Goal: Task Accomplishment & Management: Complete application form

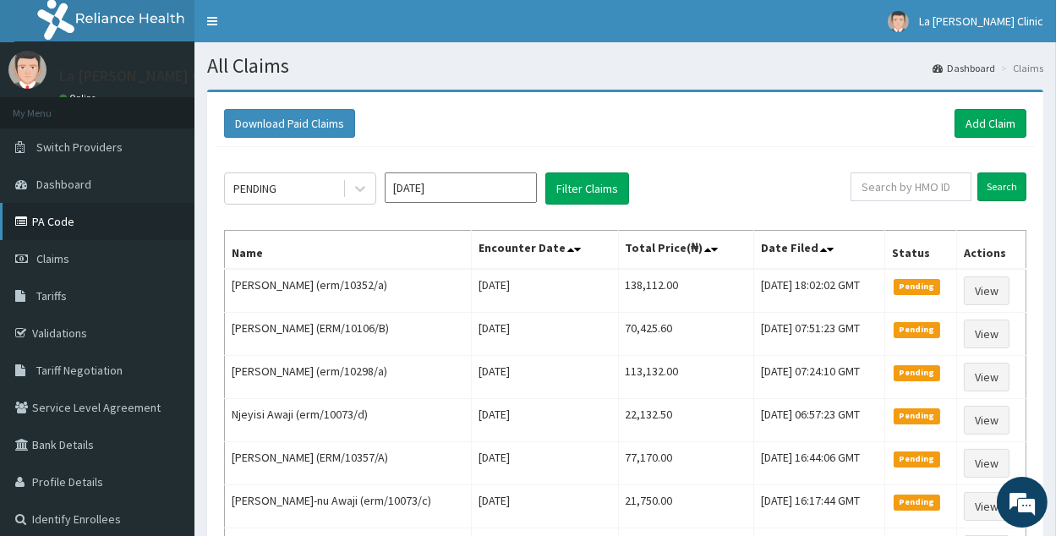
click at [134, 223] on link "PA Code" at bounding box center [97, 221] width 195 height 37
click at [996, 129] on link "Add Claim" at bounding box center [991, 123] width 72 height 29
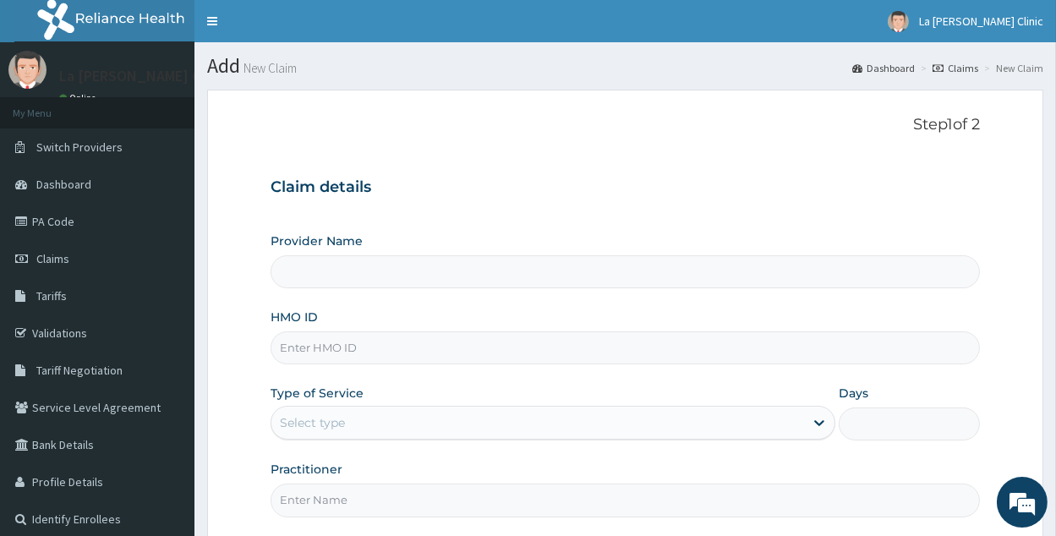
click at [438, 360] on input "HMO ID" at bounding box center [626, 348] width 710 height 33
type input "La [PERSON_NAME] Clinic"
paste input "ERM/10302/A"
type input "ERM/10302/A"
click at [316, 422] on div "Select type" at bounding box center [312, 422] width 65 height 17
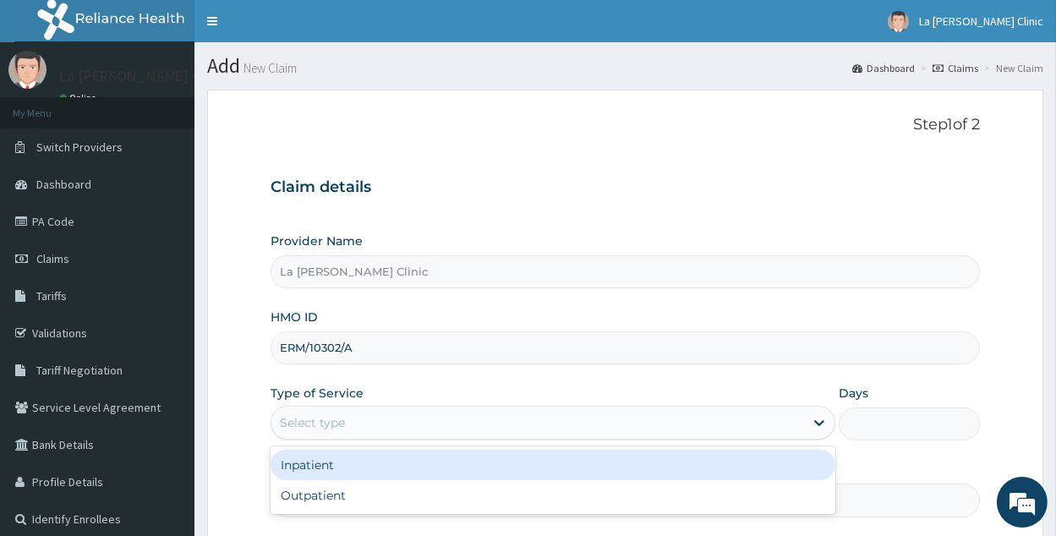
click at [398, 473] on div "Inpatient" at bounding box center [553, 465] width 565 height 30
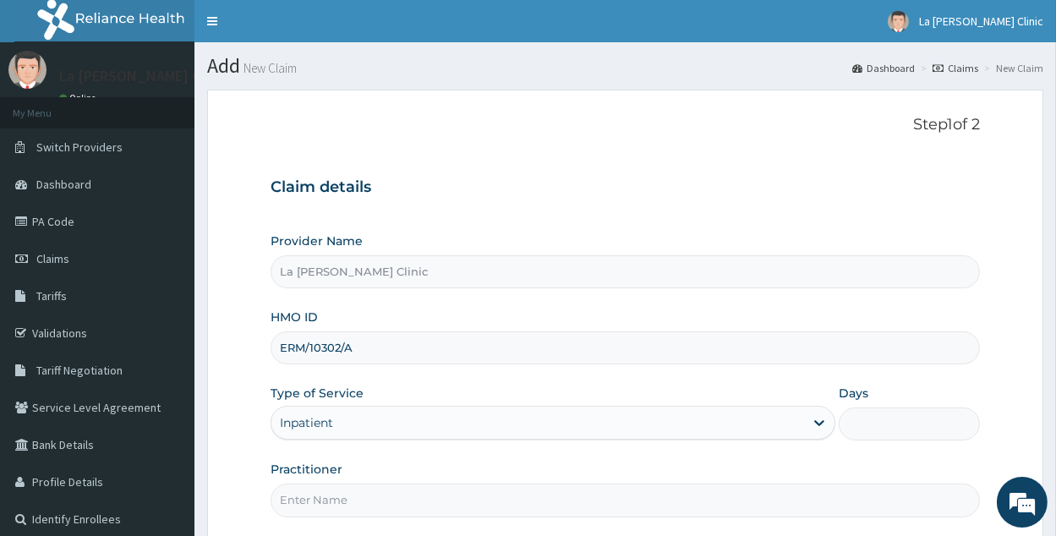
click at [398, 491] on input "Practitioner" at bounding box center [626, 500] width 710 height 33
type input "DR AMAEFULE STANLEY"
click at [936, 416] on input "Days" at bounding box center [909, 424] width 141 height 33
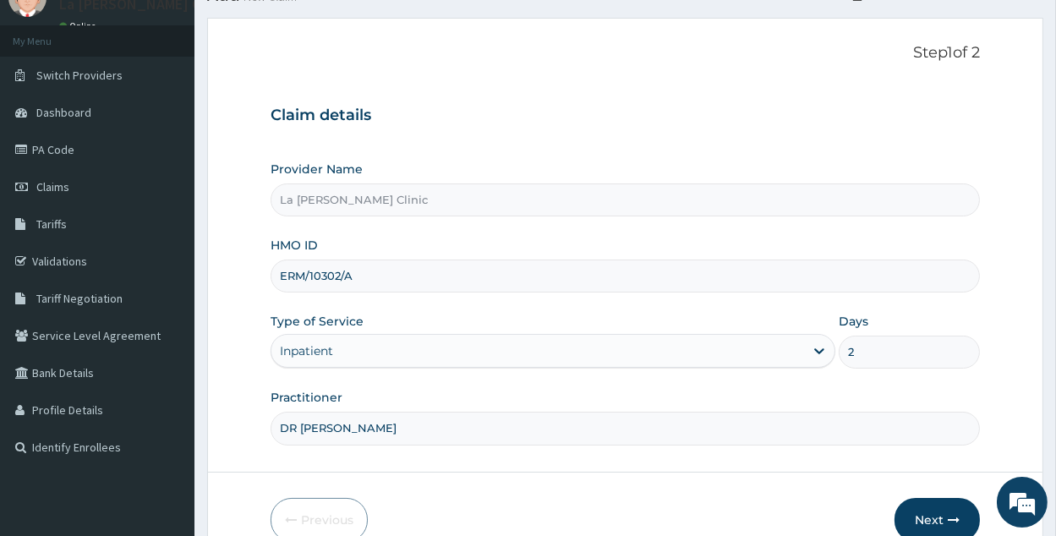
scroll to position [159, 0]
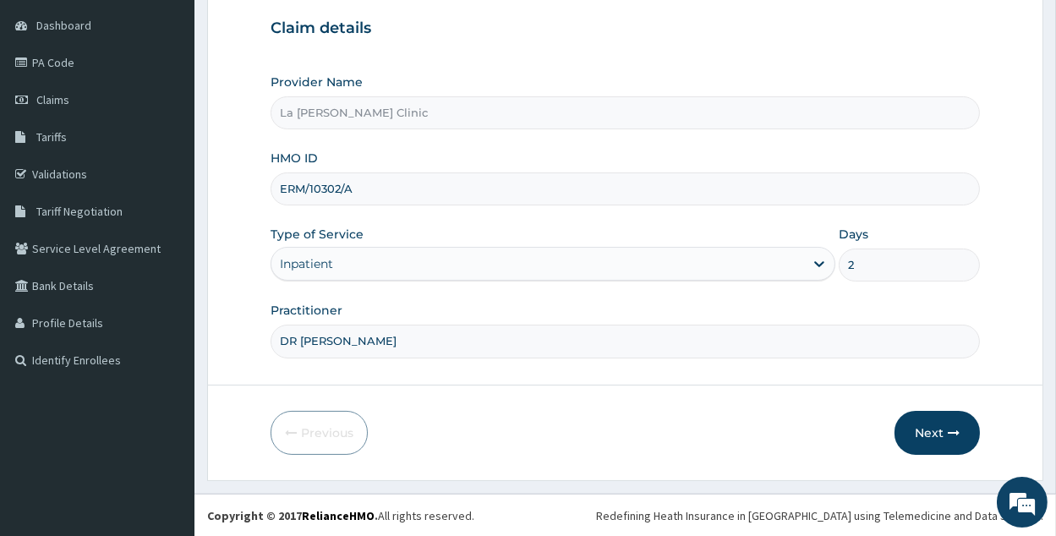
type input "2"
click at [934, 398] on form "Step 1 of 2 Claim details Provider Name La Rosa Clinic HMO ID ERM/10302/A Type …" at bounding box center [625, 206] width 837 height 551
click at [940, 418] on button "Next" at bounding box center [937, 433] width 85 height 44
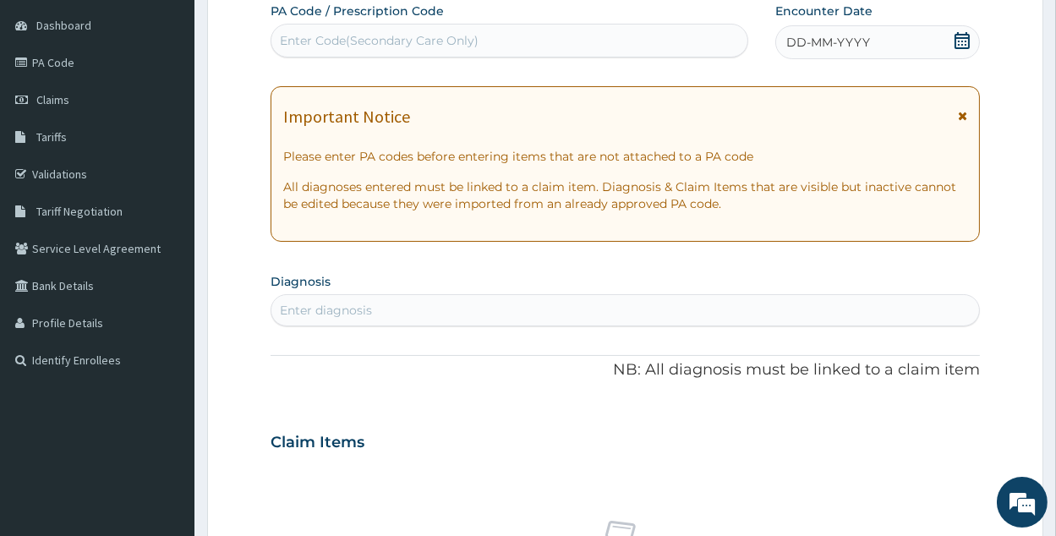
click at [465, 47] on div "Enter Code(Secondary Care Only)" at bounding box center [379, 40] width 199 height 17
paste input "PA/E4903D"
type input "PA/E4903D"
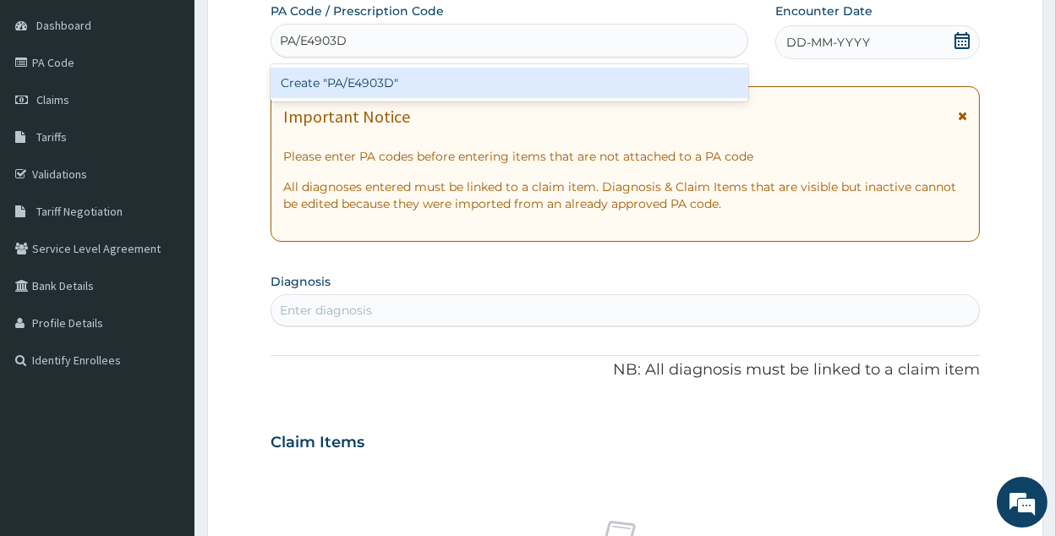
click at [397, 91] on div "Create "PA/E4903D"" at bounding box center [510, 83] width 478 height 30
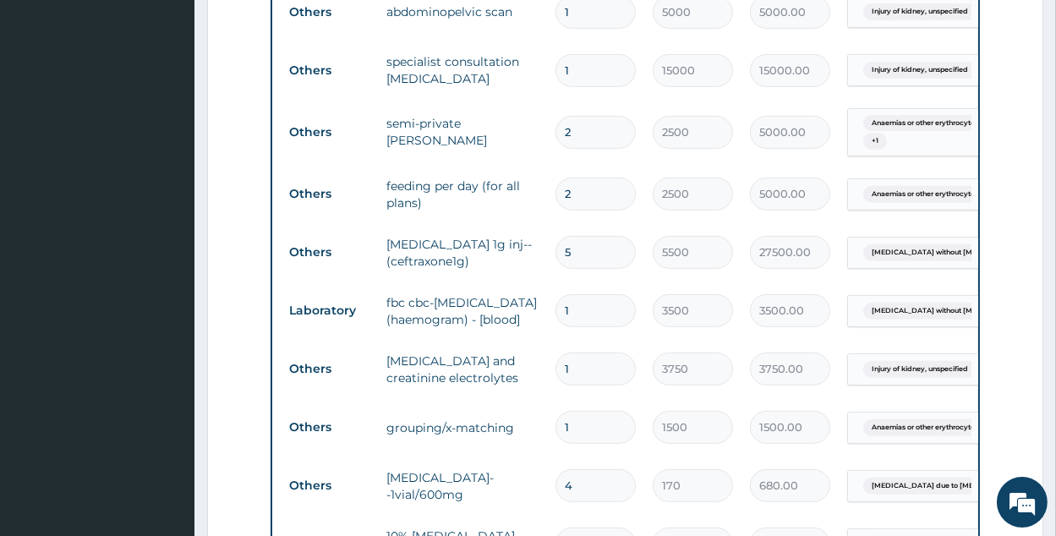
scroll to position [124, 0]
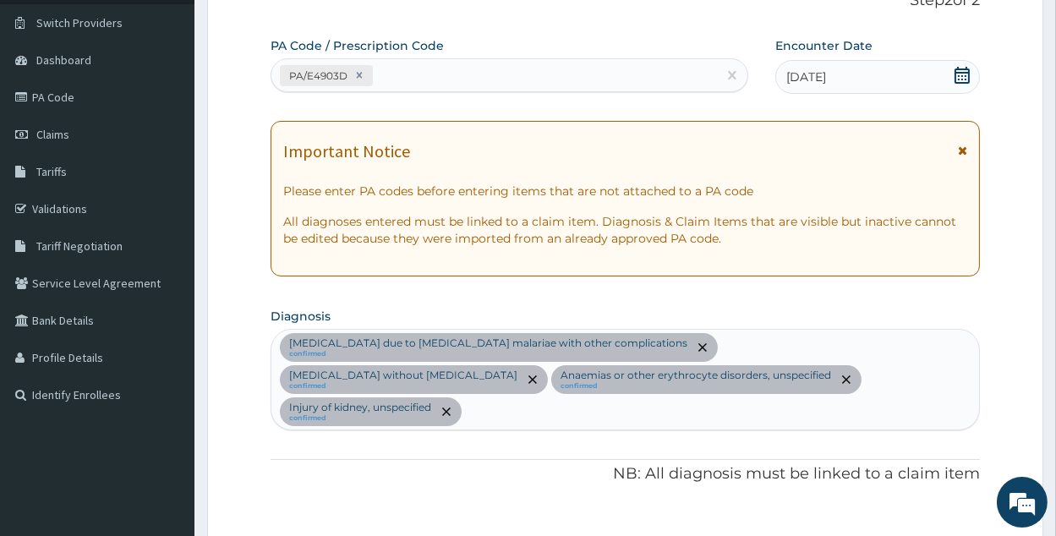
click at [527, 72] on div "PA/E4903D" at bounding box center [495, 76] width 446 height 28
paste input "PA/203D51"
type input "PA/203D51"
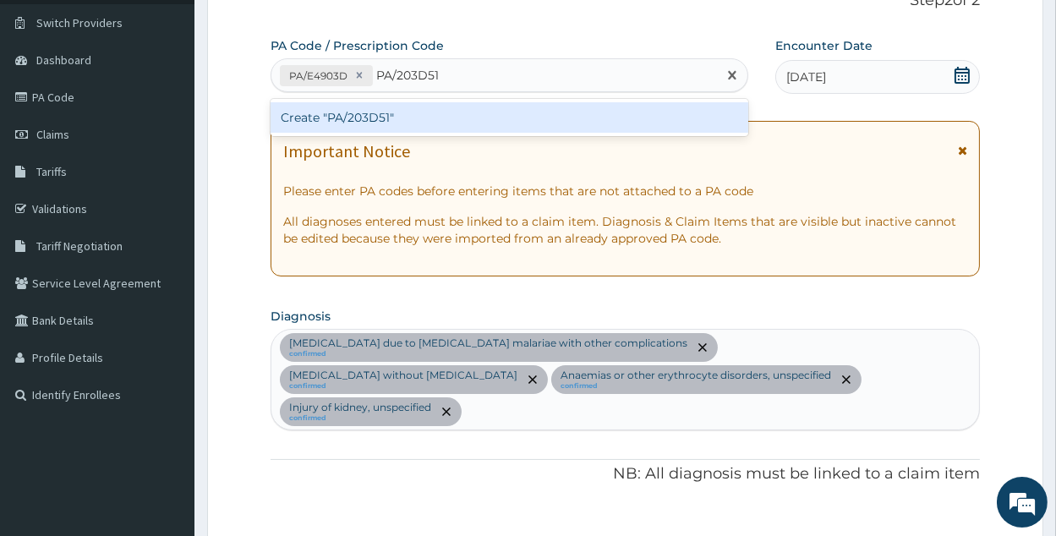
click at [477, 107] on div "Create "PA/203D51"" at bounding box center [510, 117] width 478 height 30
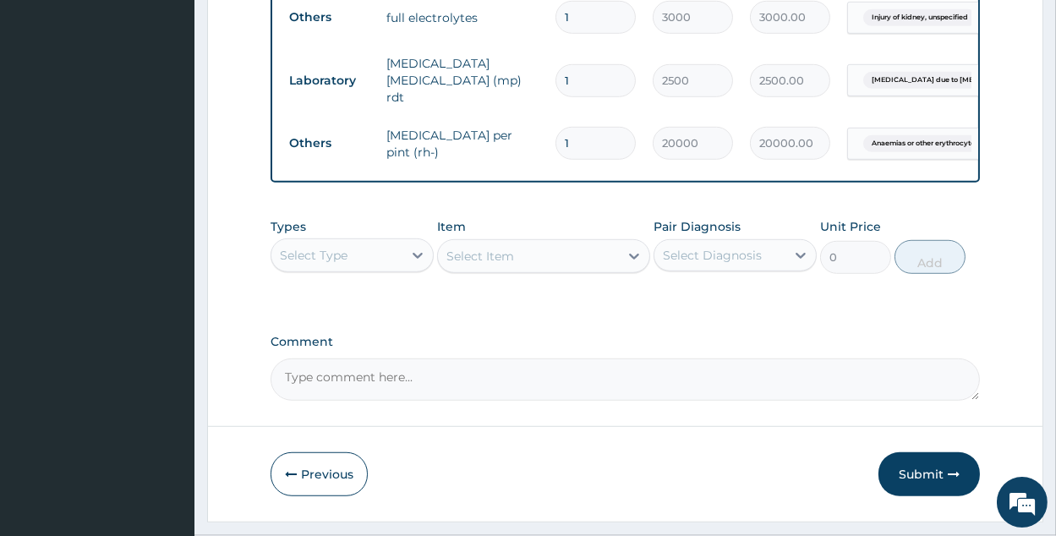
scroll to position [1613, 0]
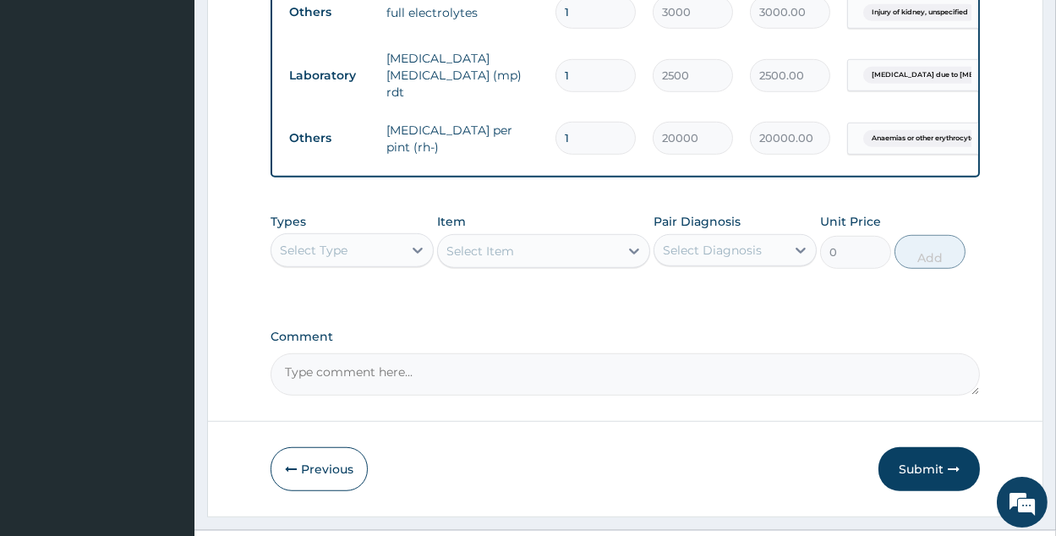
click at [387, 237] on div "Select Type" at bounding box center [337, 250] width 131 height 27
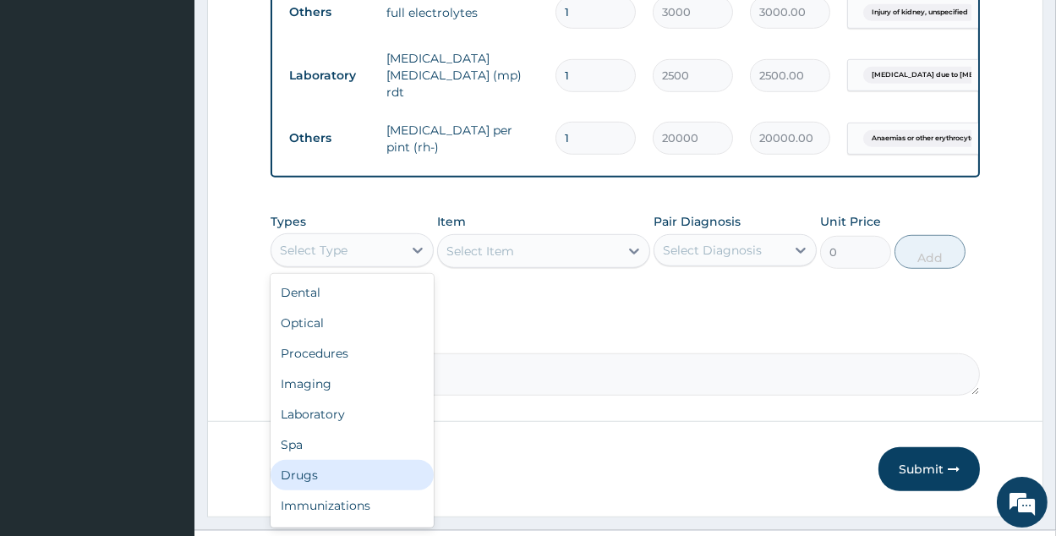
click at [393, 460] on div "Drugs" at bounding box center [352, 475] width 163 height 30
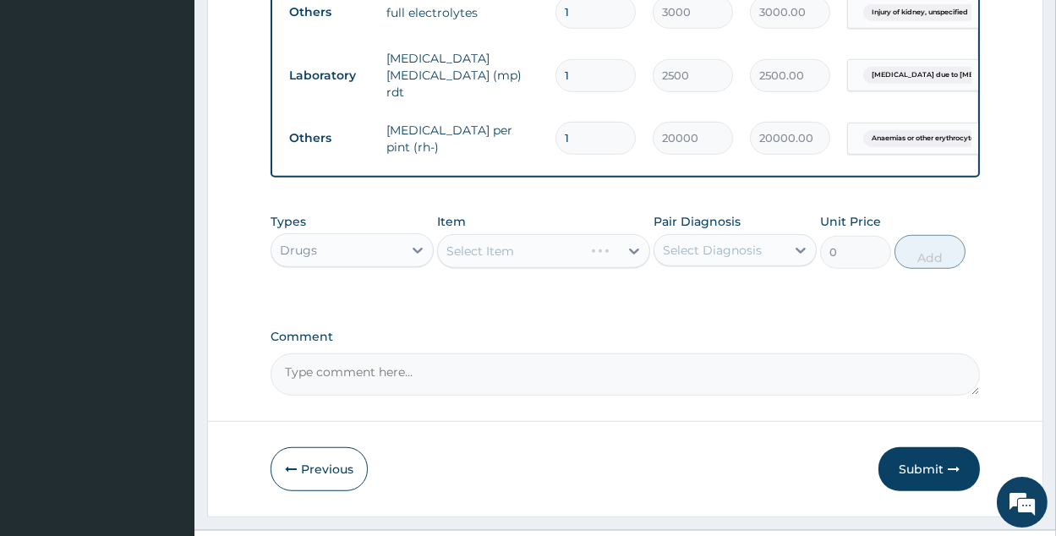
click at [628, 234] on div "Select Item" at bounding box center [543, 251] width 213 height 34
click at [697, 242] on div "Select Diagnosis" at bounding box center [712, 250] width 99 height 17
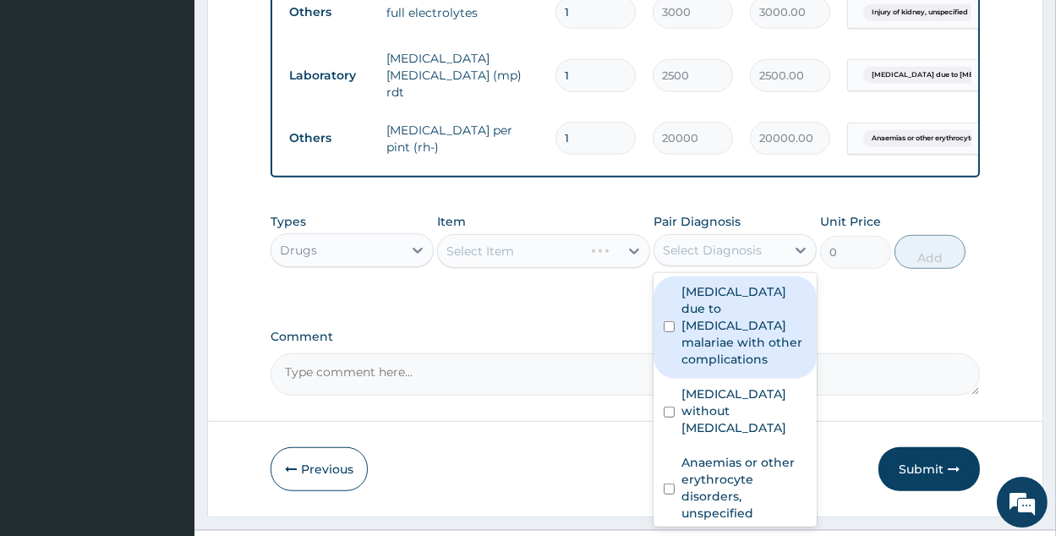
click at [688, 289] on label "Malaria due to Plasmodium malariae with other complications" at bounding box center [744, 325] width 125 height 85
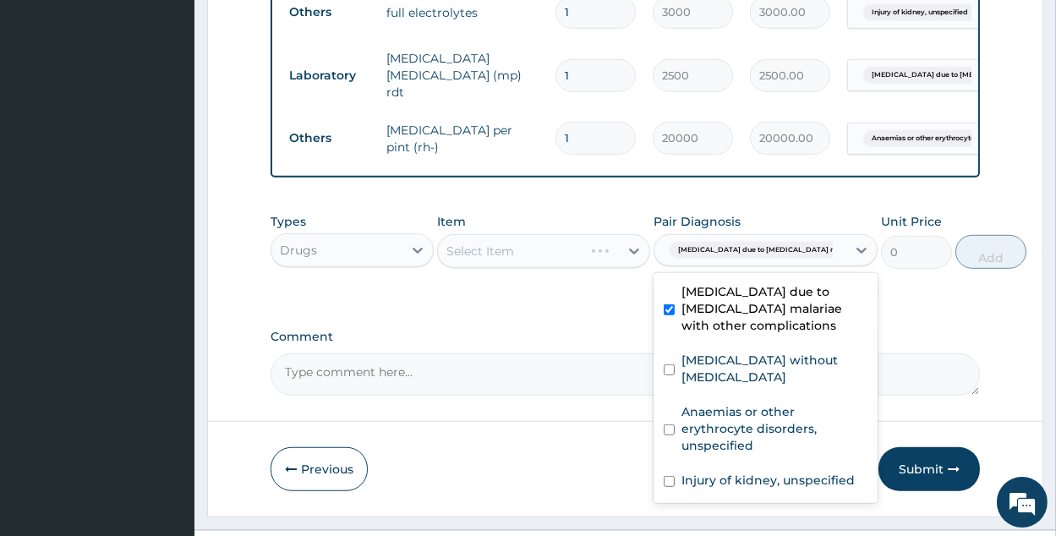
checkbox input "true"
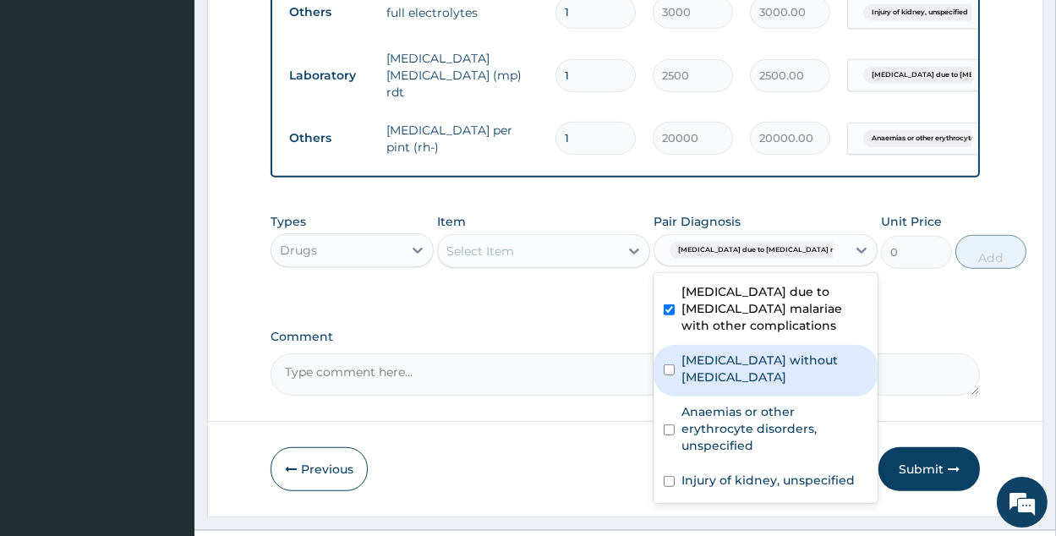
click at [762, 352] on label "Sepsis without septic shock" at bounding box center [775, 369] width 186 height 34
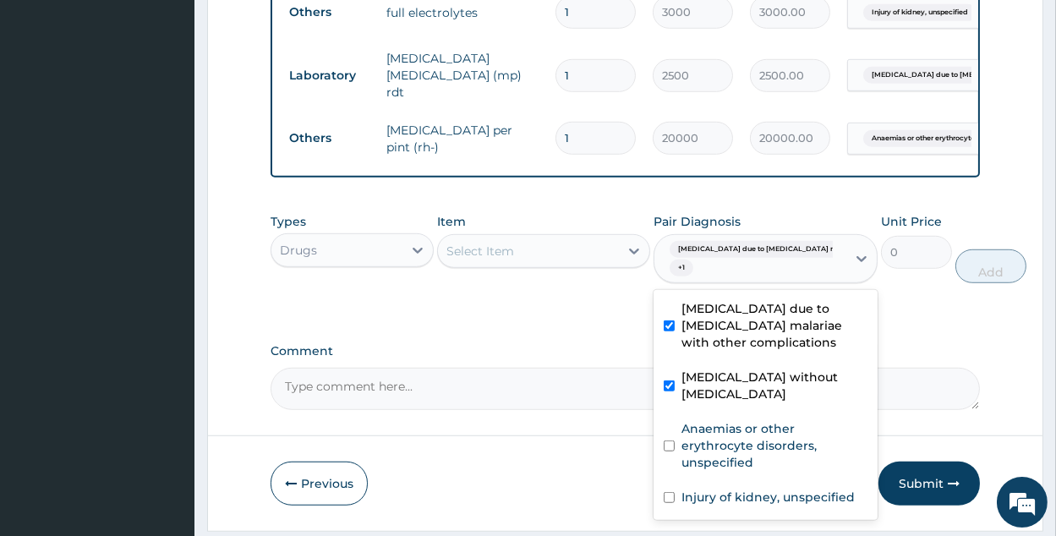
click at [727, 369] on label "Sepsis without septic shock" at bounding box center [775, 386] width 186 height 34
checkbox input "false"
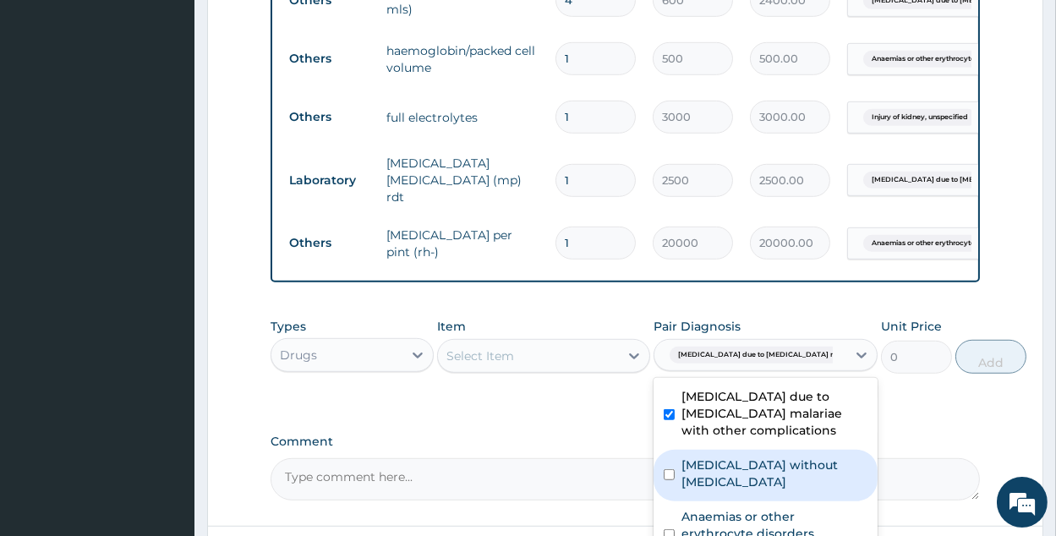
scroll to position [1577, 0]
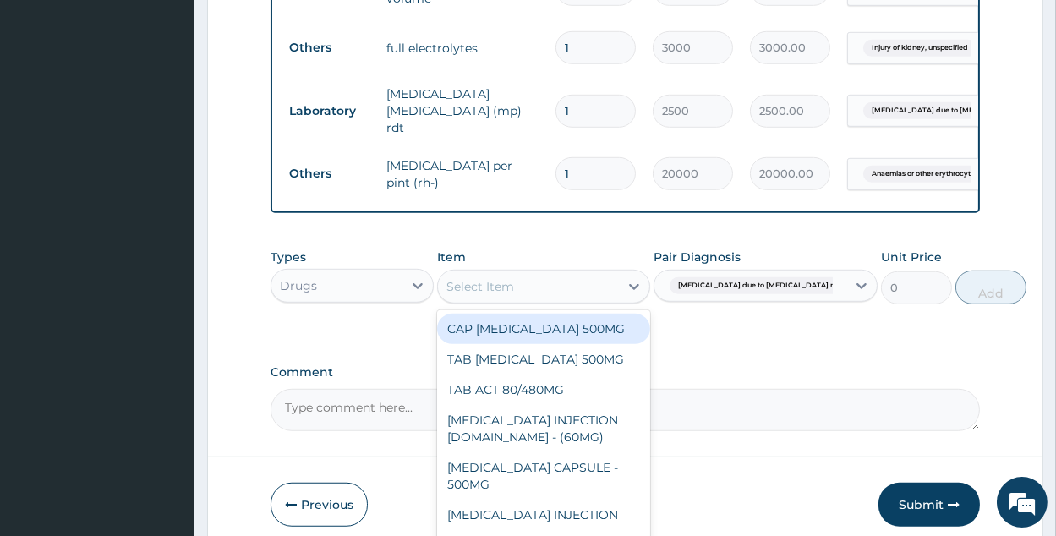
click at [443, 273] on div "Select Item" at bounding box center [528, 286] width 181 height 27
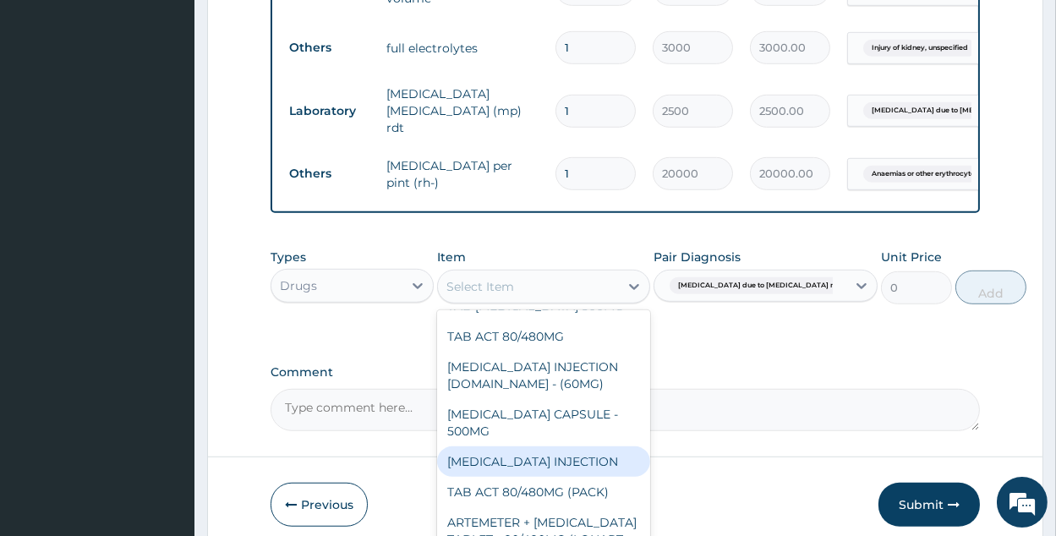
scroll to position [54, 0]
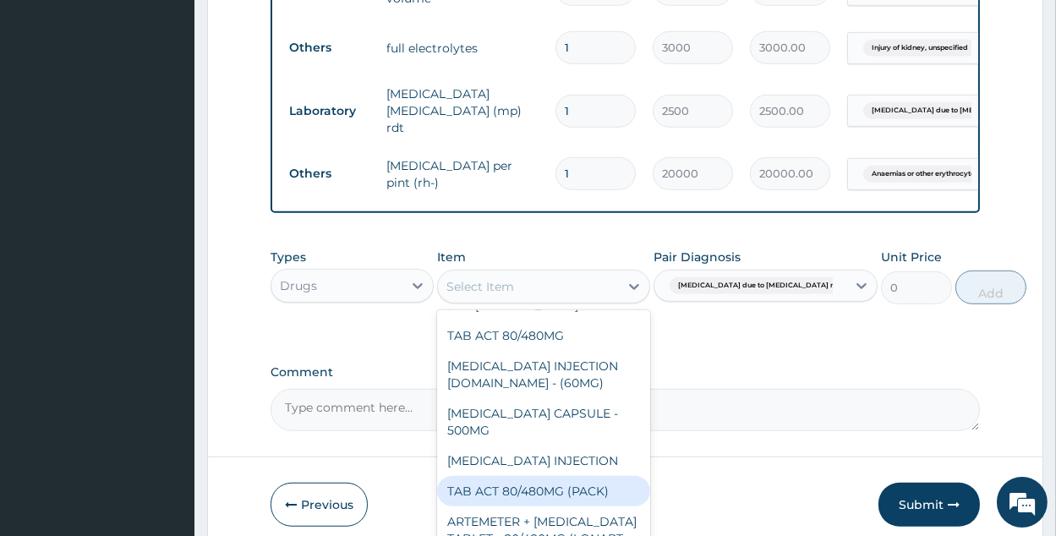
click at [598, 476] on div "TAB ACT 80/480MG (PACK)" at bounding box center [543, 491] width 213 height 30
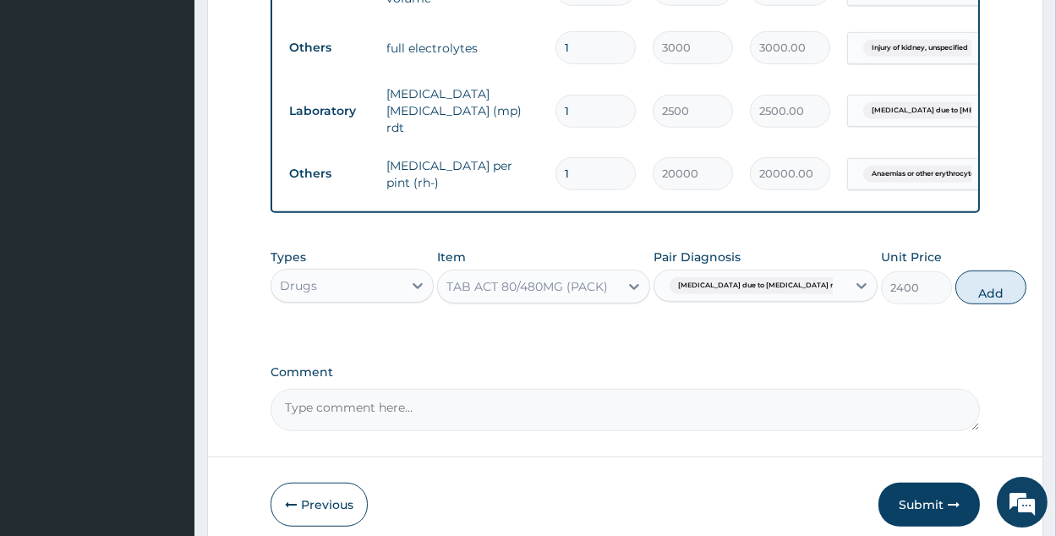
drag, startPoint x: 605, startPoint y: 253, endPoint x: 594, endPoint y: 270, distance: 20.2
click at [599, 278] on div "TAB ACT 80/480MG (PACK)" at bounding box center [528, 286] width 162 height 17
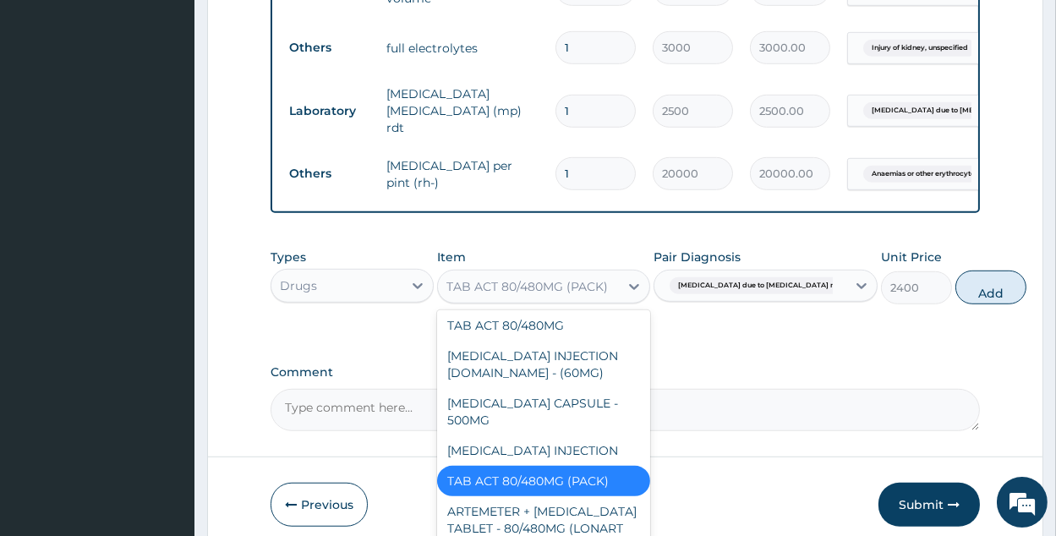
scroll to position [80, 0]
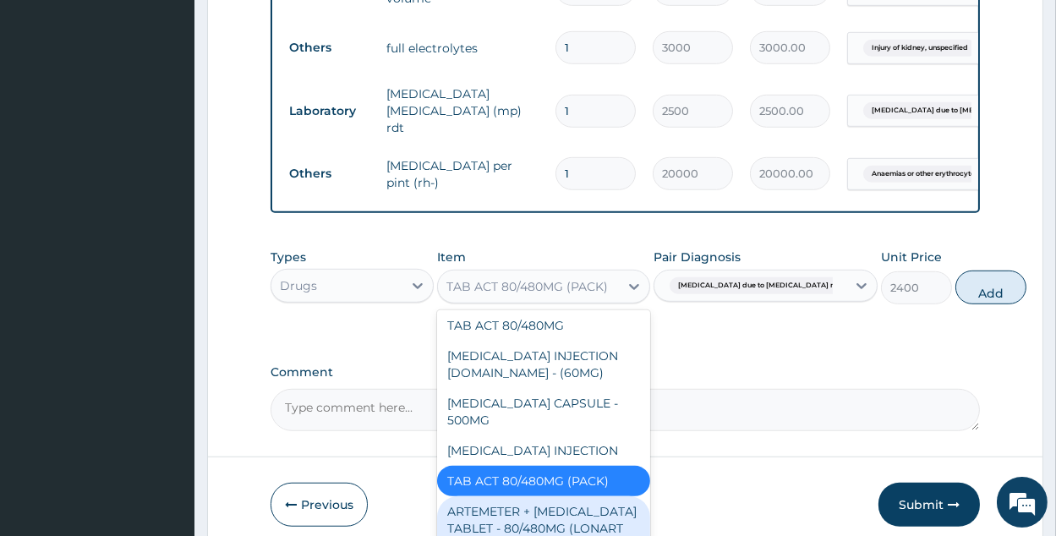
click at [610, 496] on div "ARTEMETER + LUMEFANTRINE TABLET - 80/480MG (LONART DS)/PACK" at bounding box center [543, 528] width 213 height 64
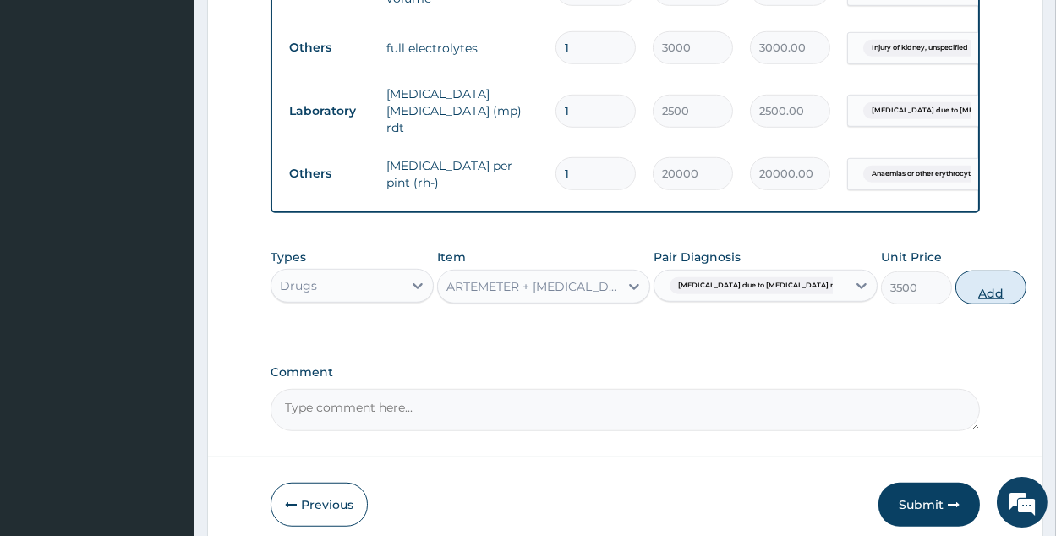
click at [956, 271] on button "Add" at bounding box center [991, 288] width 71 height 34
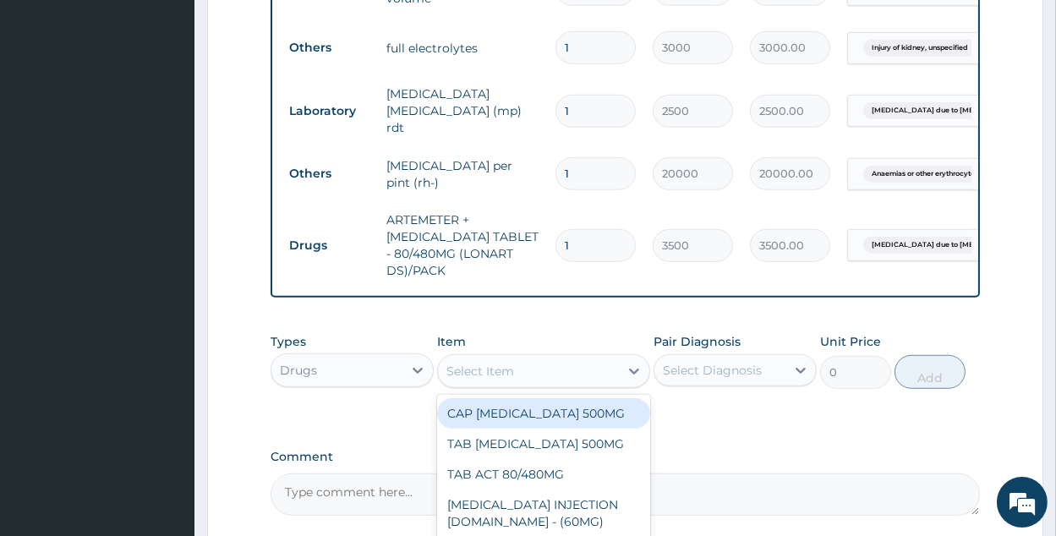
click at [477, 363] on div "Select Item" at bounding box center [481, 371] width 68 height 17
type input "350"
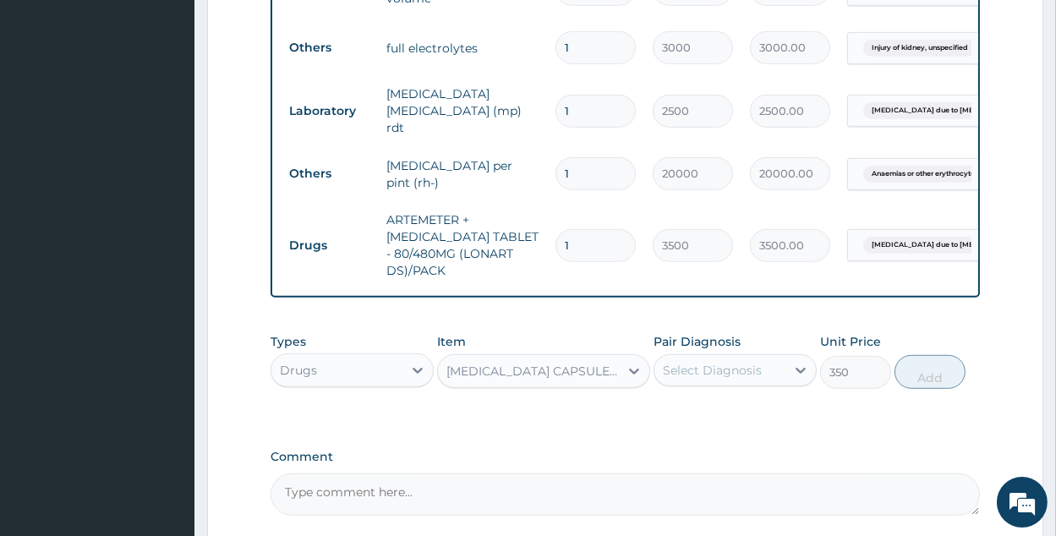
click at [753, 362] on div "Select Diagnosis" at bounding box center [712, 370] width 99 height 17
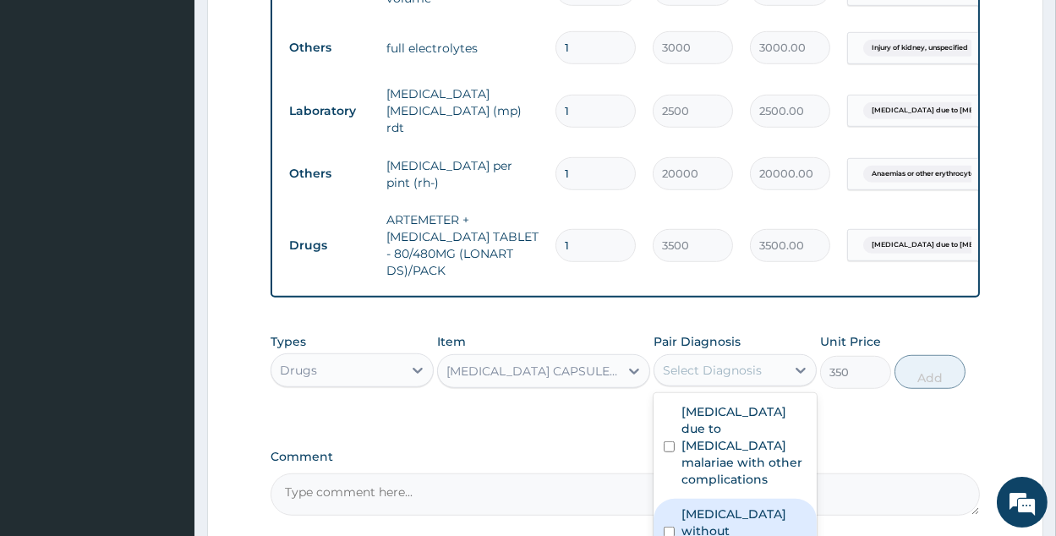
click at [742, 502] on div "Sepsis without septic shock" at bounding box center [735, 533] width 163 height 69
checkbox input "true"
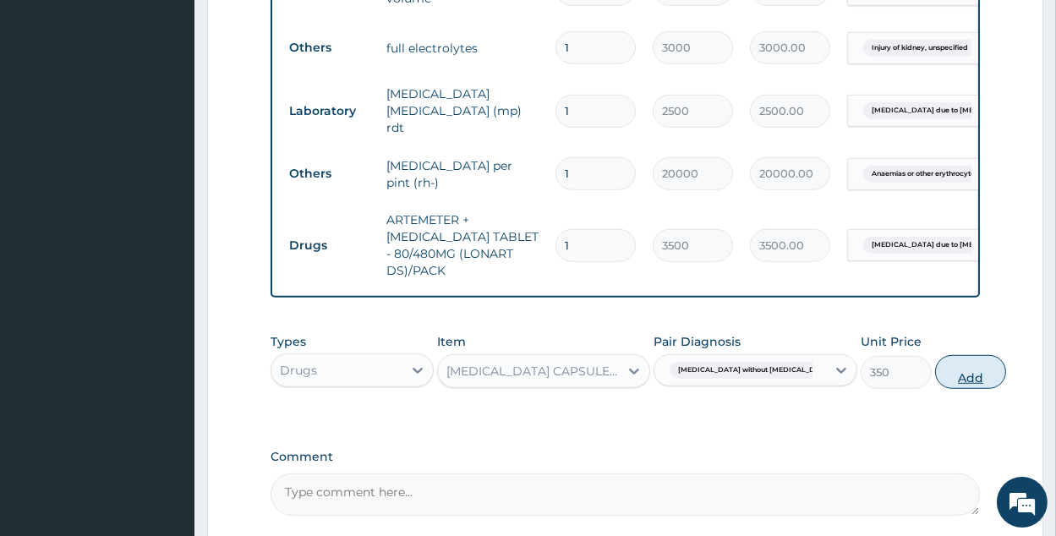
click at [935, 355] on button "Add" at bounding box center [970, 372] width 71 height 34
type input "0"
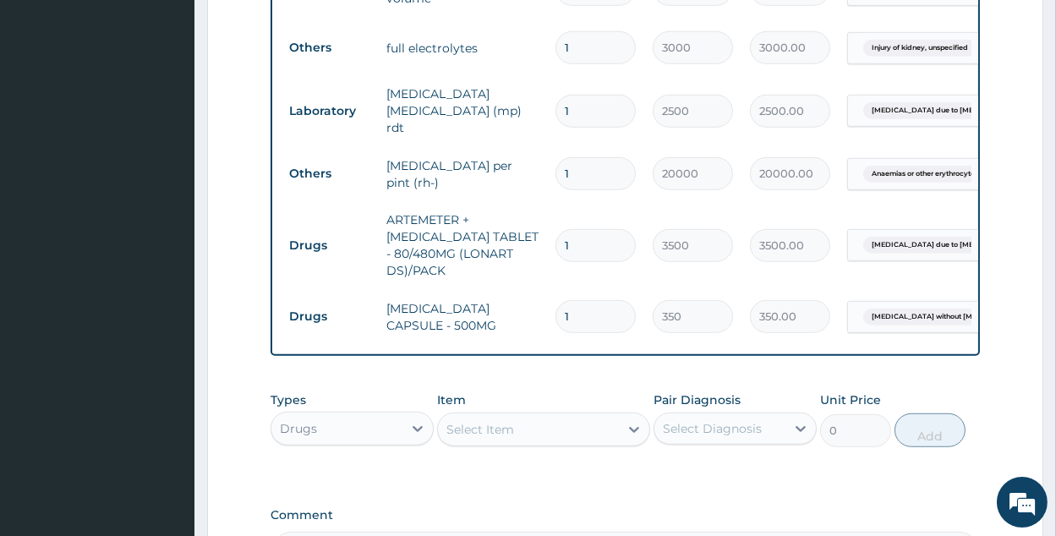
type input "15"
type input "5250.00"
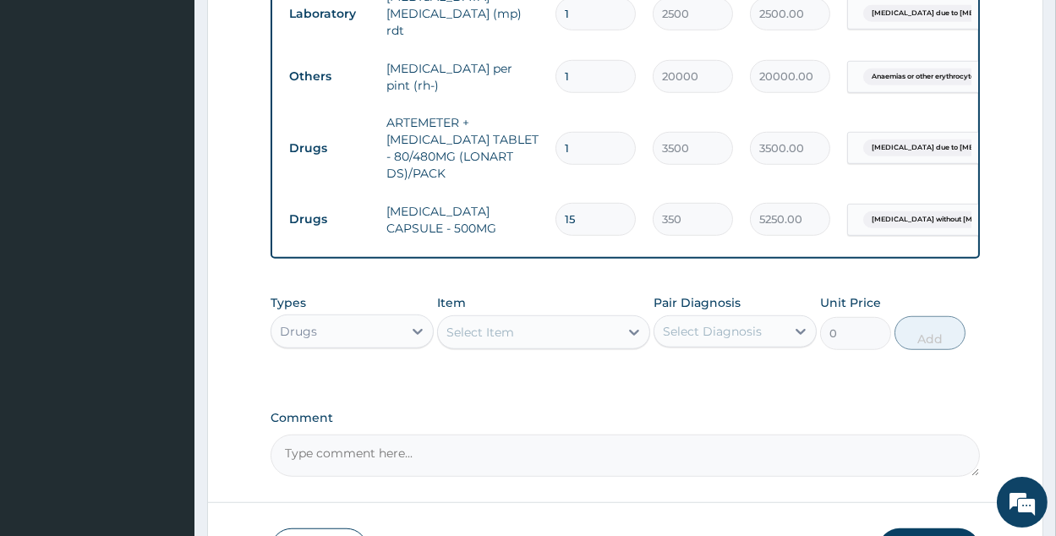
scroll to position [1695, 0]
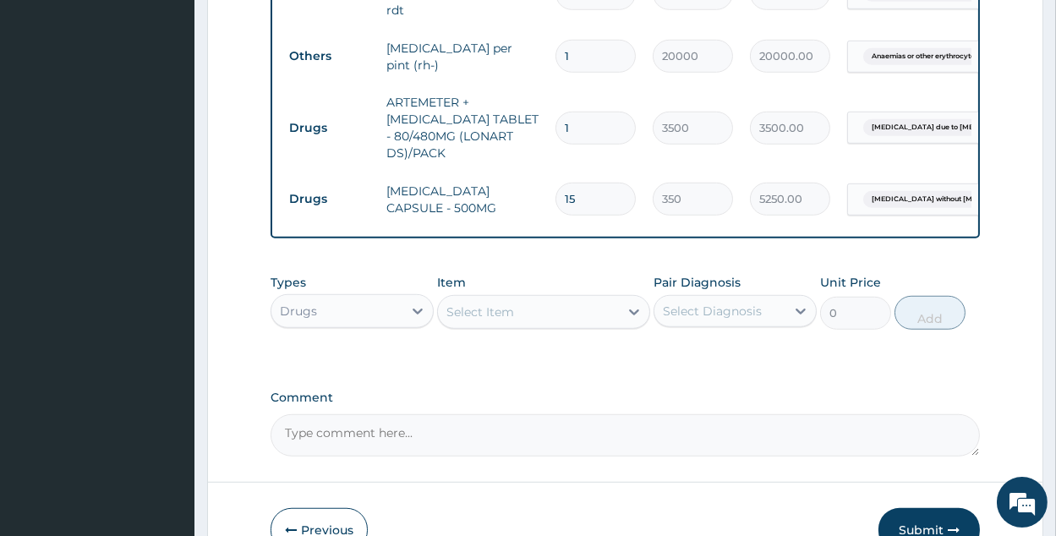
type input "15"
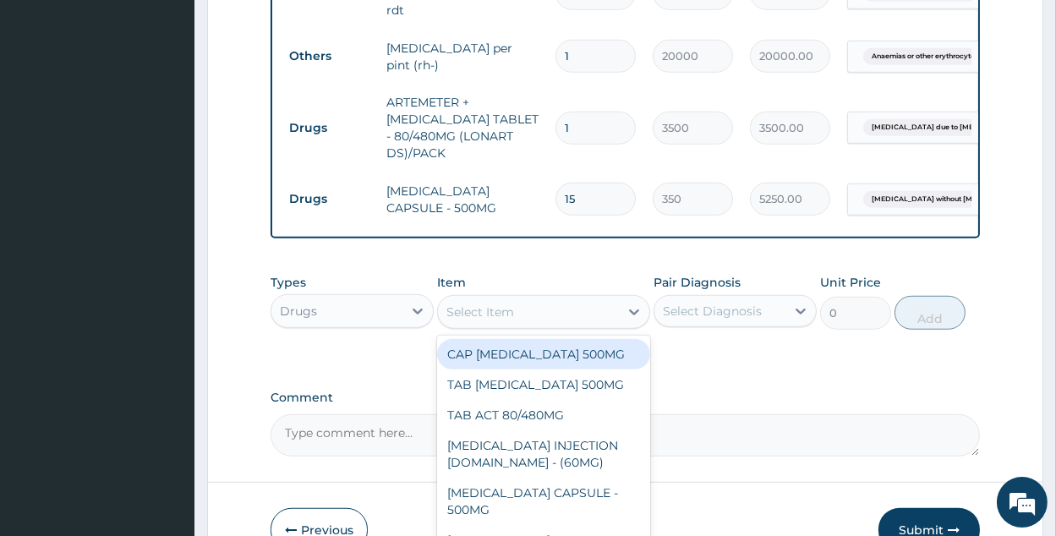
click at [591, 299] on div "Select Item" at bounding box center [528, 312] width 181 height 27
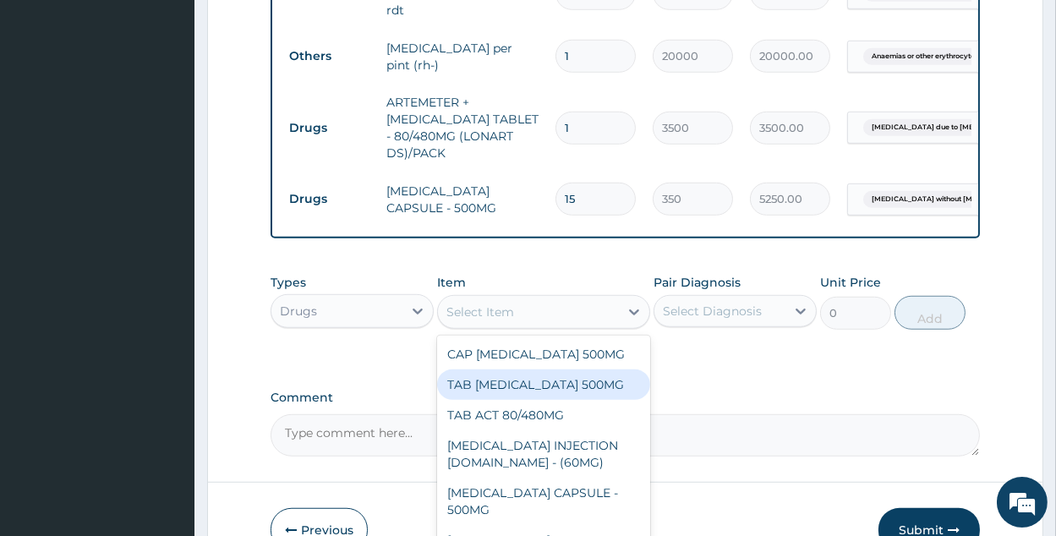
click at [604, 370] on div "TAB PARACETAMOL 500MG" at bounding box center [543, 385] width 213 height 30
type input "16.70000076293945"
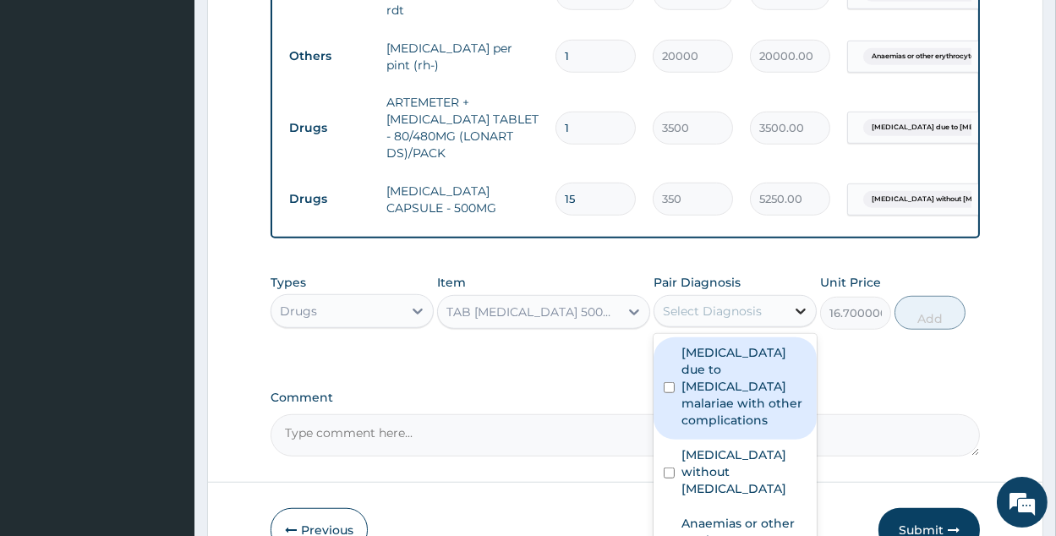
click at [786, 296] on div at bounding box center [801, 311] width 30 height 30
drag, startPoint x: 732, startPoint y: 354, endPoint x: 816, endPoint y: 322, distance: 90.5
click at [732, 354] on label "Malaria due to Plasmodium malariae with other complications" at bounding box center [744, 386] width 125 height 85
checkbox input "true"
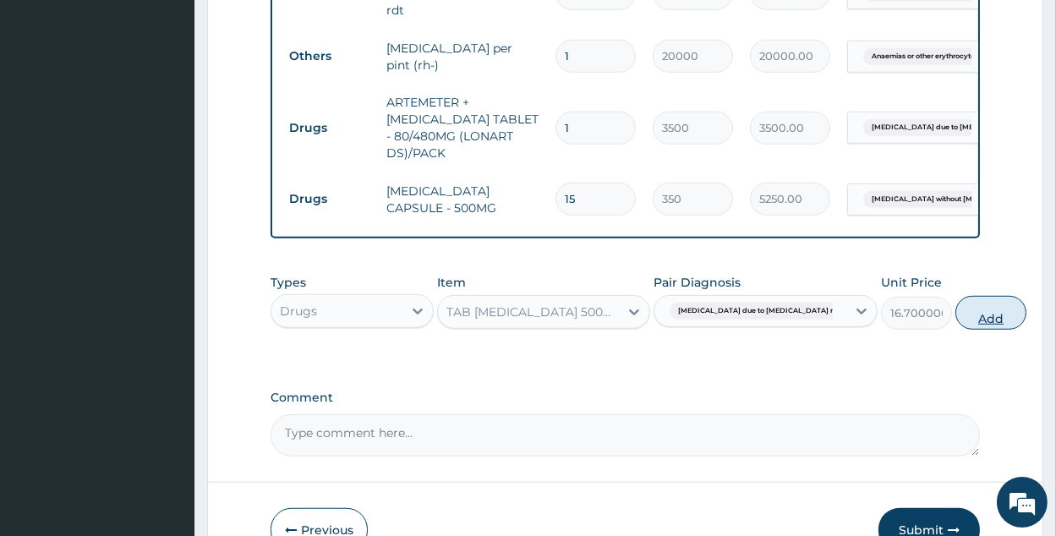
click at [959, 296] on button "Add" at bounding box center [991, 313] width 71 height 34
type input "0"
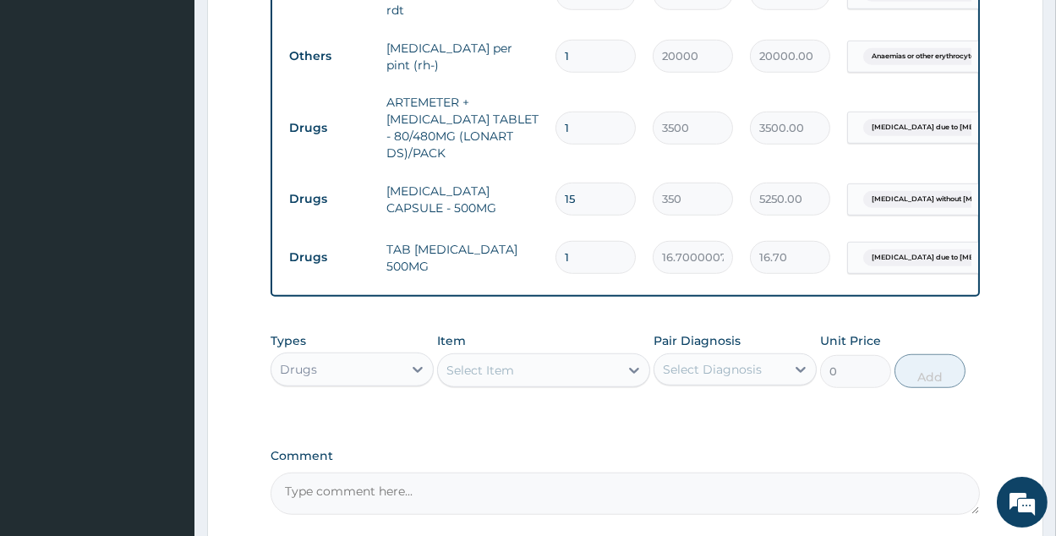
type input "18"
type input "300.60"
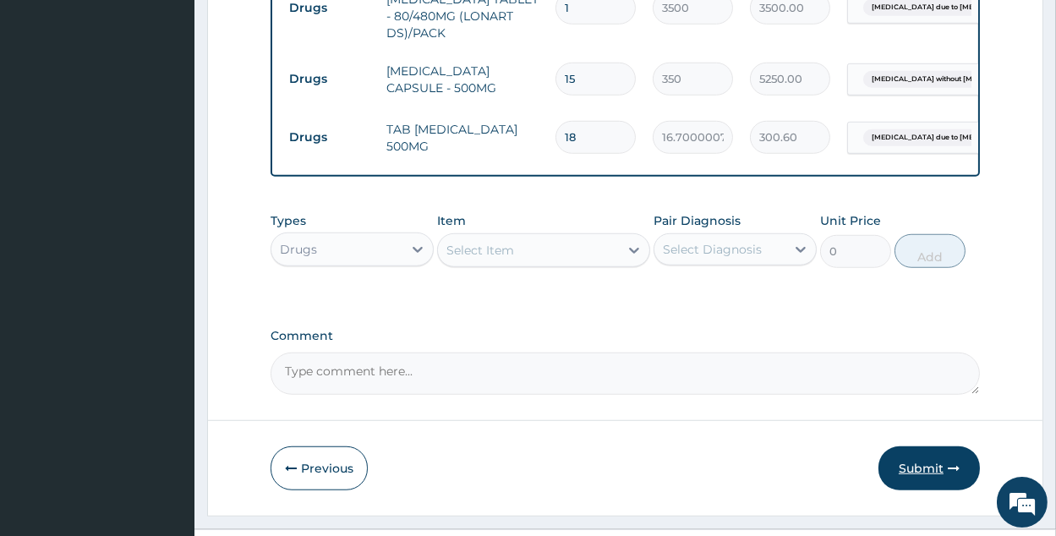
type input "18"
click at [924, 447] on button "Submit" at bounding box center [929, 469] width 101 height 44
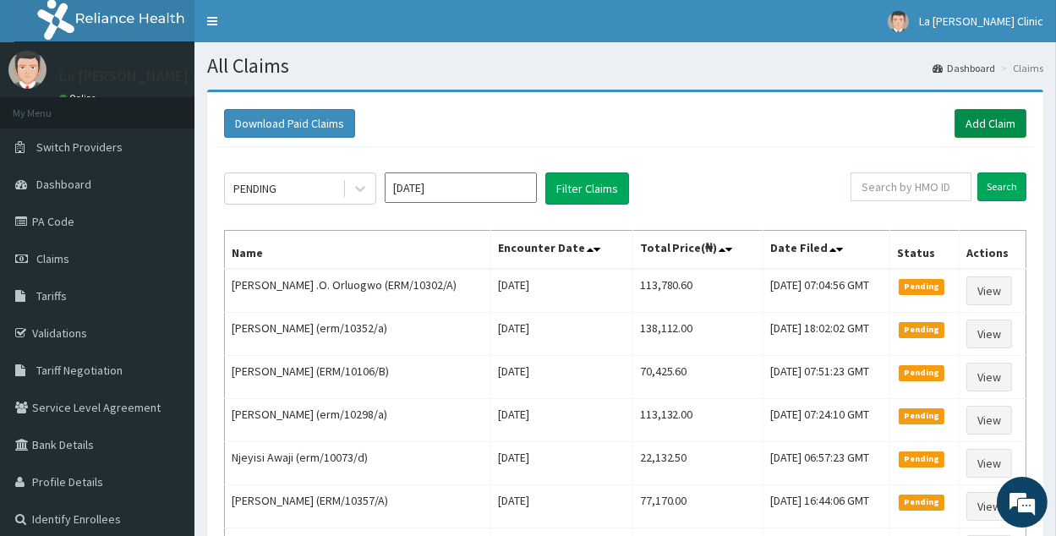
click at [1016, 126] on link "Add Claim" at bounding box center [991, 123] width 72 height 29
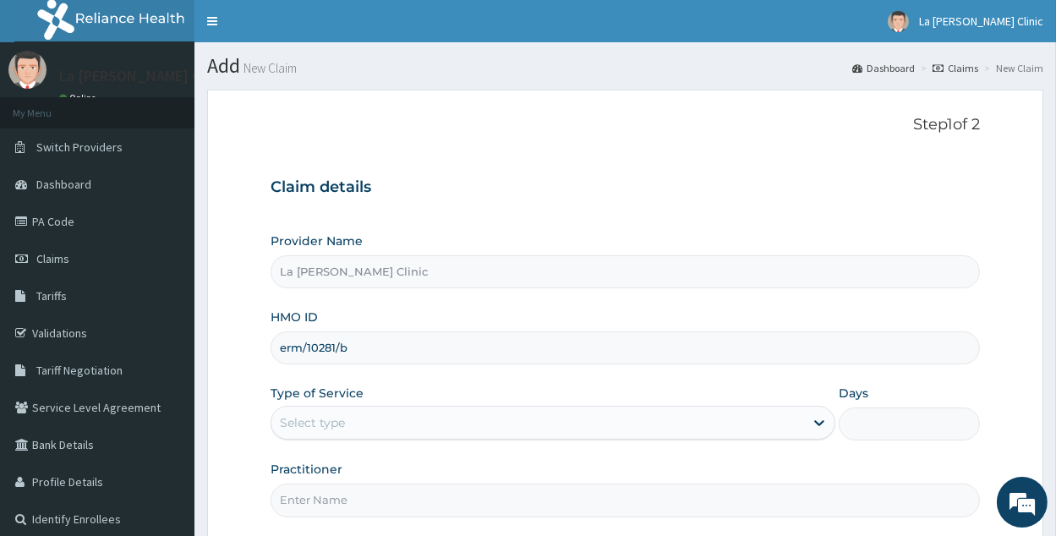
type input "erm/10281/b"
click at [573, 415] on div "Select type" at bounding box center [538, 422] width 533 height 27
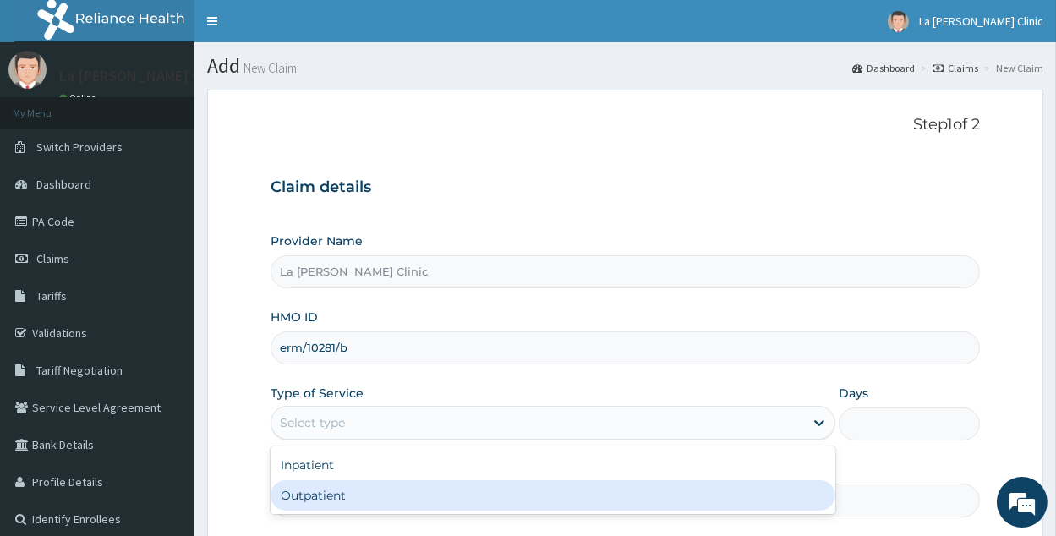
click at [576, 483] on div "Outpatient" at bounding box center [553, 495] width 565 height 30
type input "1"
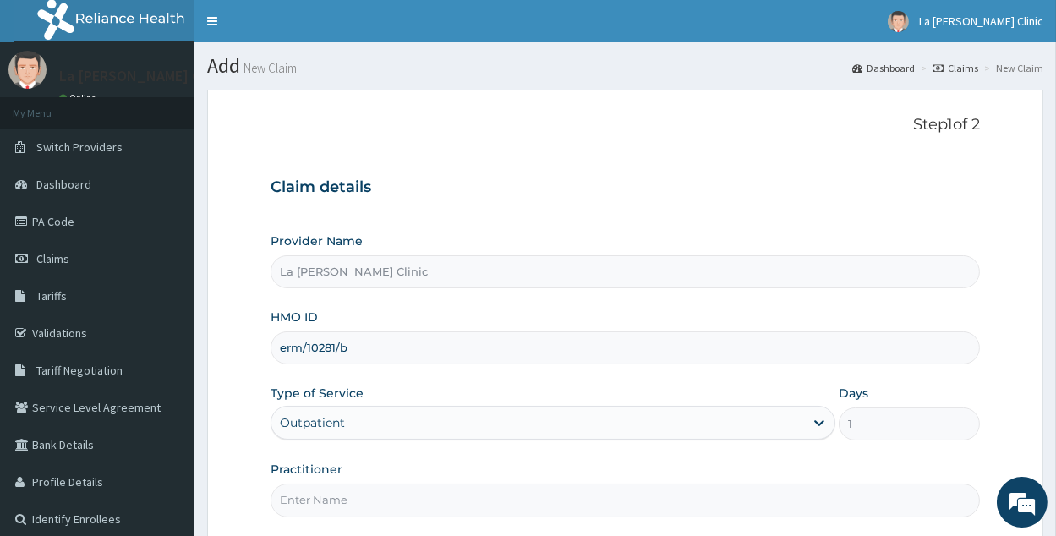
click at [574, 486] on input "Practitioner" at bounding box center [626, 500] width 710 height 33
type input "dr"
drag, startPoint x: 348, startPoint y: 349, endPoint x: 243, endPoint y: 338, distance: 106.3
click at [248, 340] on form "Step 1 of 2 Claim details Provider Name La Rosa Clinic HMO ID erm/10281/b Type …" at bounding box center [625, 365] width 837 height 551
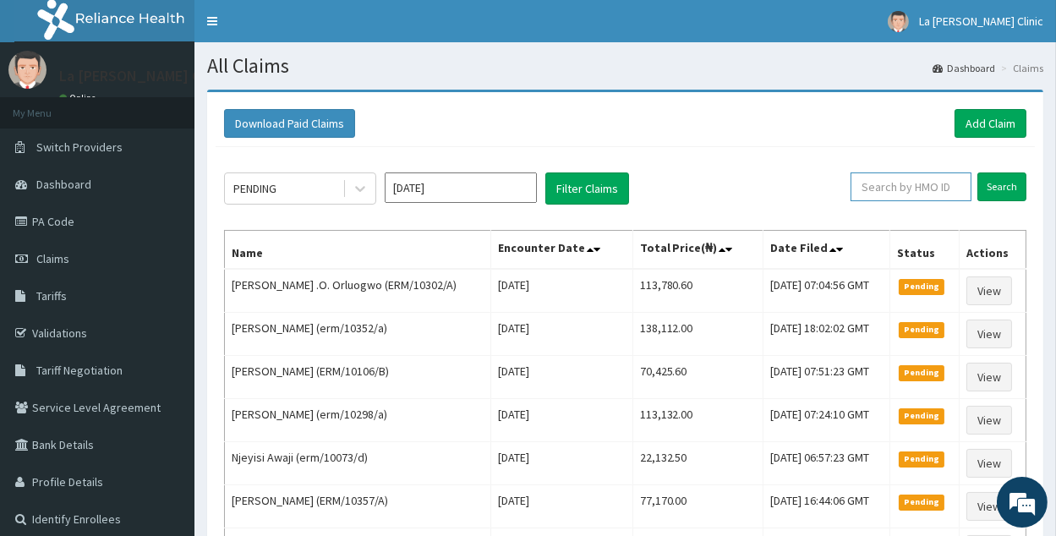
click at [953, 184] on input "text" at bounding box center [911, 187] width 121 height 29
paste input "erm/10281/b"
type input "erm/10281/b"
click at [987, 192] on input "Search" at bounding box center [1002, 187] width 49 height 29
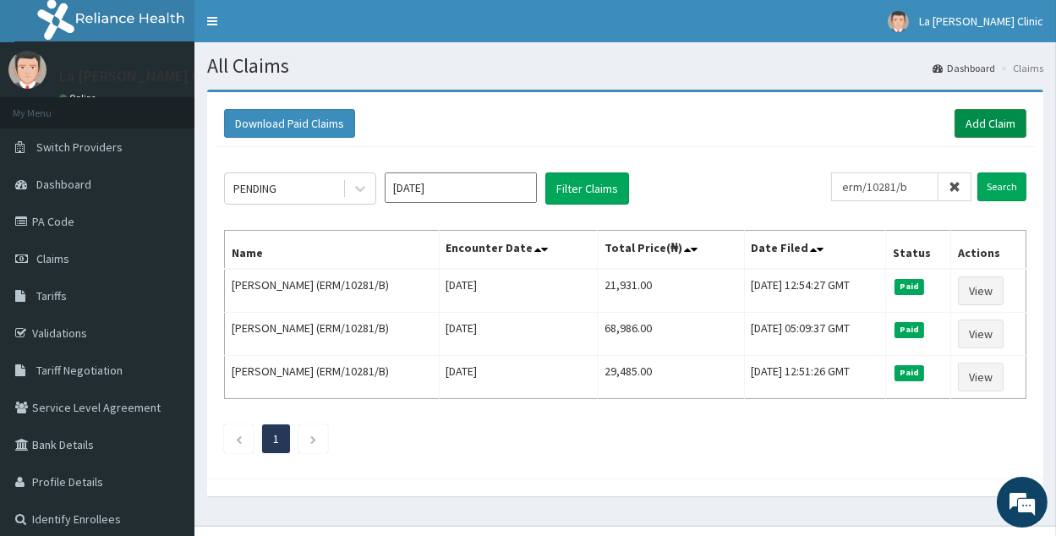
click at [1010, 119] on link "Add Claim" at bounding box center [991, 123] width 72 height 29
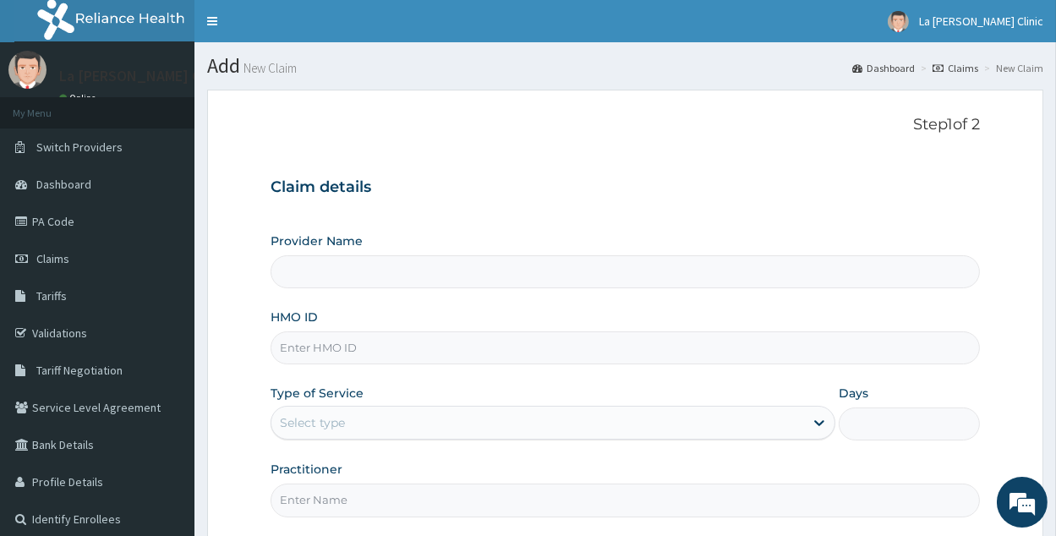
click at [378, 344] on input "HMO ID" at bounding box center [626, 348] width 710 height 33
type input "La [PERSON_NAME] Clinic"
paste input "erm/10281/b"
type input "erm/10281/b"
click at [347, 426] on div "Select type" at bounding box center [538, 422] width 533 height 27
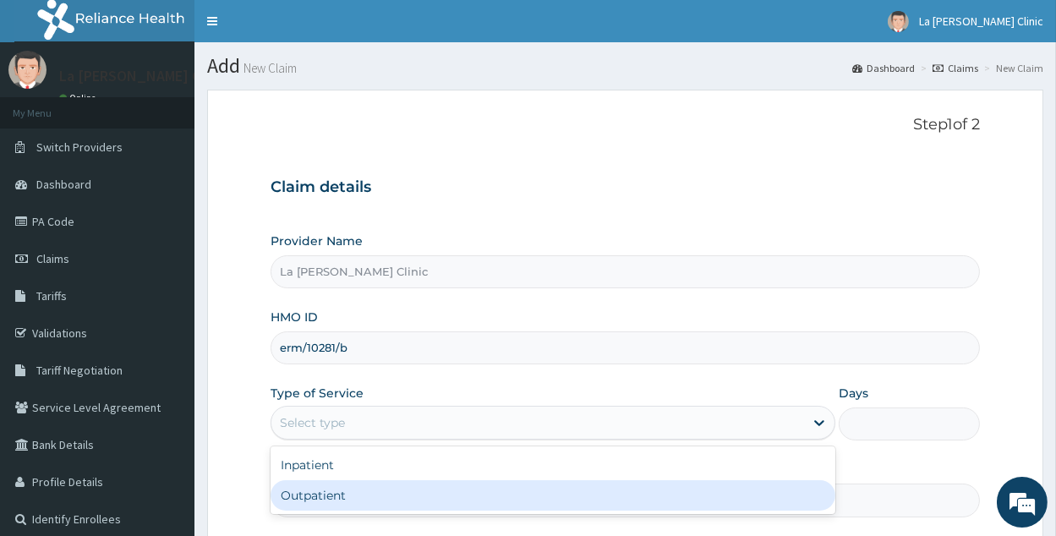
click at [359, 494] on div "Outpatient" at bounding box center [553, 495] width 565 height 30
type input "1"
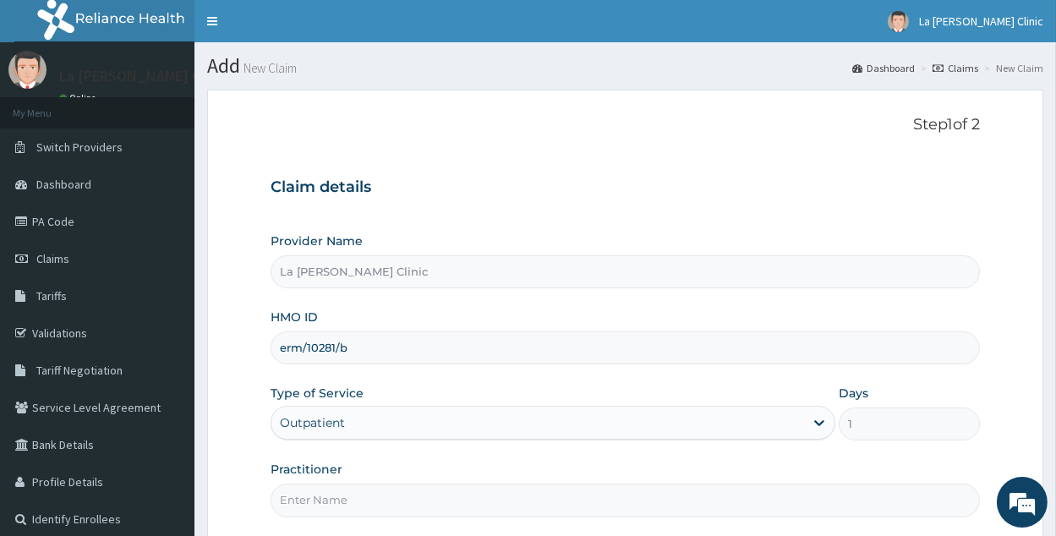
click at [360, 494] on input "Practitioner" at bounding box center [626, 500] width 710 height 33
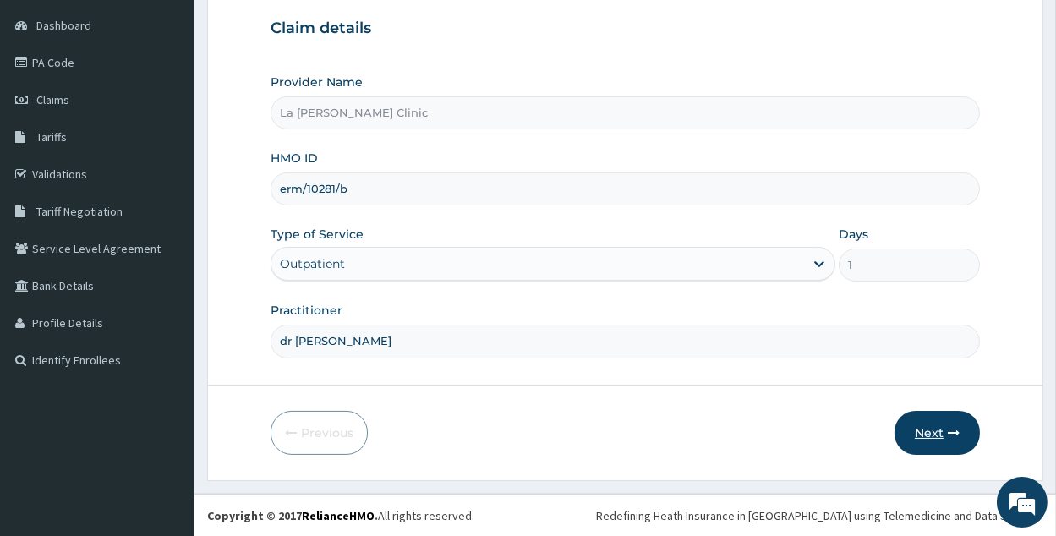
type input "dr amaefule stanley"
click at [924, 430] on button "Next" at bounding box center [937, 433] width 85 height 44
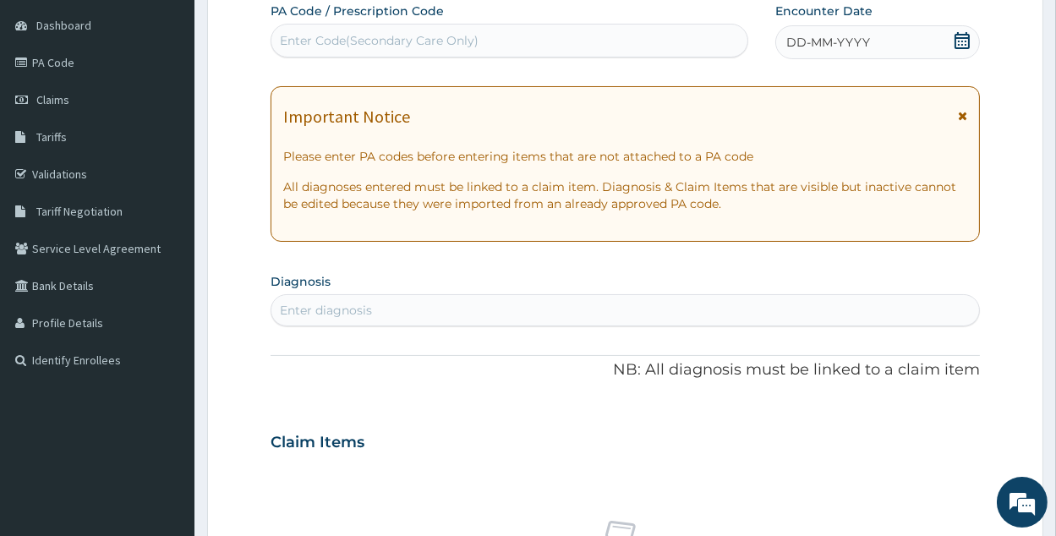
click at [968, 39] on icon at bounding box center [962, 40] width 17 height 17
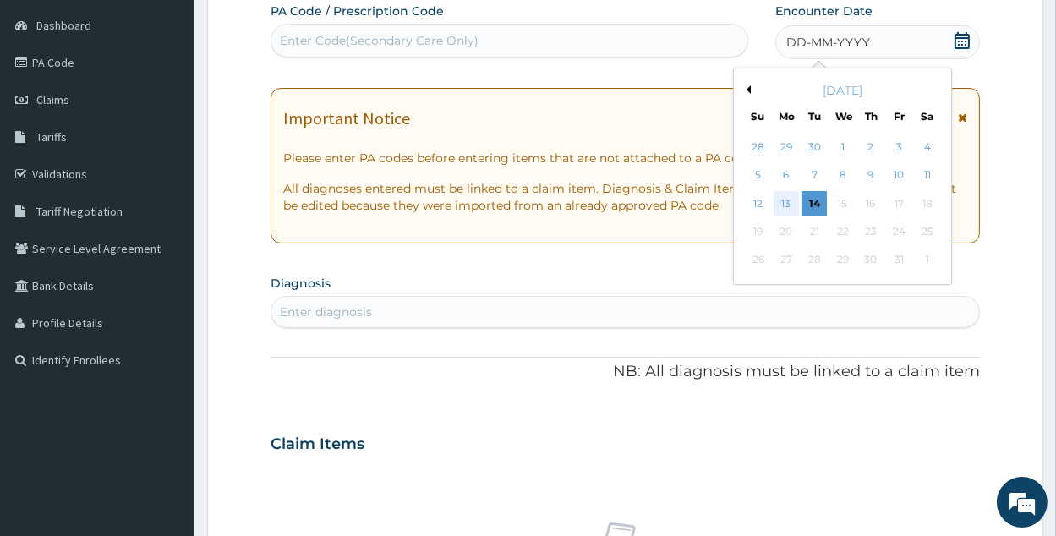
click at [778, 200] on div "13" at bounding box center [786, 203] width 25 height 25
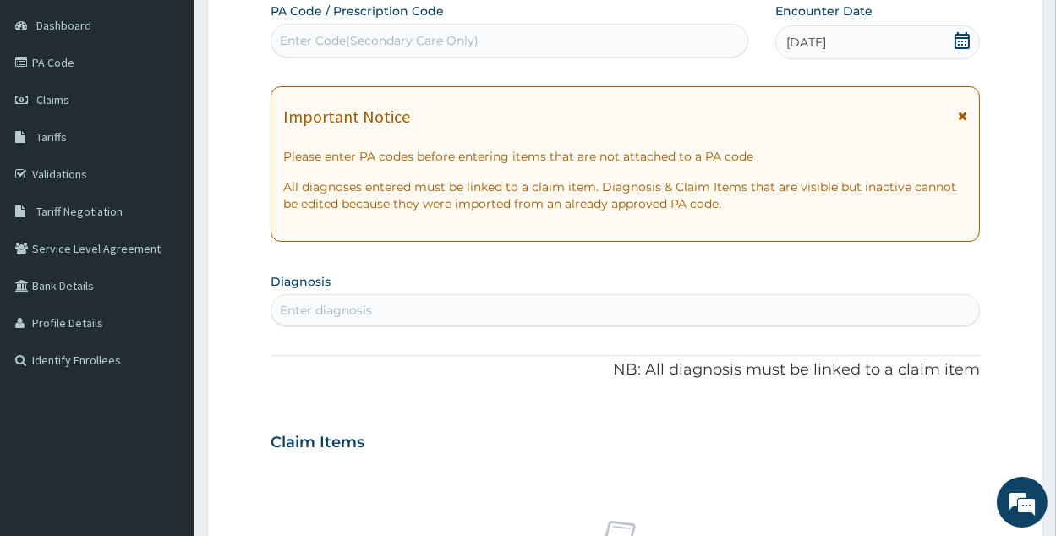
click at [362, 332] on div "PA Code / Prescription Code Enter Code(Secondary Care Only) Encounter Date 13-1…" at bounding box center [626, 440] width 710 height 875
click at [364, 308] on div "Enter diagnosis" at bounding box center [326, 310] width 92 height 17
type input "malaria"
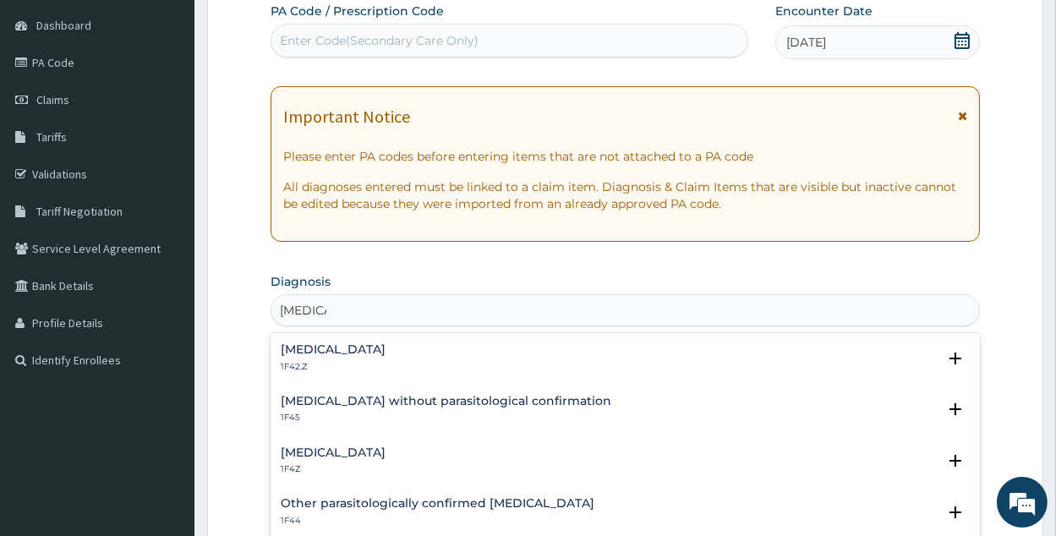
click at [386, 354] on h4 "[MEDICAL_DATA]" at bounding box center [333, 349] width 105 height 13
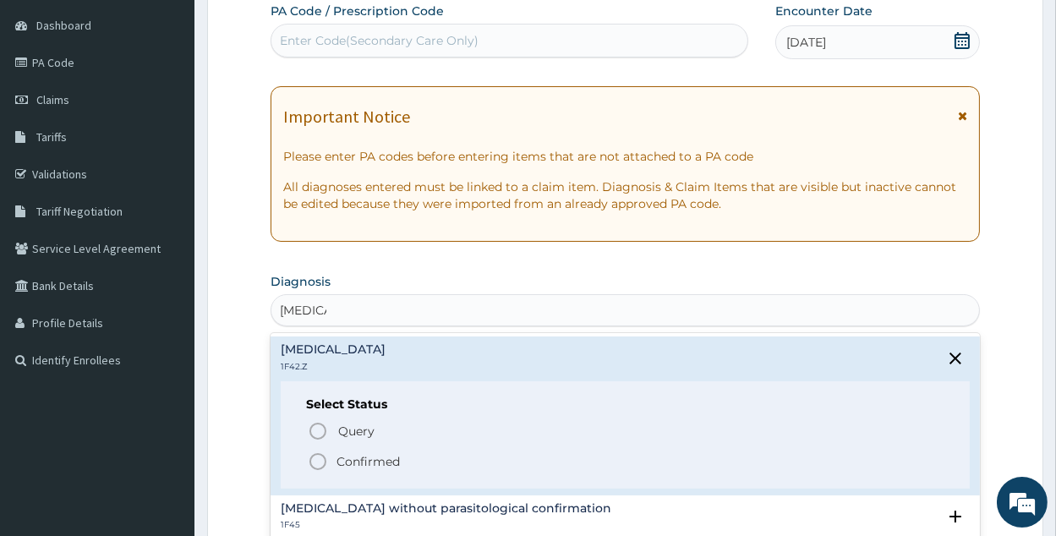
click at [335, 463] on span "Confirmed" at bounding box center [626, 462] width 637 height 20
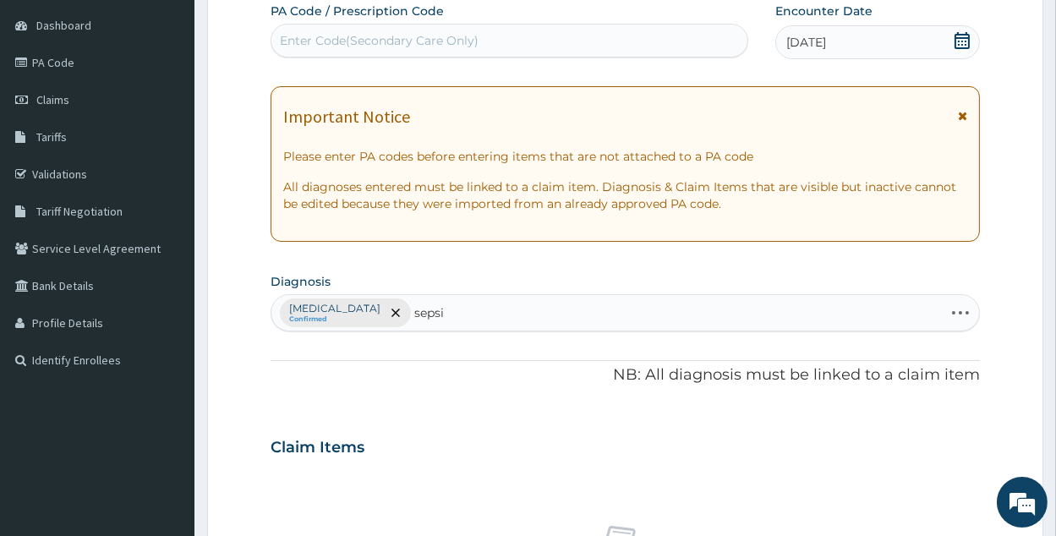
type input "sepsis"
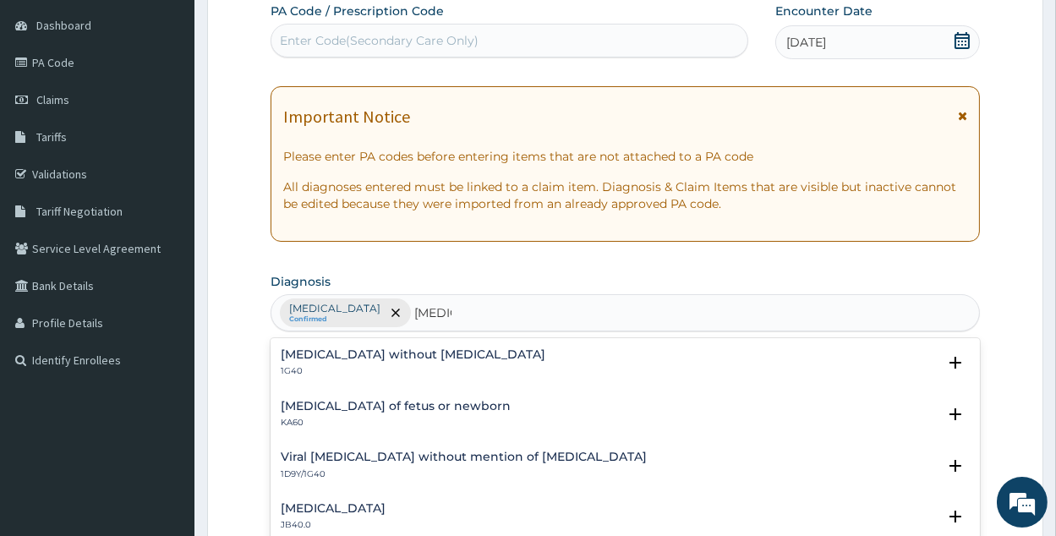
click at [388, 357] on h4 "Sepsis without septic shock" at bounding box center [413, 354] width 265 height 13
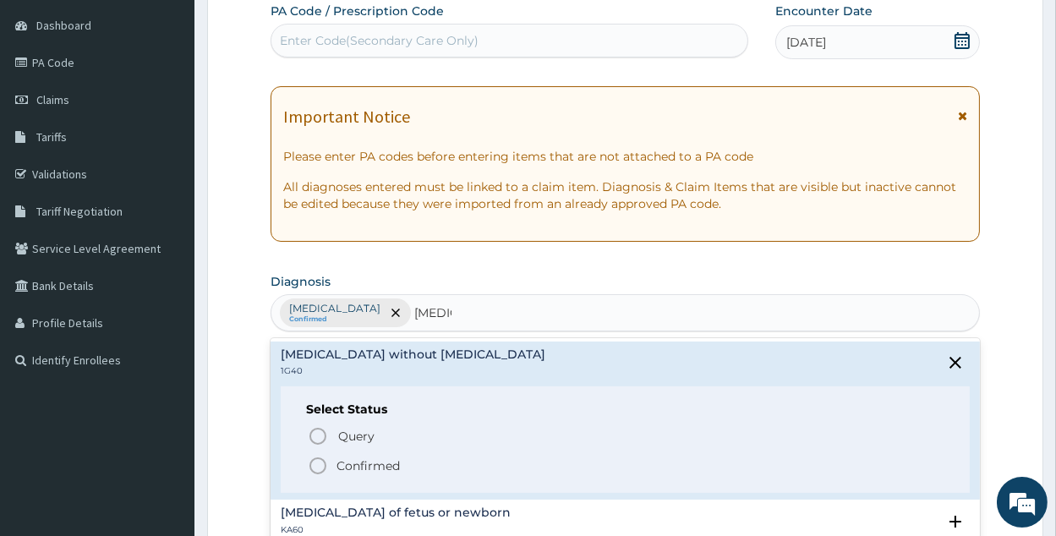
click at [394, 466] on p "Confirmed" at bounding box center [368, 466] width 63 height 17
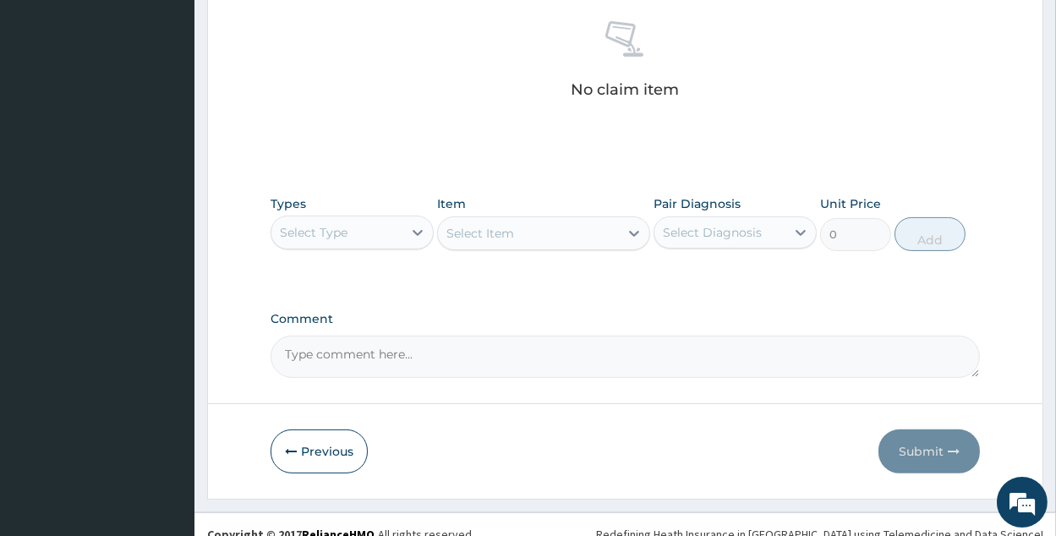
scroll to position [682, 0]
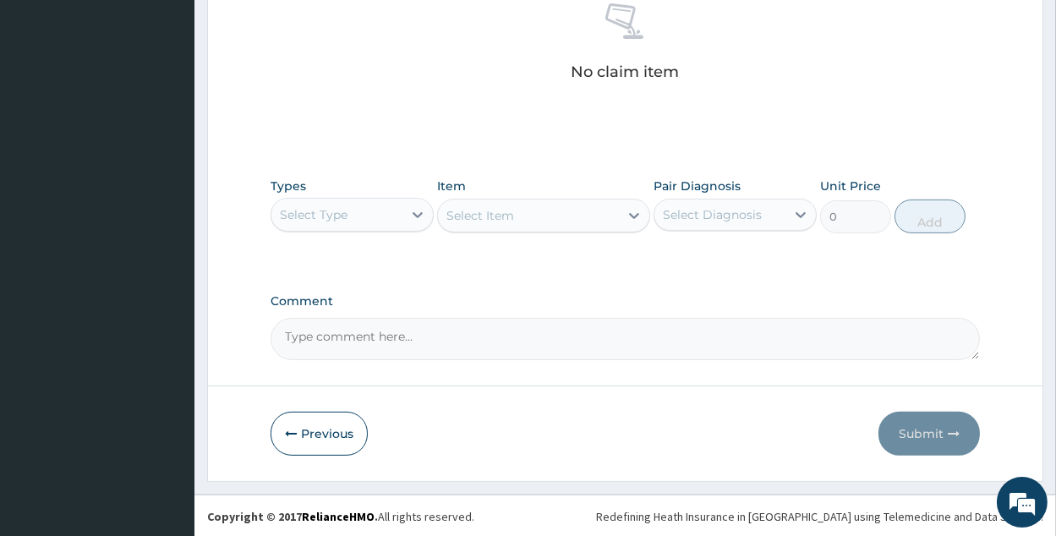
click at [326, 222] on div "Select Type" at bounding box center [337, 214] width 131 height 27
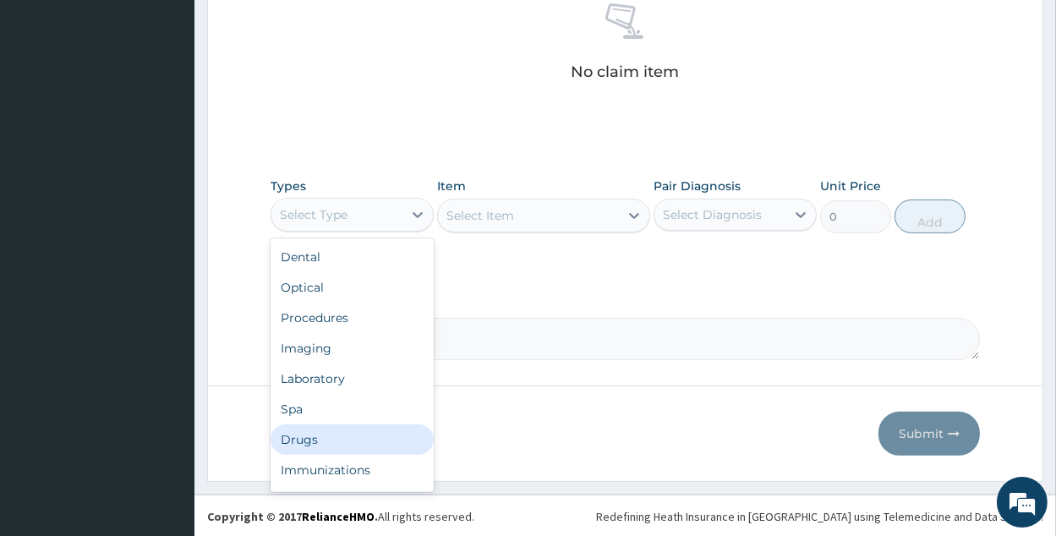
click at [371, 431] on div "Drugs" at bounding box center [352, 440] width 163 height 30
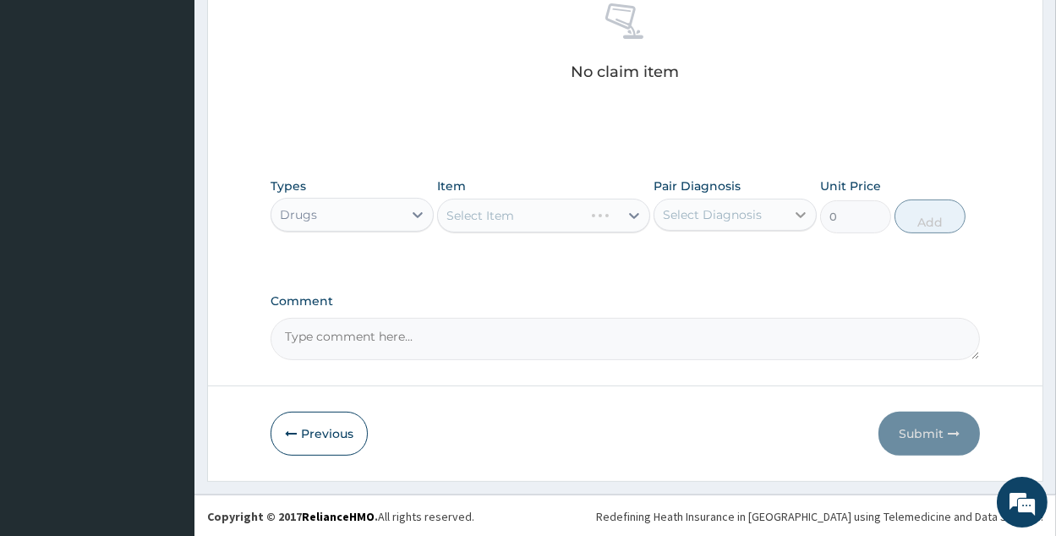
click at [809, 211] on icon at bounding box center [801, 214] width 17 height 17
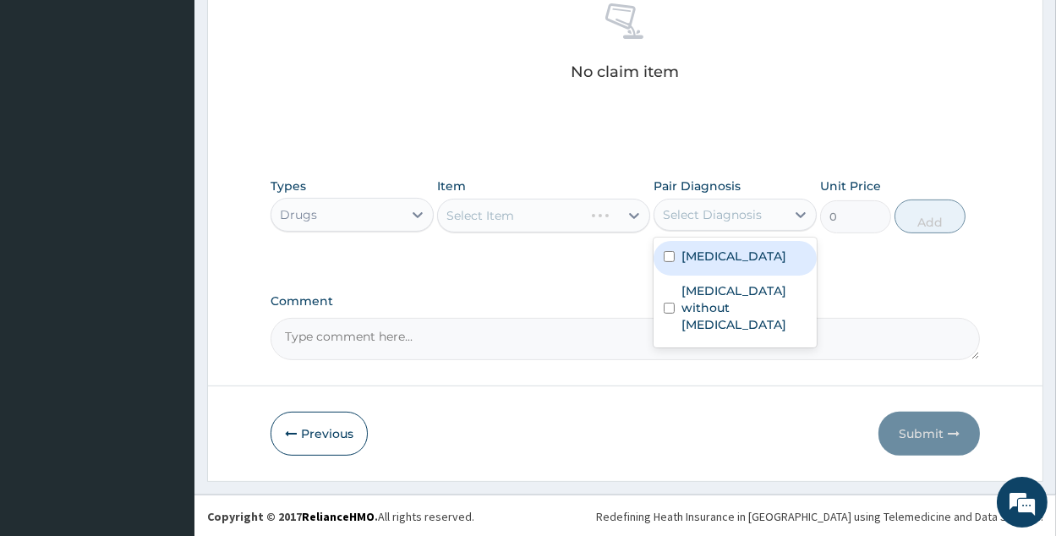
click at [784, 265] on label "[MEDICAL_DATA]" at bounding box center [734, 256] width 105 height 17
checkbox input "true"
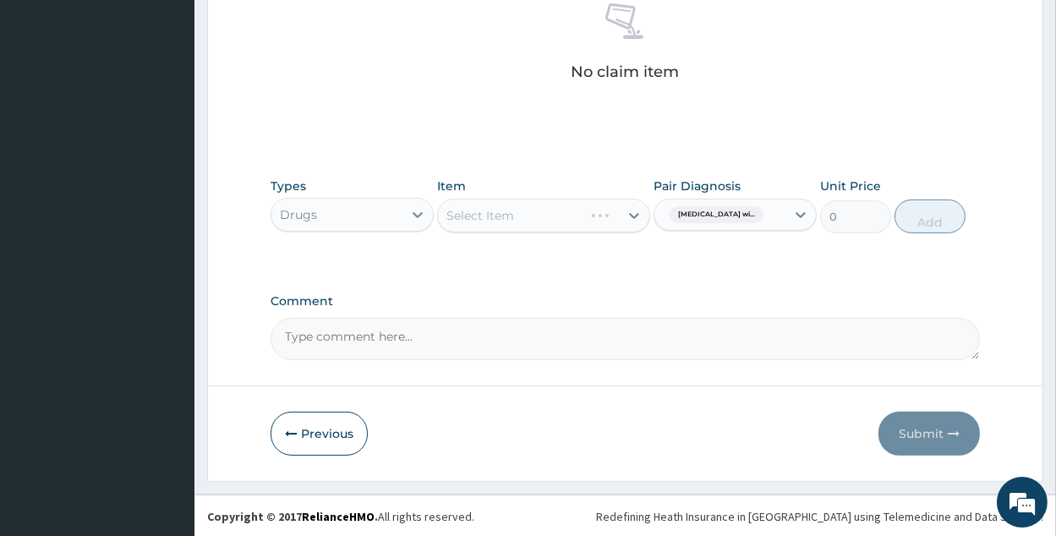
click at [617, 209] on div "Select Item" at bounding box center [543, 216] width 213 height 34
click at [598, 211] on div "Select Item" at bounding box center [543, 216] width 213 height 34
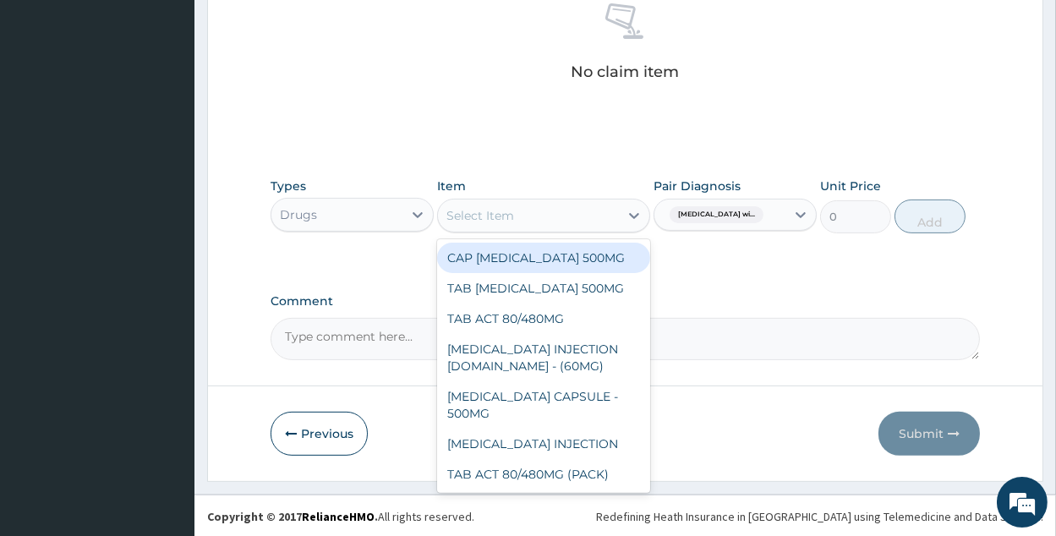
click at [594, 209] on div "Select Item" at bounding box center [528, 215] width 181 height 27
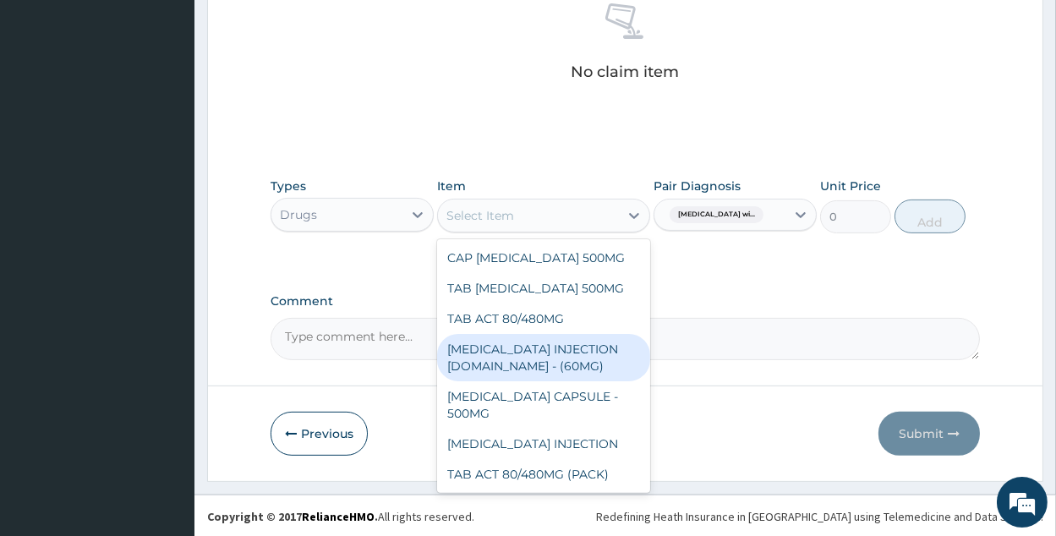
click at [585, 342] on div "ARTESUNATE INJECTION IV.IM - (60MG)" at bounding box center [543, 357] width 213 height 47
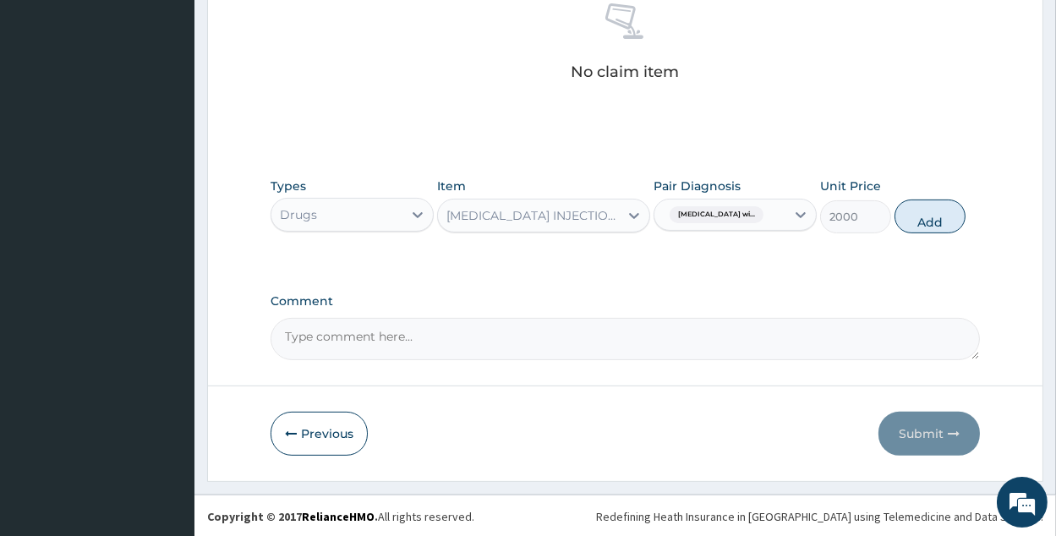
drag, startPoint x: 933, startPoint y: 218, endPoint x: 795, endPoint y: 253, distance: 142.2
click at [930, 218] on button "Add" at bounding box center [930, 217] width 71 height 34
type input "0"
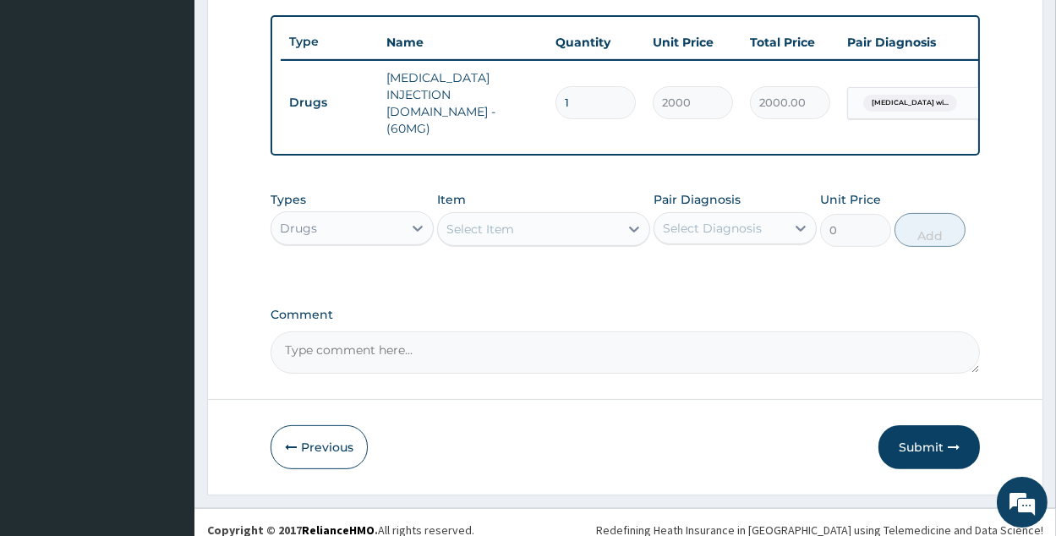
type input "0.00"
type input "4"
type input "8000.00"
type input "4"
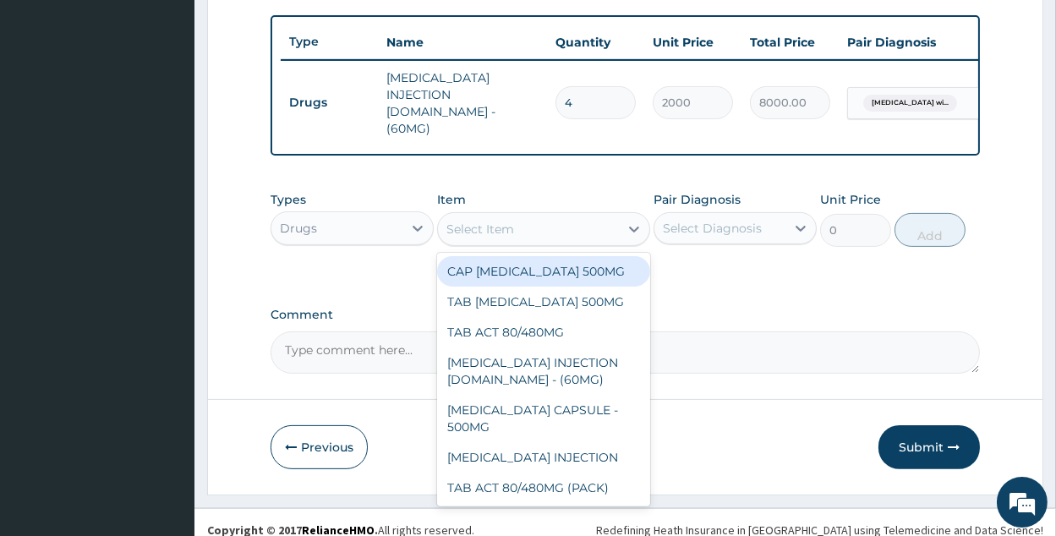
click at [550, 216] on div "Select Item" at bounding box center [528, 229] width 181 height 27
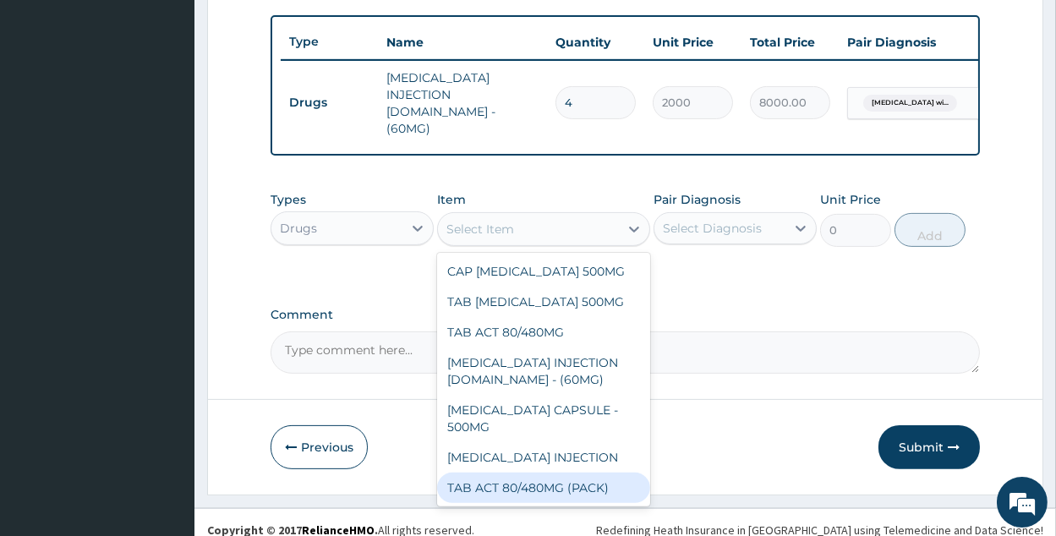
scroll to position [80, 0]
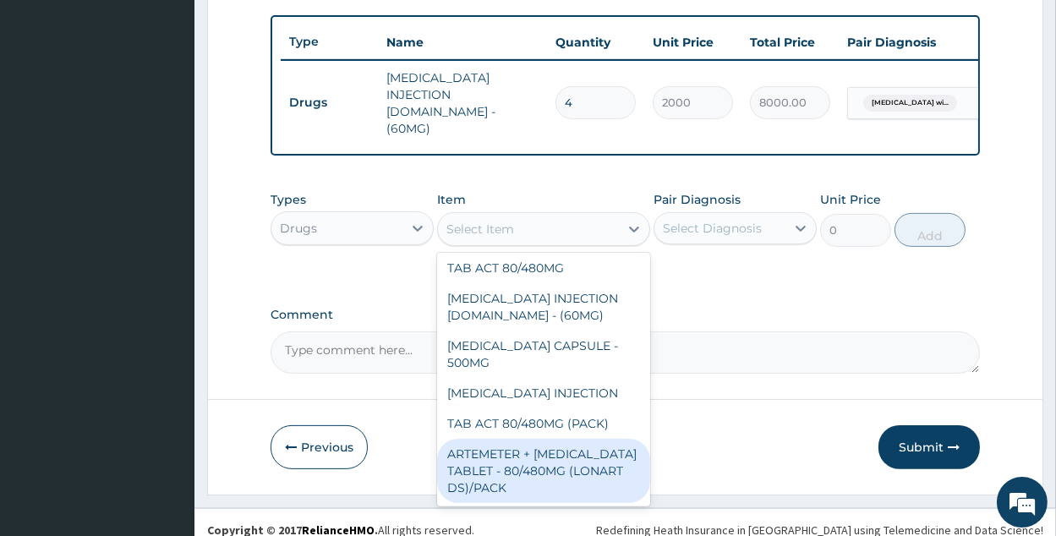
click at [602, 459] on div "ARTEMETER + LUMEFANTRINE TABLET - 80/480MG (LONART DS)/PACK" at bounding box center [543, 471] width 213 height 64
type input "3500"
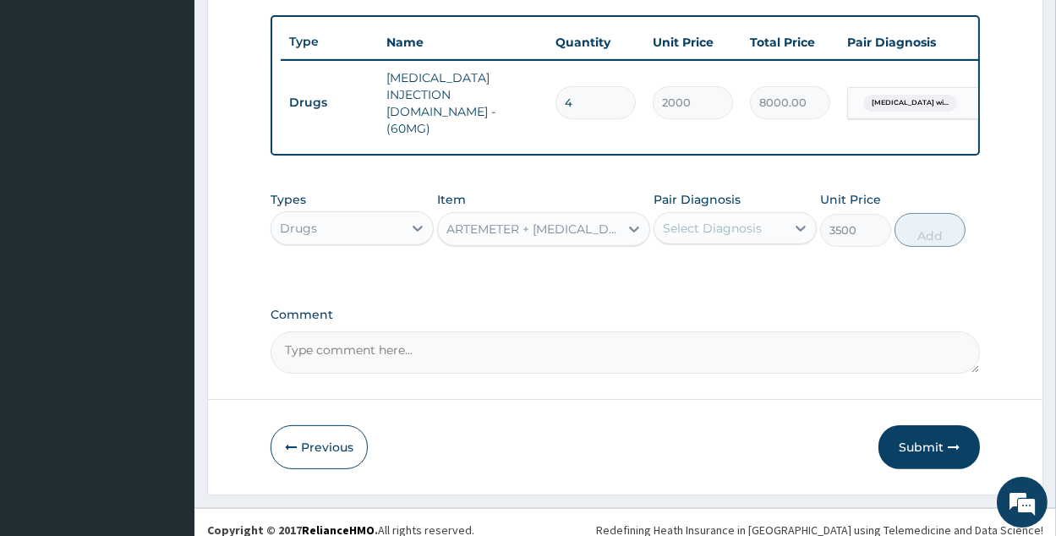
click at [767, 215] on div "Select Diagnosis" at bounding box center [720, 228] width 131 height 27
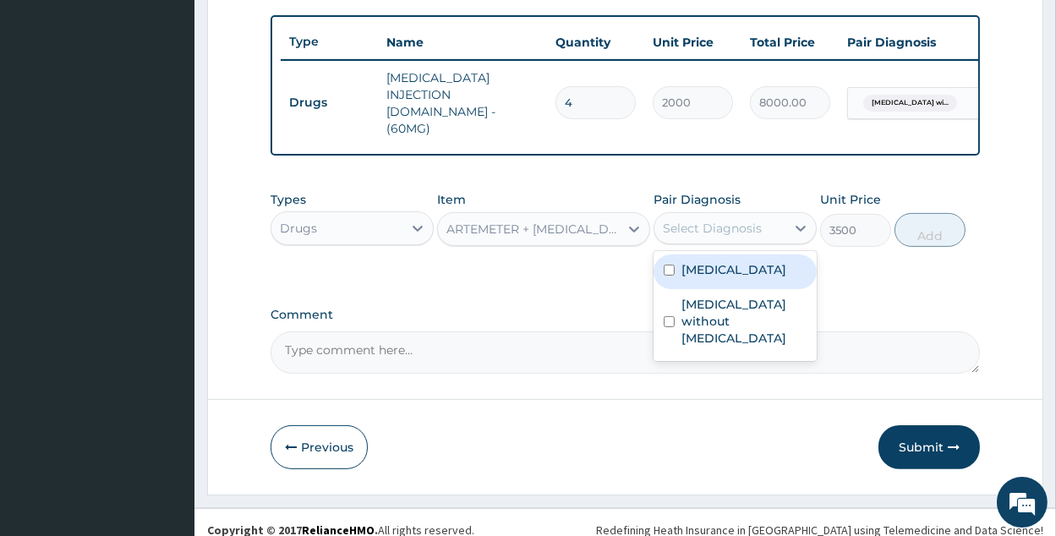
click at [748, 272] on label "Plasmodium malariae malaria without complication" at bounding box center [734, 269] width 105 height 17
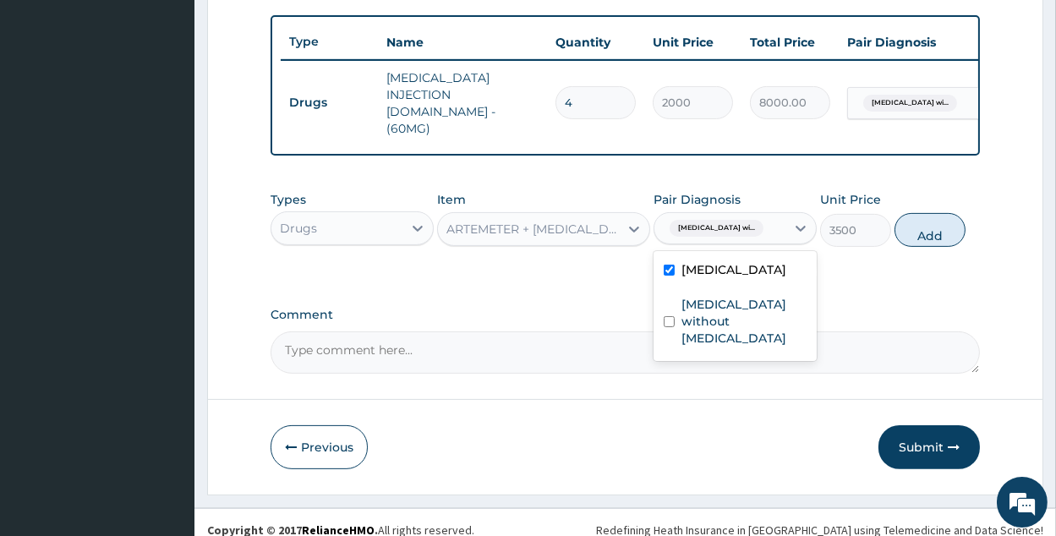
checkbox input "true"
click at [914, 217] on button "Add" at bounding box center [930, 230] width 71 height 34
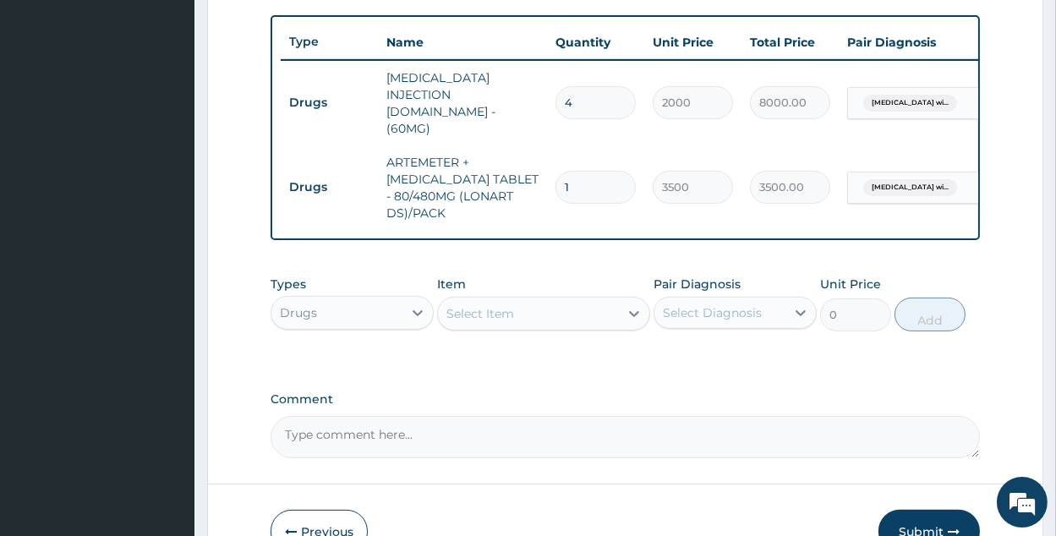
click at [501, 305] on div "Select Item" at bounding box center [481, 313] width 68 height 17
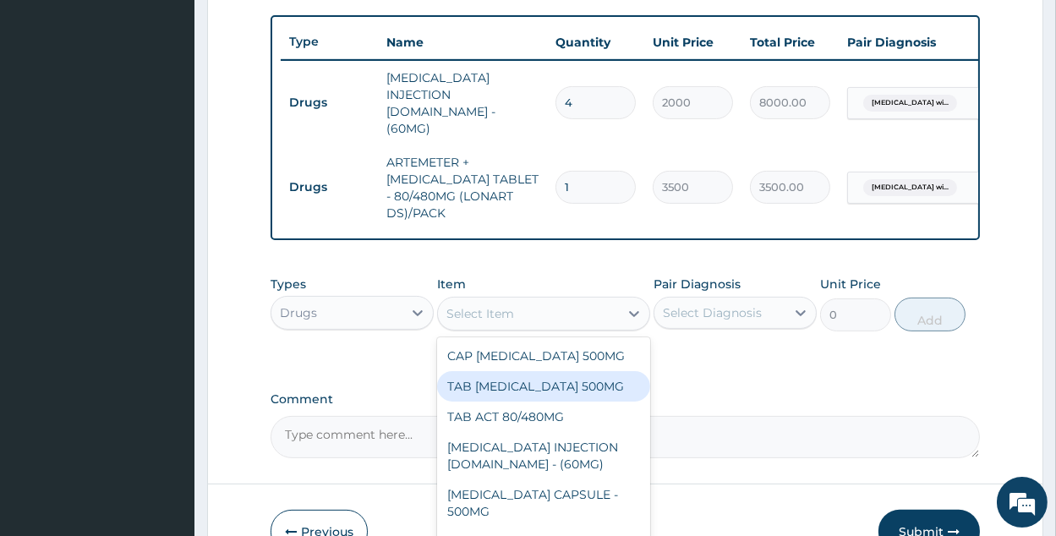
drag, startPoint x: 571, startPoint y: 366, endPoint x: 753, endPoint y: 312, distance: 189.7
click at [573, 371] on div "TAB PARACETAMOL 500MG" at bounding box center [543, 386] width 213 height 30
type input "16.70000076293945"
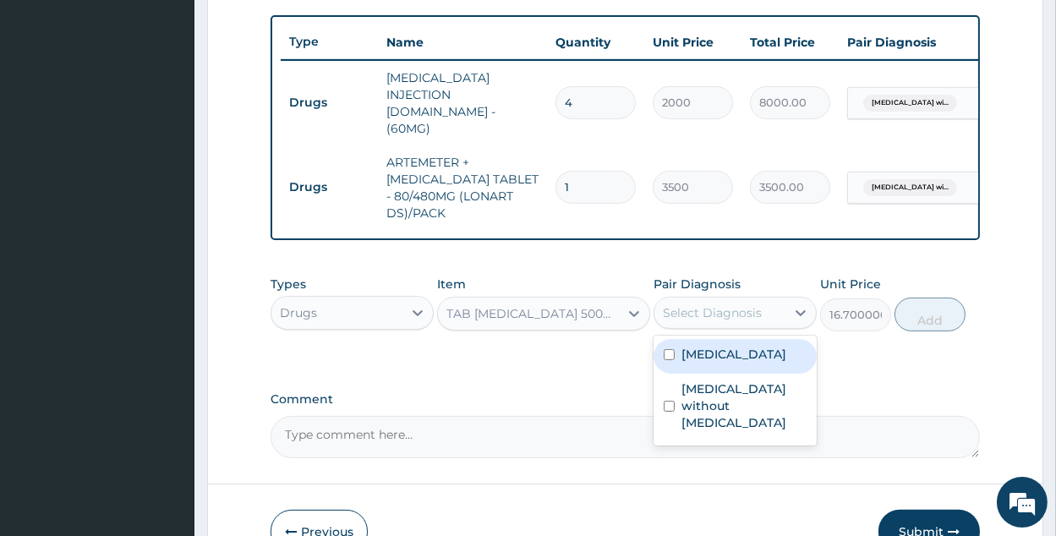
click at [773, 299] on div "Select Diagnosis" at bounding box center [720, 312] width 131 height 27
click at [765, 363] on label "Plasmodium malariae malaria without complication" at bounding box center [734, 354] width 105 height 17
checkbox input "true"
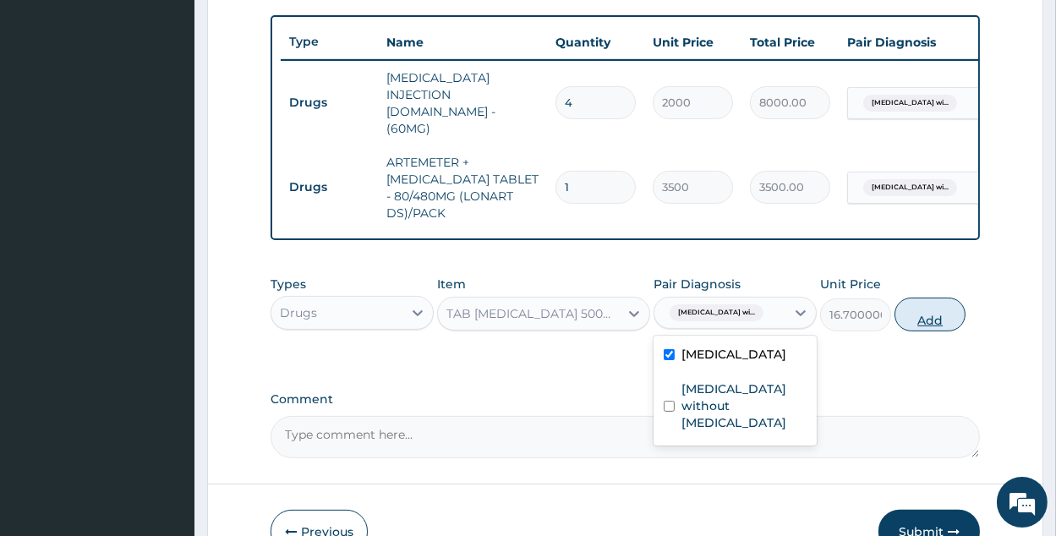
click at [930, 298] on button "Add" at bounding box center [930, 315] width 71 height 34
type input "0"
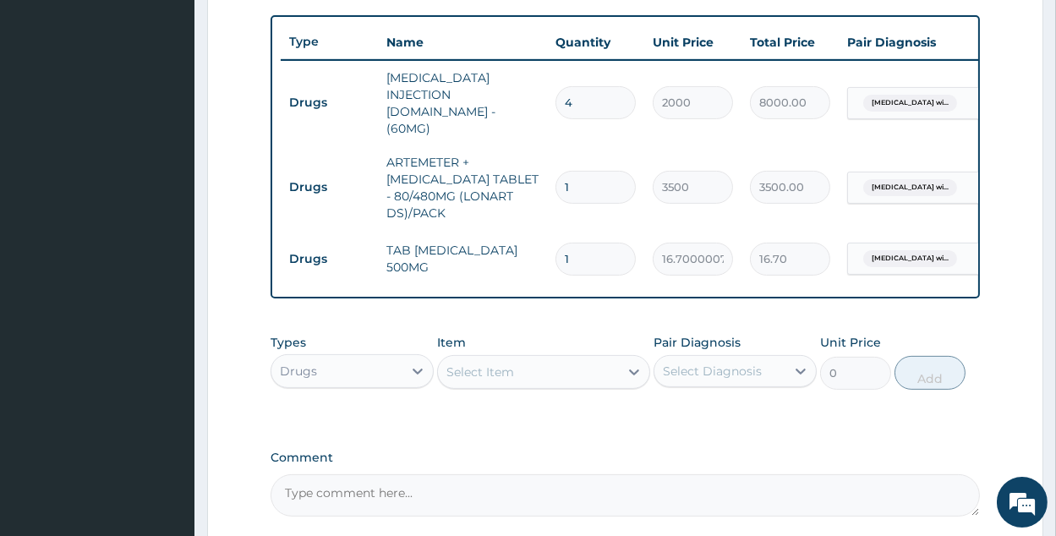
type input "18"
type input "300.60"
type input "18"
click at [520, 360] on div "Select Item" at bounding box center [528, 372] width 181 height 27
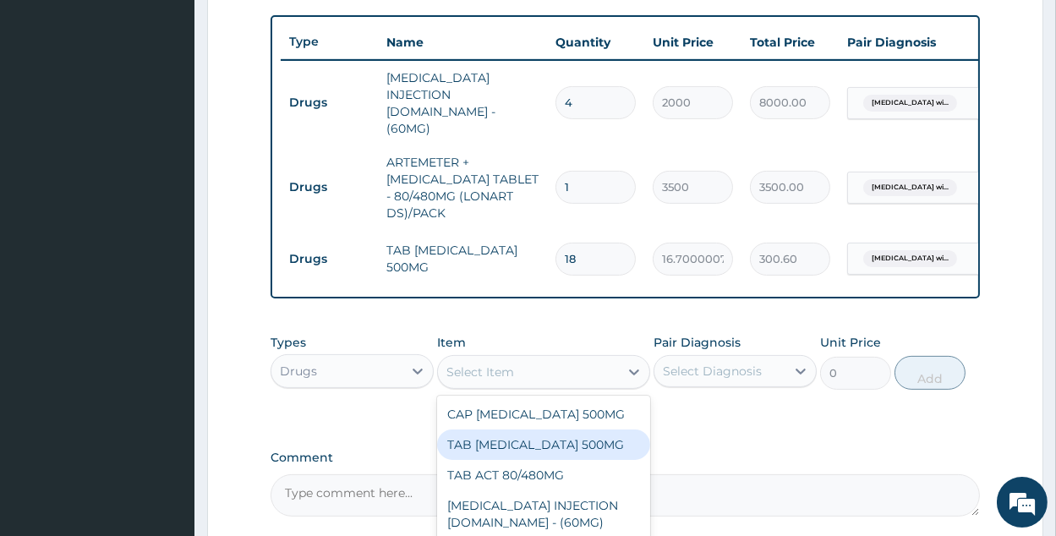
scroll to position [757, 0]
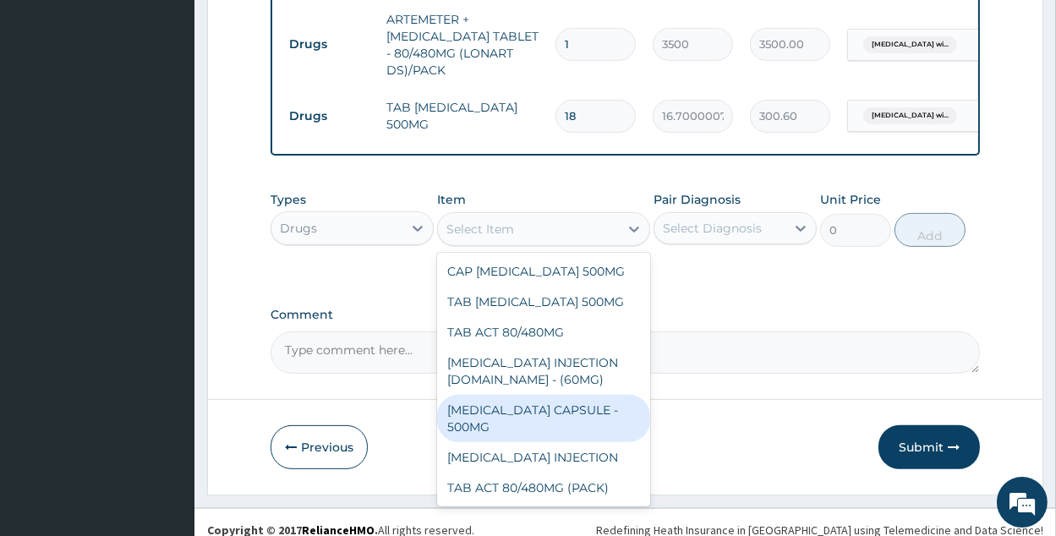
click at [532, 403] on div "AMOXICILLIN CAPSULE - 500MG" at bounding box center [543, 418] width 213 height 47
type input "350"
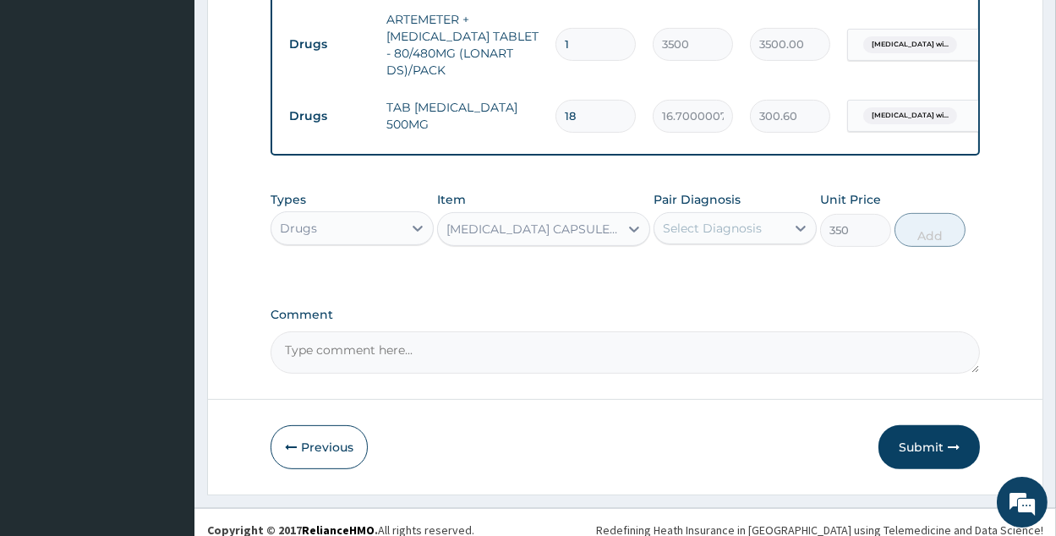
click at [745, 221] on div "Select Diagnosis" at bounding box center [712, 228] width 99 height 17
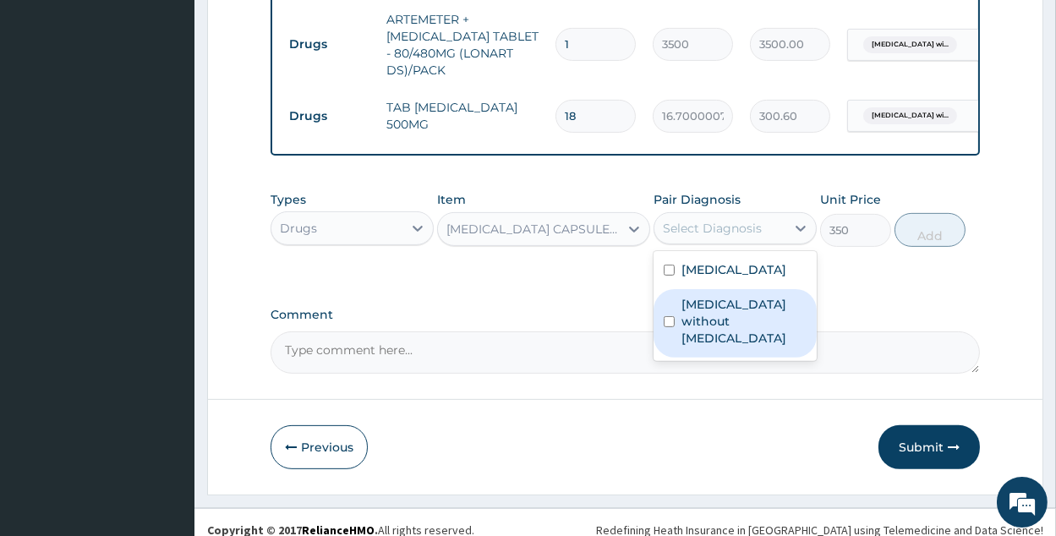
click at [754, 335] on label "Sepsis without septic shock" at bounding box center [744, 321] width 125 height 51
checkbox input "true"
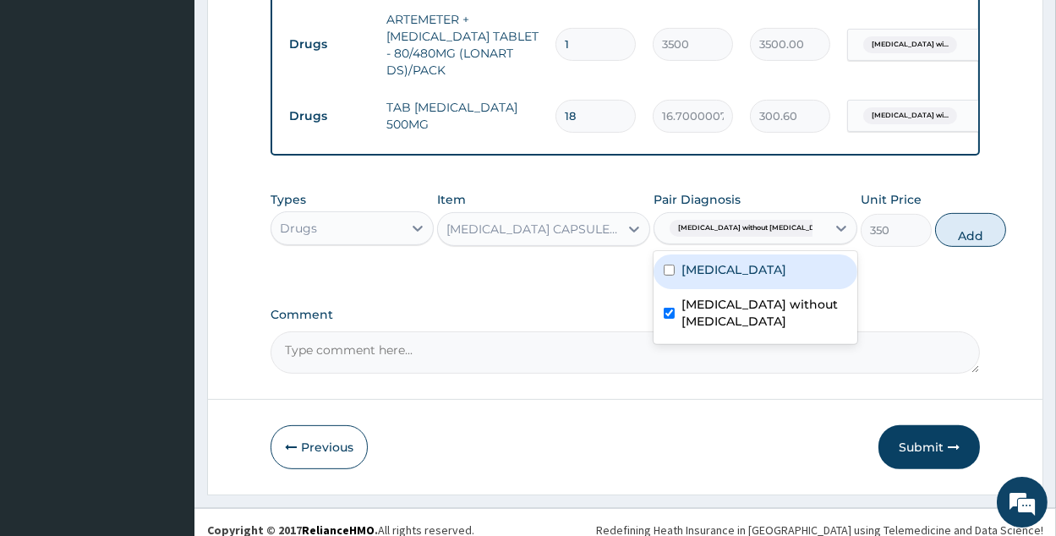
drag, startPoint x: 952, startPoint y: 217, endPoint x: 709, endPoint y: 220, distance: 243.6
click at [949, 218] on button "Add" at bounding box center [970, 230] width 71 height 34
type input "0"
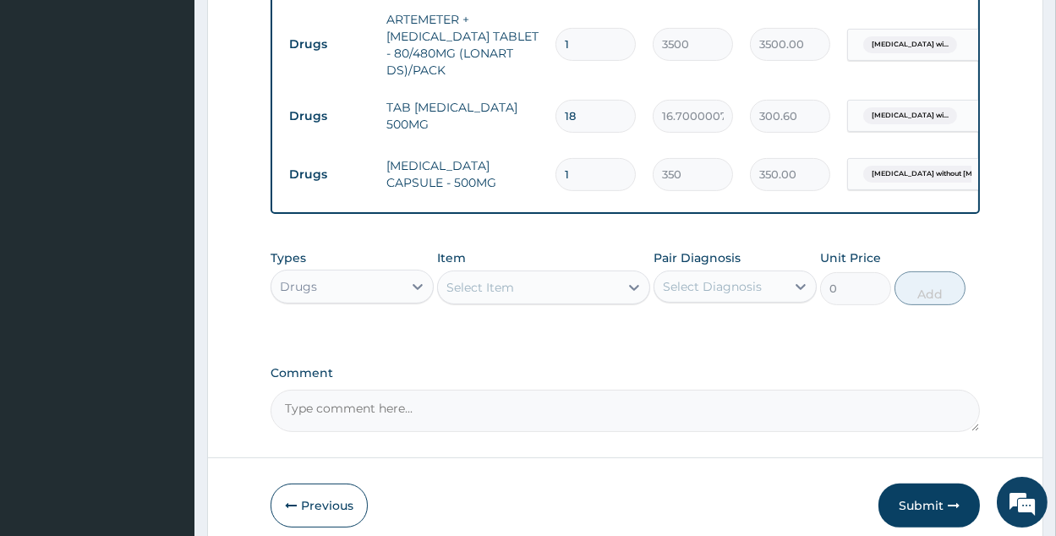
type input "15"
type input "5250.00"
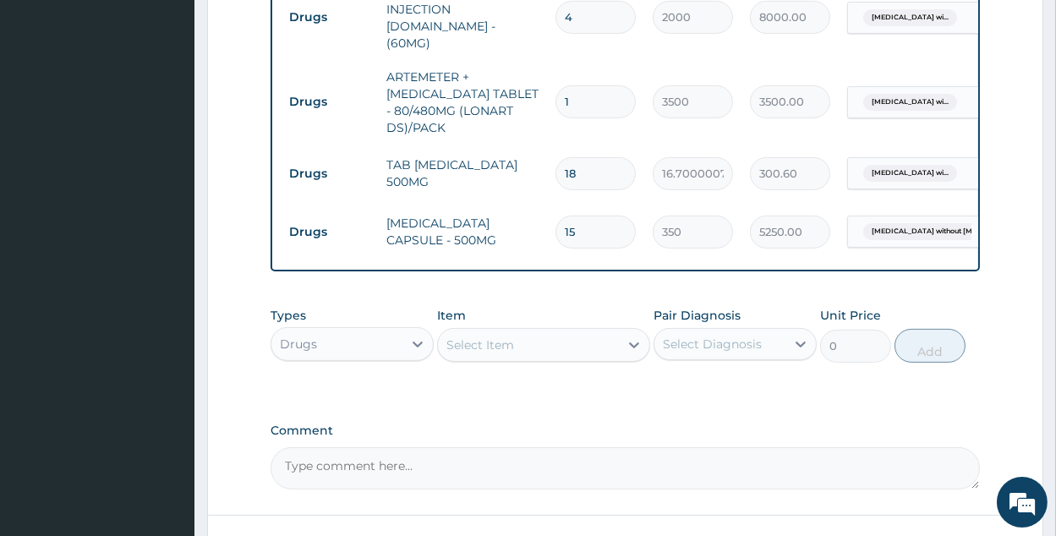
scroll to position [701, 0]
type input "15"
click at [422, 335] on icon at bounding box center [417, 342] width 17 height 17
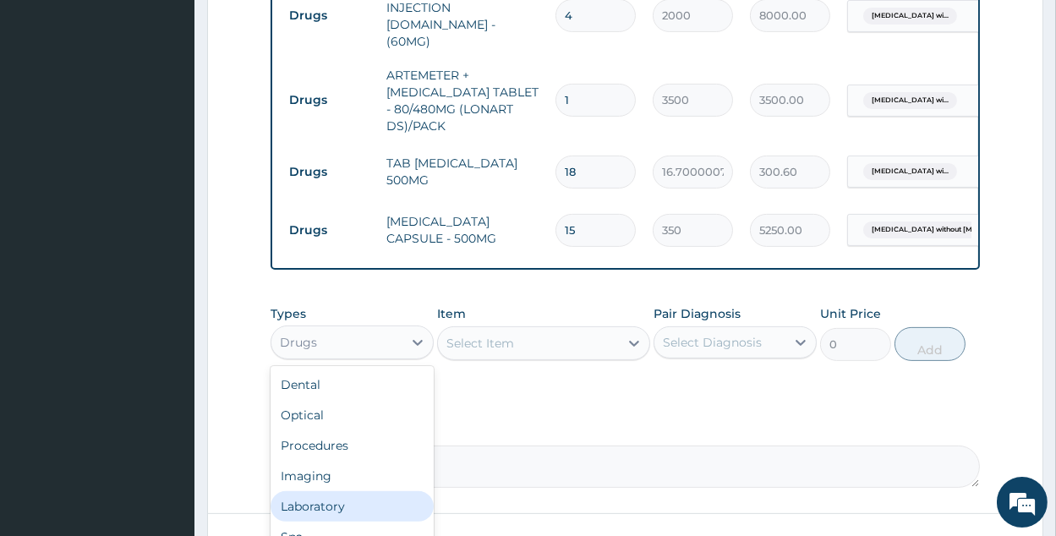
click at [348, 494] on div "Laboratory" at bounding box center [352, 506] width 163 height 30
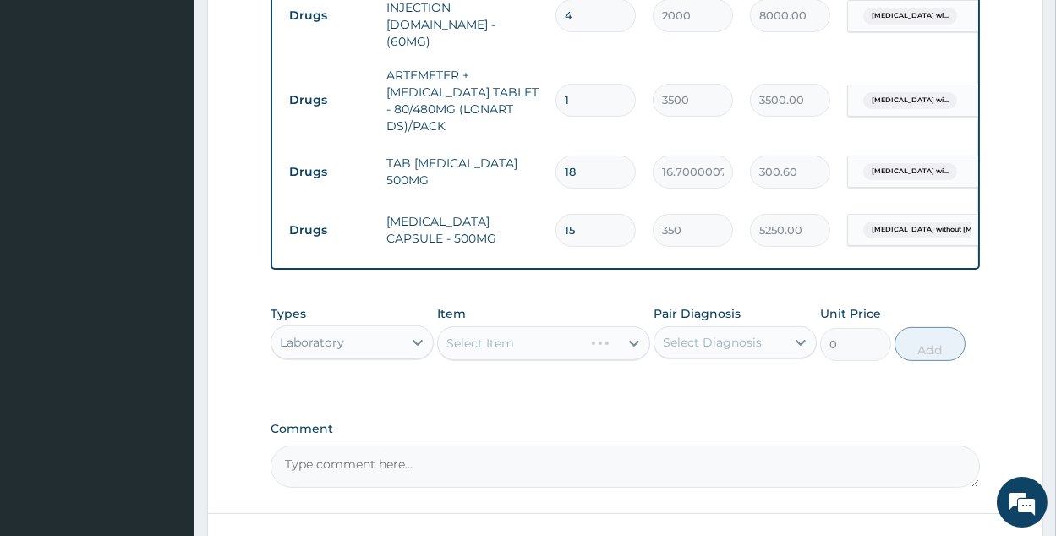
click at [670, 326] on div "Select Diagnosis" at bounding box center [735, 342] width 163 height 32
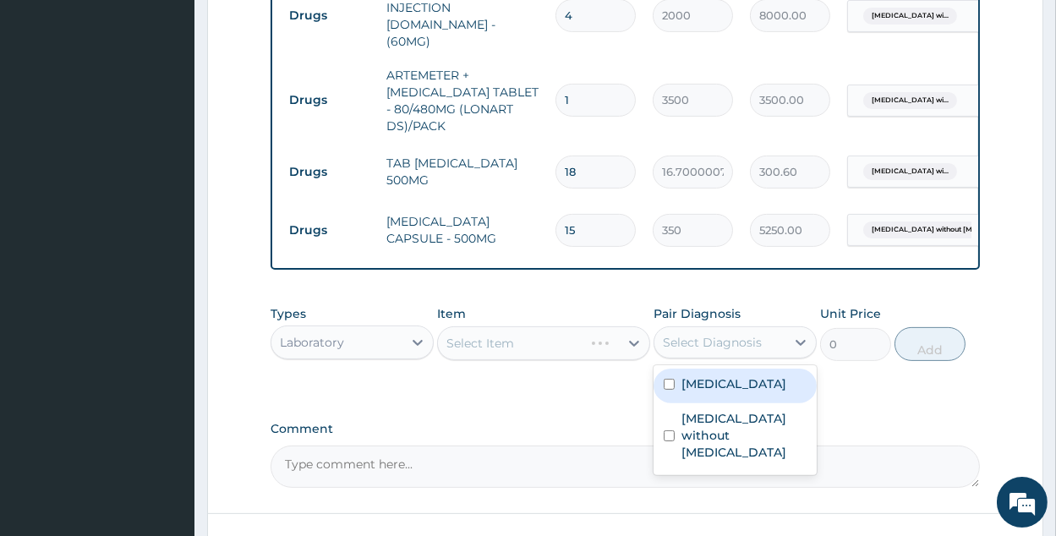
click at [634, 326] on div "Select Item" at bounding box center [543, 343] width 213 height 34
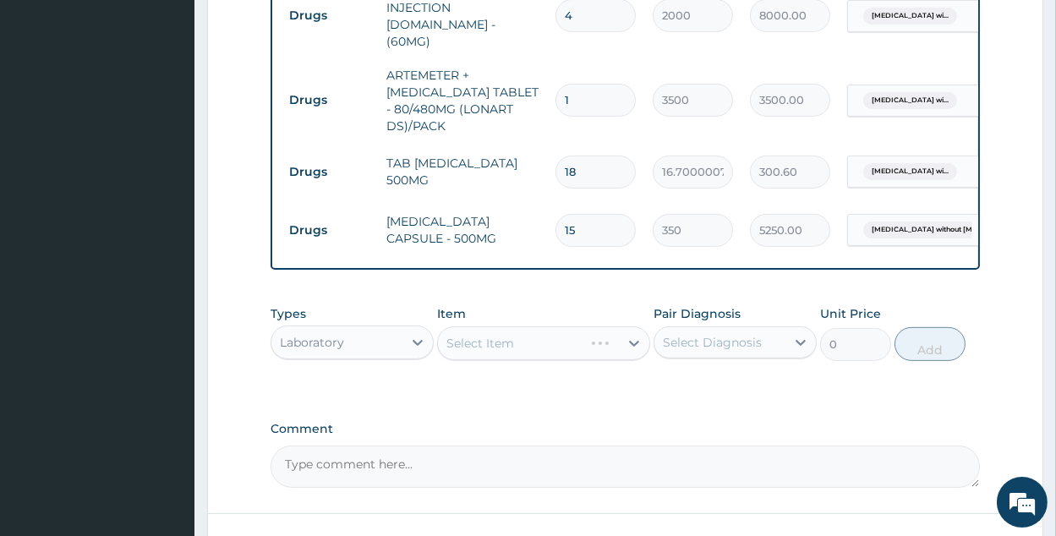
click at [683, 334] on div "Select Diagnosis" at bounding box center [712, 342] width 99 height 17
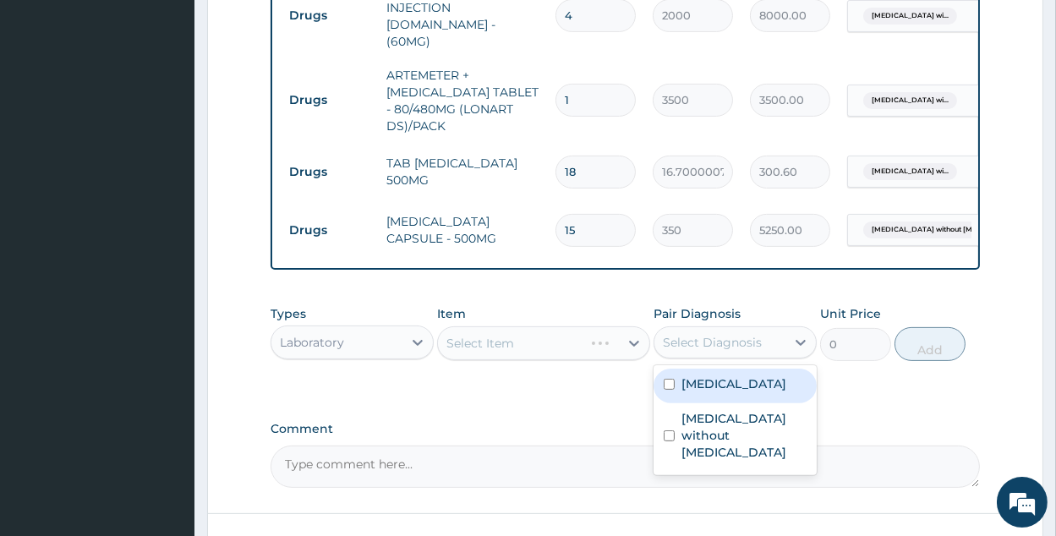
click at [734, 392] on label "Plasmodium malariae malaria without complication" at bounding box center [734, 384] width 105 height 17
checkbox input "true"
click at [599, 330] on div "Select Item" at bounding box center [528, 343] width 181 height 27
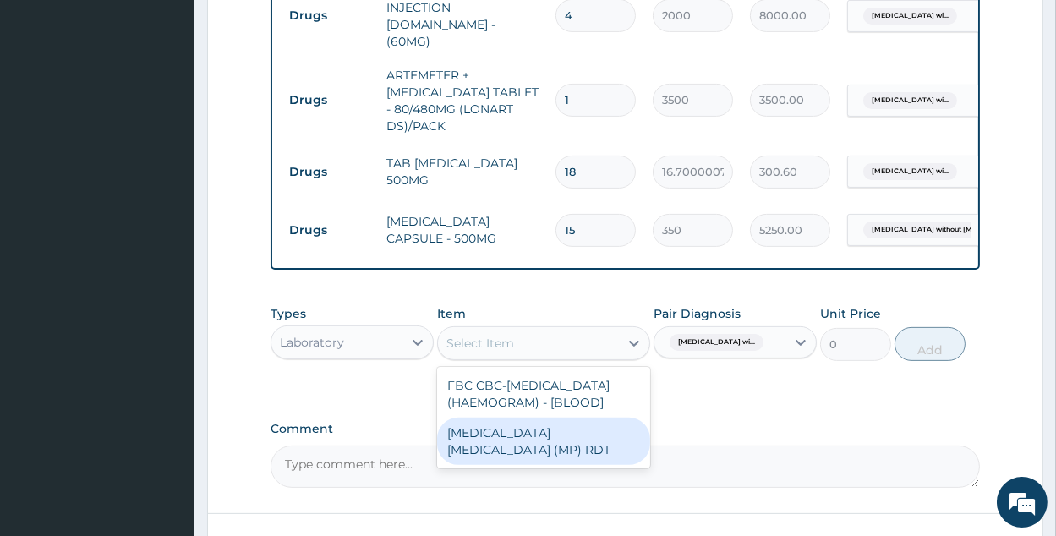
click at [595, 431] on div "MALARIA PARASITE (MP) RDT" at bounding box center [543, 441] width 213 height 47
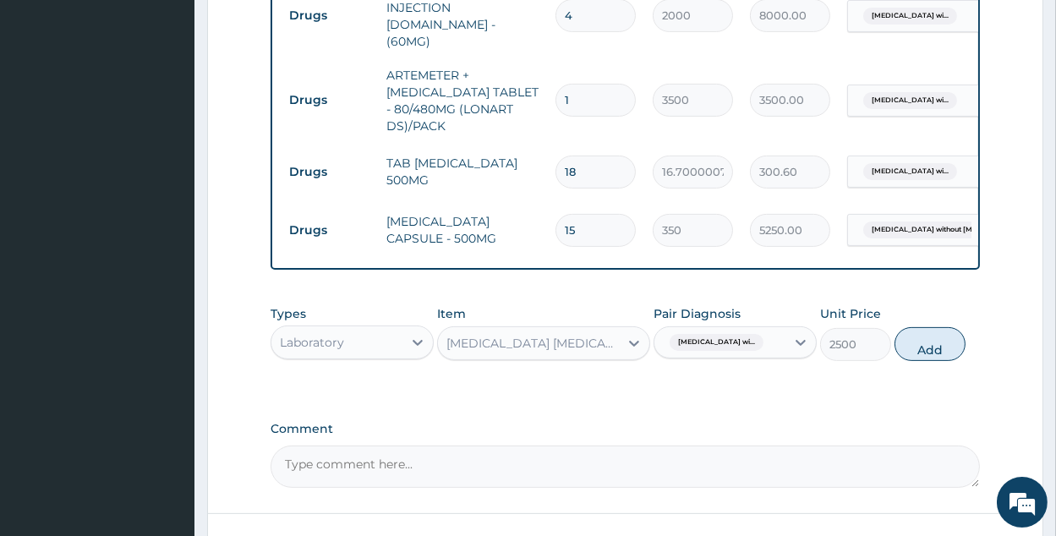
drag, startPoint x: 930, startPoint y: 334, endPoint x: 585, endPoint y: 356, distance: 345.8
click at [926, 336] on button "Add" at bounding box center [930, 344] width 71 height 34
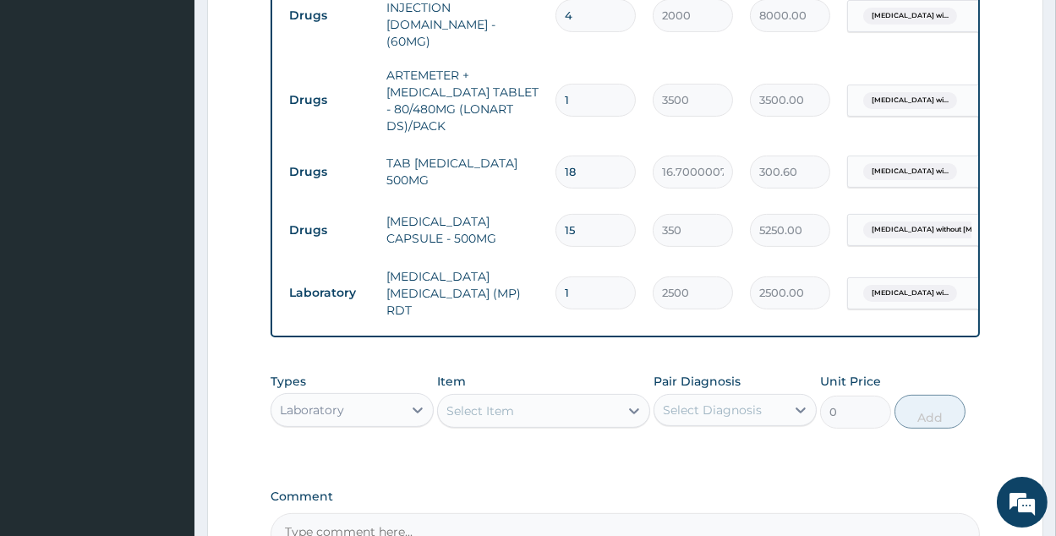
drag, startPoint x: 513, startPoint y: 388, endPoint x: 533, endPoint y: 405, distance: 26.4
click at [513, 398] on div "Select Item" at bounding box center [528, 411] width 181 height 27
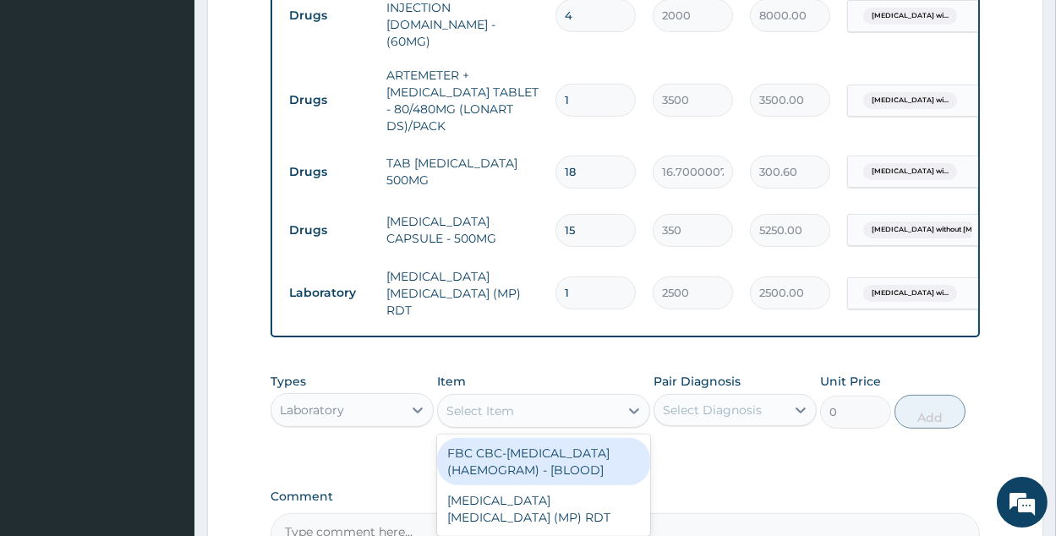
click at [568, 438] on div "FBC CBC-COMPLETE BLOOD COUNT (HAEMOGRAM) - [BLOOD]" at bounding box center [543, 461] width 213 height 47
type input "3500"
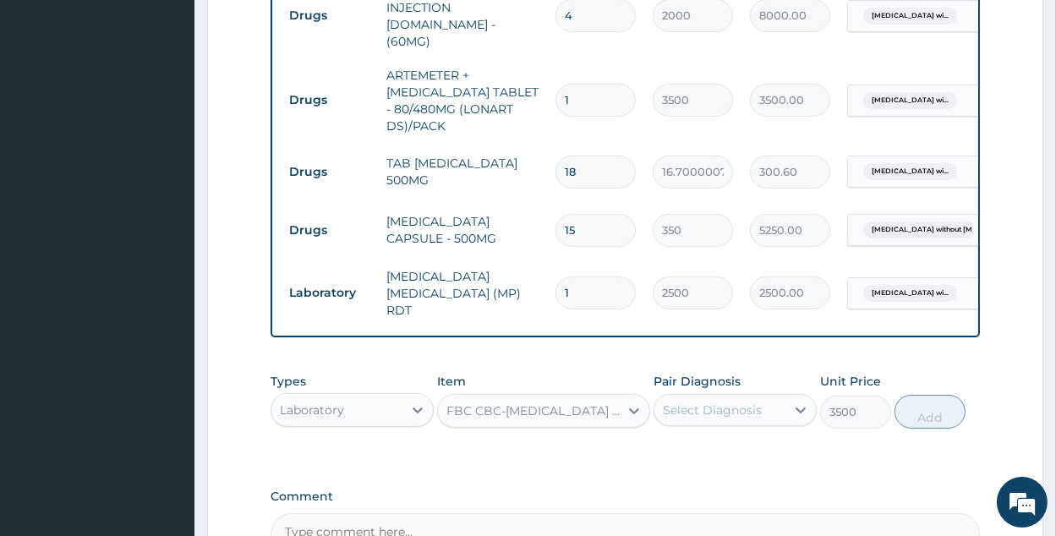
click at [755, 402] on div "Select Diagnosis" at bounding box center [712, 410] width 99 height 17
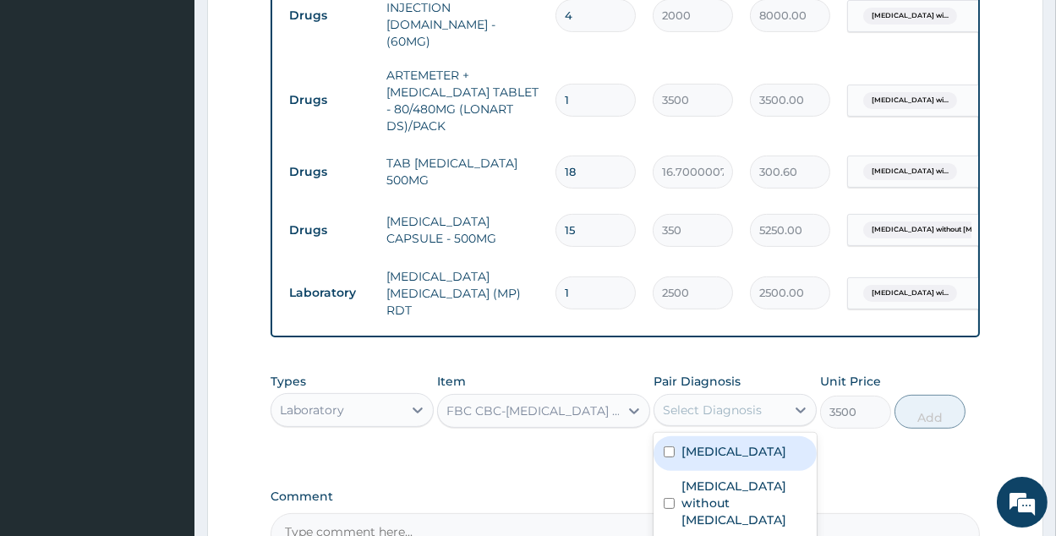
click at [761, 446] on label "Plasmodium malariae malaria without complication" at bounding box center [734, 451] width 105 height 17
checkbox input "true"
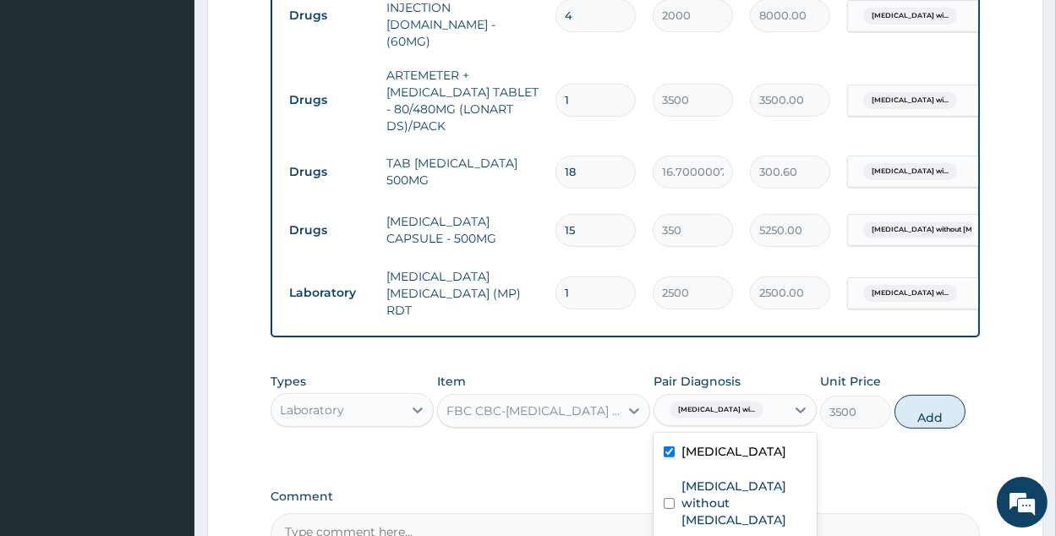
drag, startPoint x: 767, startPoint y: 407, endPoint x: 772, endPoint y: 494, distance: 87.3
click at [767, 411] on div "Types Laboratory Item FBC CBC-COMPLETE BLOOD COUNT (HAEMOGRAM) - [BLOOD] Pair D…" at bounding box center [626, 401] width 710 height 73
click at [725, 402] on span "Plasmodium malariae malaria wi..." at bounding box center [717, 410] width 94 height 17
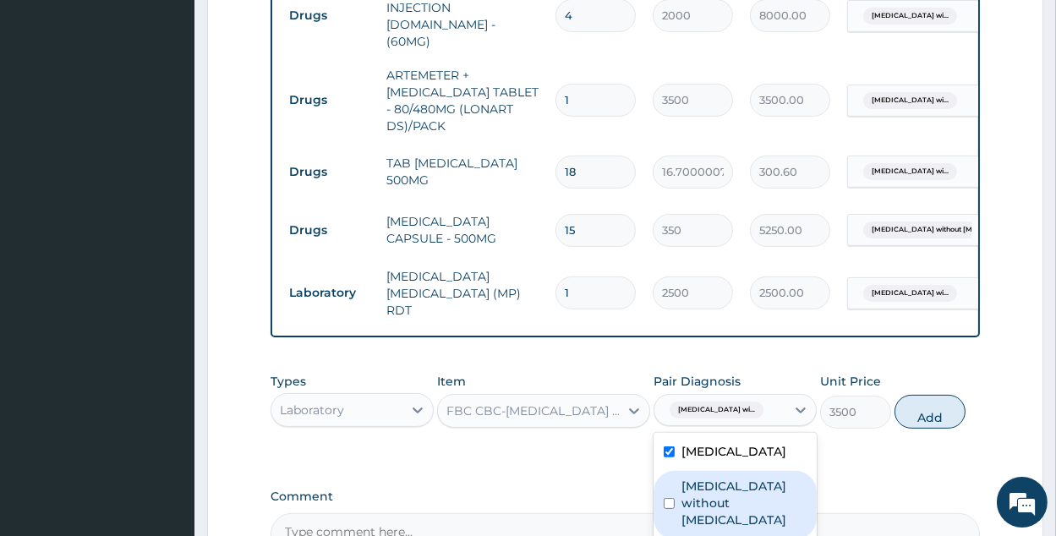
click at [749, 513] on label "Sepsis without septic shock" at bounding box center [744, 503] width 125 height 51
checkbox input "true"
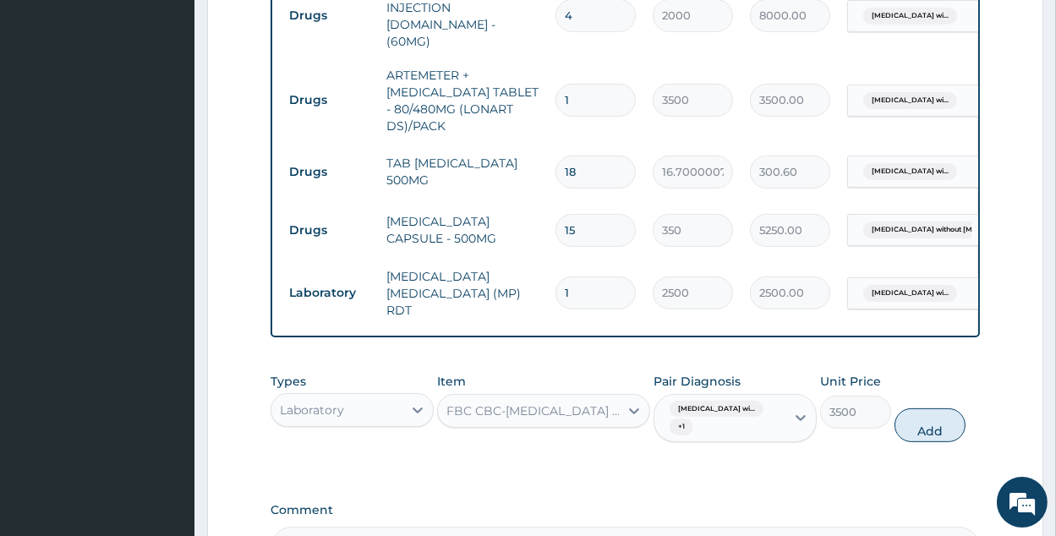
drag, startPoint x: 739, startPoint y: 409, endPoint x: 738, endPoint y: 459, distance: 49.9
click at [739, 409] on div "Plasmodium malariae malaria wi... + 1" at bounding box center [717, 418] width 109 height 41
click at [739, 405] on div "Plasmodium malariae malaria wi... + 1" at bounding box center [717, 418] width 109 height 41
click at [738, 420] on div "option Sepsis without septic shock, selected. Select is focused ,type to refine…" at bounding box center [735, 418] width 163 height 49
drag, startPoint x: 732, startPoint y: 369, endPoint x: 731, endPoint y: 423, distance: 54.1
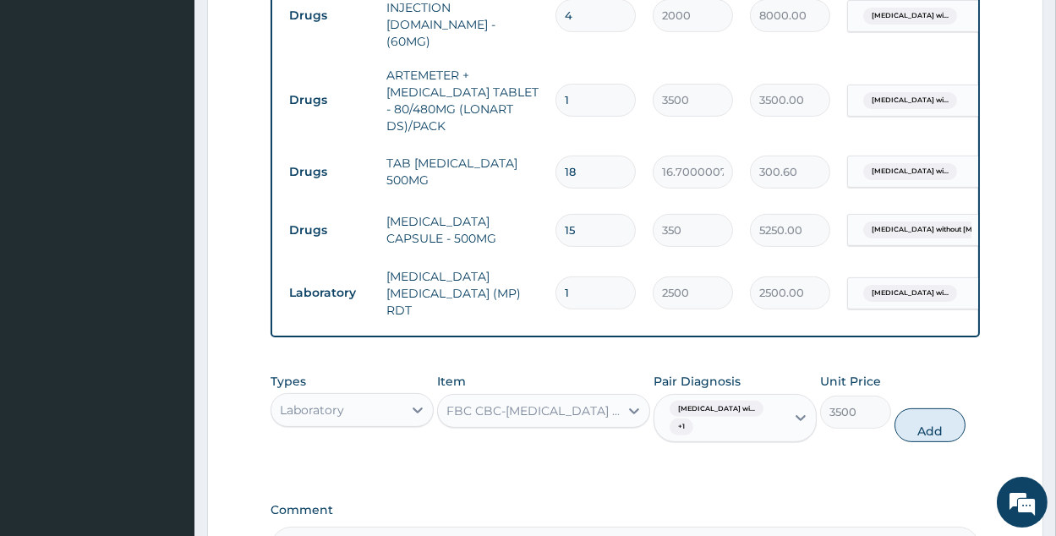
click at [732, 373] on div "Pair Diagnosis Plasmodium malariae malaria wi... + 1" at bounding box center [735, 408] width 163 height 70
click at [732, 415] on div "Plasmodium malariae malaria wi... + 1" at bounding box center [717, 418] width 109 height 41
click at [732, 459] on label "Plasmodium malariae malaria without complication" at bounding box center [734, 467] width 105 height 17
checkbox input "false"
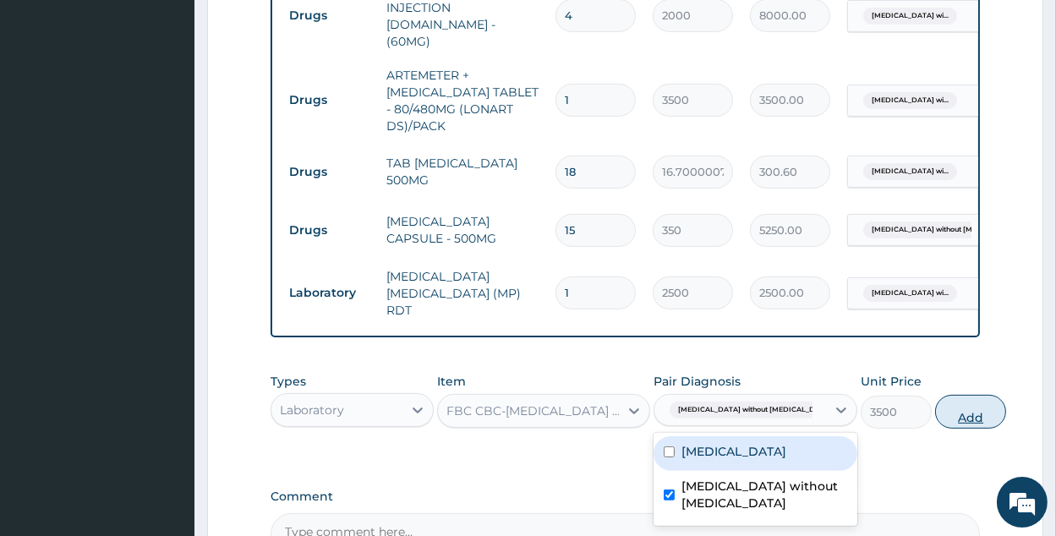
click at [935, 398] on button "Add" at bounding box center [970, 412] width 71 height 34
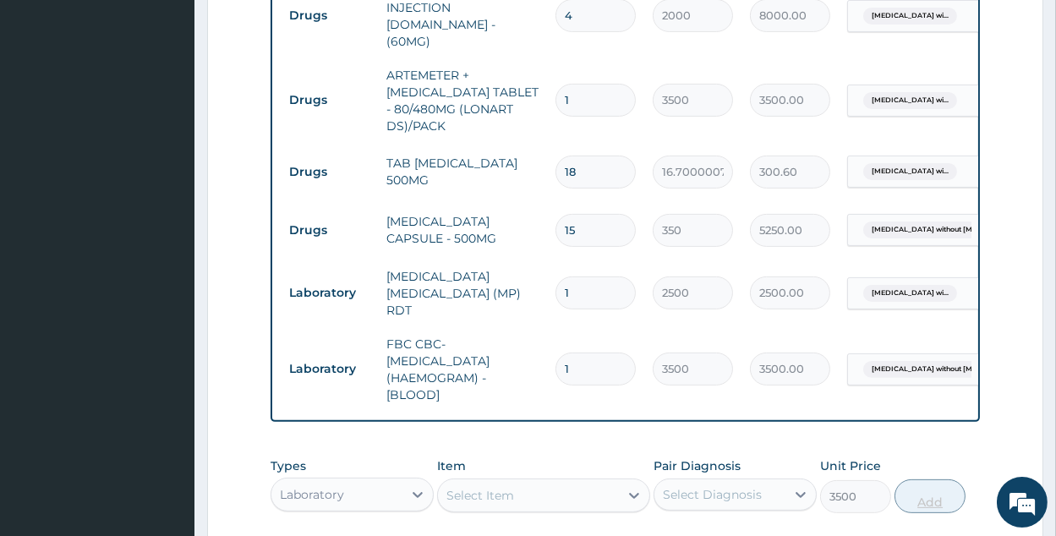
type input "0"
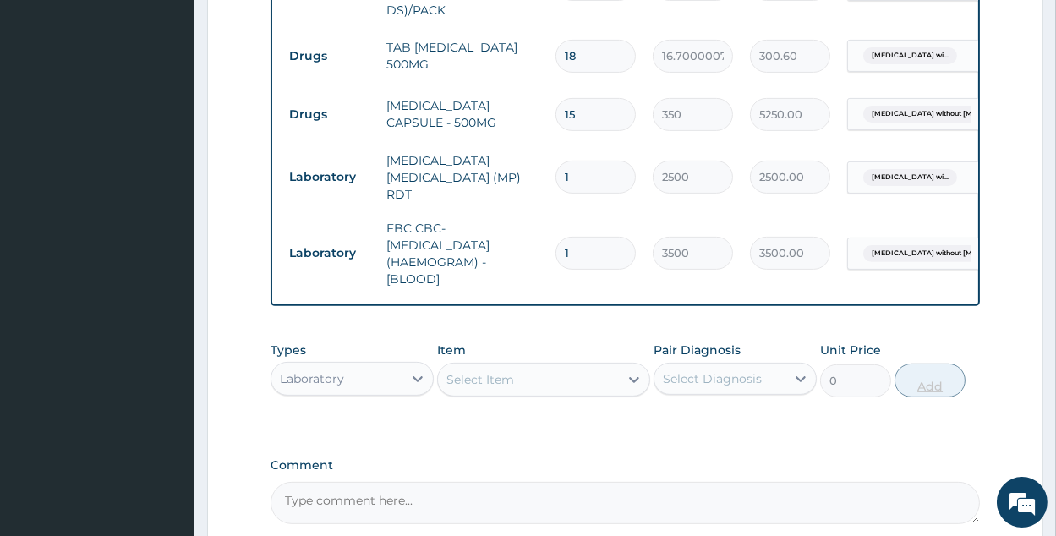
scroll to position [820, 0]
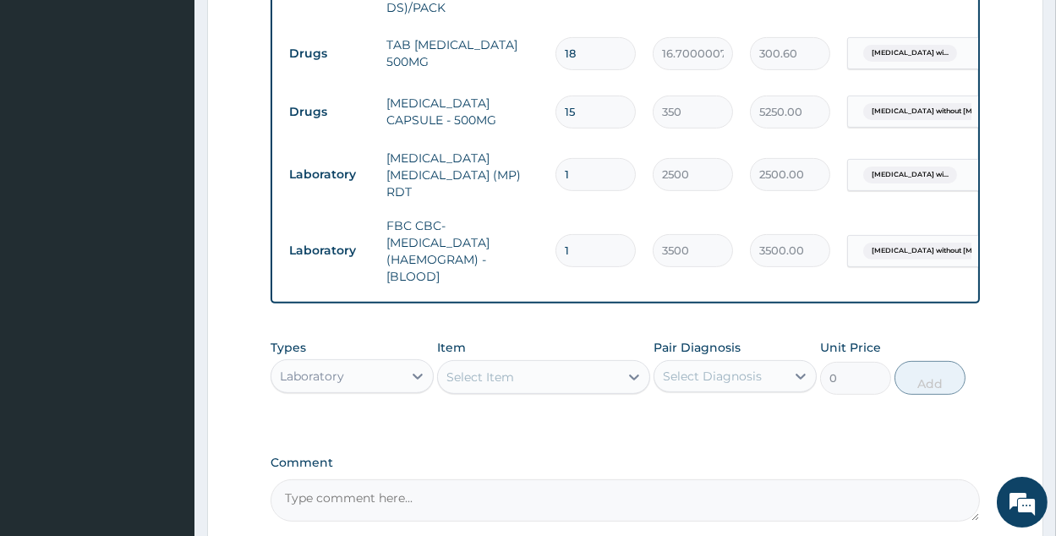
click at [319, 368] on div "Laboratory" at bounding box center [312, 376] width 64 height 17
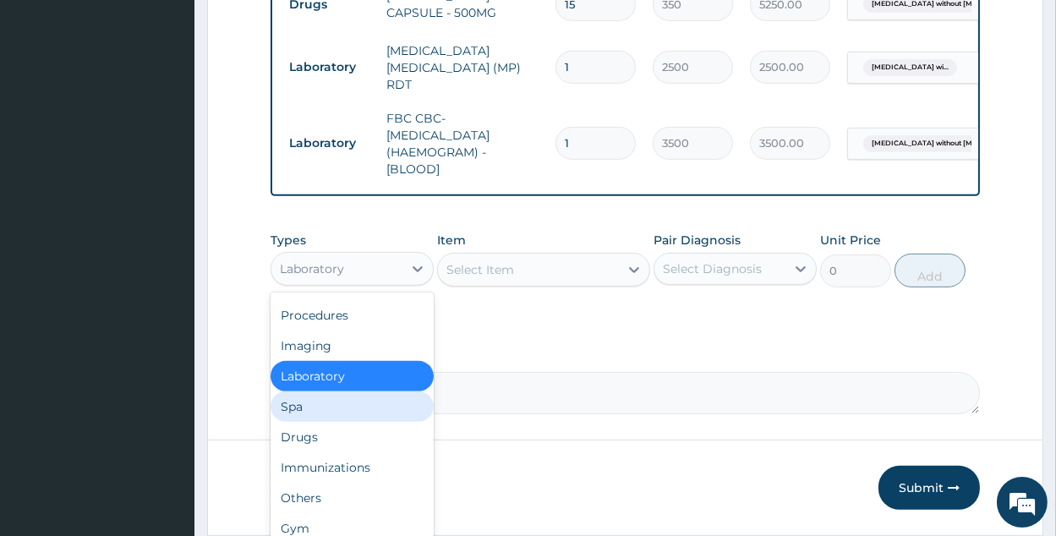
scroll to position [960, 0]
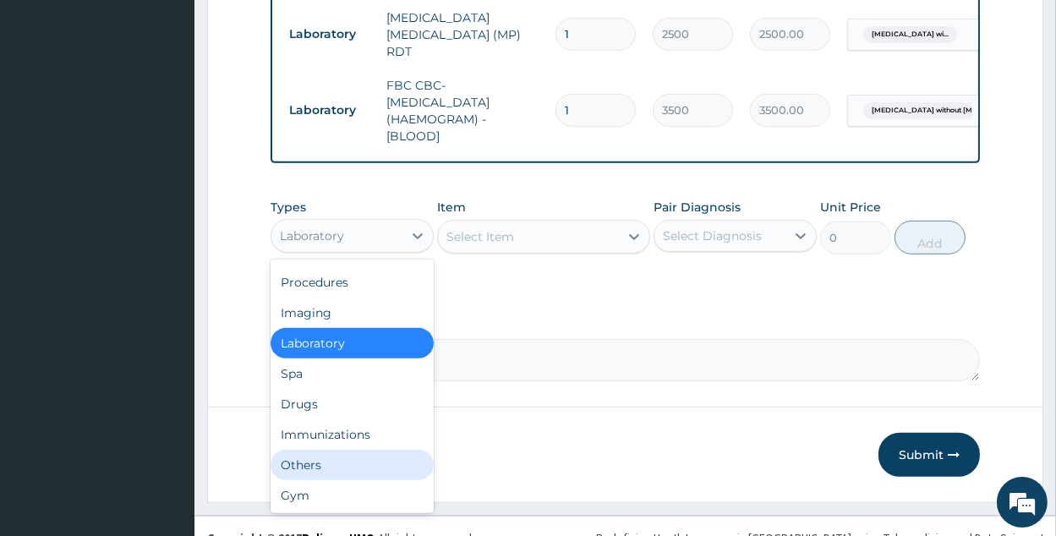
click at [317, 450] on div "Others" at bounding box center [352, 465] width 163 height 30
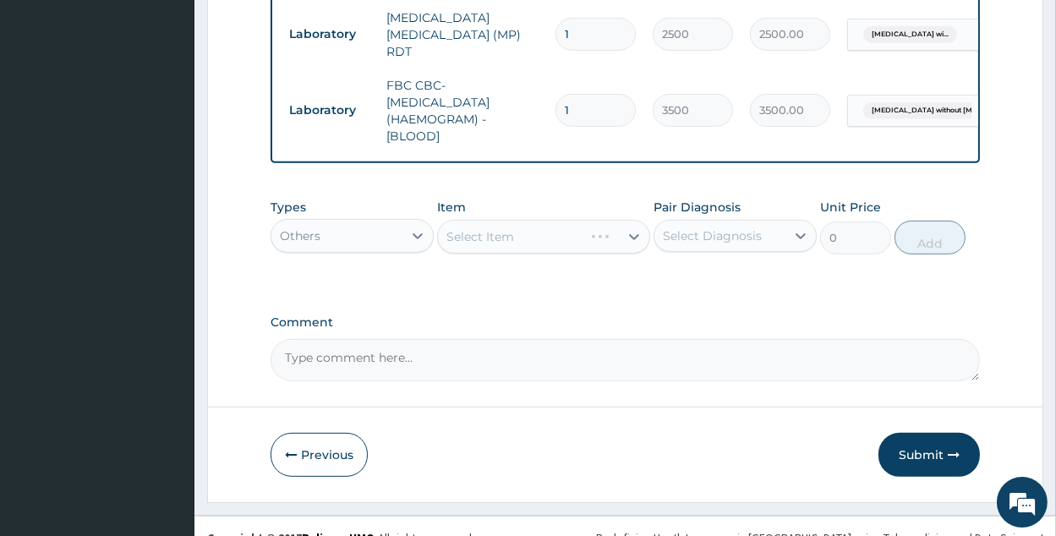
click at [699, 228] on div "Select Diagnosis" at bounding box center [712, 236] width 99 height 17
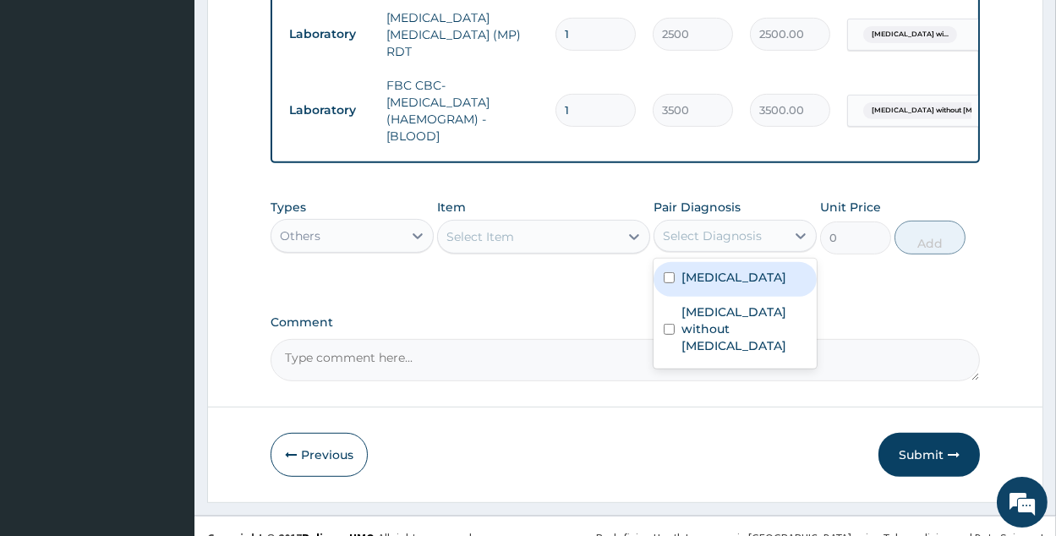
click at [705, 282] on label "Plasmodium malariae malaria without complication" at bounding box center [734, 277] width 105 height 17
checkbox input "true"
click at [585, 226] on div "Select Item" at bounding box center [528, 236] width 181 height 27
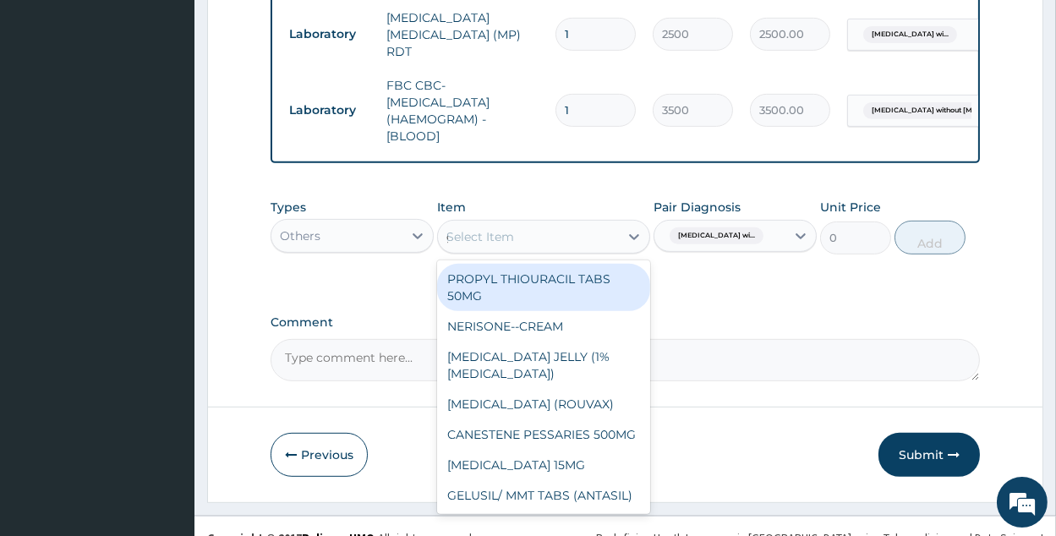
type input "gp"
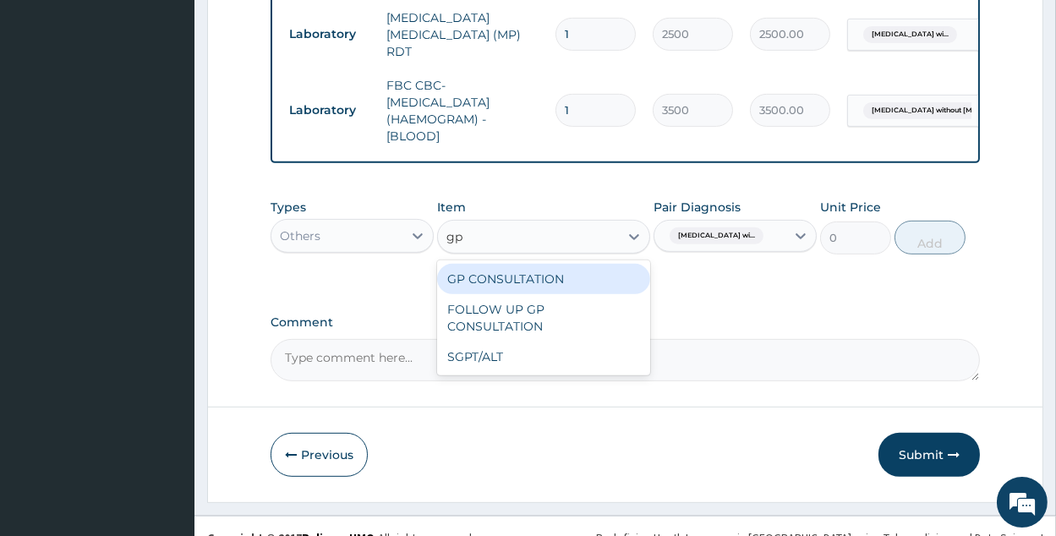
click at [610, 264] on div "GP CONSULTATION" at bounding box center [543, 279] width 213 height 30
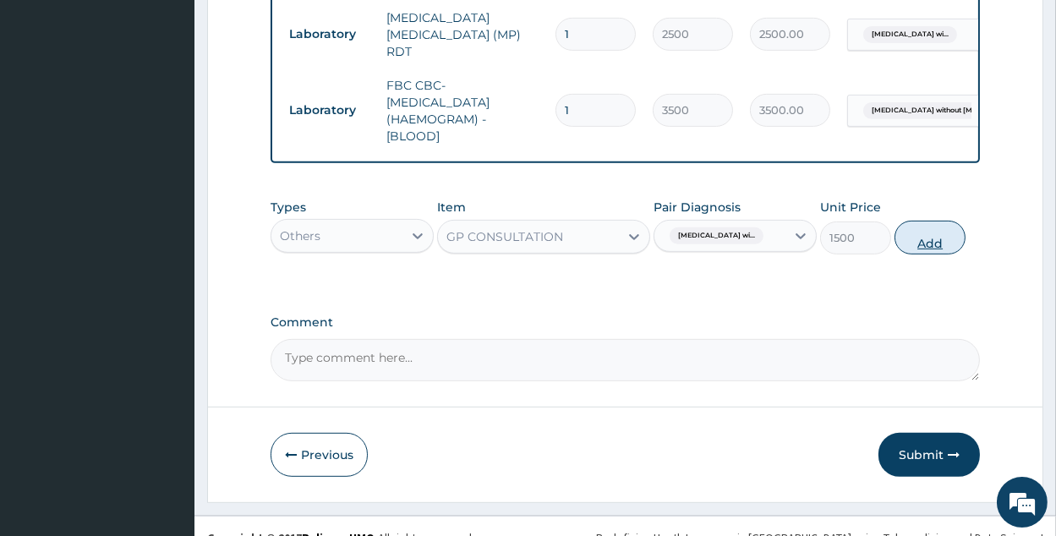
click at [960, 221] on button "Add" at bounding box center [930, 238] width 71 height 34
type input "0"
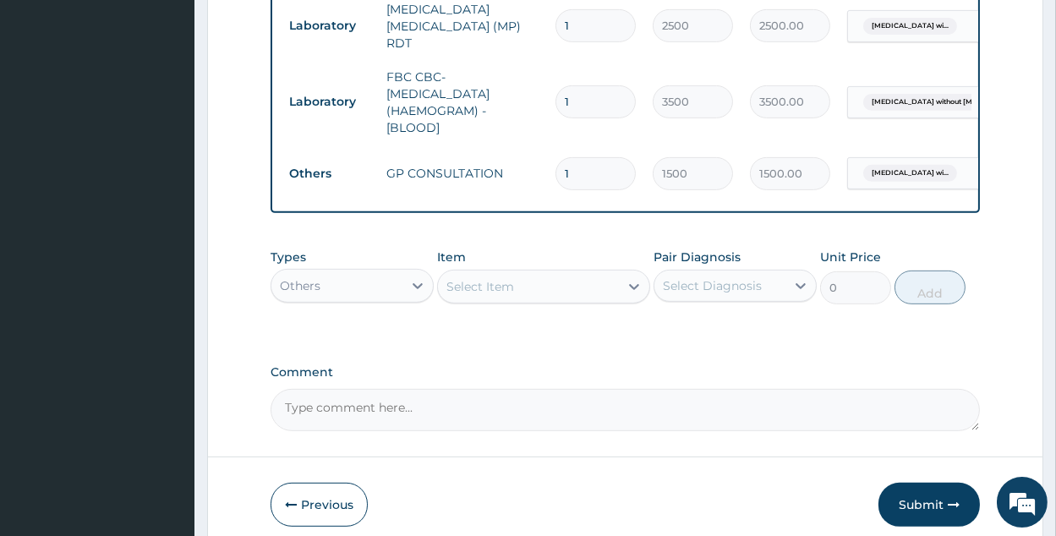
scroll to position [973, 0]
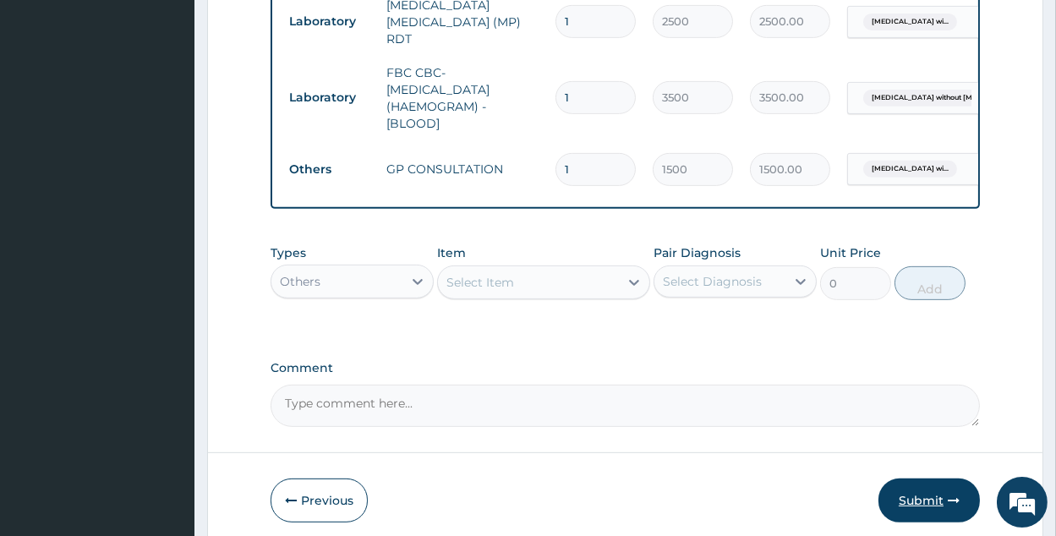
click at [948, 479] on button "Submit" at bounding box center [929, 501] width 101 height 44
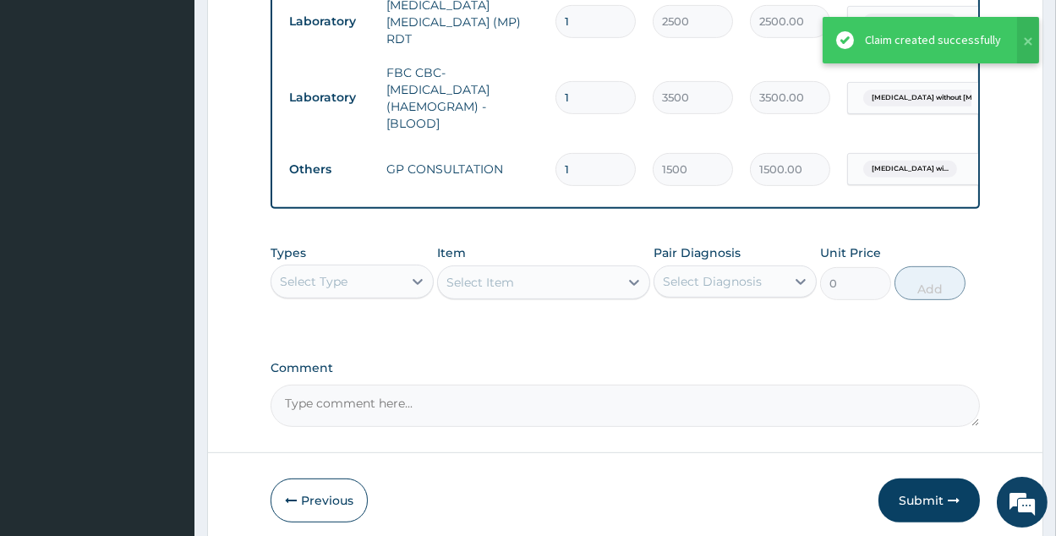
drag, startPoint x: 1000, startPoint y: 304, endPoint x: 1033, endPoint y: 313, distance: 34.1
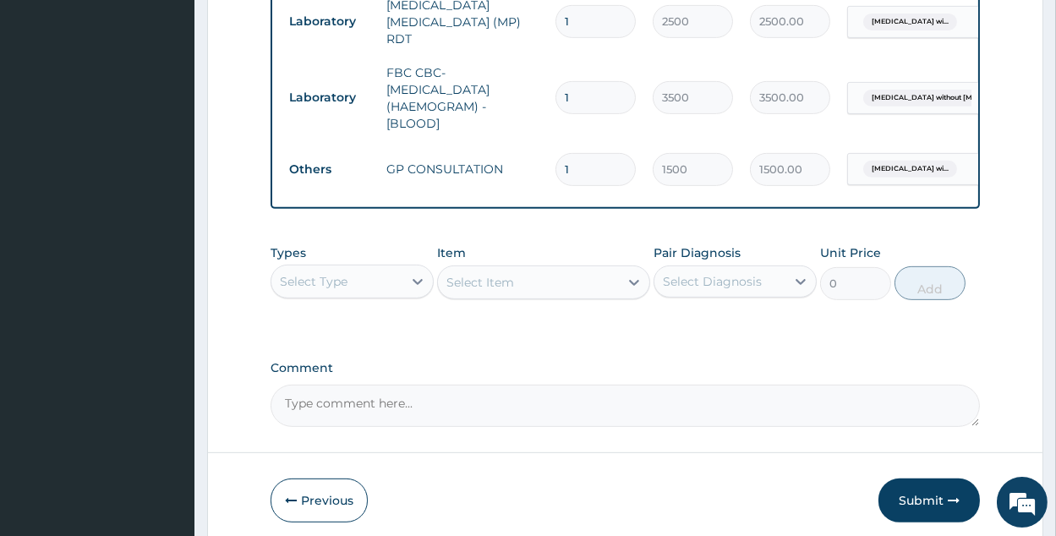
click at [727, 389] on textarea "Comment" at bounding box center [626, 406] width 710 height 42
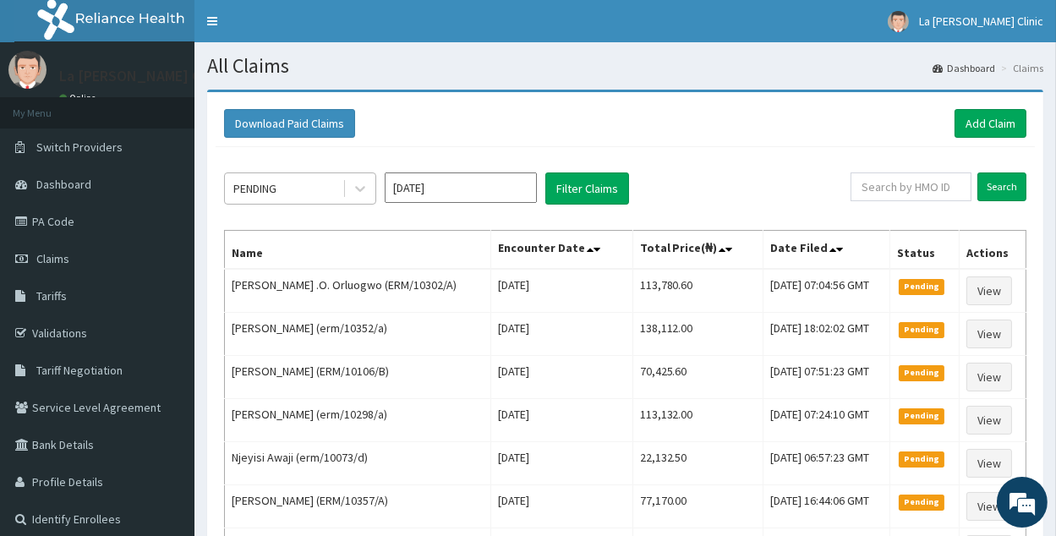
click at [335, 191] on div "PENDING" at bounding box center [284, 188] width 118 height 27
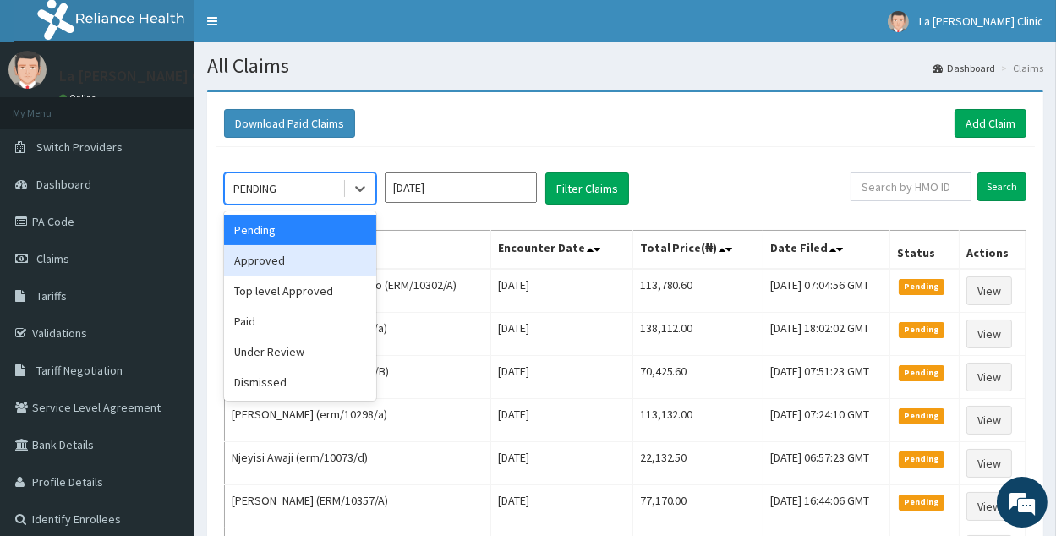
click at [333, 262] on div "Approved" at bounding box center [300, 260] width 152 height 30
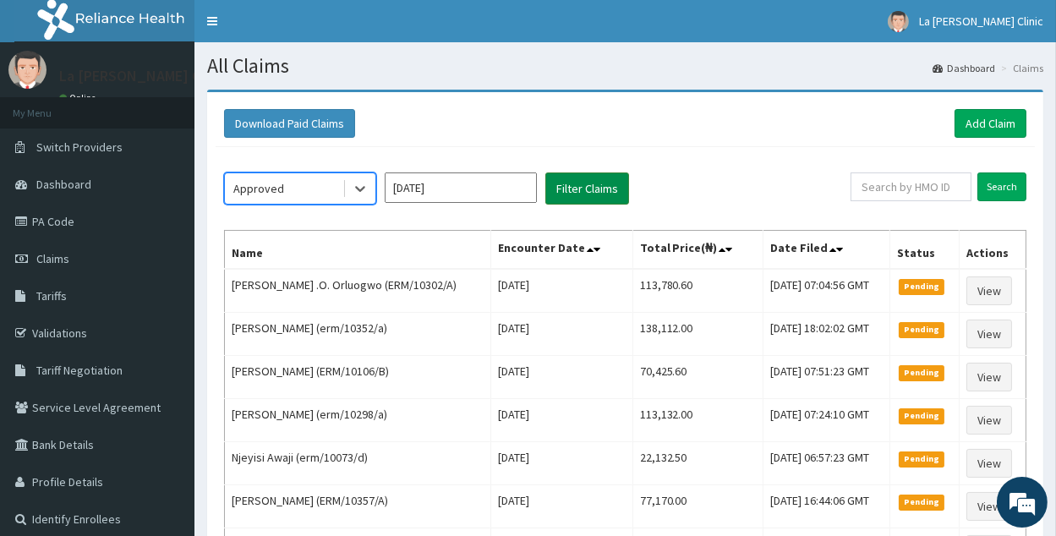
click at [614, 200] on button "Filter Claims" at bounding box center [588, 189] width 84 height 32
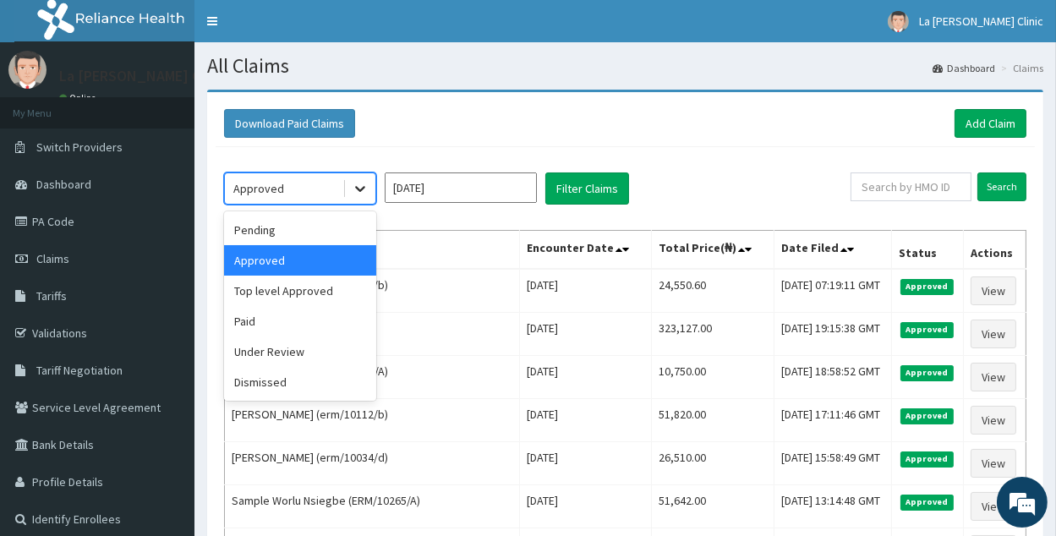
click at [356, 188] on icon at bounding box center [360, 188] width 17 height 17
drag, startPoint x: 296, startPoint y: 297, endPoint x: 300, endPoint y: 358, distance: 61.0
click at [300, 358] on div "Pending Approved Top level Approved Paid Under Review Dismissed" at bounding box center [300, 305] width 152 height 189
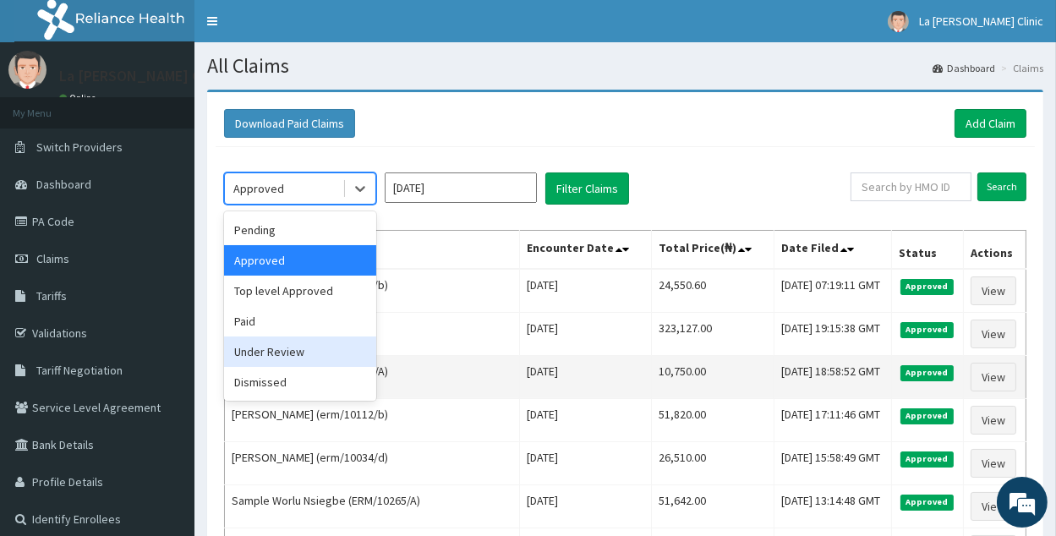
click at [300, 359] on div "Under Review" at bounding box center [300, 352] width 152 height 30
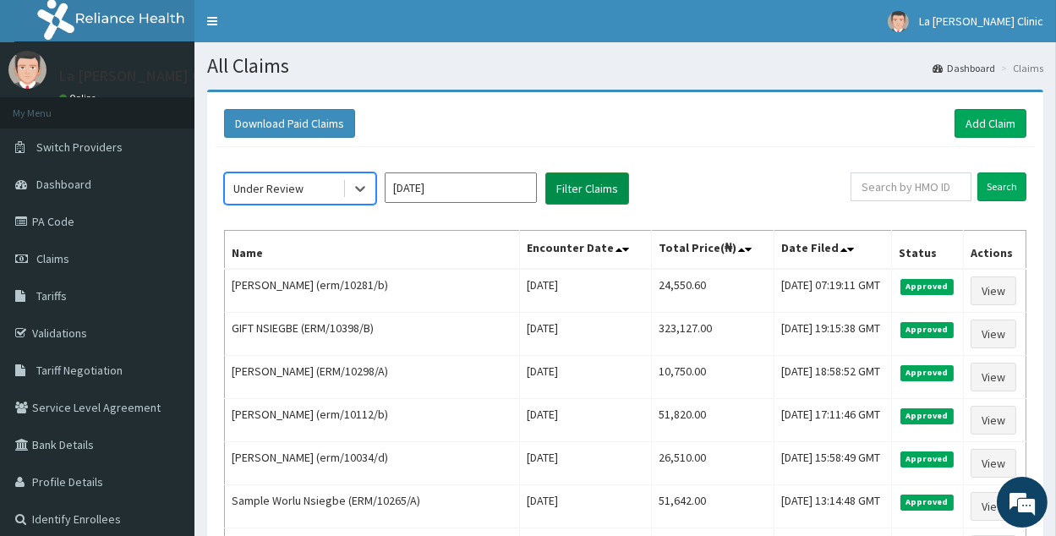
click at [615, 188] on button "Filter Claims" at bounding box center [588, 189] width 84 height 32
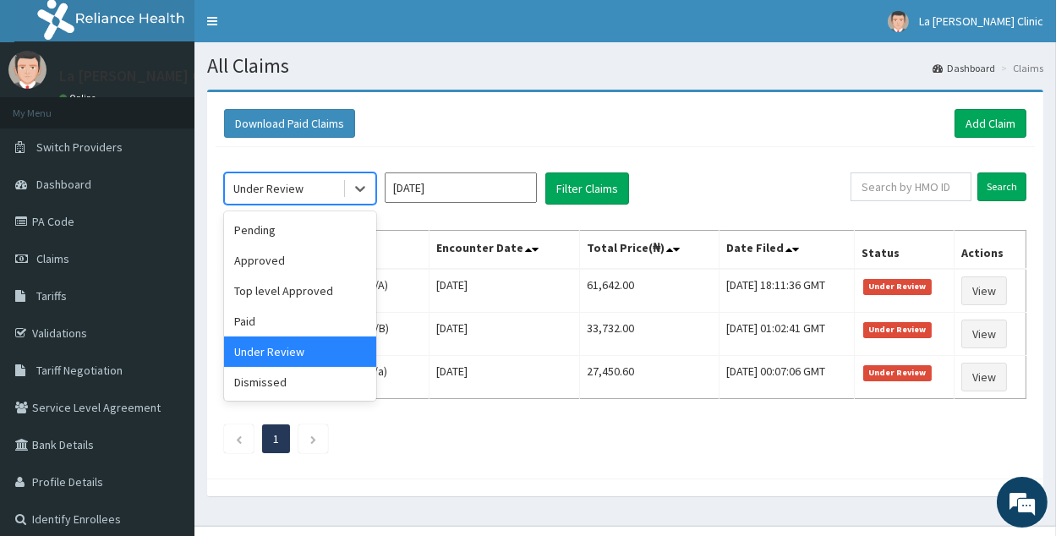
click at [277, 183] on div "Under Review" at bounding box center [268, 188] width 70 height 17
click at [336, 222] on div "Pending" at bounding box center [300, 230] width 152 height 30
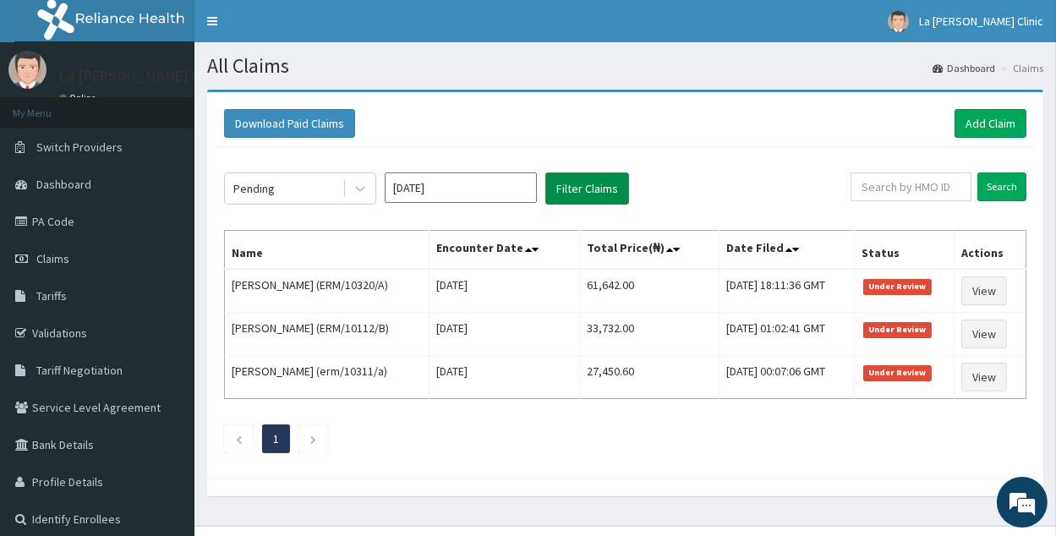
drag, startPoint x: 631, startPoint y: 186, endPoint x: 622, endPoint y: 186, distance: 9.3
click at [628, 186] on div "Pending Oct 2025 Filter Claims" at bounding box center [537, 189] width 627 height 32
click at [604, 191] on button "Filter Claims" at bounding box center [588, 189] width 84 height 32
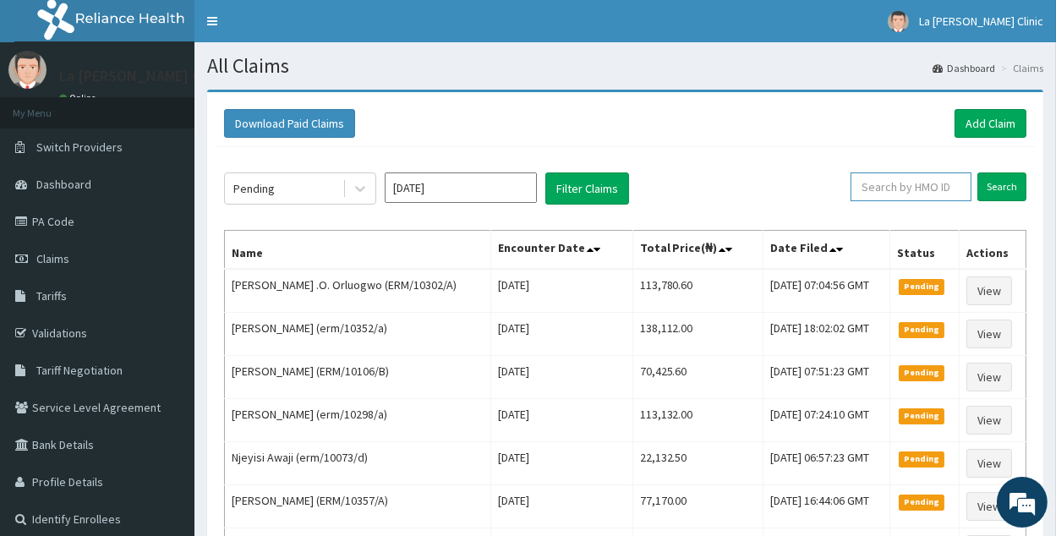
click at [875, 184] on input "text" at bounding box center [911, 187] width 121 height 29
paste input "ERM/10281/C"
type input "ERM/10281/b"
click at [1013, 181] on input "Search" at bounding box center [1002, 187] width 49 height 29
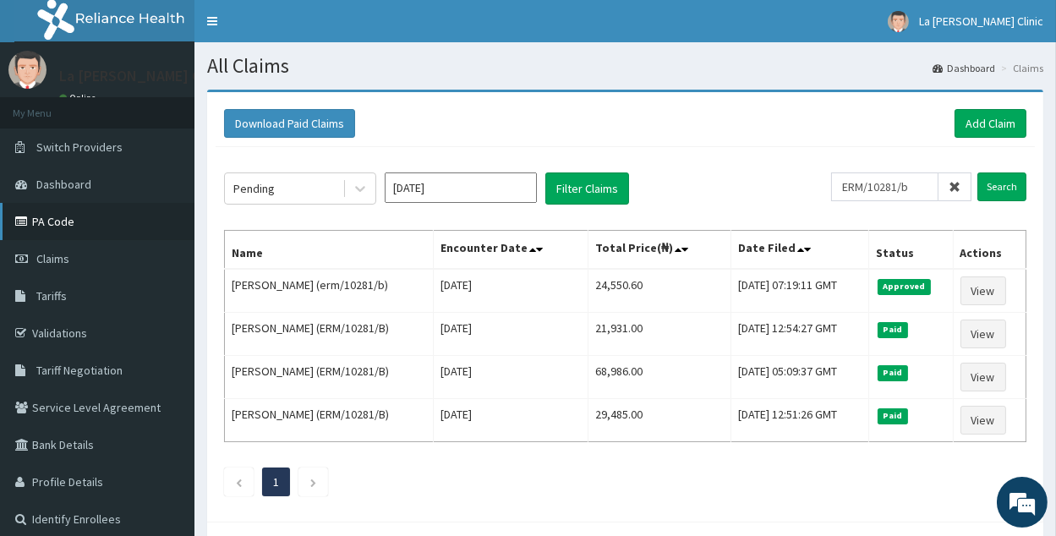
click at [141, 238] on link "PA Code" at bounding box center [97, 221] width 195 height 37
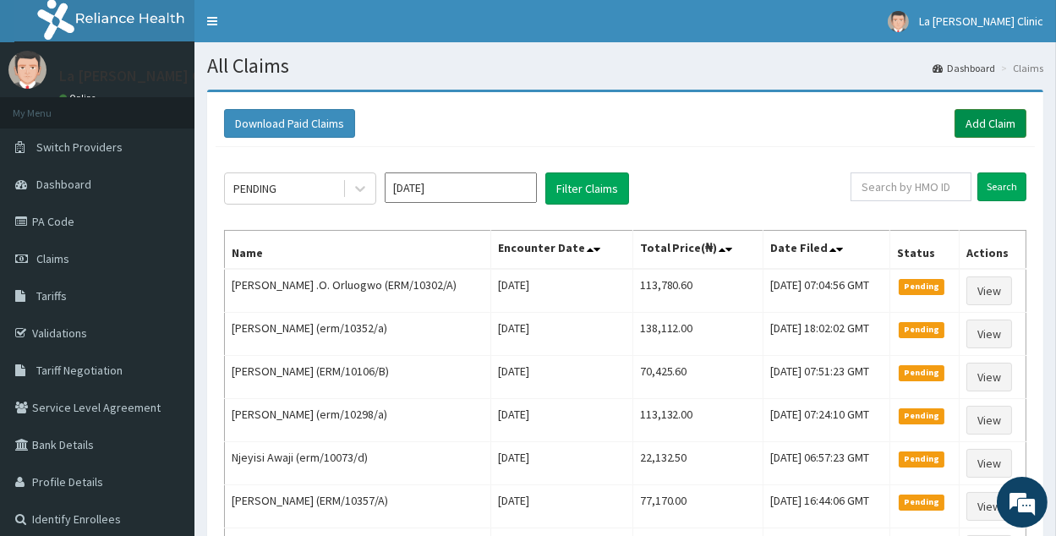
click at [1003, 118] on link "Add Claim" at bounding box center [991, 123] width 72 height 29
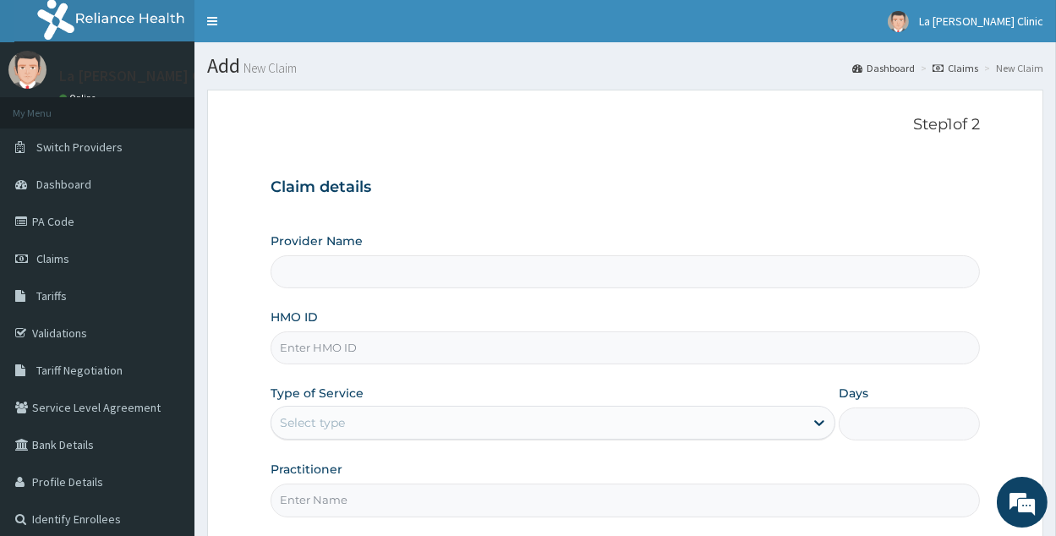
type input "La [PERSON_NAME] Clinic"
click at [396, 346] on input "HMO ID" at bounding box center [626, 348] width 710 height 33
type input "erm/10281/b"
click at [537, 422] on div "Select type" at bounding box center [538, 422] width 533 height 27
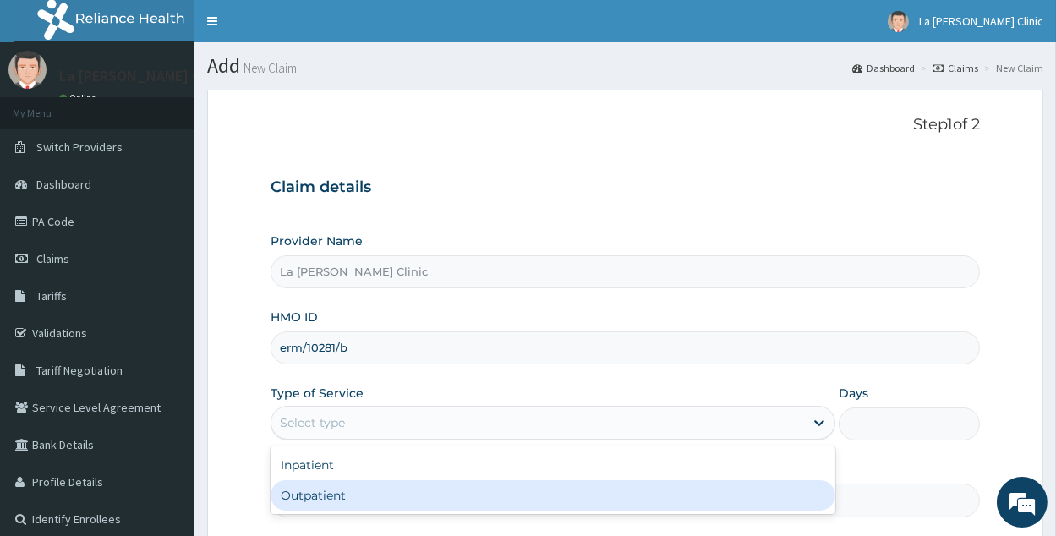
click at [541, 481] on div "Outpatient" at bounding box center [553, 495] width 565 height 30
type input "1"
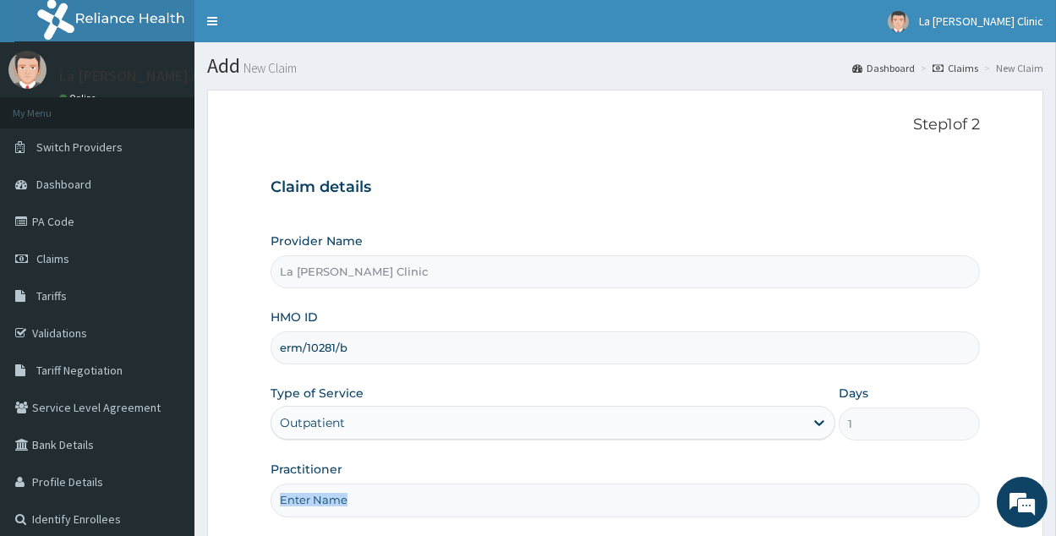
click at [541, 481] on div "Practitioner" at bounding box center [626, 489] width 710 height 56
click at [368, 496] on input "Practitioner" at bounding box center [626, 500] width 710 height 33
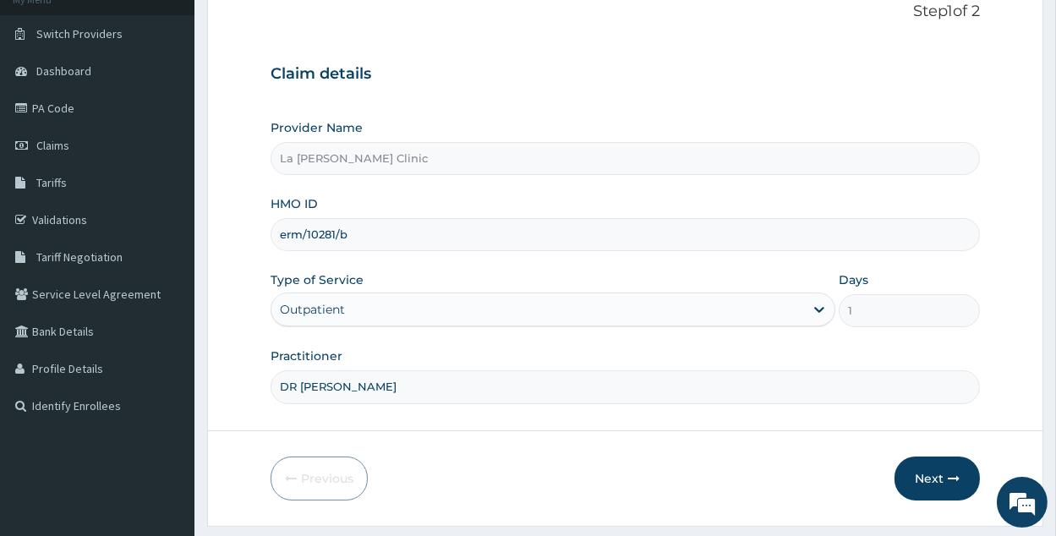
scroll to position [159, 0]
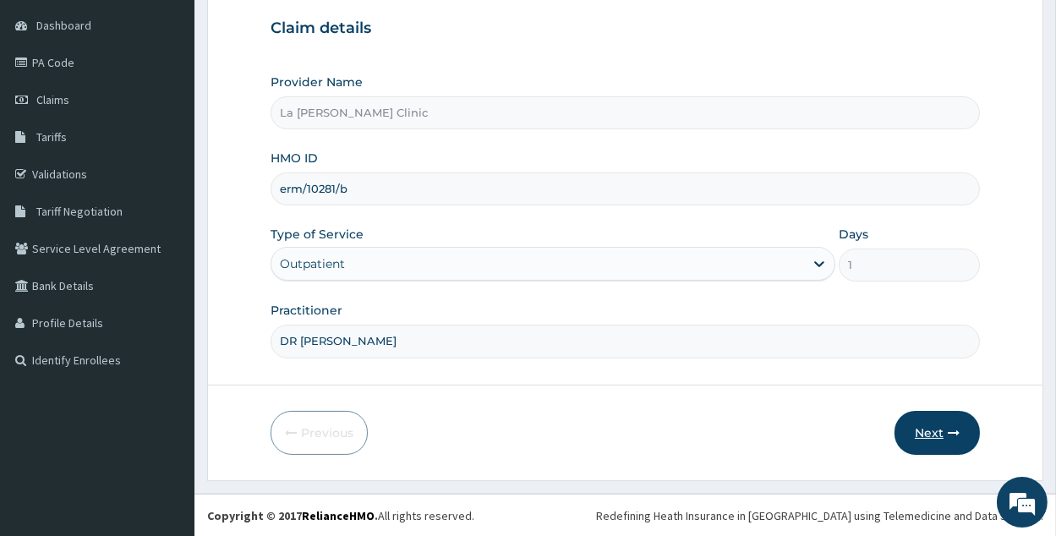
type input "DR AMAEFULE STANLEY"
click at [957, 437] on icon "button" at bounding box center [954, 433] width 12 height 12
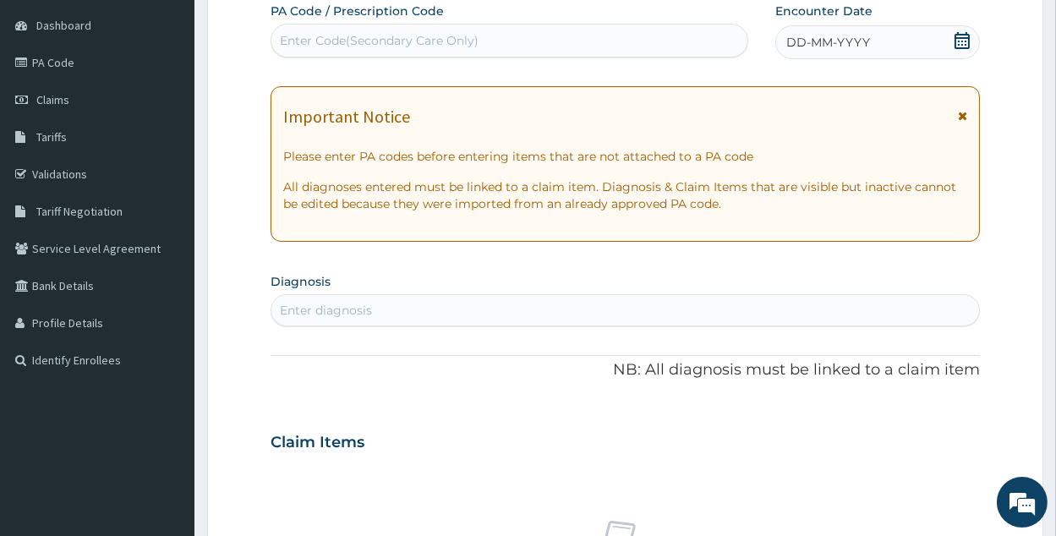
click at [585, 44] on div "Enter Code(Secondary Care Only)" at bounding box center [510, 40] width 476 height 27
paste input "PA/7662C1"
type input "PA/7662C1"
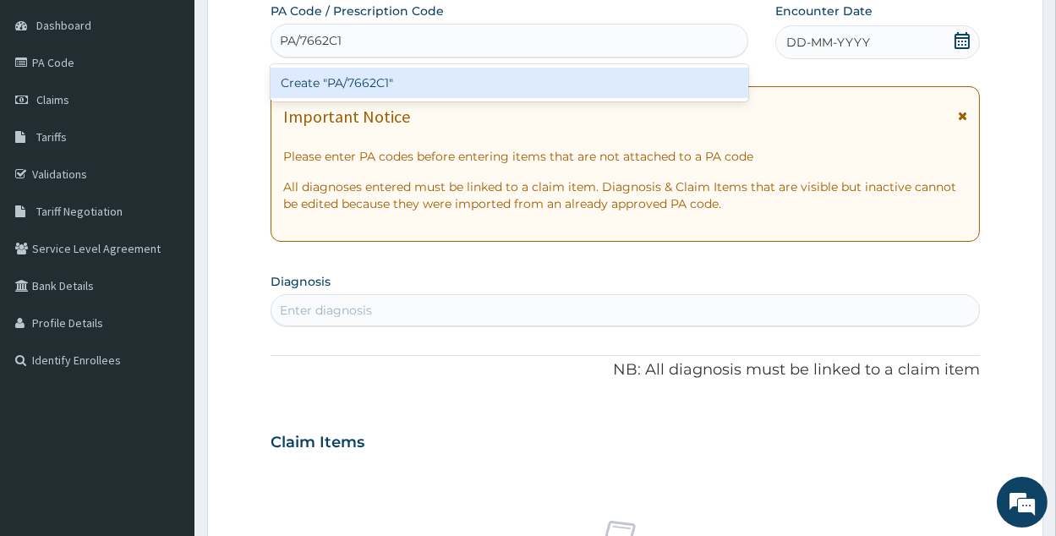
click at [601, 79] on div "Create "PA/7662C1"" at bounding box center [510, 83] width 478 height 30
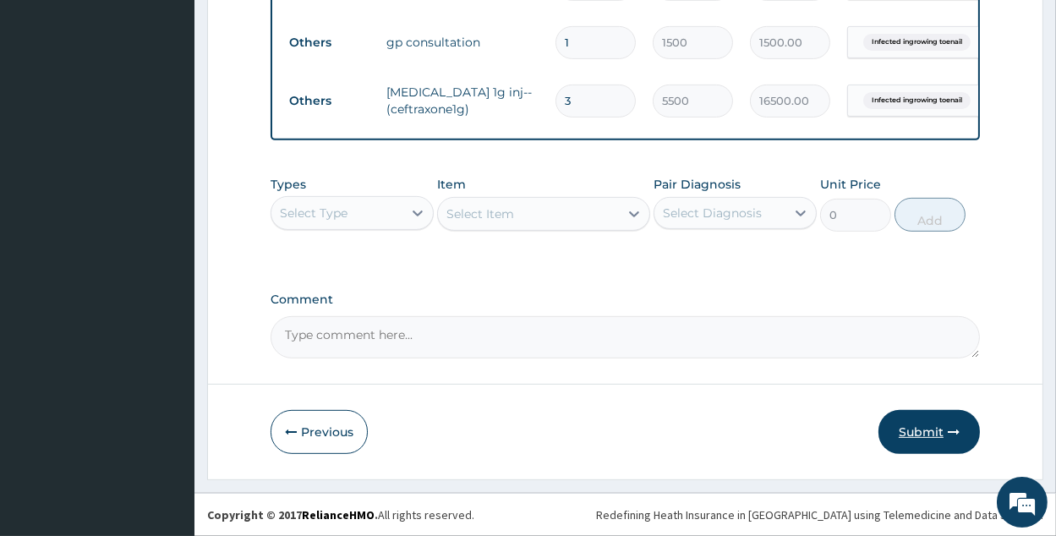
scroll to position [966, 0]
click at [919, 442] on button "Submit" at bounding box center [929, 432] width 101 height 44
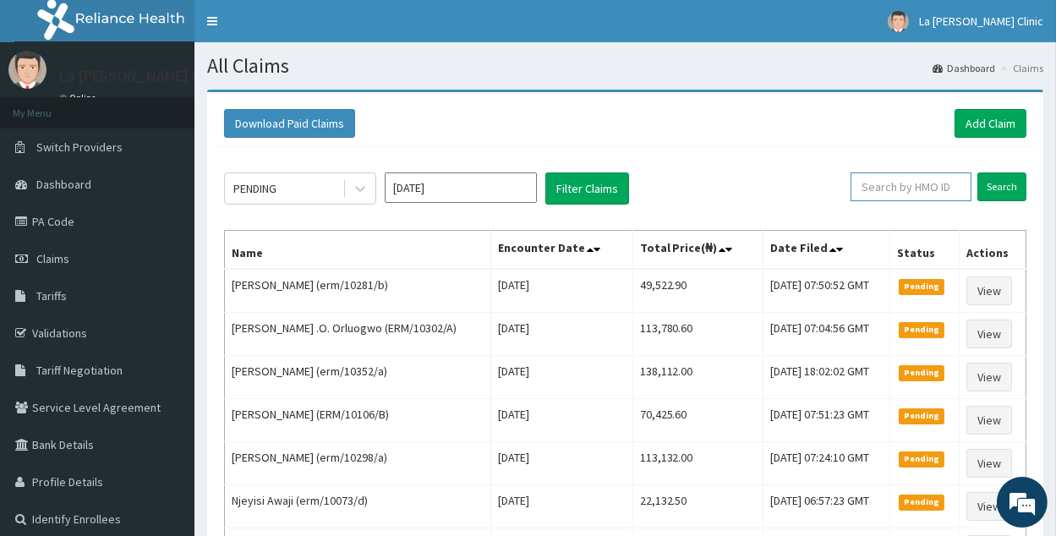
click at [896, 185] on input "text" at bounding box center [911, 187] width 121 height 29
paste input "(ERM/10112/D)"
type input "ERM/10112/D"
click at [1005, 181] on input "Search" at bounding box center [1002, 187] width 49 height 29
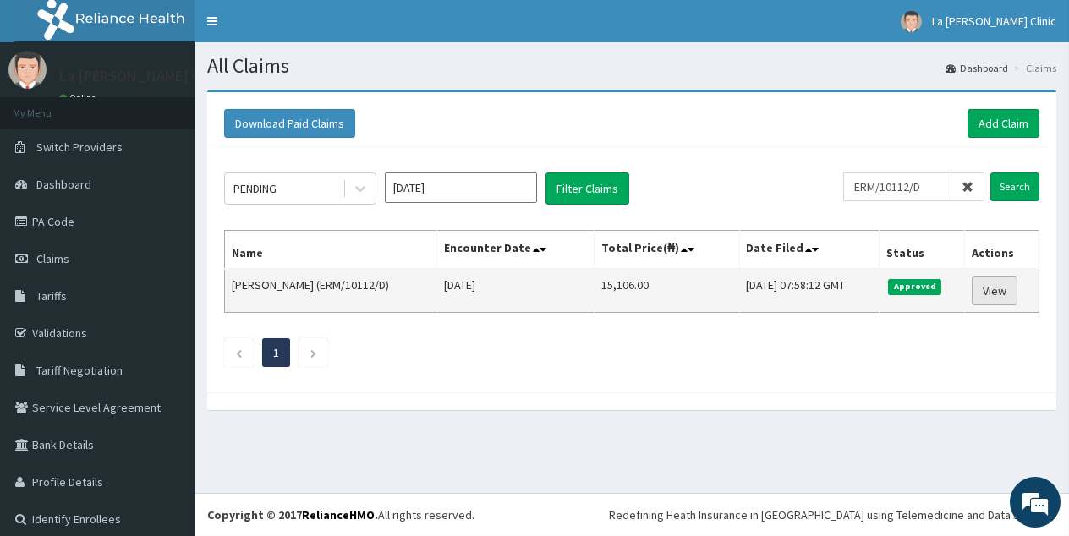
click at [990, 284] on link "View" at bounding box center [995, 291] width 46 height 29
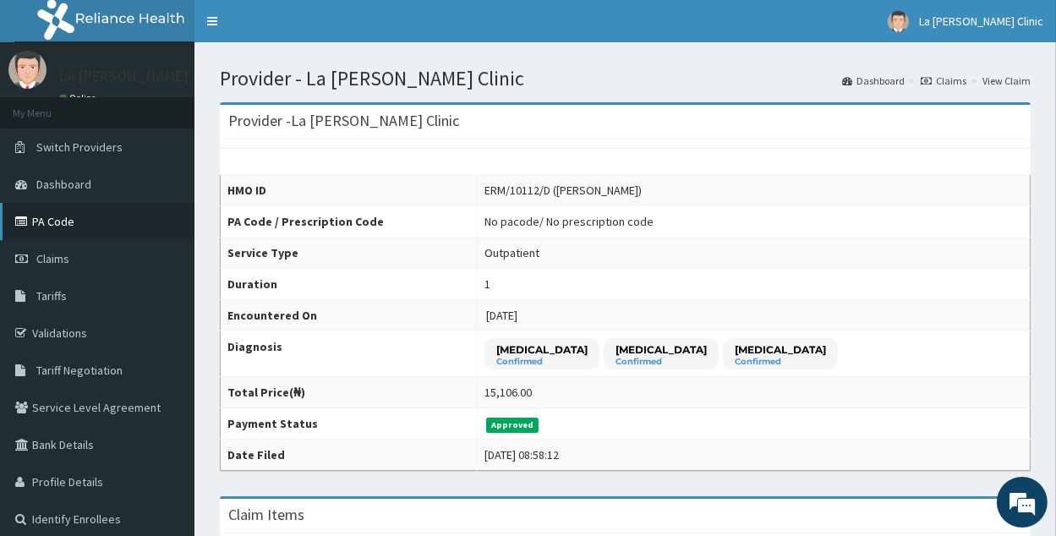
click at [58, 223] on link "PA Code" at bounding box center [97, 221] width 195 height 37
click at [145, 232] on link "PA Code" at bounding box center [97, 221] width 195 height 37
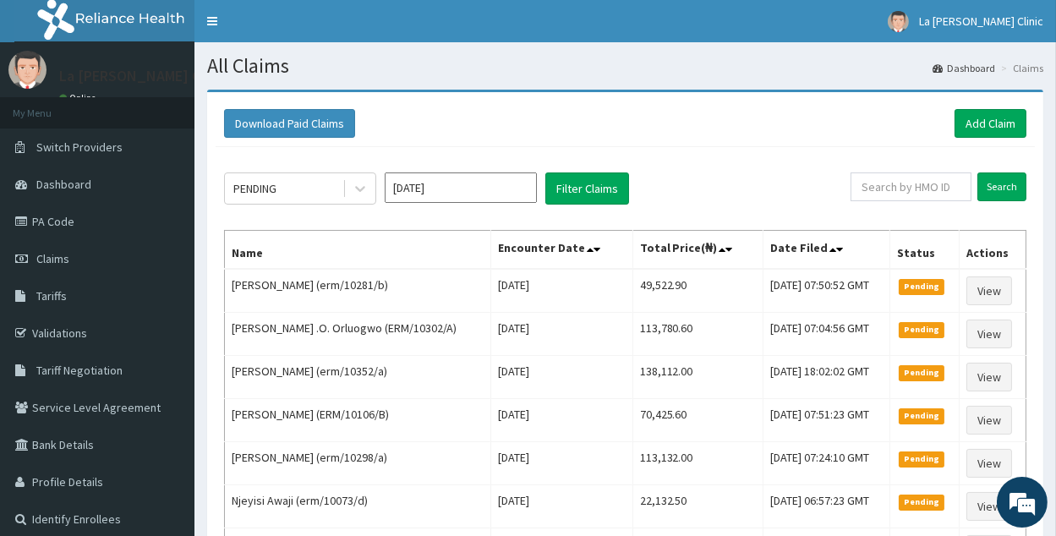
click at [464, 186] on input "[DATE]" at bounding box center [461, 188] width 152 height 30
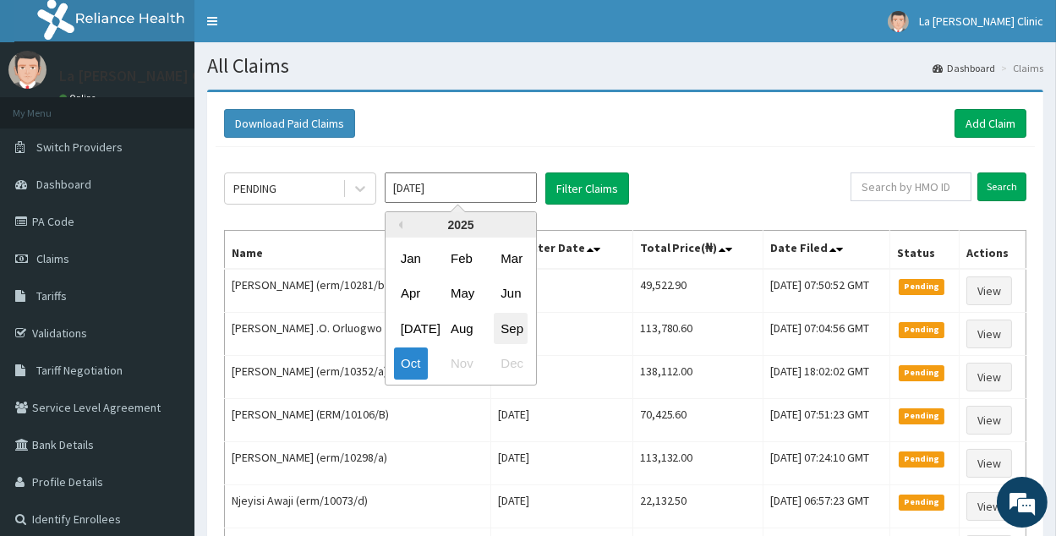
click at [507, 338] on div "Sep" at bounding box center [511, 328] width 34 height 31
type input "[DATE]"
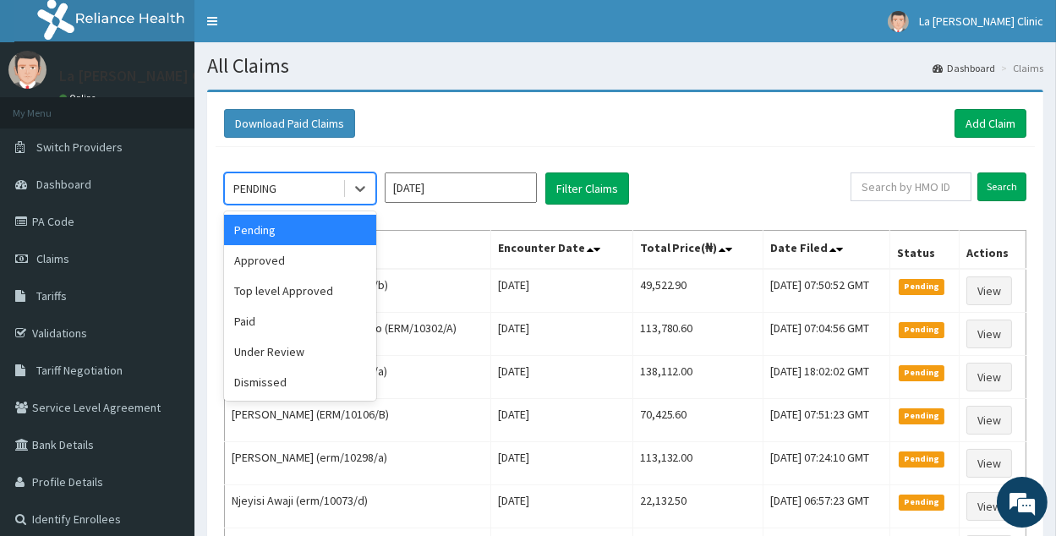
click at [294, 184] on div "PENDING" at bounding box center [284, 188] width 118 height 27
click at [333, 266] on div "Approved" at bounding box center [300, 260] width 152 height 30
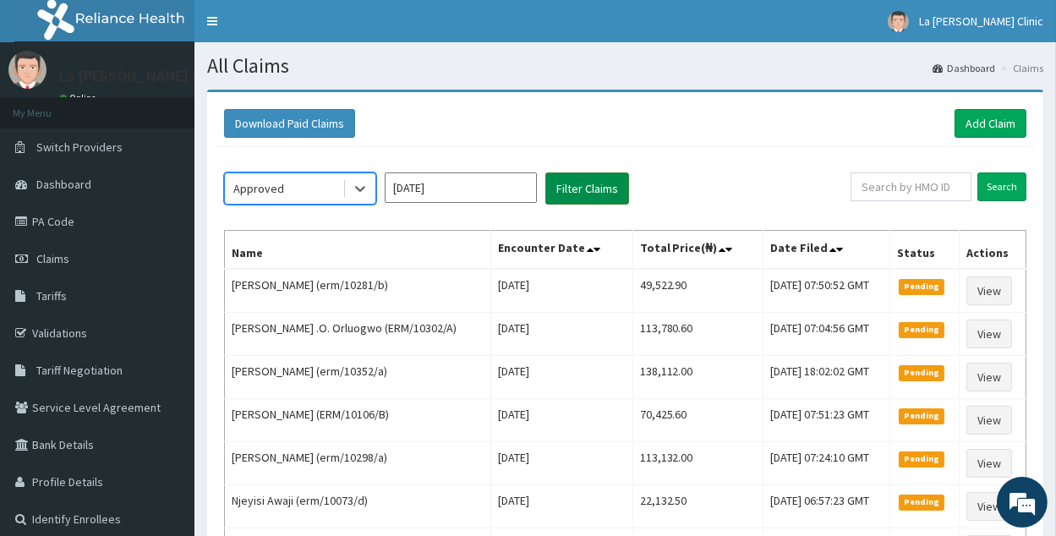
click at [623, 185] on button "Filter Claims" at bounding box center [588, 189] width 84 height 32
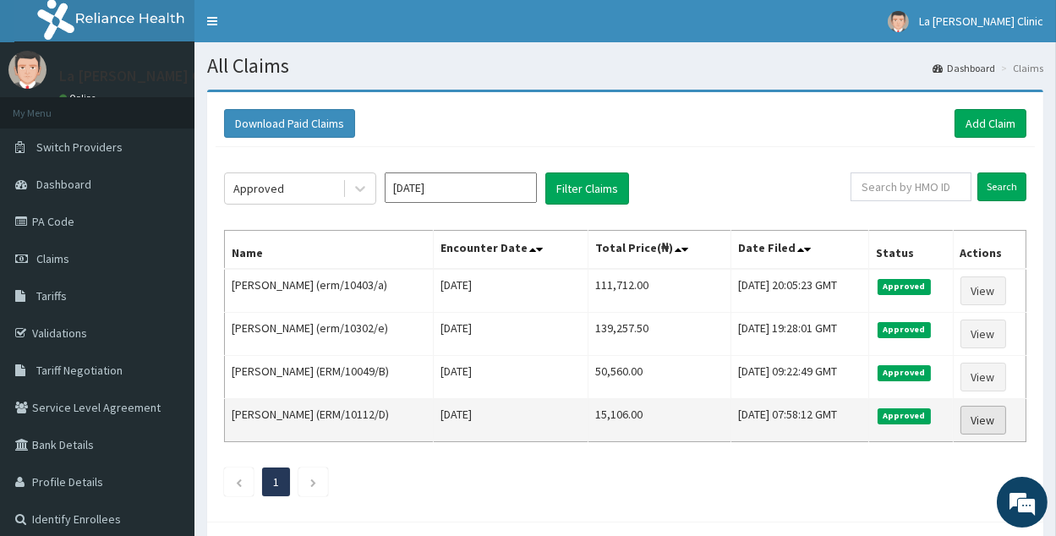
click at [974, 417] on link "View" at bounding box center [984, 420] width 46 height 29
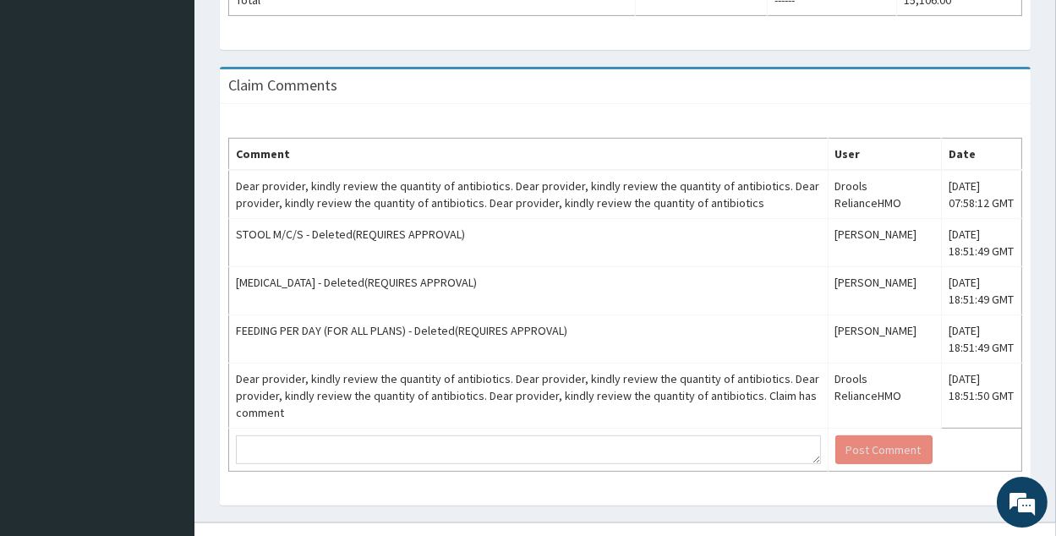
scroll to position [882, 0]
drag, startPoint x: 1067, startPoint y: 150, endPoint x: 1030, endPoint y: 459, distance: 311.8
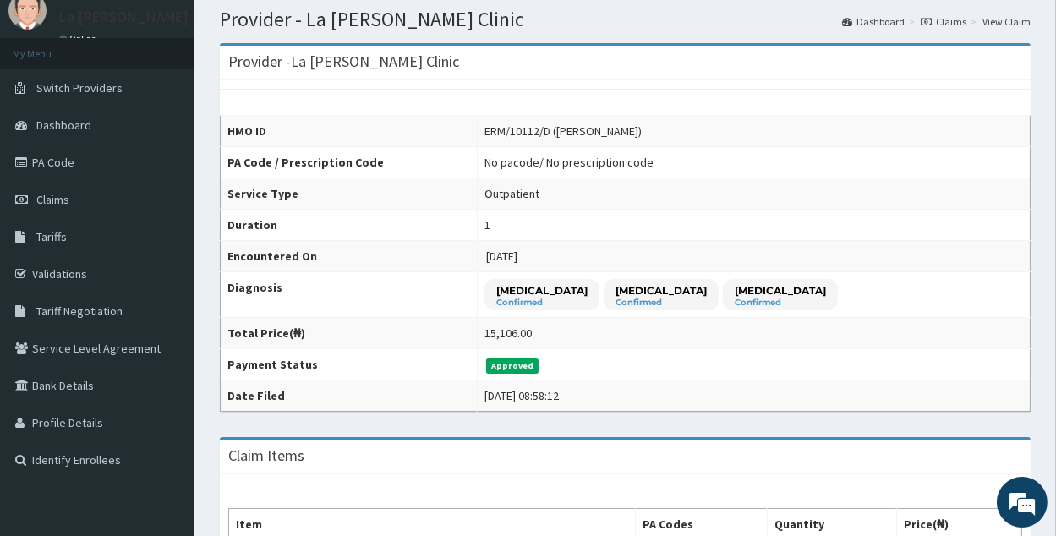
scroll to position [0, 0]
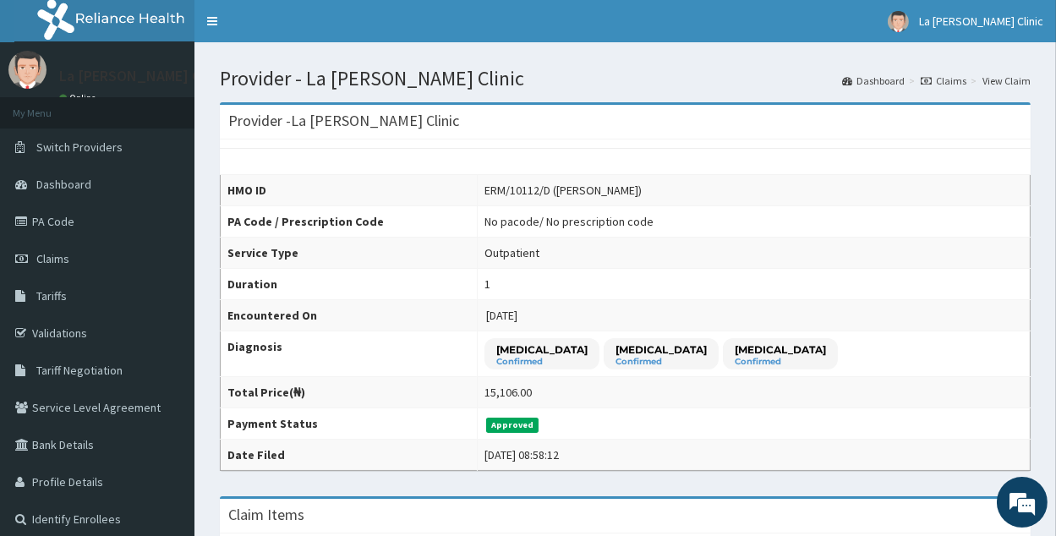
click at [1008, 84] on link "View Claim" at bounding box center [1007, 81] width 48 height 14
click at [48, 209] on link "PA Code" at bounding box center [97, 221] width 195 height 37
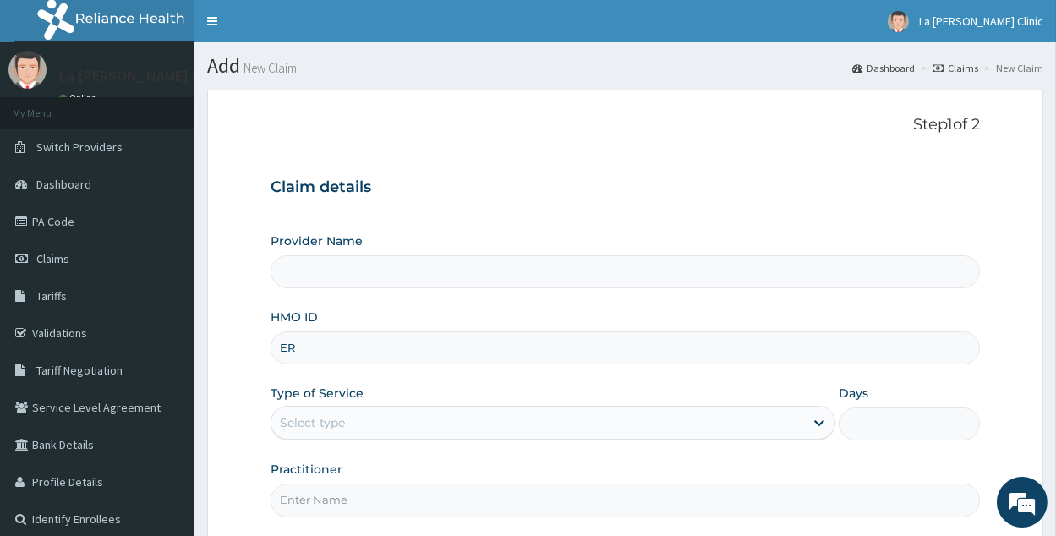
type input "ERM"
type input "La [PERSON_NAME] Clinic"
type input "ERM/10112/D"
click at [486, 423] on div "Select type" at bounding box center [538, 422] width 533 height 27
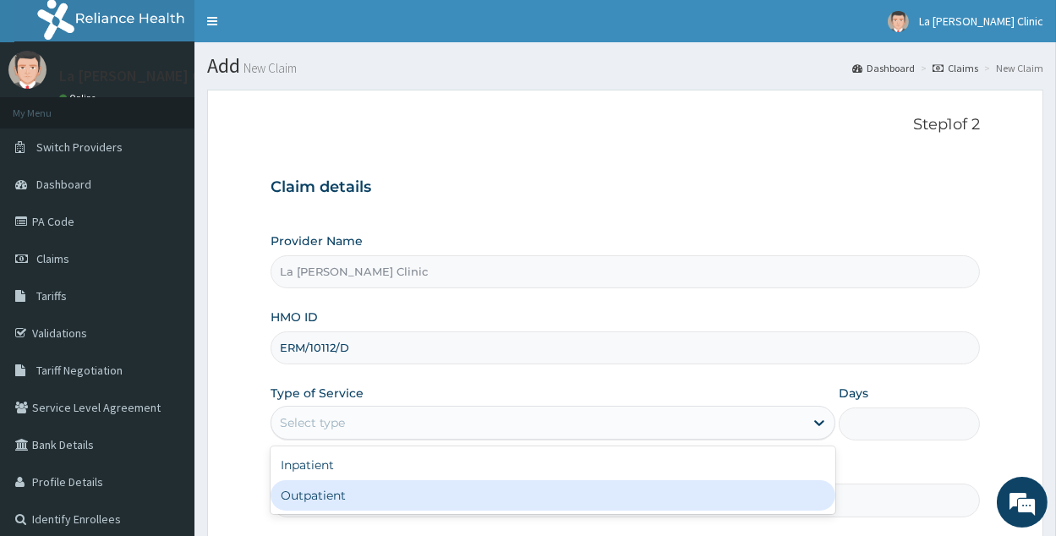
click at [449, 491] on div "Outpatient" at bounding box center [553, 495] width 565 height 30
type input "1"
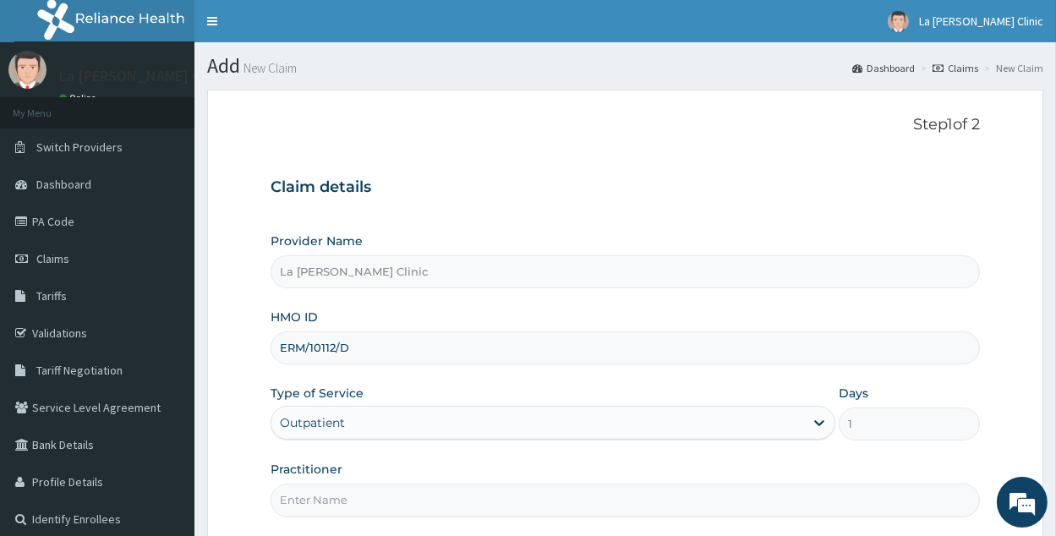
click at [449, 495] on input "Practitioner" at bounding box center [626, 500] width 710 height 33
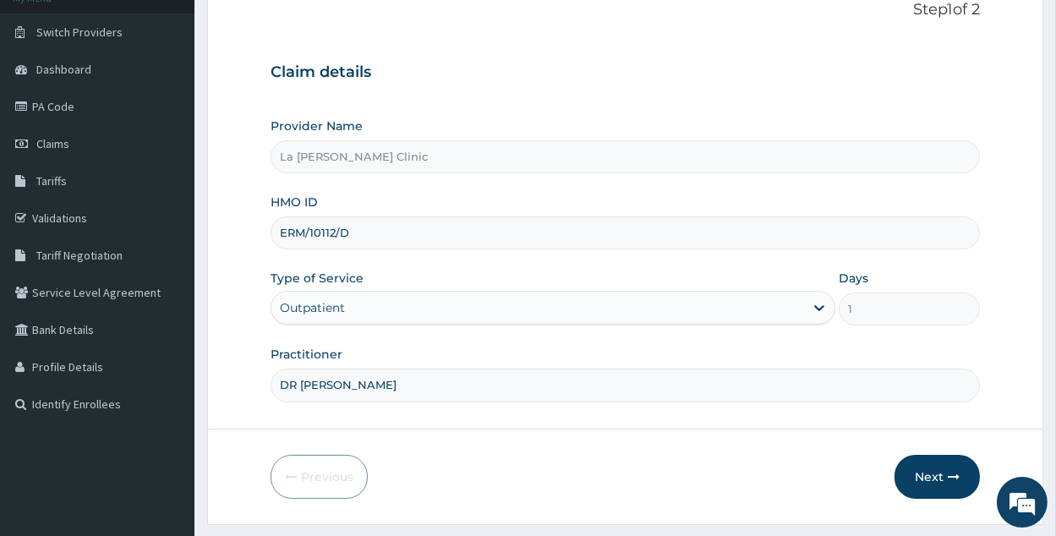
scroll to position [117, 0]
type input "DR [PERSON_NAME]"
click at [942, 472] on button "Next" at bounding box center [937, 475] width 85 height 44
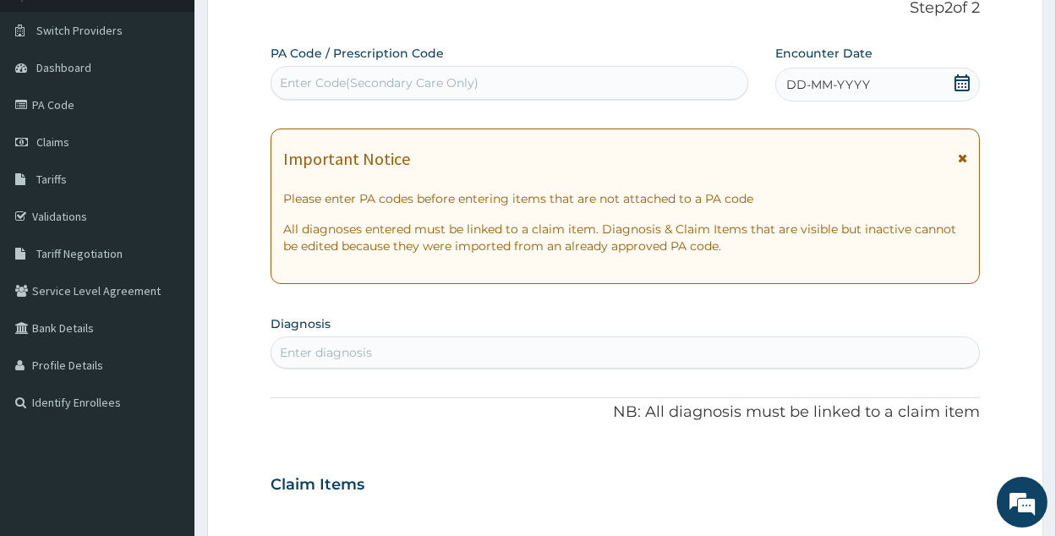
drag, startPoint x: 503, startPoint y: 88, endPoint x: 404, endPoint y: 79, distance: 99.4
click at [404, 79] on div "Enter Code(Secondary Care Only)" at bounding box center [379, 82] width 199 height 17
paste input "PA/7DF2EA"
type input "PA/7DF2EA"
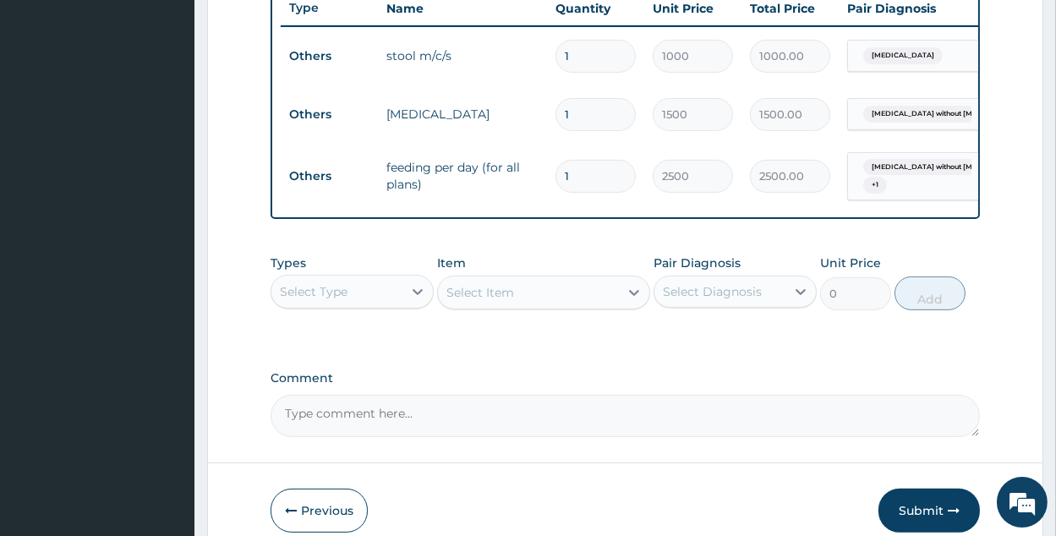
scroll to position [738, 0]
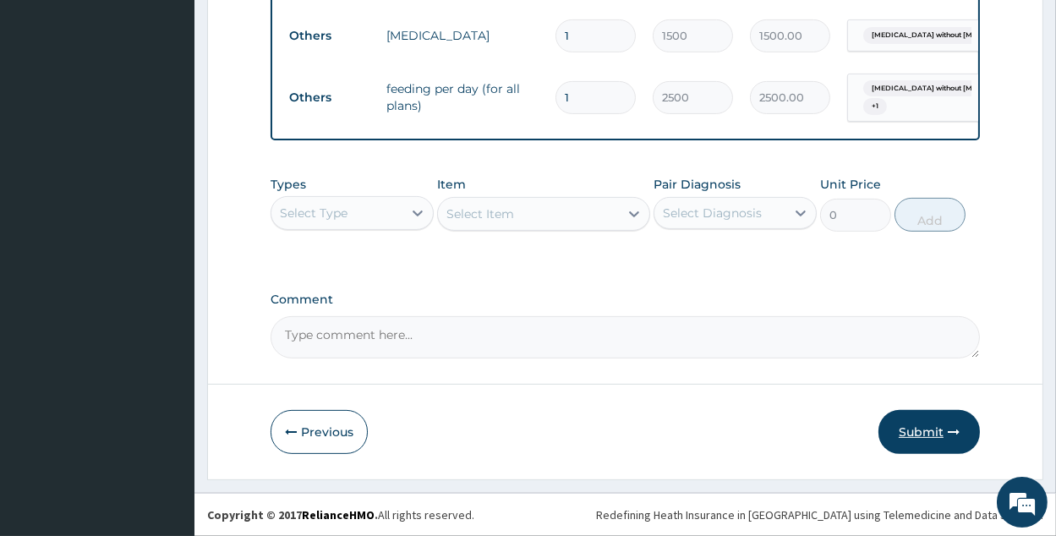
click at [955, 441] on button "Submit" at bounding box center [929, 432] width 101 height 44
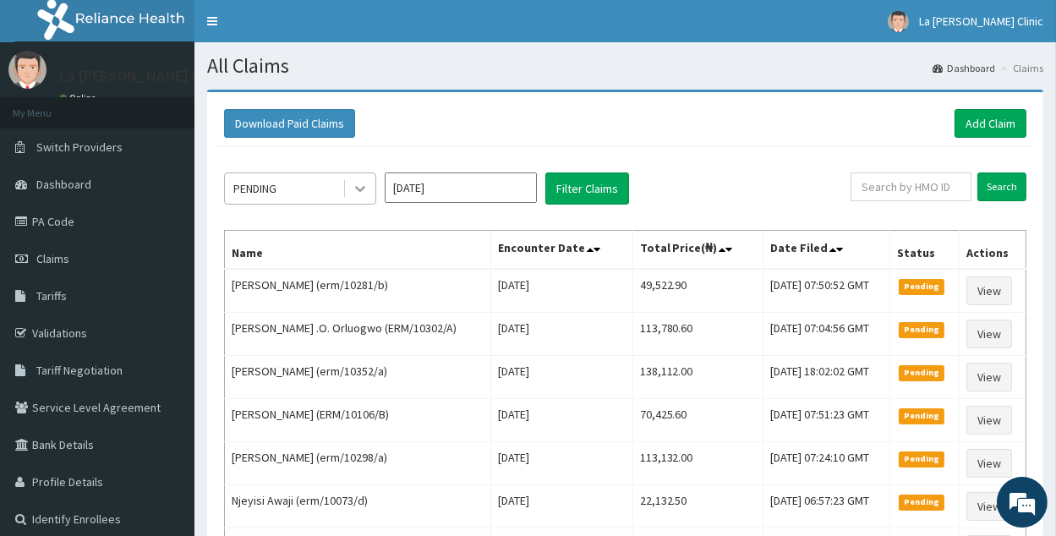
click at [353, 192] on icon at bounding box center [360, 188] width 17 height 17
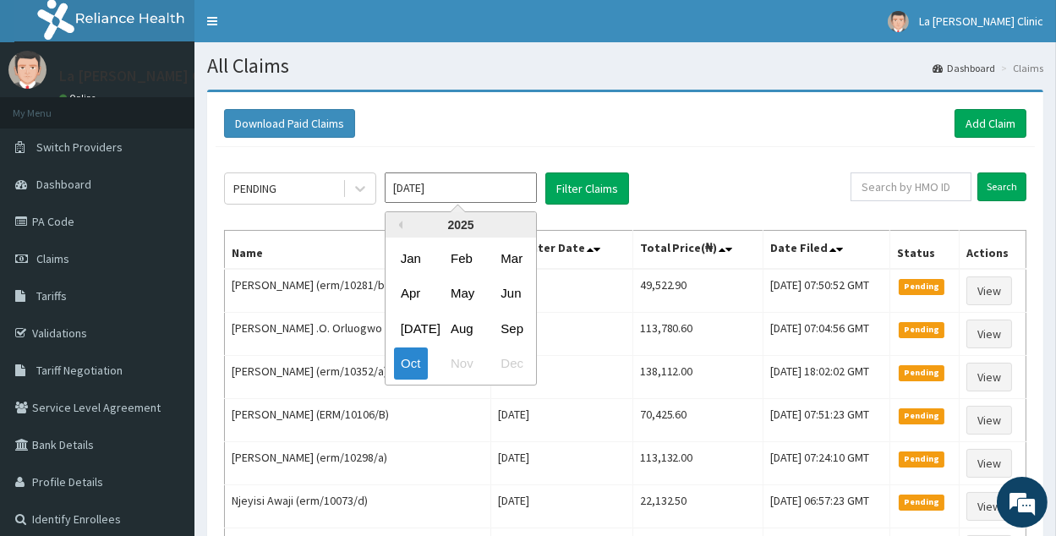
click at [481, 178] on input "[DATE]" at bounding box center [461, 188] width 152 height 30
click at [522, 336] on div "Sep" at bounding box center [511, 328] width 34 height 31
type input "[DATE]"
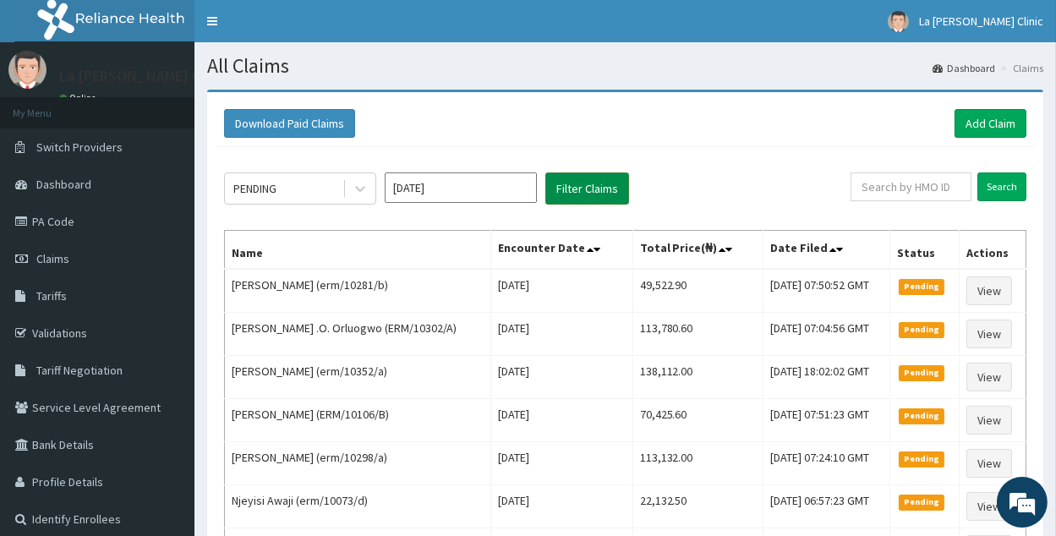
click at [589, 193] on button "Filter Claims" at bounding box center [588, 189] width 84 height 32
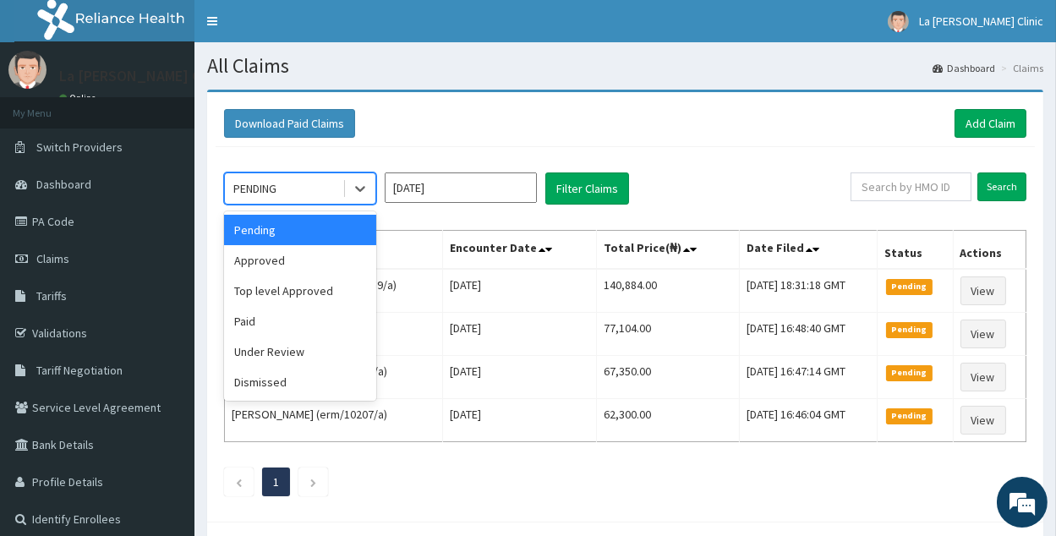
click at [313, 195] on div "PENDING" at bounding box center [284, 188] width 118 height 27
click at [304, 255] on div "Approved" at bounding box center [300, 260] width 152 height 30
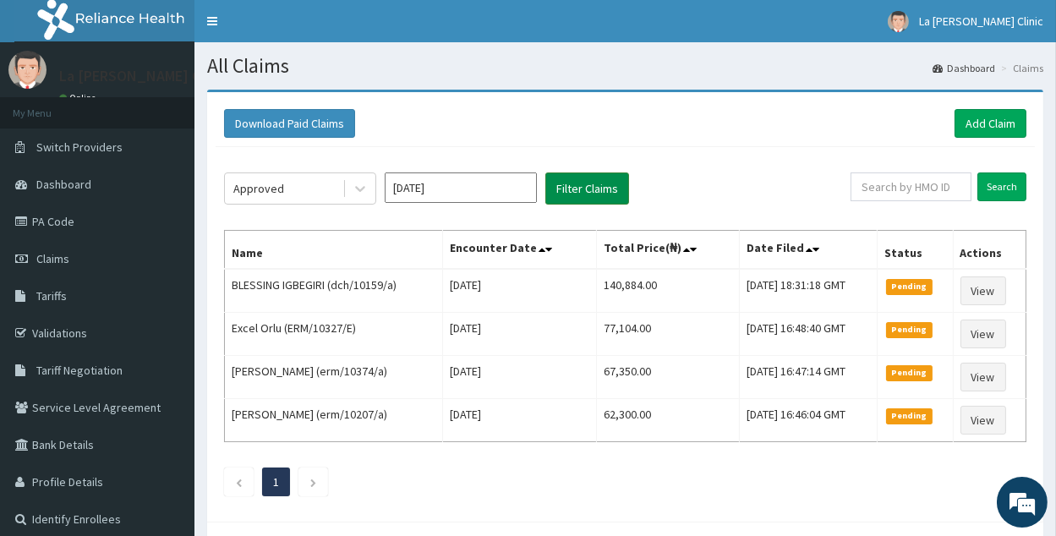
click at [590, 195] on button "Filter Claims" at bounding box center [588, 189] width 84 height 32
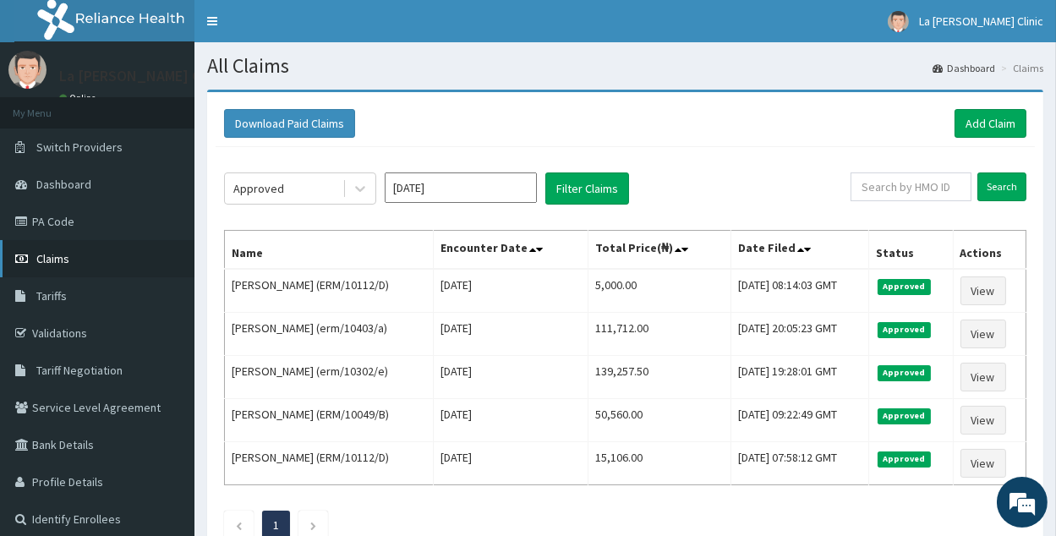
click at [82, 255] on link "Claims" at bounding box center [97, 258] width 195 height 37
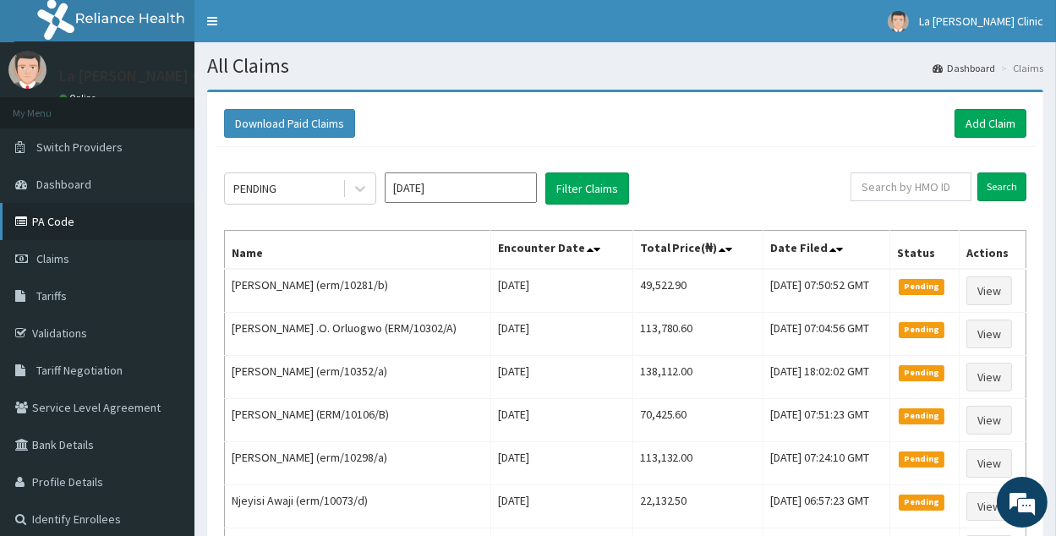
click at [54, 223] on link "PA Code" at bounding box center [97, 221] width 195 height 37
click at [973, 121] on link "Add Claim" at bounding box center [991, 123] width 72 height 29
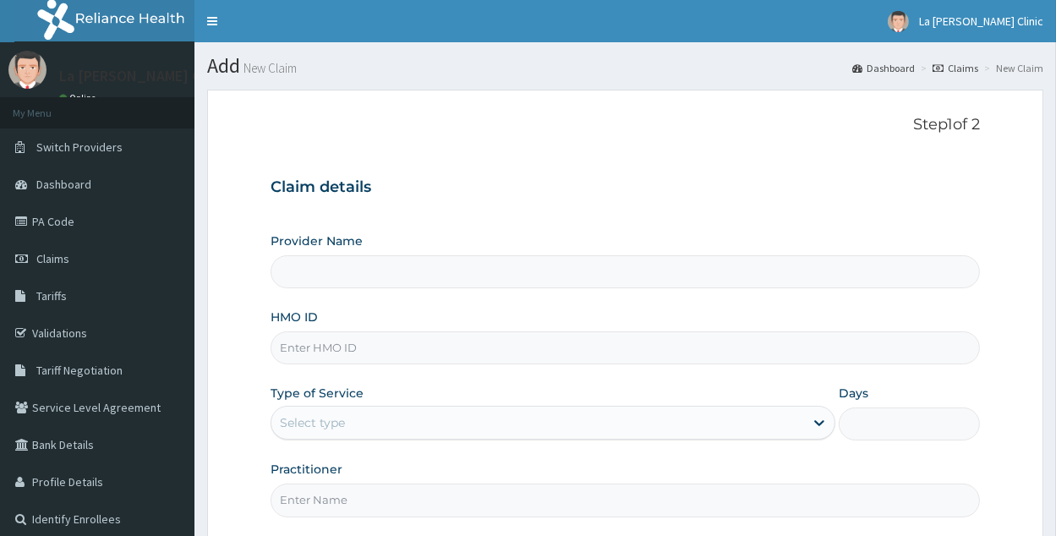
drag, startPoint x: 0, startPoint y: 0, endPoint x: 390, endPoint y: 362, distance: 532.1
click at [390, 362] on input "HMO ID" at bounding box center [626, 348] width 710 height 33
type input "La [PERSON_NAME] Clinic"
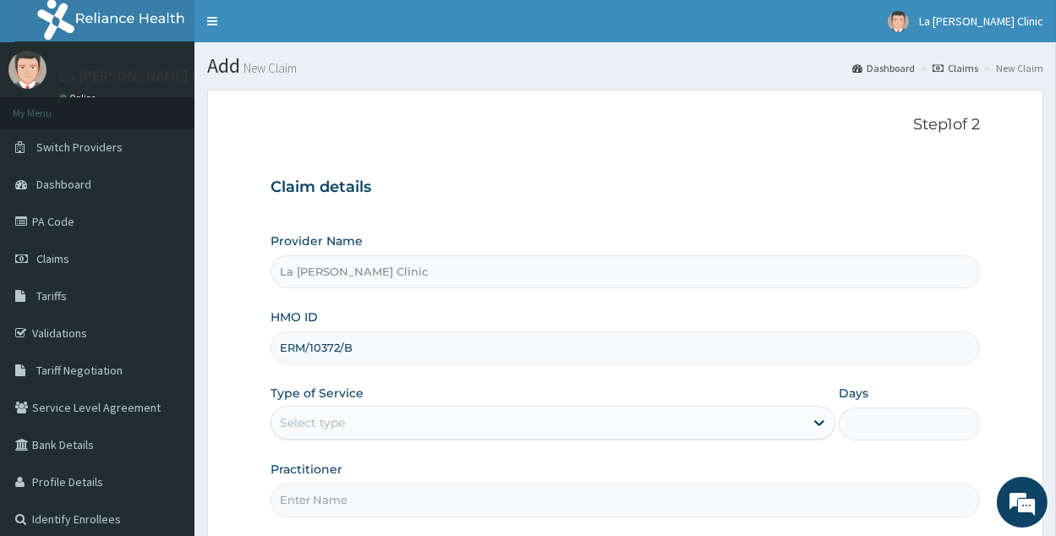
type input "ERM/10372/B"
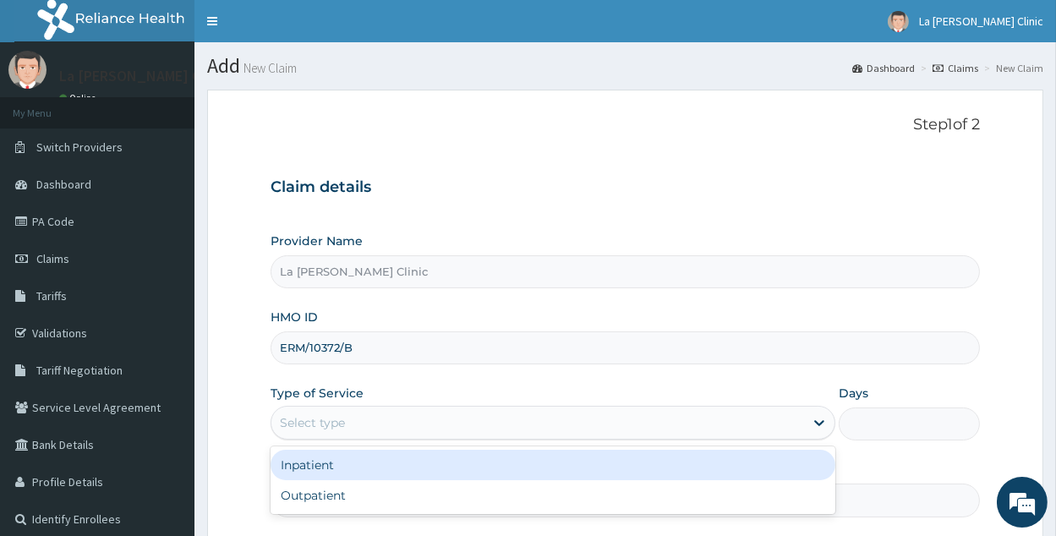
click at [495, 435] on div "Select type" at bounding box center [538, 422] width 533 height 27
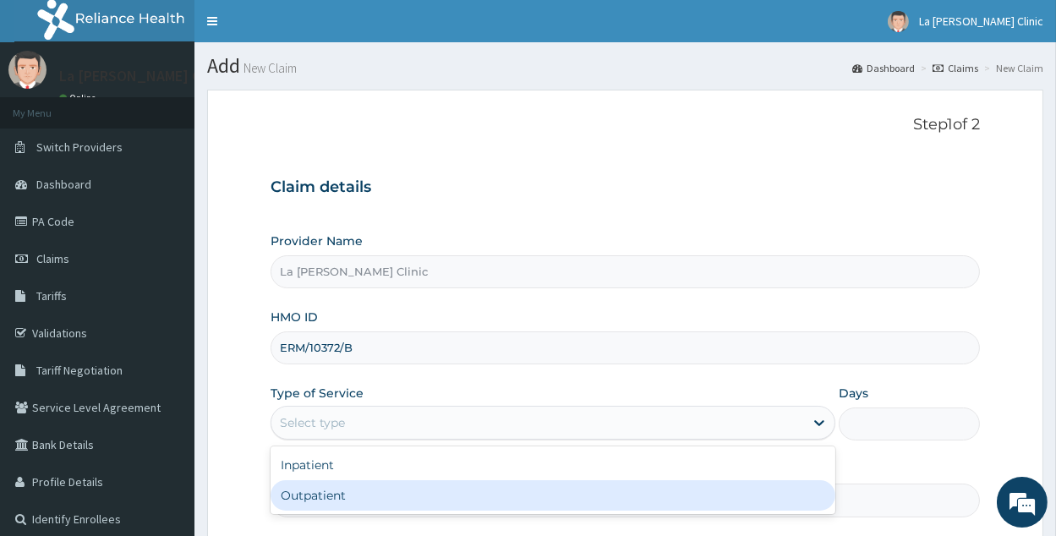
click at [482, 502] on div "Outpatient" at bounding box center [553, 495] width 565 height 30
type input "1"
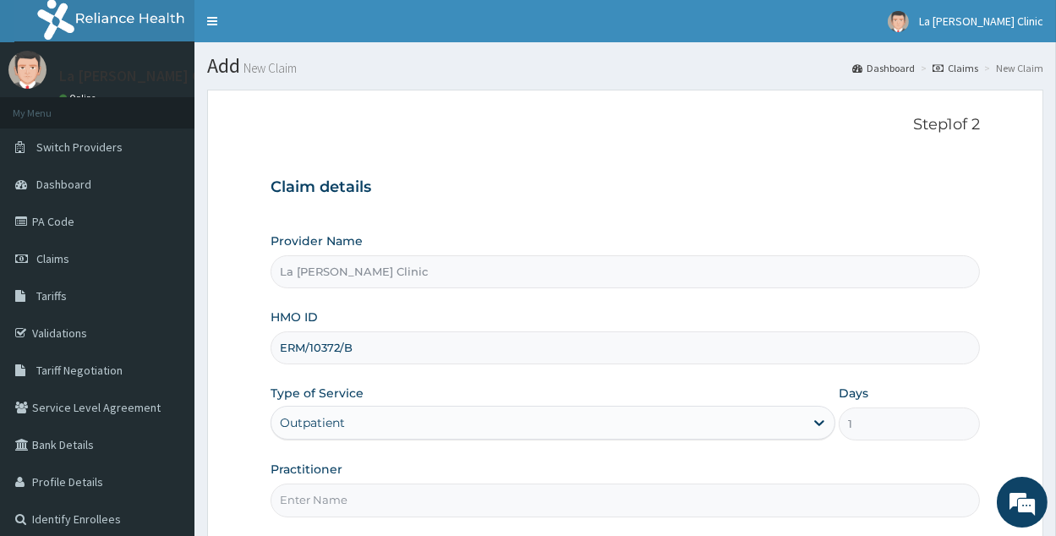
click at [482, 504] on input "Practitioner" at bounding box center [626, 500] width 710 height 33
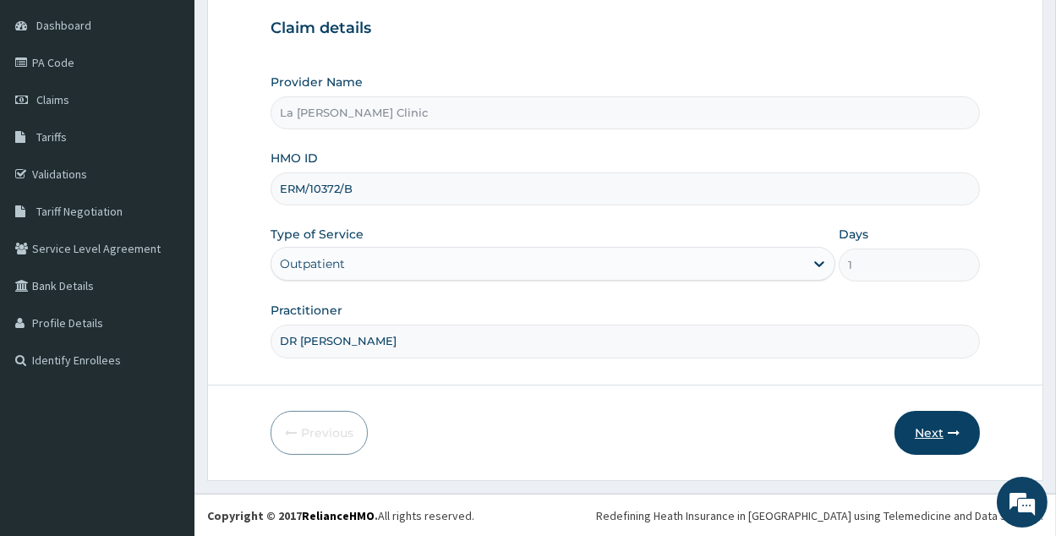
type input "DR [PERSON_NAME]"
click at [943, 445] on button "Next" at bounding box center [937, 433] width 85 height 44
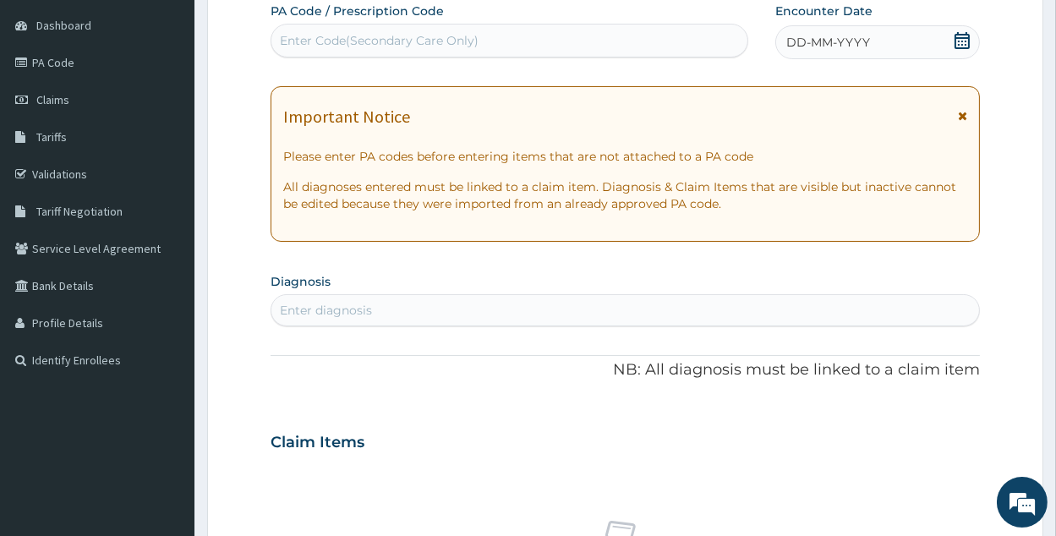
click at [398, 41] on div "Enter Code(Secondary Care Only)" at bounding box center [379, 40] width 199 height 17
paste input "PA/64C3D3"
type input "PA/64C3D3"
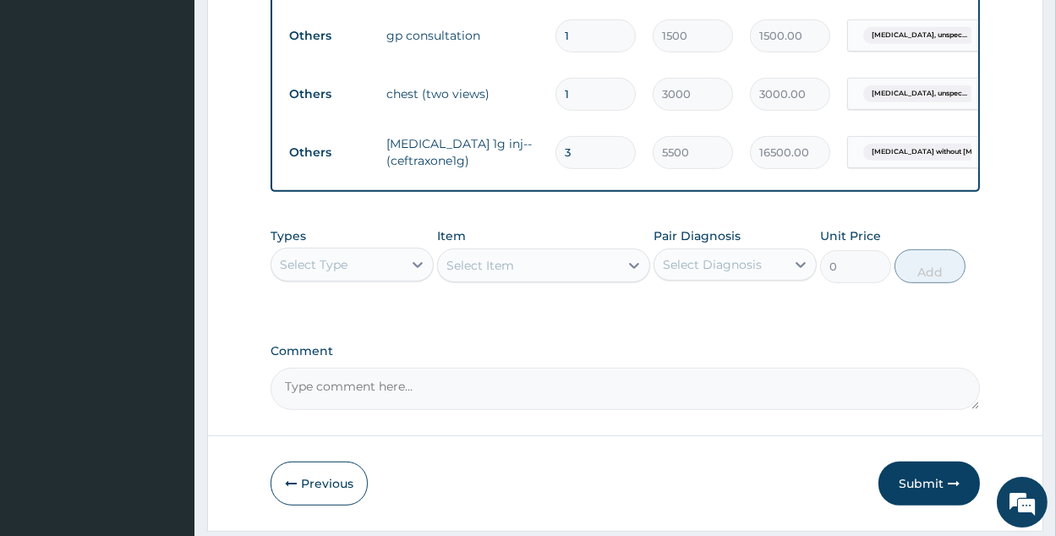
scroll to position [1141, 0]
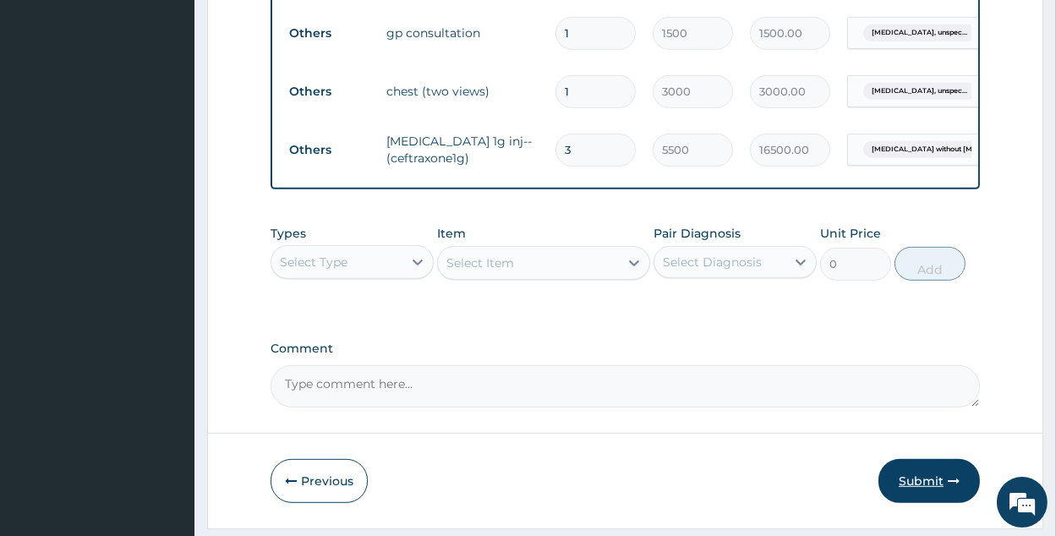
click at [946, 474] on button "Submit" at bounding box center [929, 481] width 101 height 44
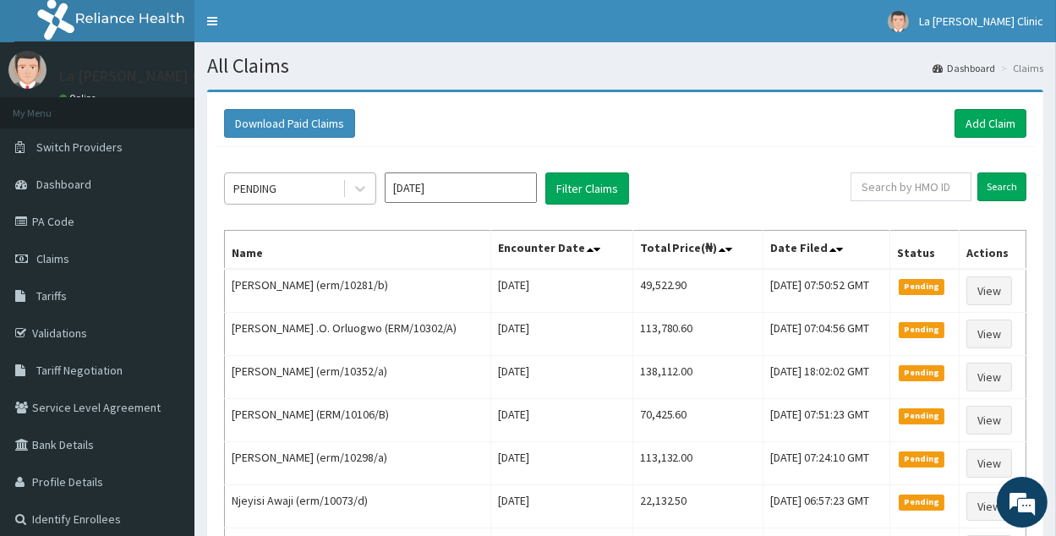
click at [343, 178] on div at bounding box center [359, 188] width 33 height 30
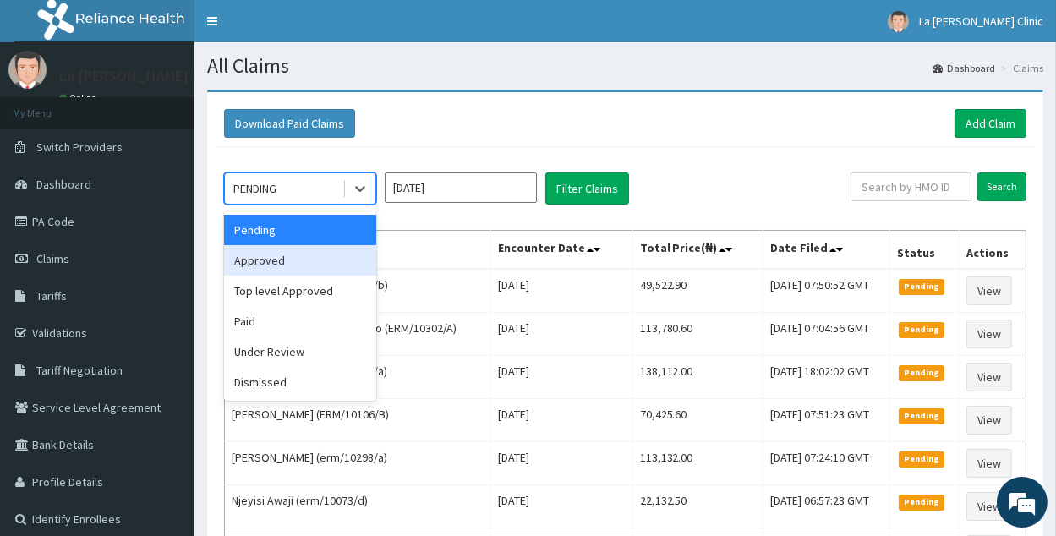
drag, startPoint x: 338, startPoint y: 261, endPoint x: 441, endPoint y: 214, distance: 112.4
click at [337, 261] on div "Approved" at bounding box center [300, 260] width 152 height 30
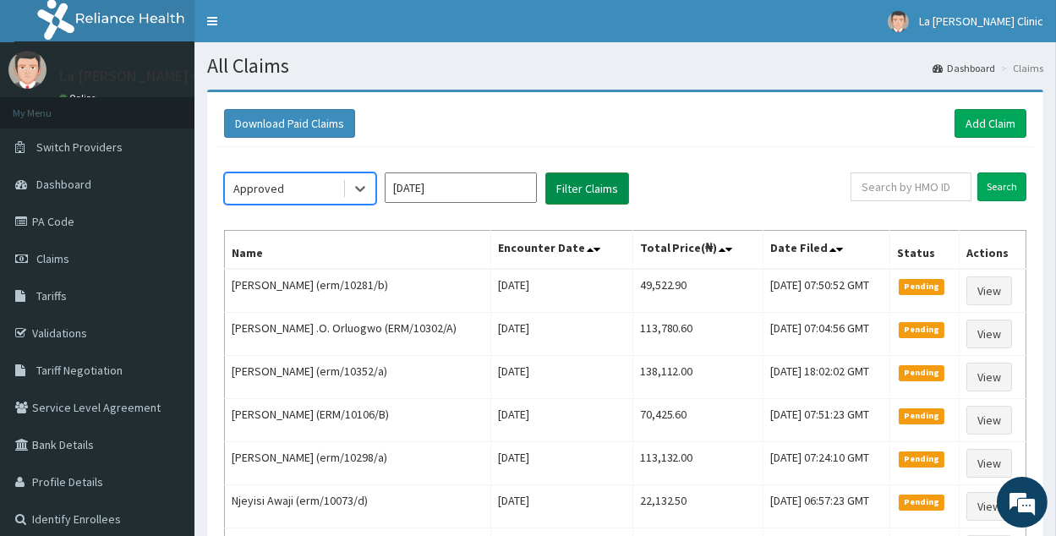
click at [562, 195] on button "Filter Claims" at bounding box center [588, 189] width 84 height 32
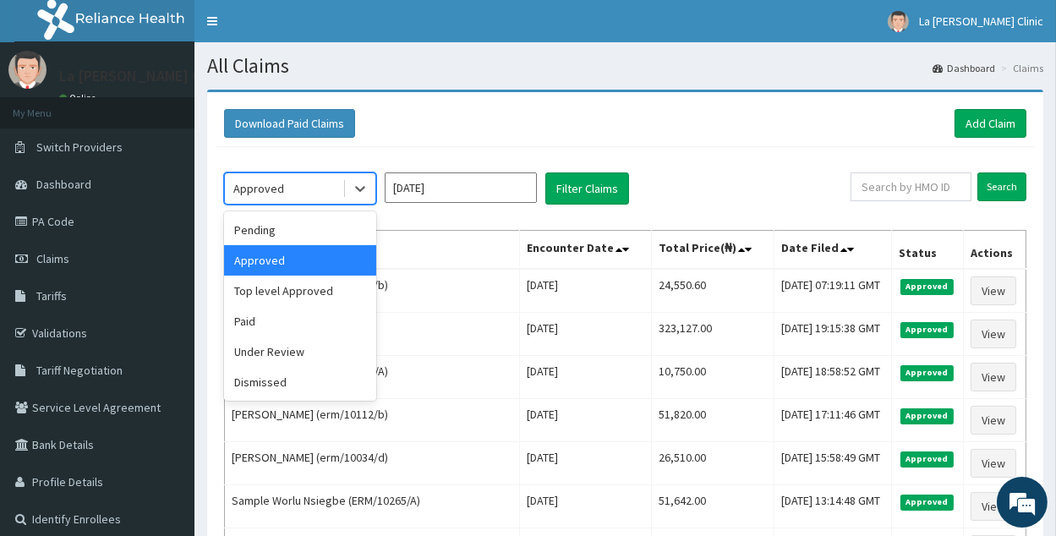
click at [321, 190] on div "Approved" at bounding box center [284, 188] width 118 height 27
click at [328, 354] on div "Under Review" at bounding box center [300, 352] width 152 height 30
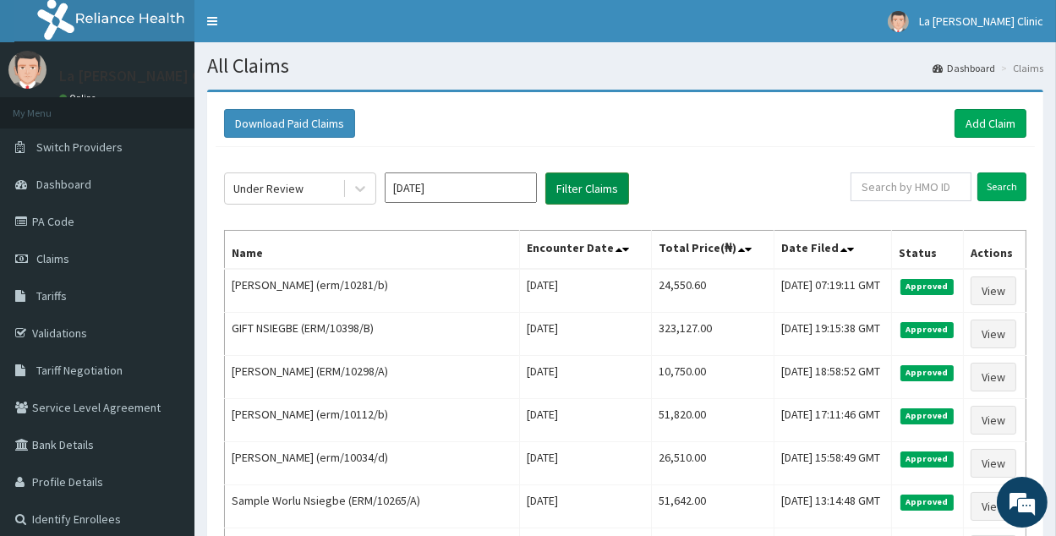
click at [604, 183] on button "Filter Claims" at bounding box center [588, 189] width 84 height 32
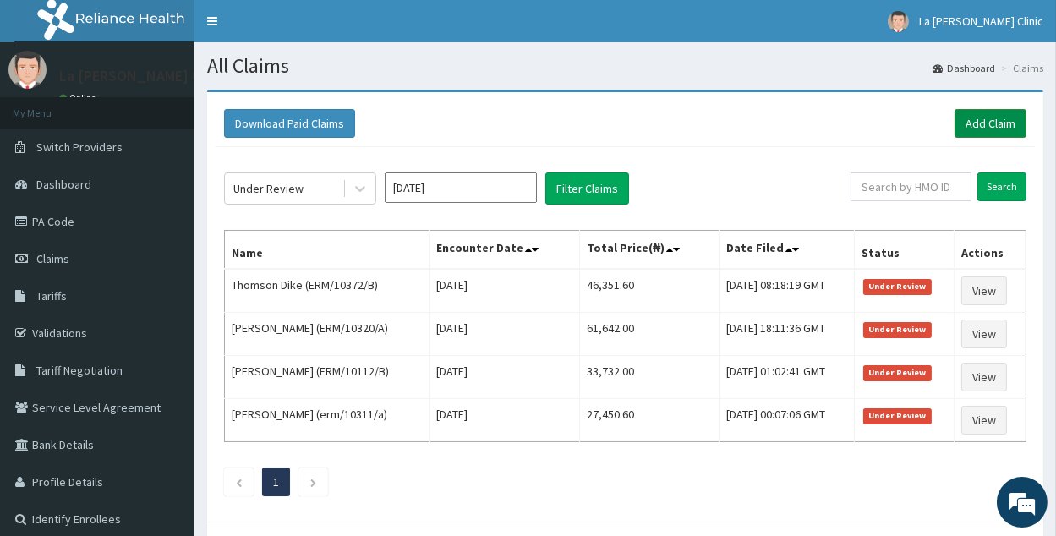
click at [1015, 133] on link "Add Claim" at bounding box center [991, 123] width 72 height 29
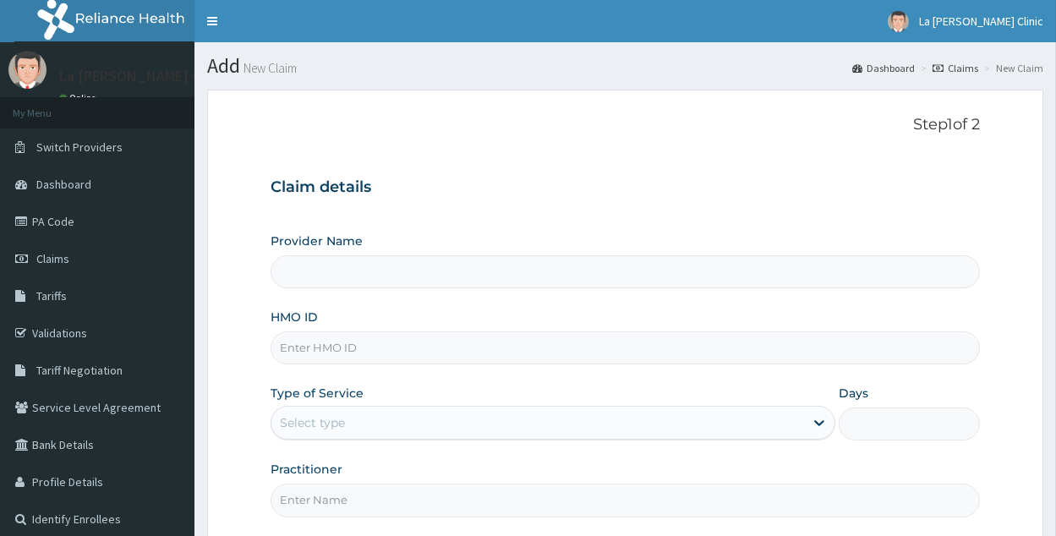
click at [681, 345] on input "HMO ID" at bounding box center [626, 348] width 710 height 33
type input "La [PERSON_NAME] Clinic"
click at [376, 356] on input "HMO ID" at bounding box center [626, 348] width 710 height 33
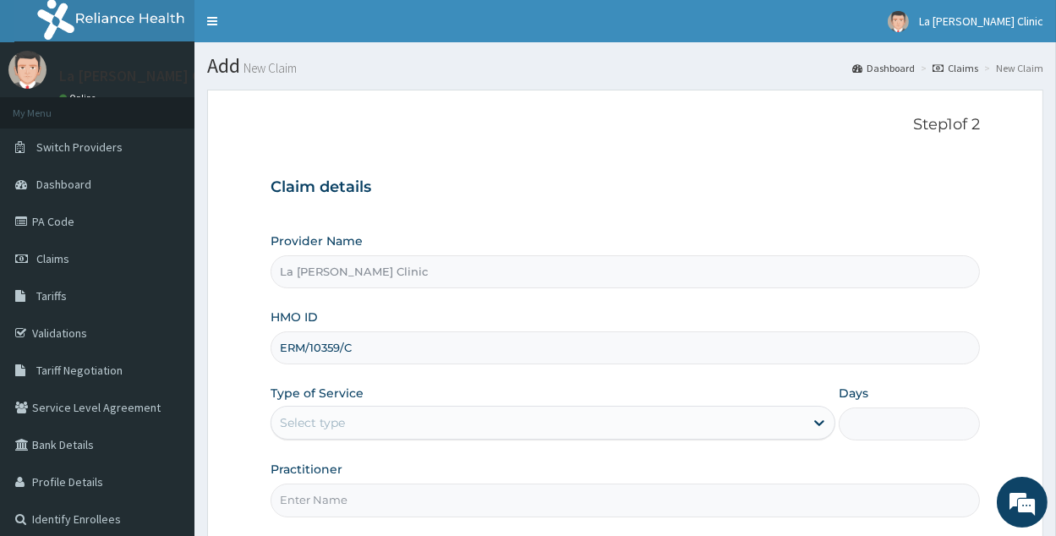
type input "ERM/10359/C"
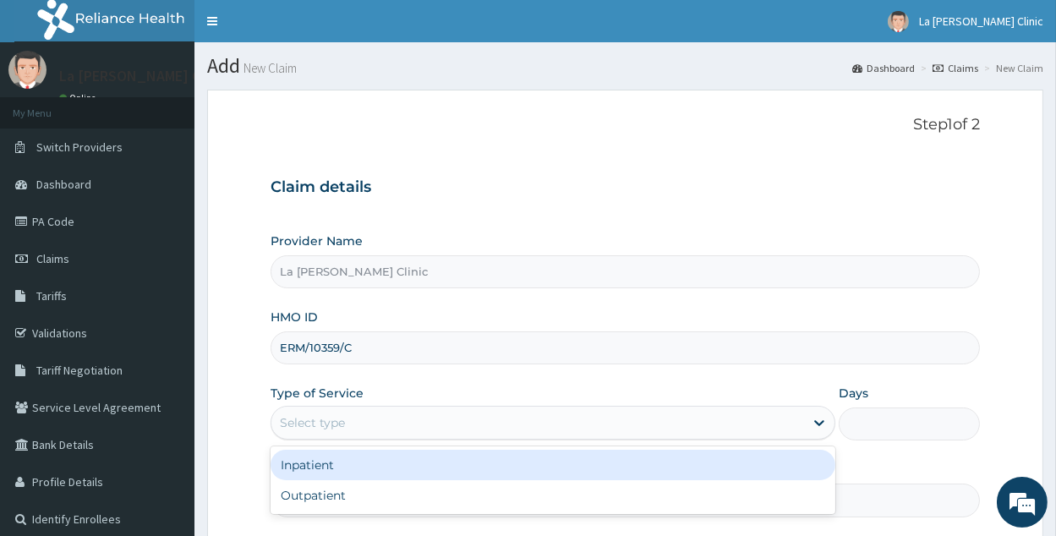
click at [672, 429] on div "Select type" at bounding box center [538, 422] width 533 height 27
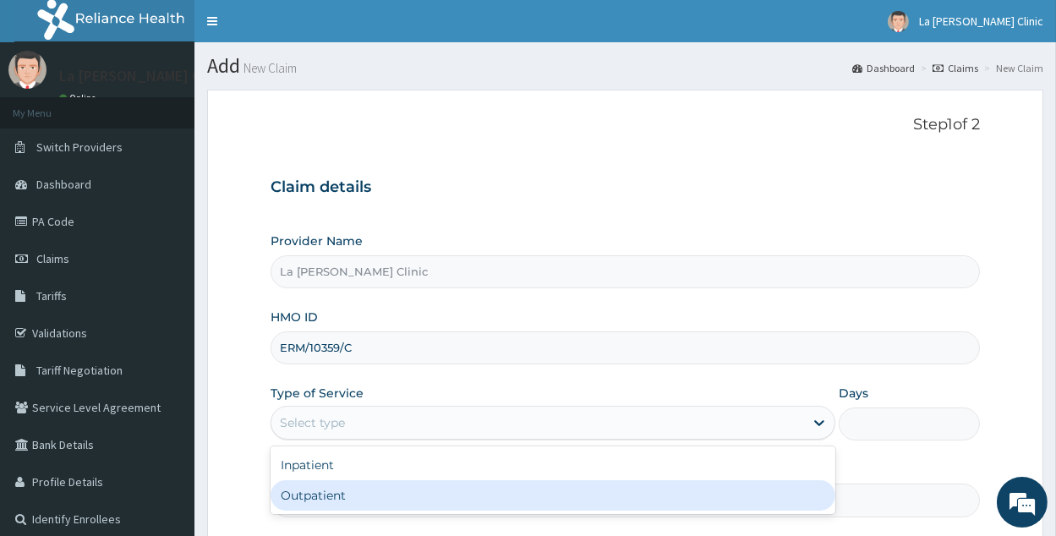
click at [633, 501] on div "Outpatient" at bounding box center [553, 495] width 565 height 30
type input "1"
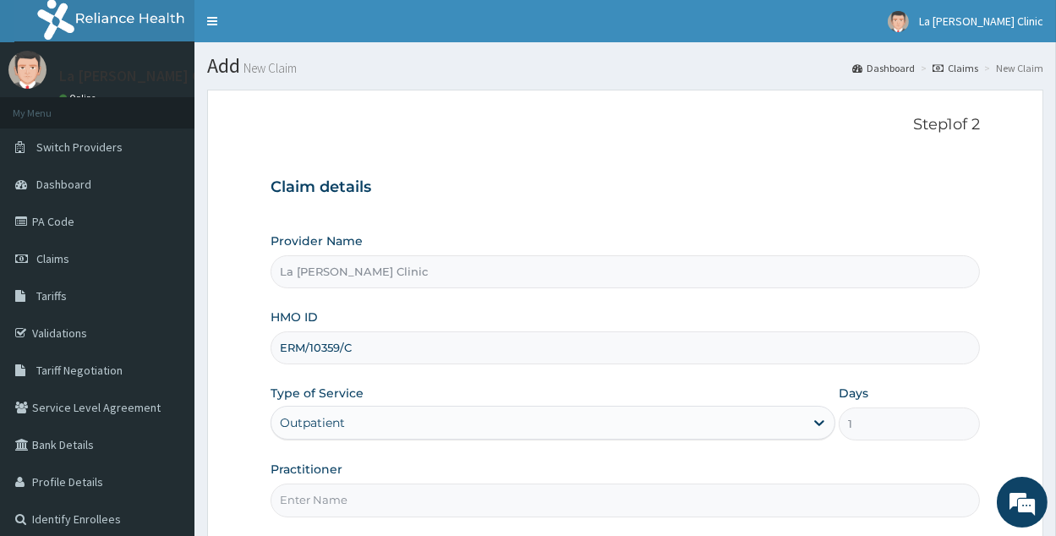
click at [633, 501] on input "Practitioner" at bounding box center [626, 500] width 710 height 33
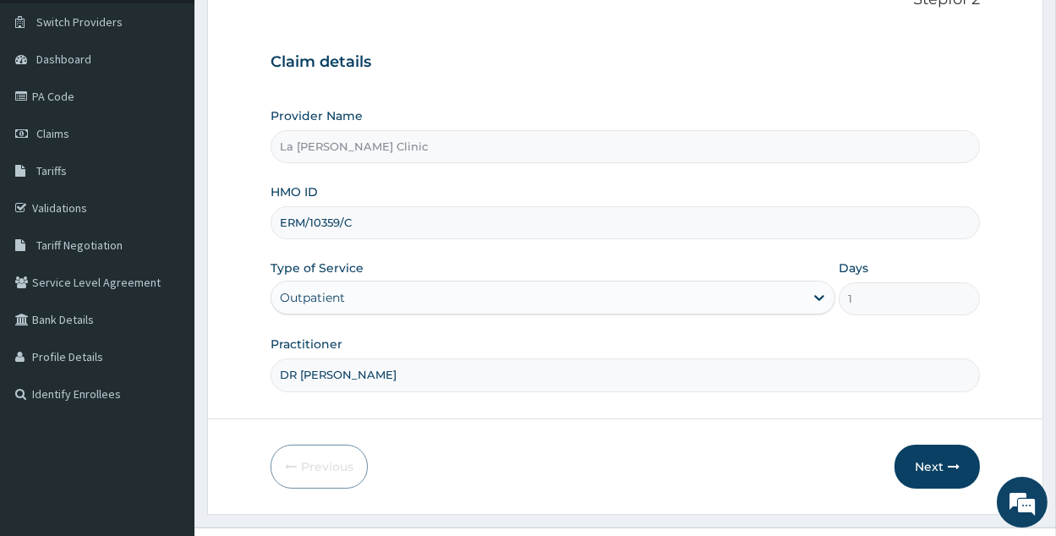
scroll to position [155, 0]
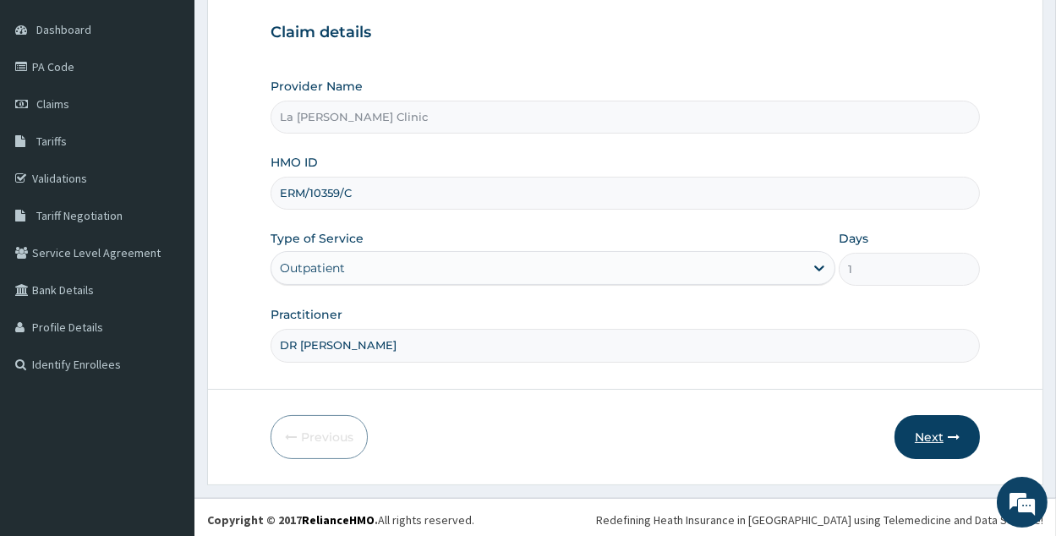
type input "DR [PERSON_NAME]"
click at [948, 457] on button "Next" at bounding box center [937, 437] width 85 height 44
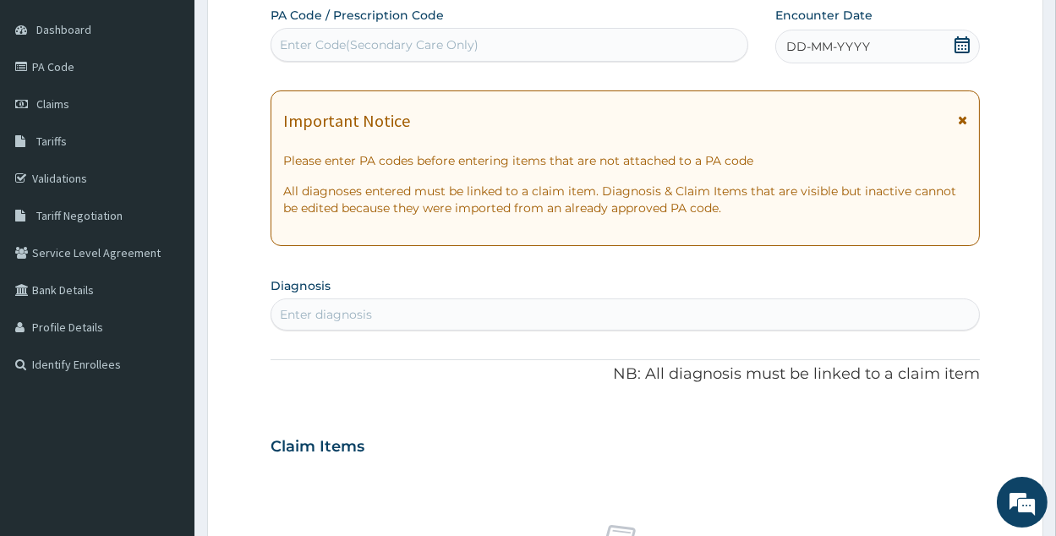
click at [540, 320] on div "Enter diagnosis" at bounding box center [626, 314] width 708 height 27
click at [957, 47] on icon at bounding box center [962, 44] width 17 height 17
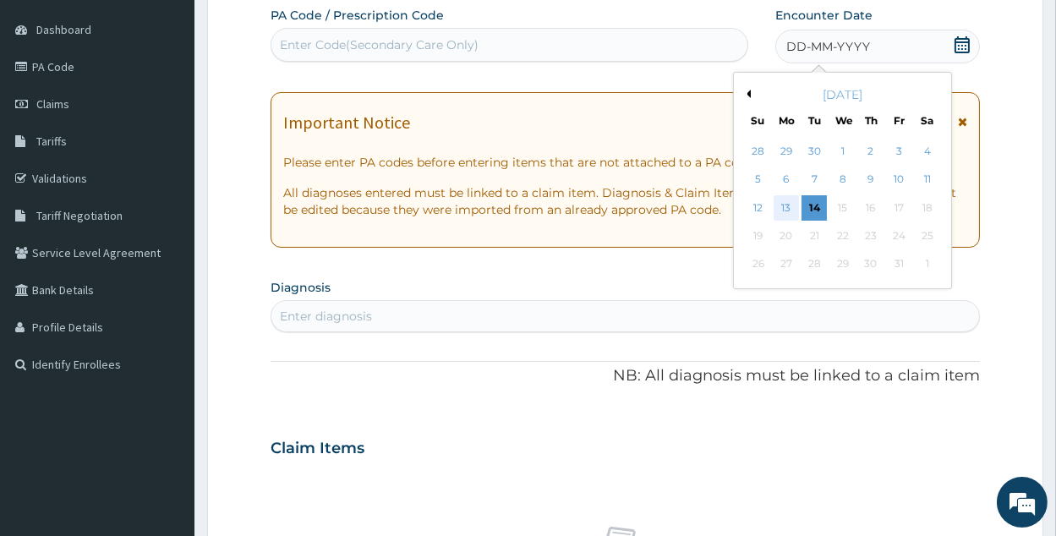
click at [793, 206] on div "13" at bounding box center [786, 207] width 25 height 25
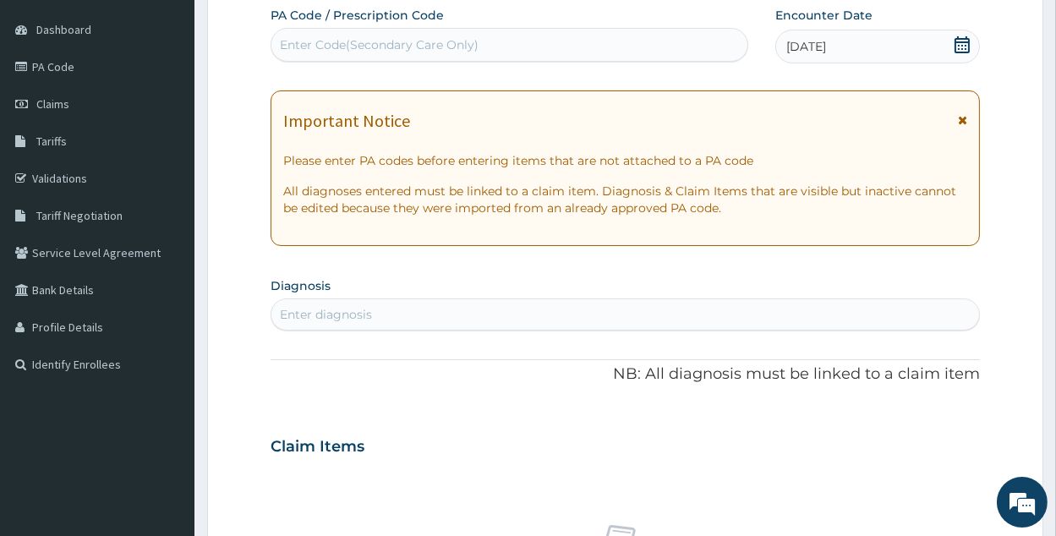
click at [430, 315] on div "Enter diagnosis" at bounding box center [626, 314] width 708 height 27
type input "[MEDICAL_DATA]"
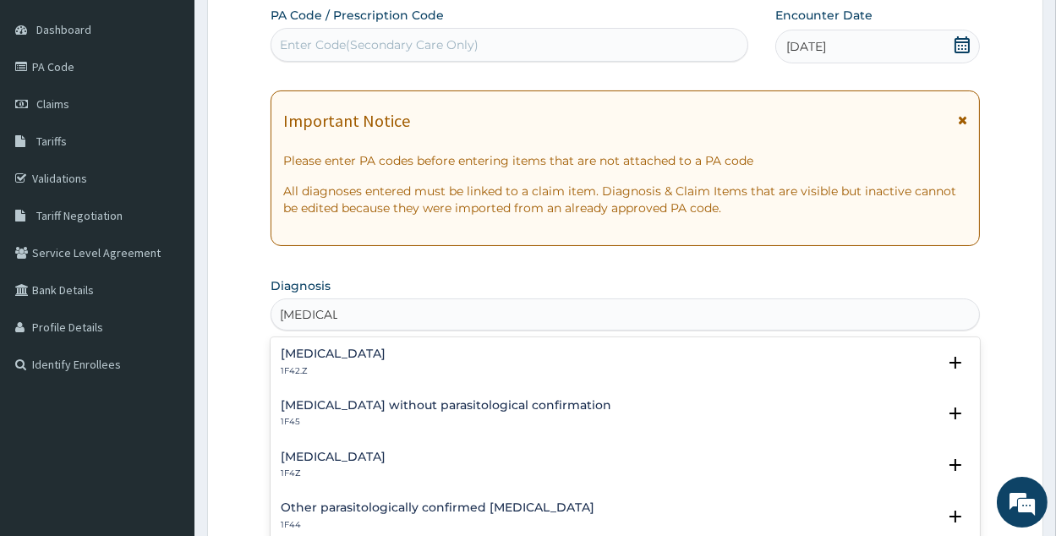
click at [386, 370] on p "1F42.Z" at bounding box center [333, 371] width 105 height 12
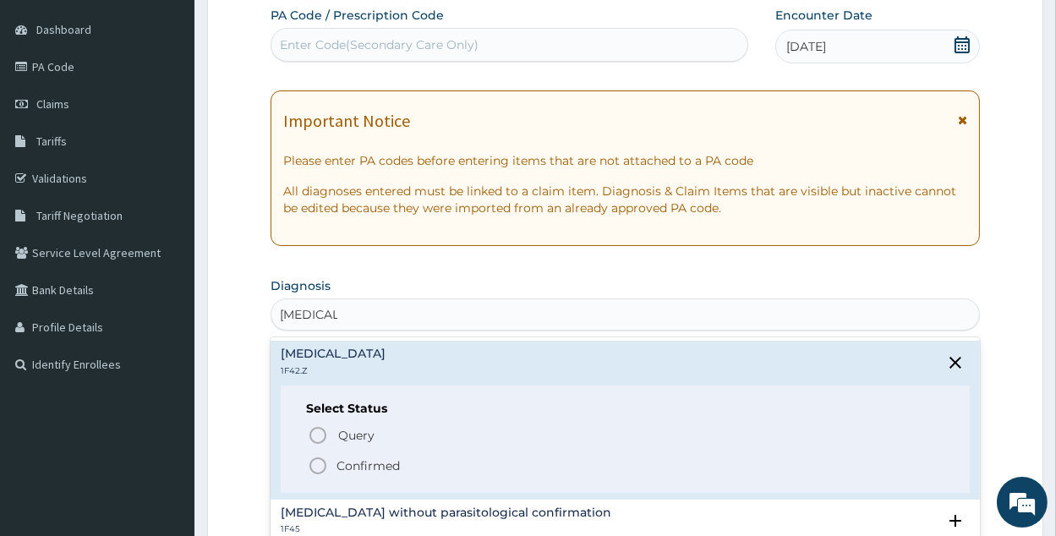
click at [412, 473] on span "Confirmed" at bounding box center [626, 466] width 637 height 20
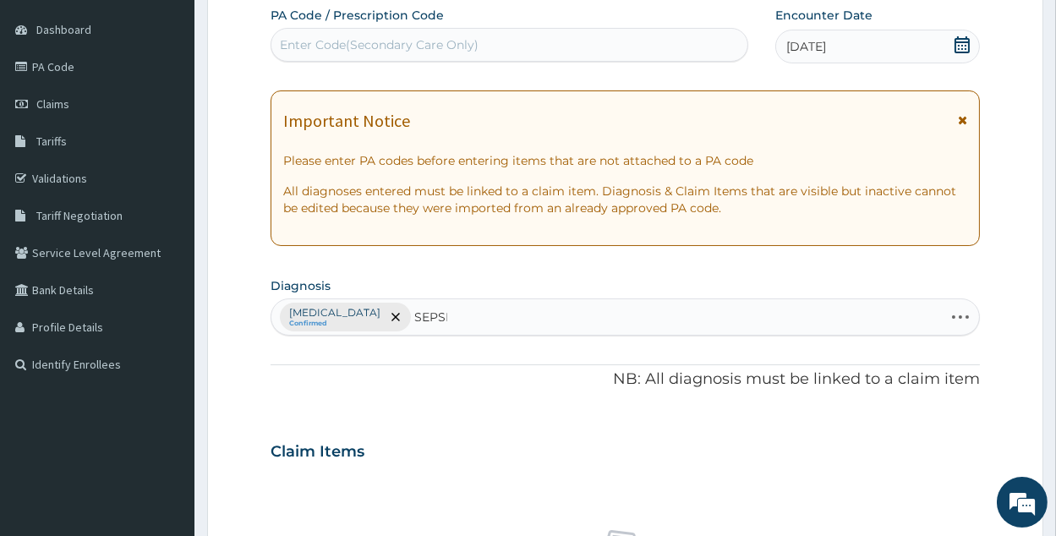
type input "[MEDICAL_DATA]"
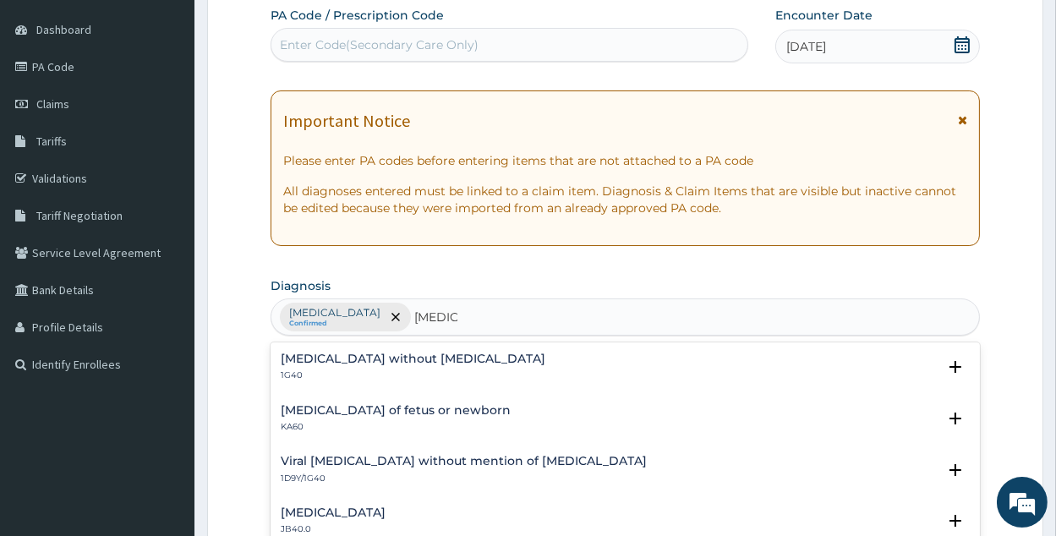
click at [448, 364] on div "[MEDICAL_DATA] without [MEDICAL_DATA] 1G40" at bounding box center [625, 368] width 689 height 30
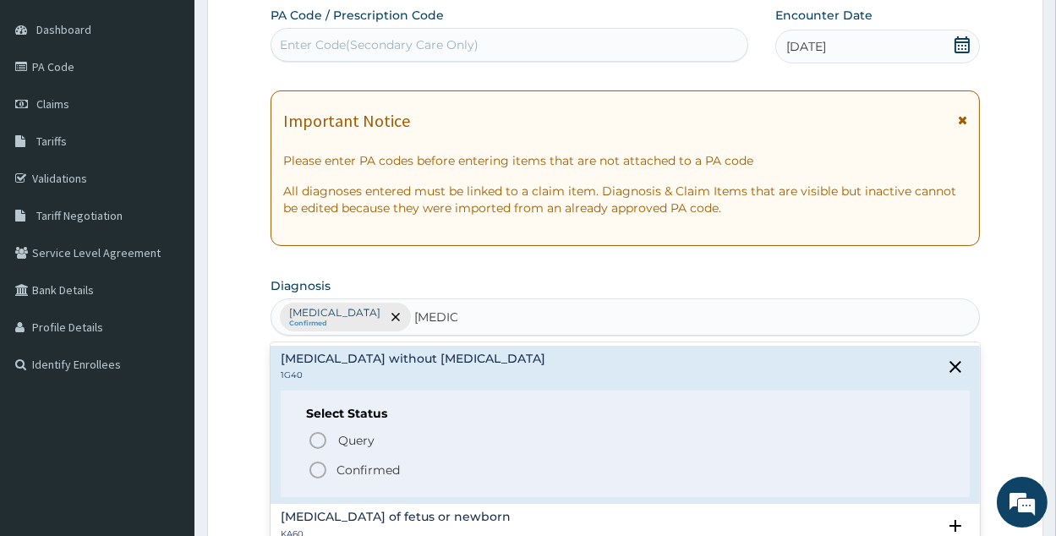
click at [432, 467] on span "Confirmed" at bounding box center [626, 470] width 637 height 20
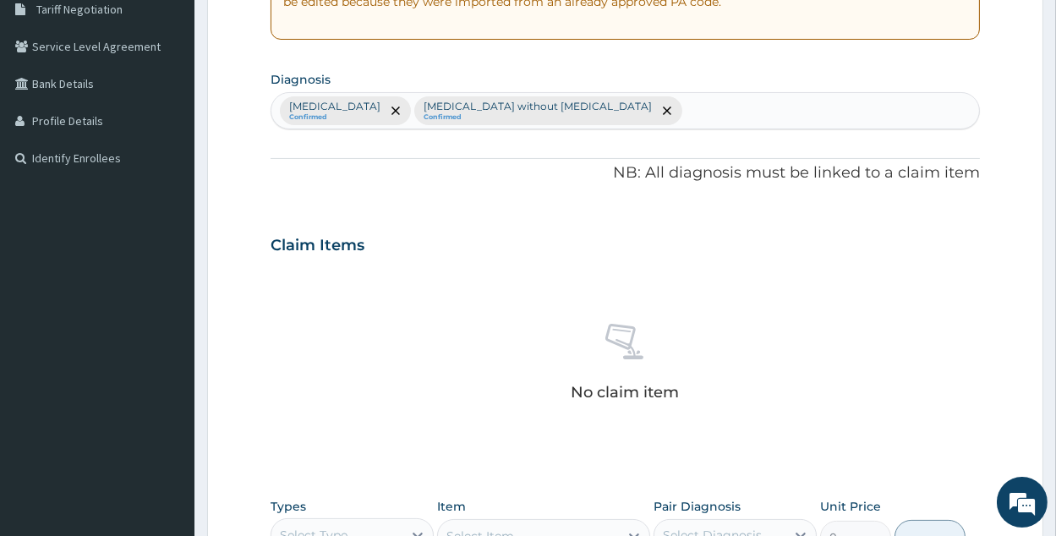
scroll to position [429, 0]
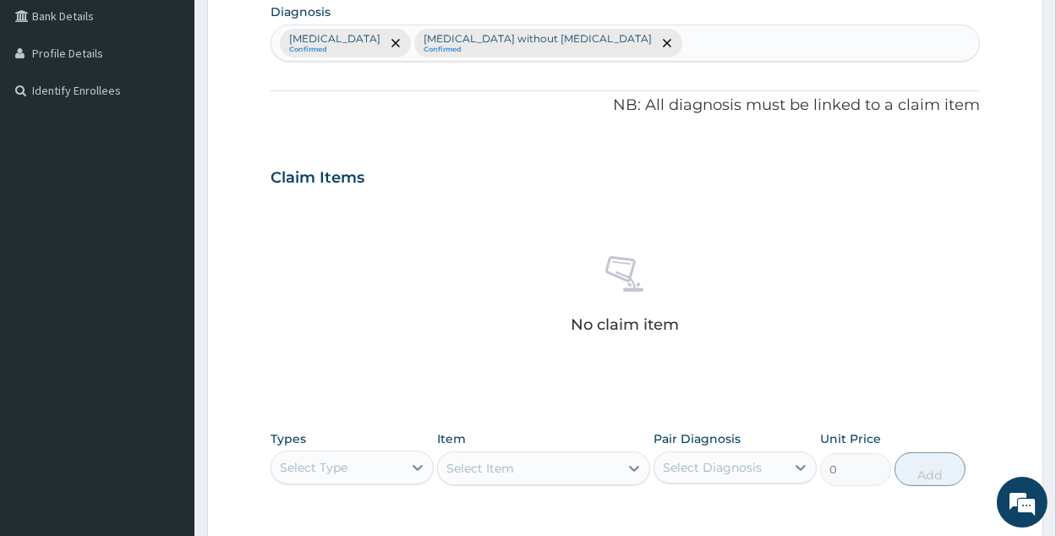
drag, startPoint x: 360, startPoint y: 456, endPoint x: 368, endPoint y: 461, distance: 9.1
click at [362, 456] on div "Select Type" at bounding box center [337, 467] width 131 height 27
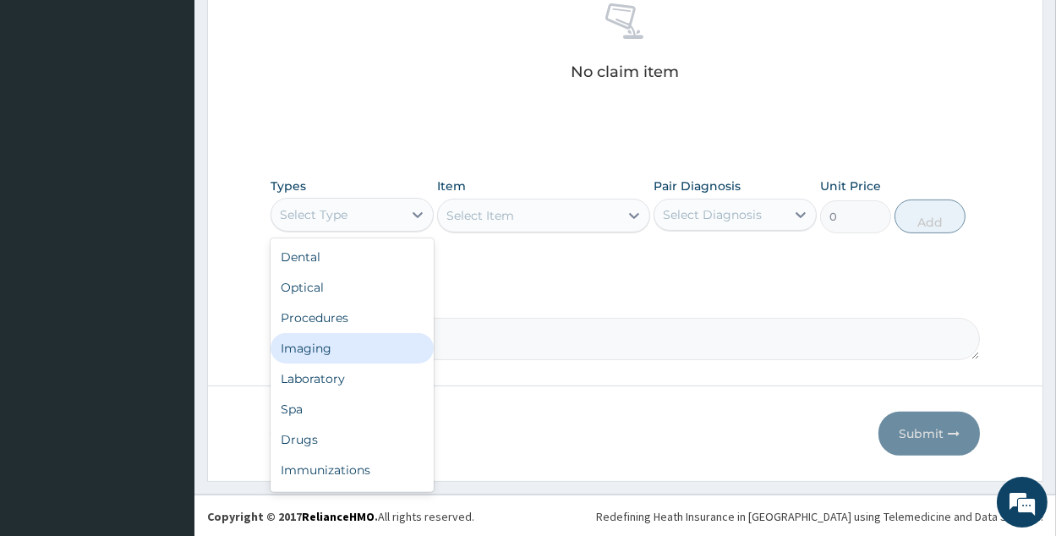
scroll to position [57, 0]
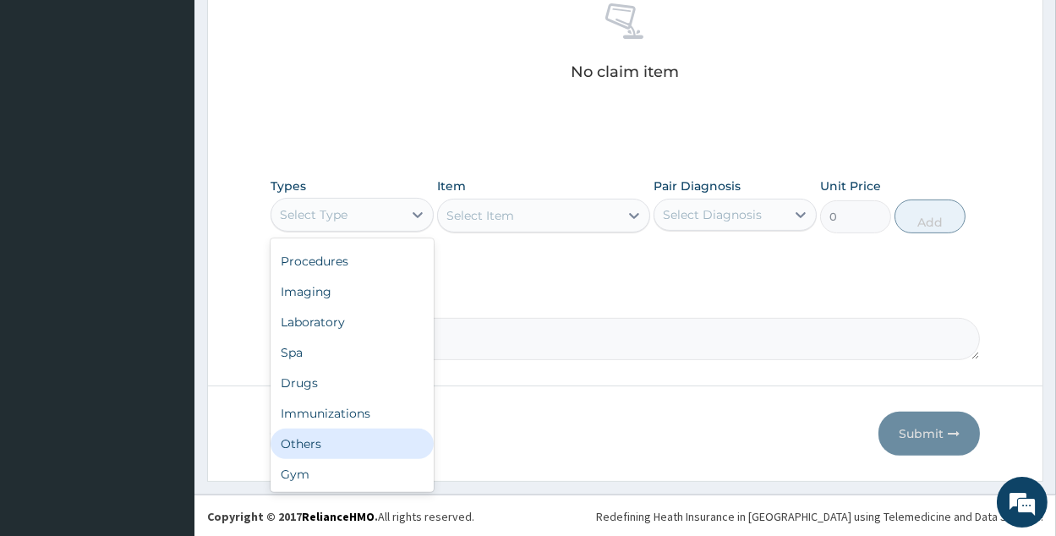
click at [387, 434] on div "Others" at bounding box center [352, 444] width 163 height 30
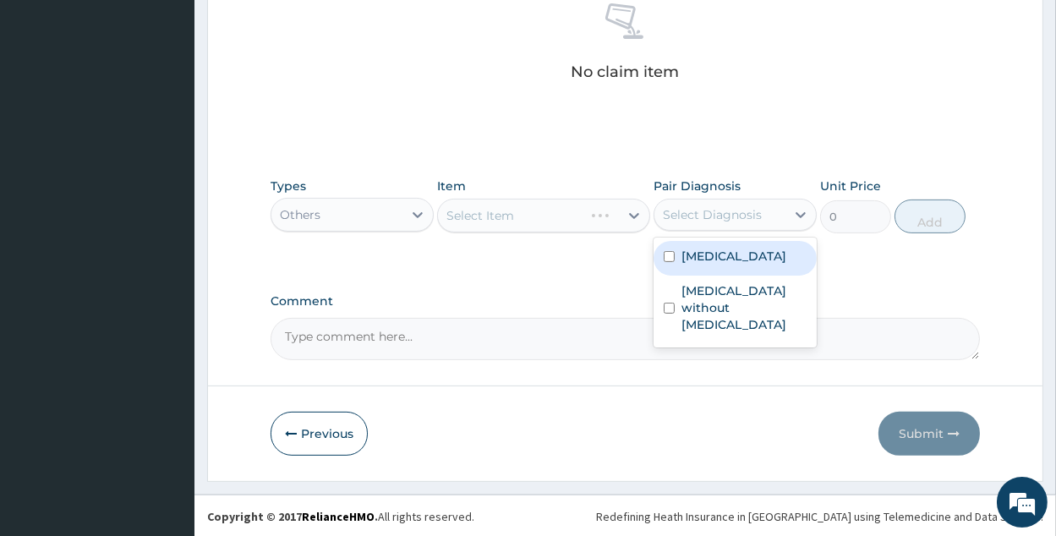
click at [742, 212] on div "Select Diagnosis" at bounding box center [712, 214] width 99 height 17
click at [737, 265] on label "Plasmodium malariae malaria without complication" at bounding box center [734, 256] width 105 height 17
checkbox input "true"
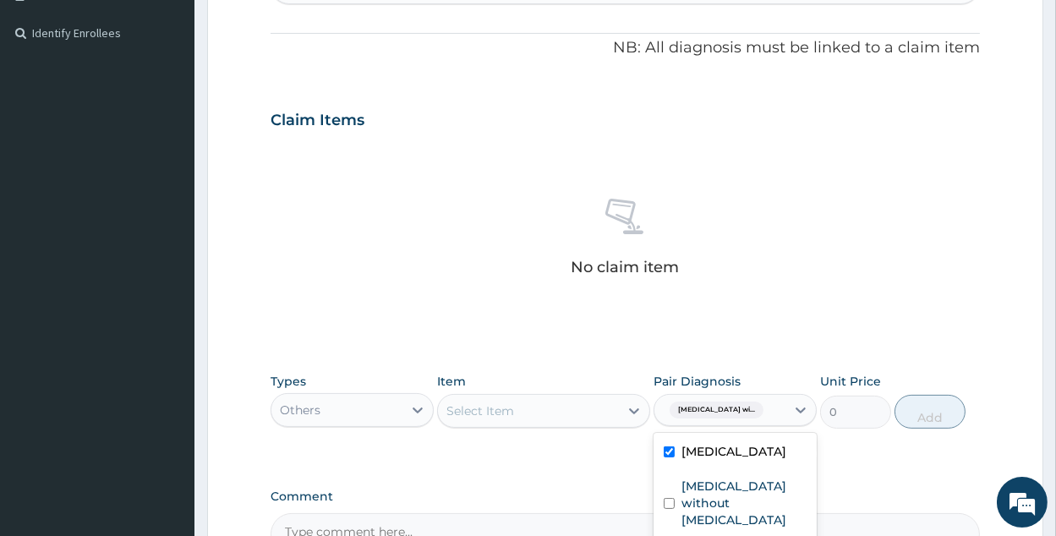
scroll to position [488, 0]
click at [565, 422] on div "Select Item" at bounding box center [543, 409] width 213 height 34
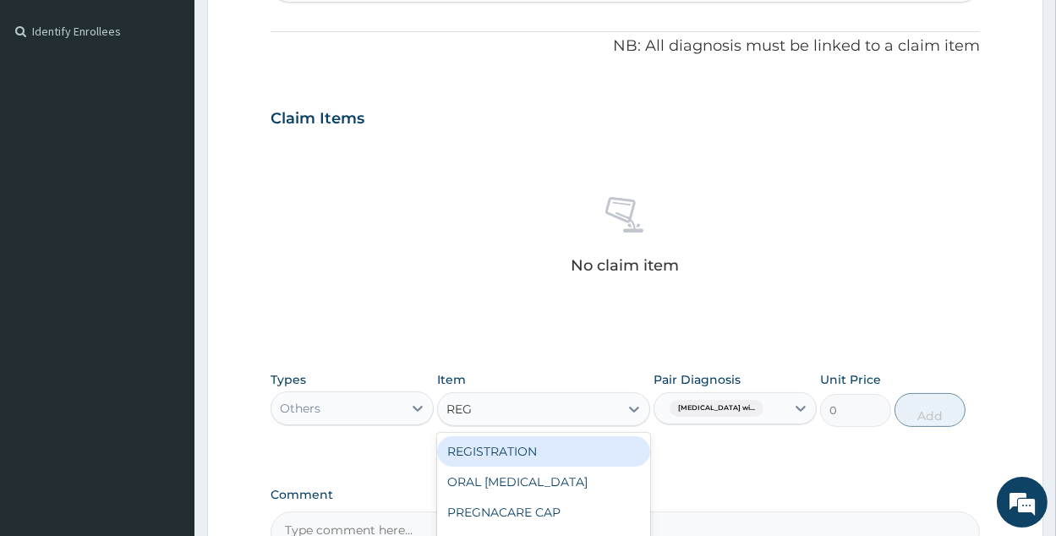
type input "REGI"
click at [562, 440] on div "REGISTRATION" at bounding box center [543, 451] width 213 height 30
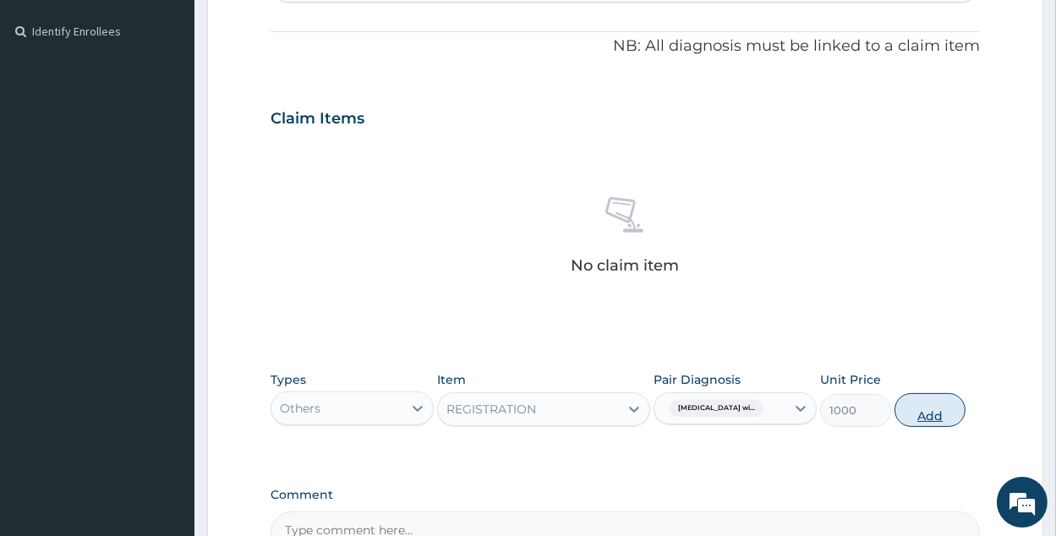
click at [921, 405] on button "Add" at bounding box center [930, 410] width 71 height 34
type input "0"
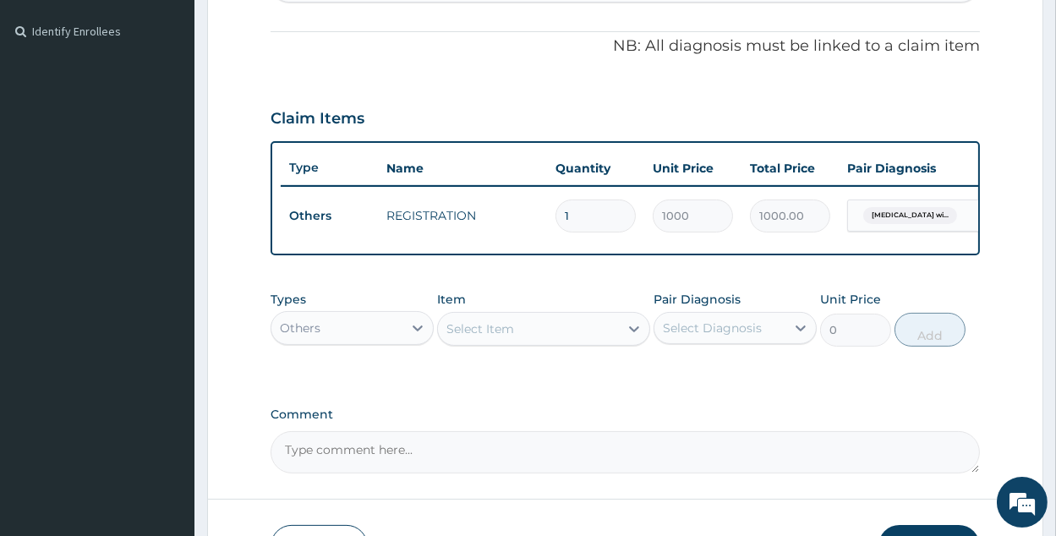
click at [536, 337] on div "Select Item" at bounding box center [528, 328] width 181 height 27
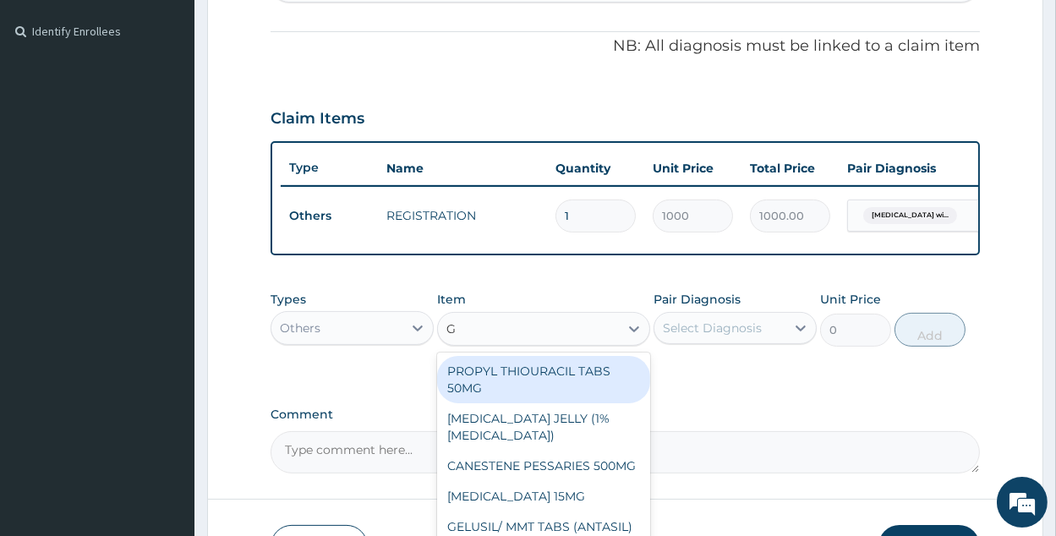
type input "GP"
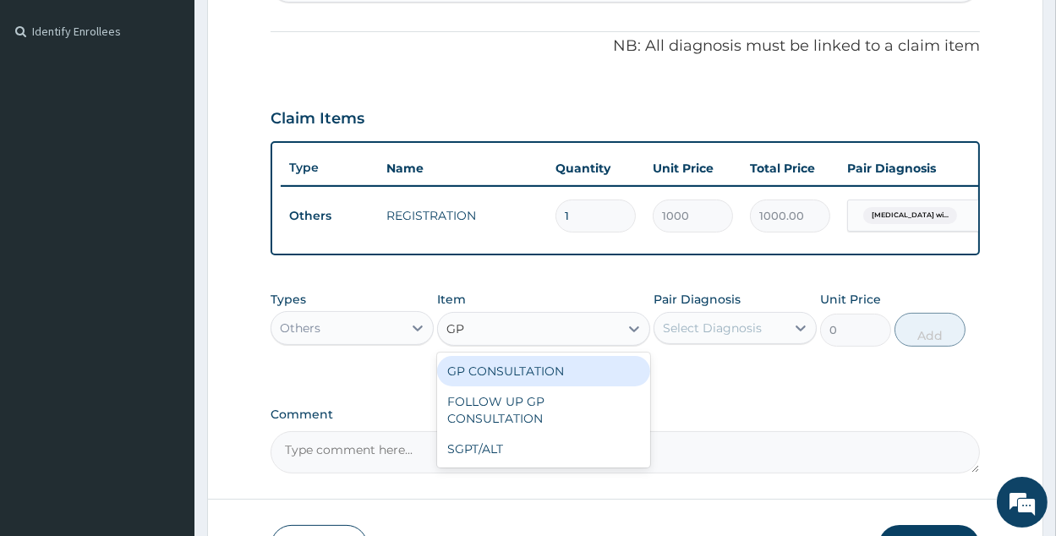
click at [538, 375] on div "GP CONSULTATION" at bounding box center [543, 371] width 213 height 30
type input "1500"
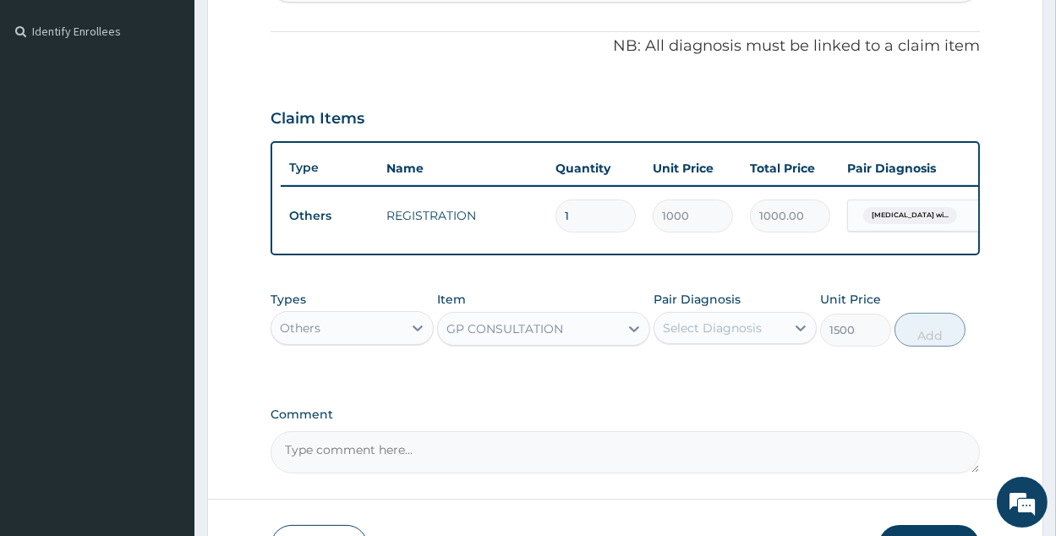
click at [736, 337] on div "Select Diagnosis" at bounding box center [712, 328] width 99 height 17
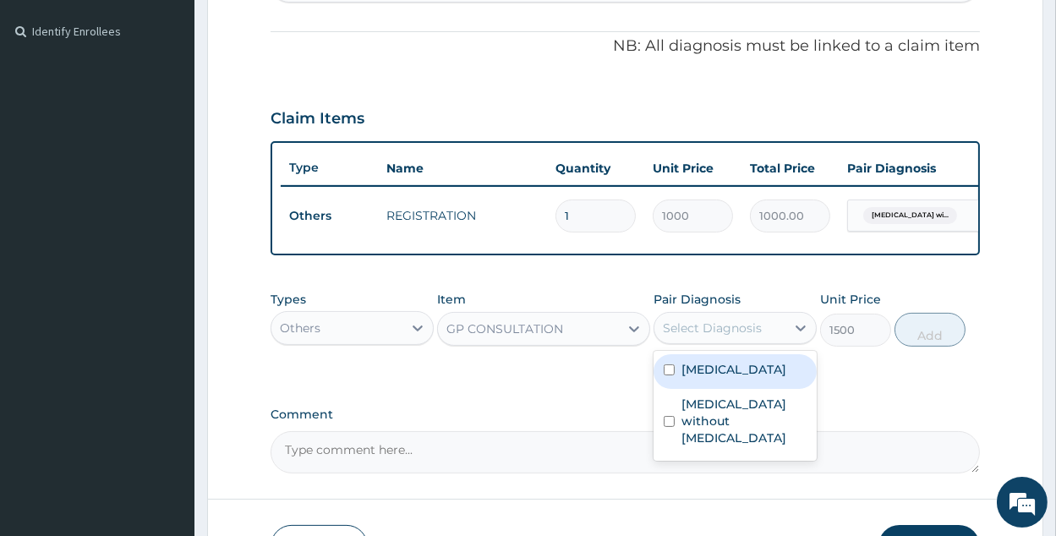
click at [743, 378] on label "Plasmodium malariae malaria without complication" at bounding box center [734, 369] width 105 height 17
checkbox input "true"
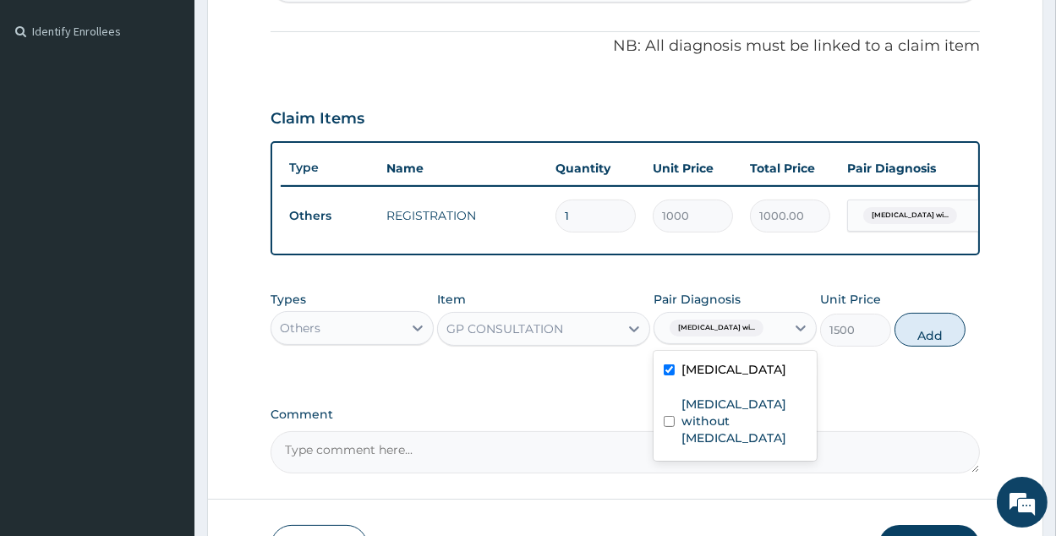
drag, startPoint x: 972, startPoint y: 340, endPoint x: 933, endPoint y: 345, distance: 39.2
click at [966, 339] on button "Add" at bounding box center [930, 330] width 71 height 34
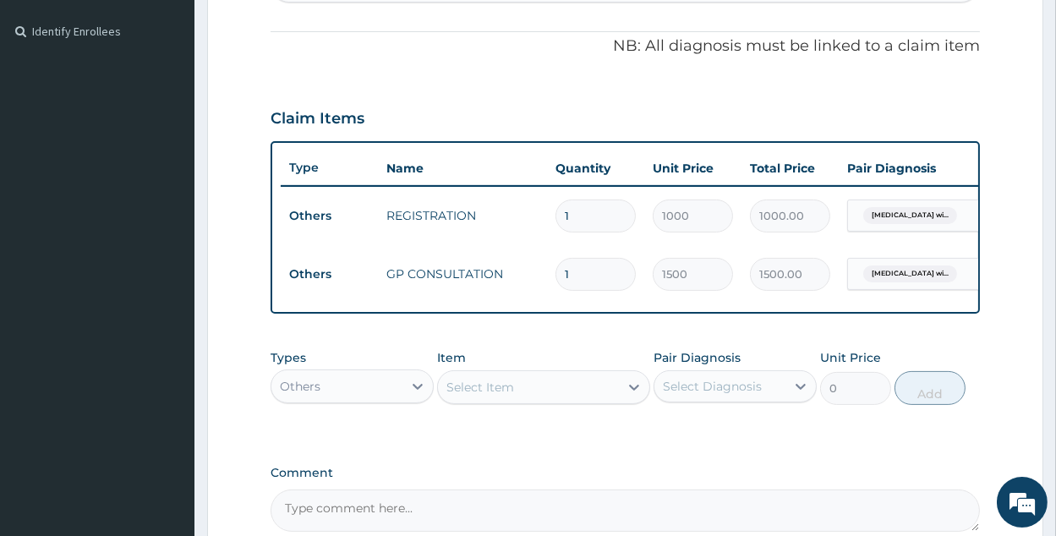
click at [350, 400] on div "Others" at bounding box center [337, 386] width 131 height 27
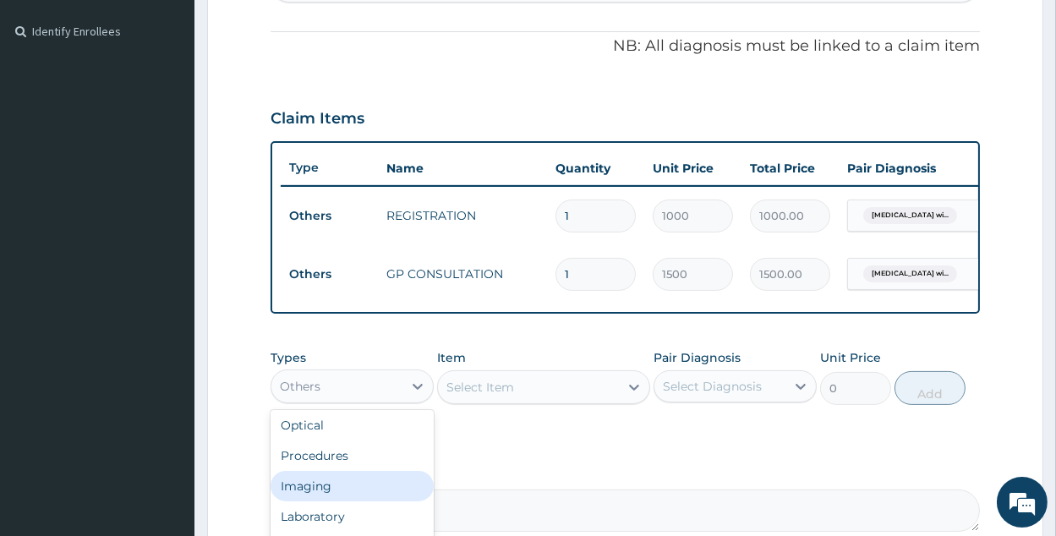
click at [384, 502] on div "Imaging" at bounding box center [352, 486] width 163 height 30
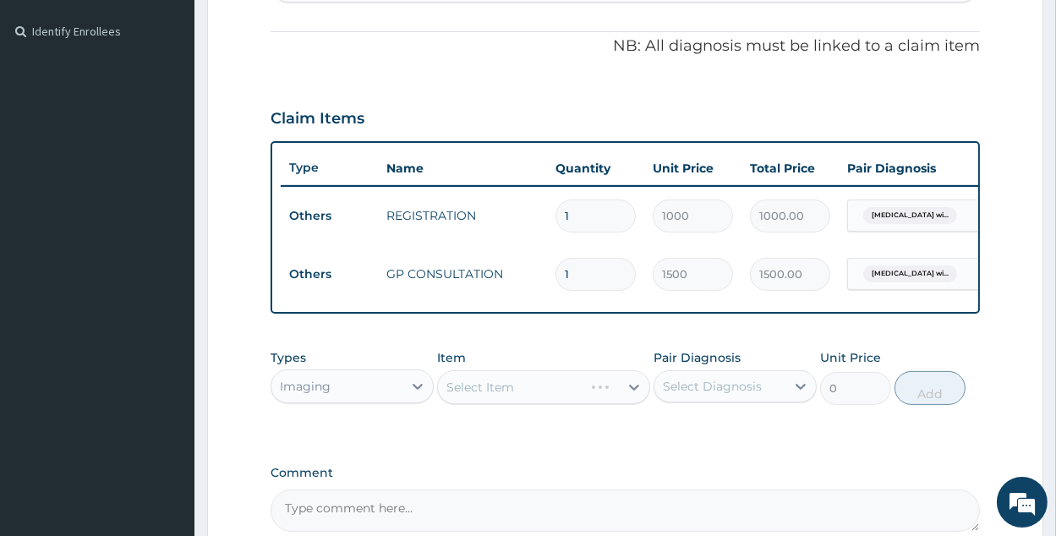
click at [387, 391] on div "Imaging" at bounding box center [337, 386] width 131 height 27
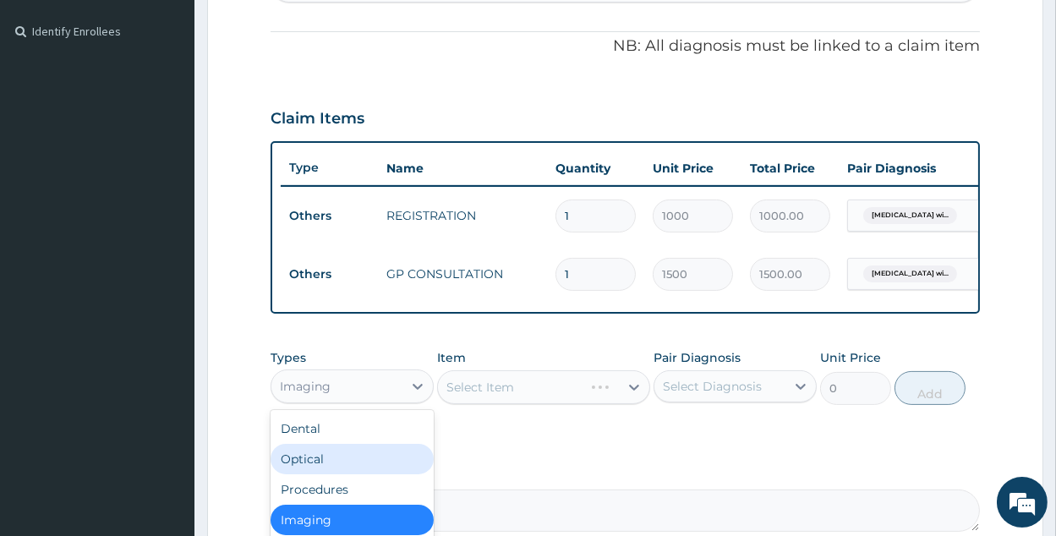
scroll to position [57, 0]
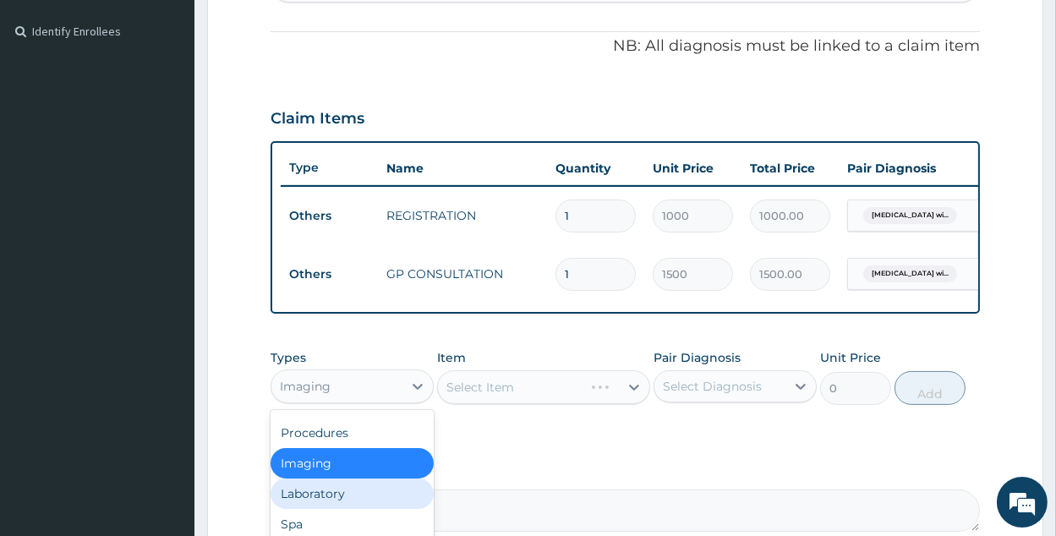
click at [389, 504] on div "Laboratory" at bounding box center [352, 494] width 163 height 30
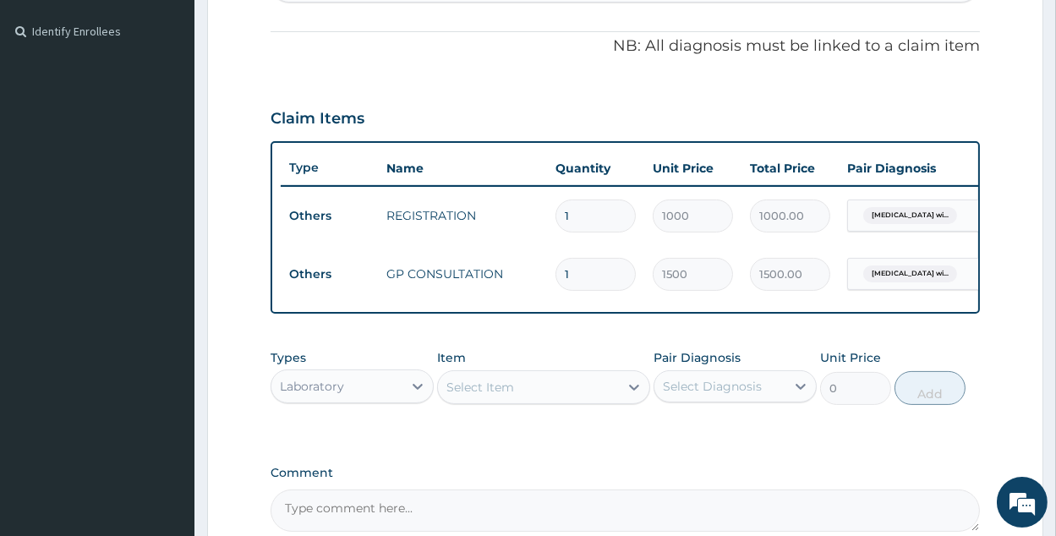
click at [534, 404] on div "Select Item" at bounding box center [543, 387] width 213 height 34
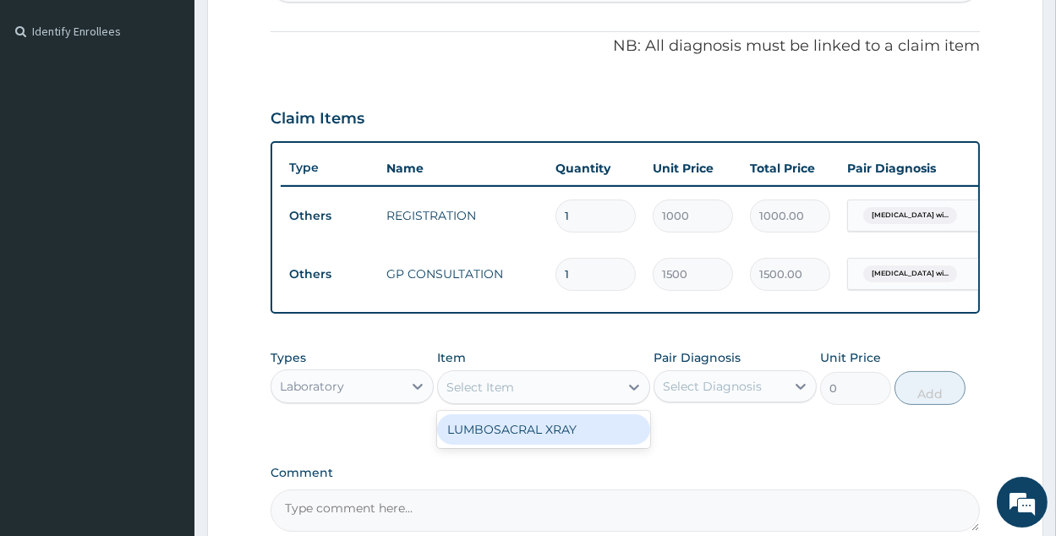
click at [470, 396] on div "Select Item" at bounding box center [481, 387] width 68 height 17
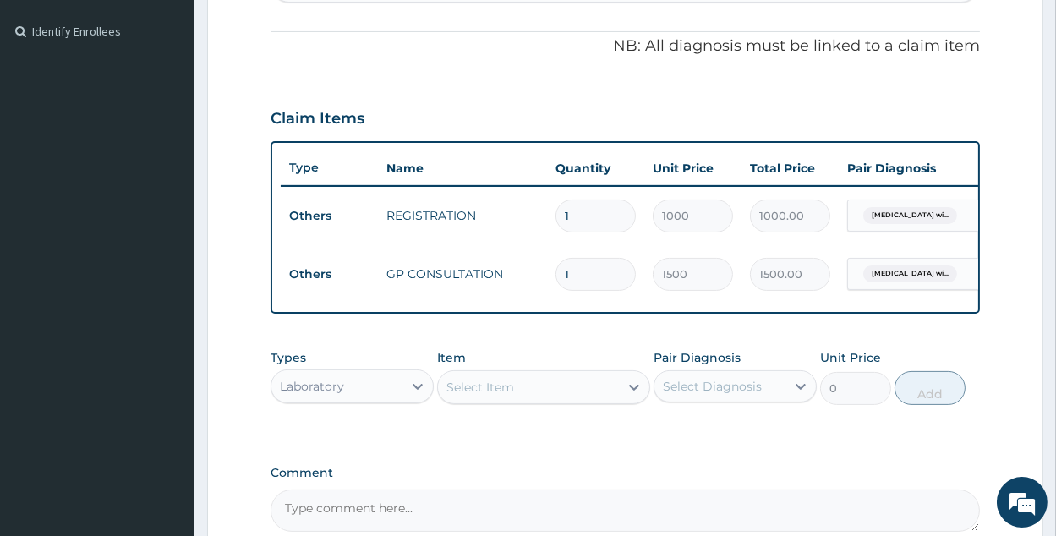
click at [492, 396] on div "Select Item" at bounding box center [481, 387] width 68 height 17
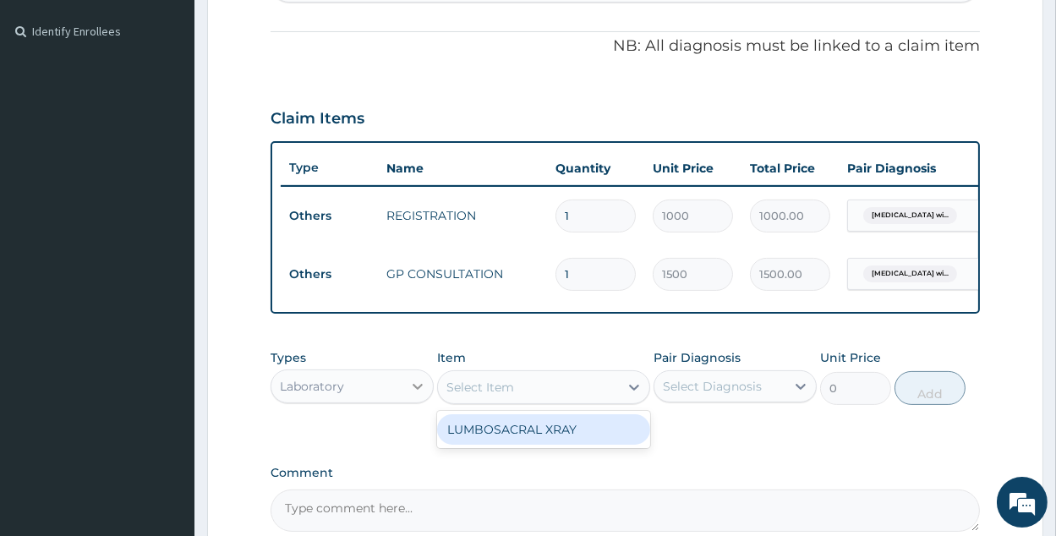
click at [405, 402] on div at bounding box center [418, 386] width 30 height 30
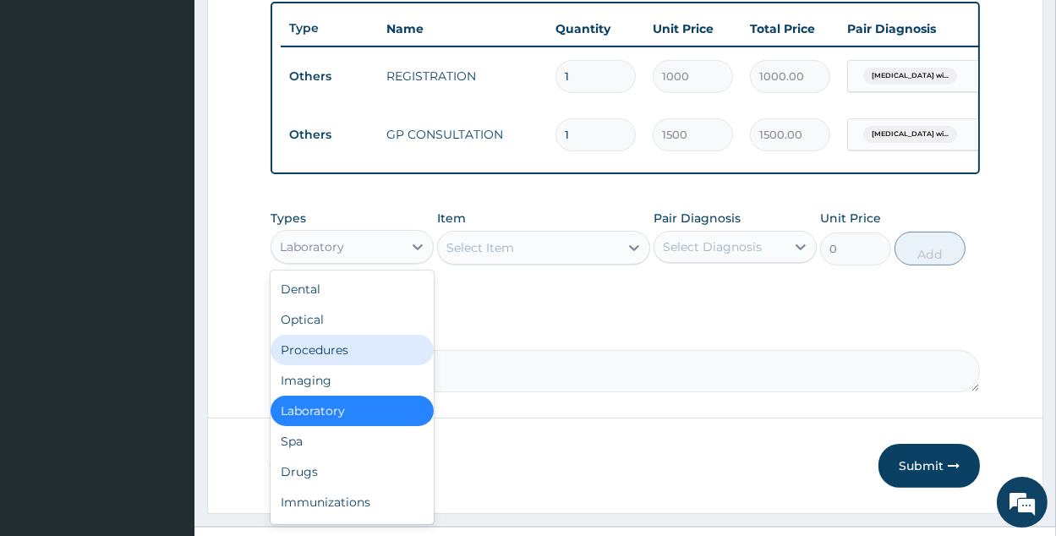
scroll to position [634, 0]
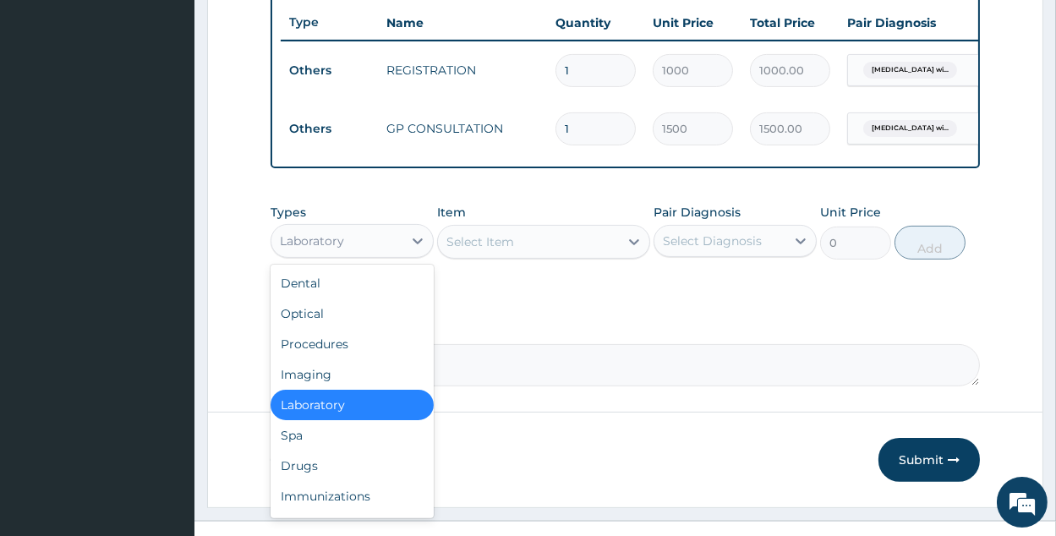
click at [380, 411] on div "Laboratory" at bounding box center [352, 405] width 163 height 30
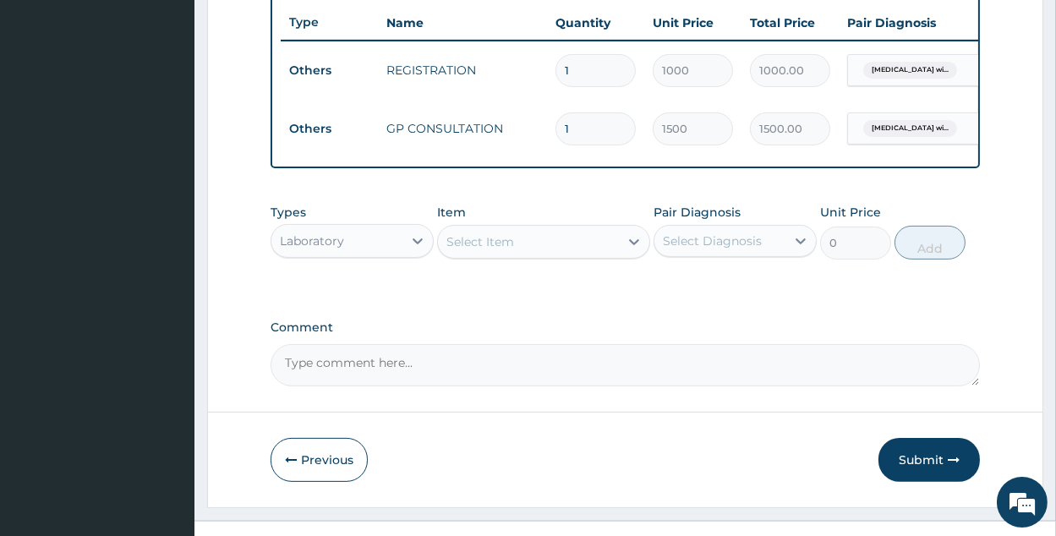
click at [561, 251] on div "Select Item" at bounding box center [528, 241] width 181 height 27
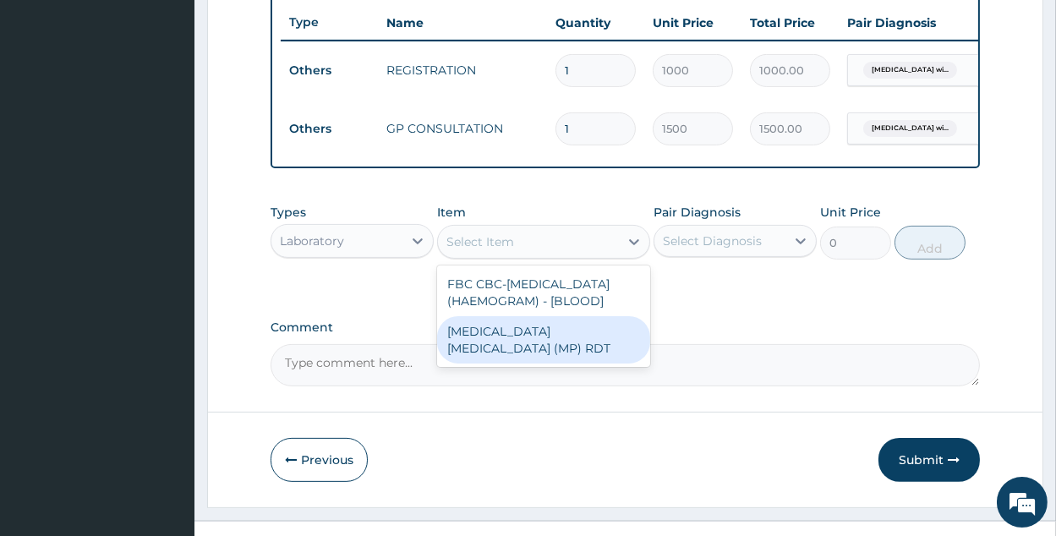
click at [598, 364] on div "MALARIA PARASITE (MP) RDT" at bounding box center [543, 339] width 213 height 47
type input "2500"
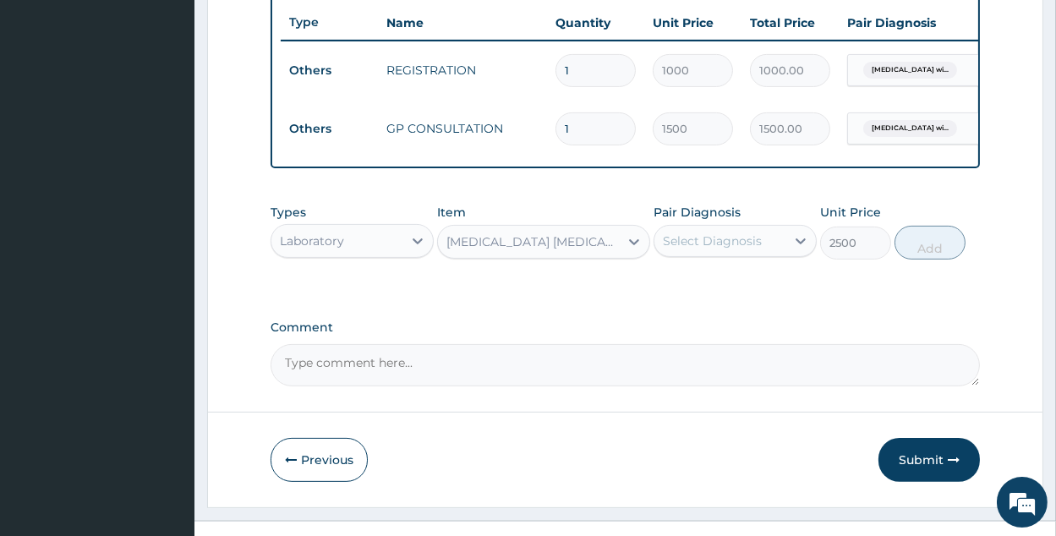
click at [688, 250] on div "Select Diagnosis" at bounding box center [712, 241] width 99 height 17
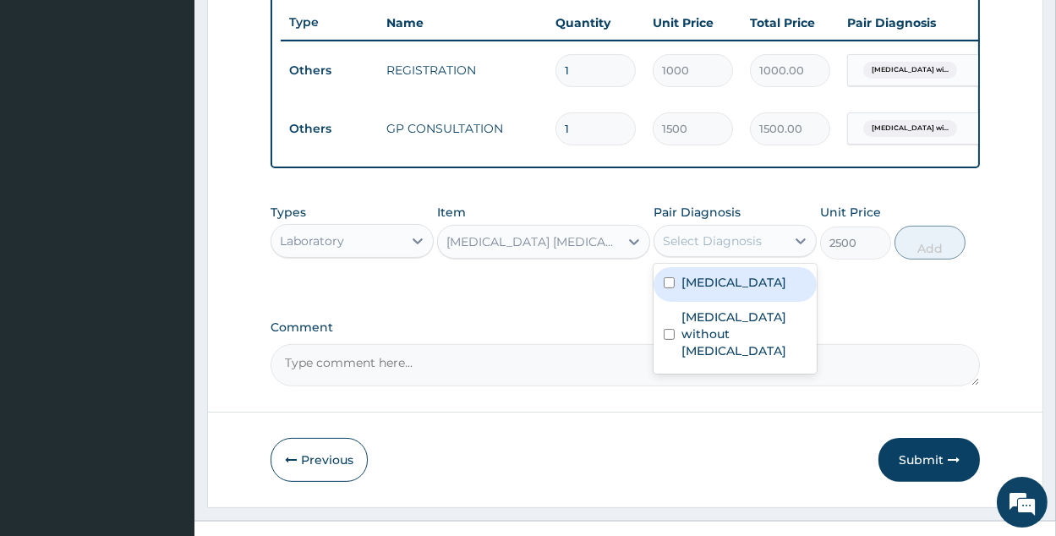
click at [732, 291] on label "Plasmodium malariae malaria without complication" at bounding box center [734, 282] width 105 height 17
checkbox input "true"
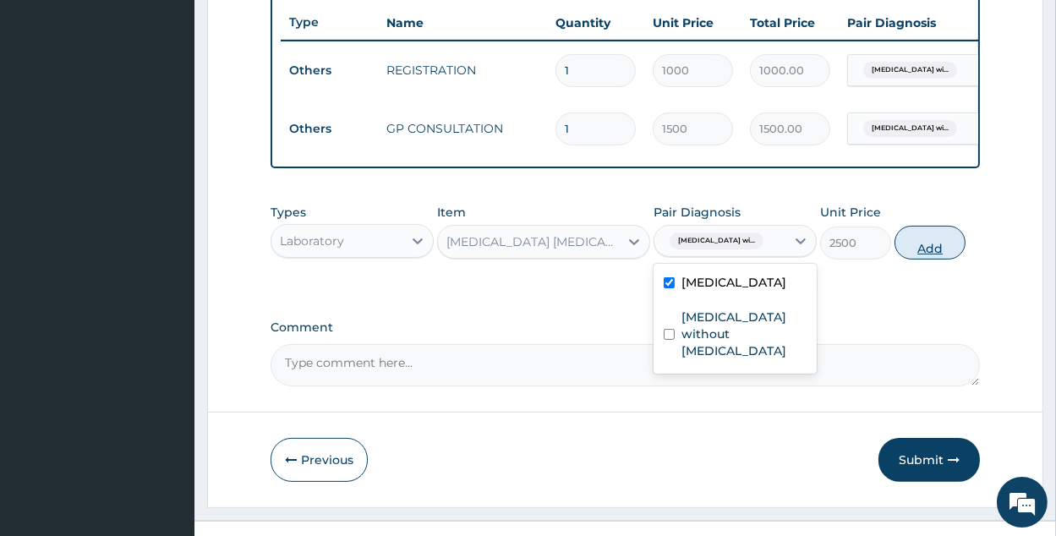
click at [940, 251] on button "Add" at bounding box center [930, 243] width 71 height 34
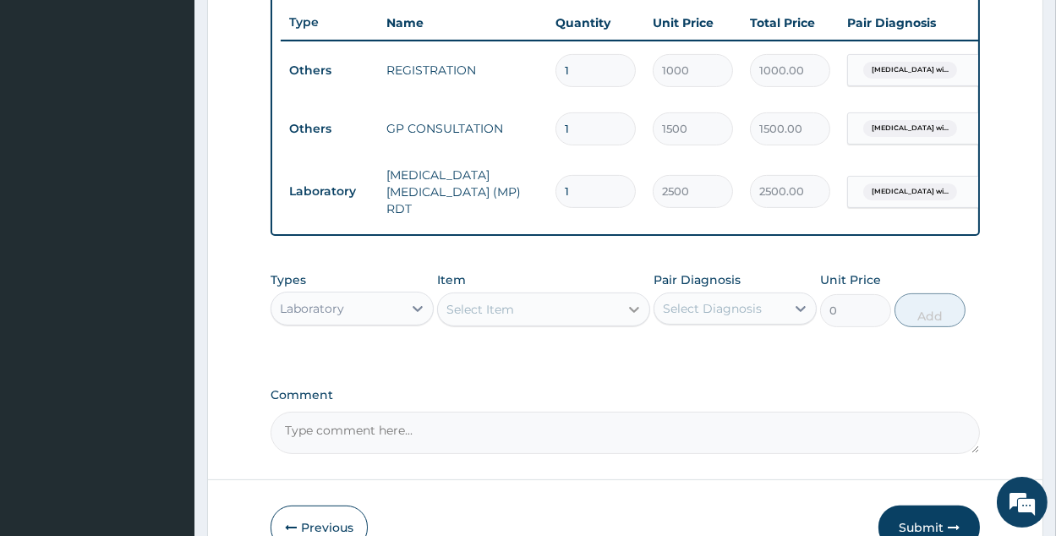
click at [636, 321] on div at bounding box center [634, 309] width 30 height 30
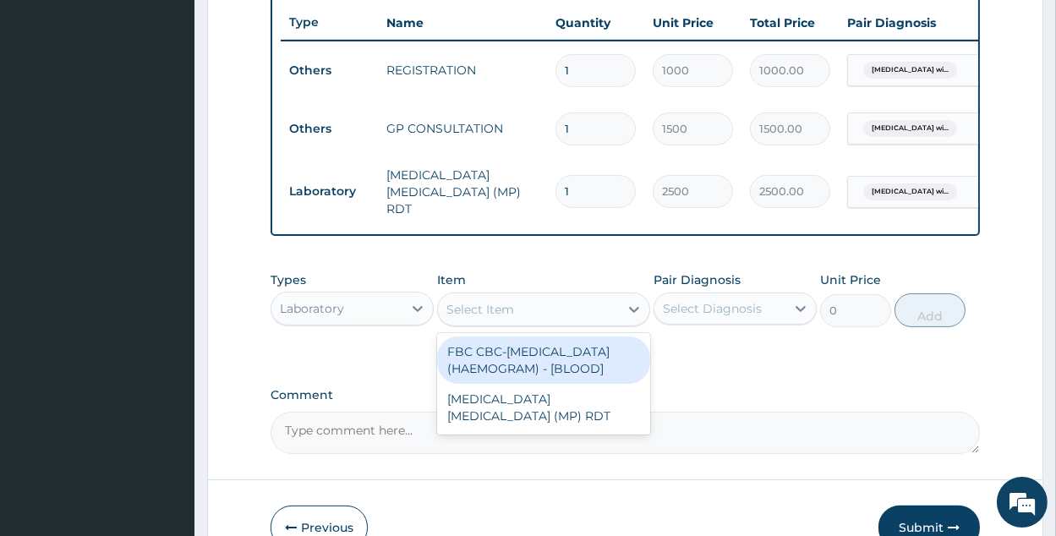
click at [593, 381] on div "FBC CBC-COMPLETE BLOOD COUNT (HAEMOGRAM) - [BLOOD]" at bounding box center [543, 360] width 213 height 47
type input "3500"
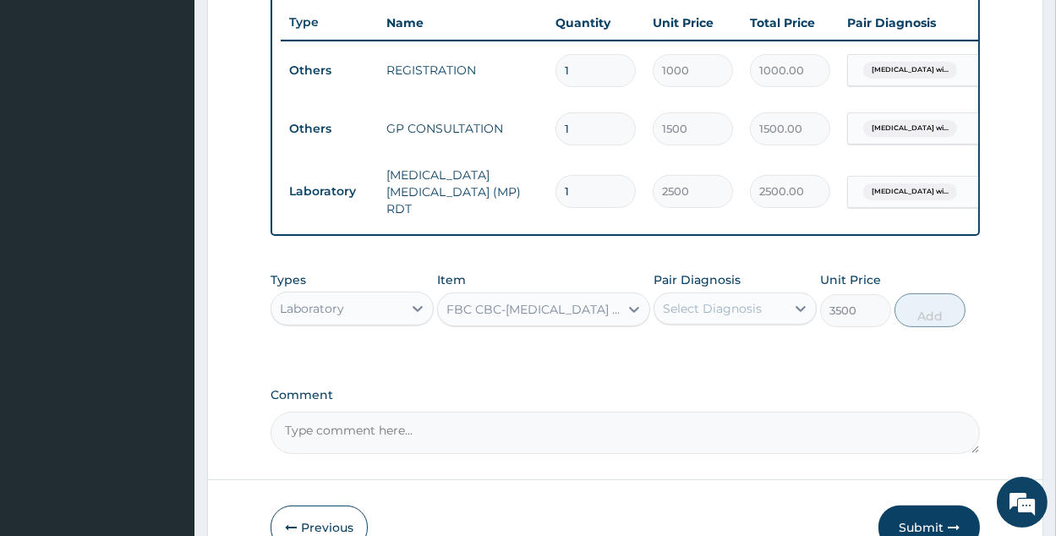
click at [718, 317] on div "Select Diagnosis" at bounding box center [712, 308] width 99 height 17
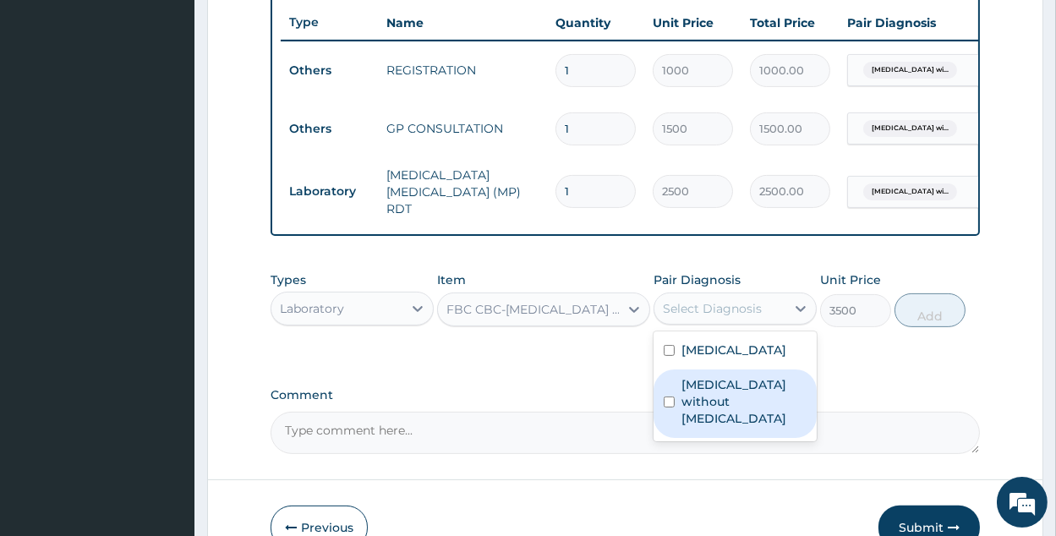
click at [729, 427] on label "Sepsis without septic shock" at bounding box center [744, 401] width 125 height 51
checkbox input "true"
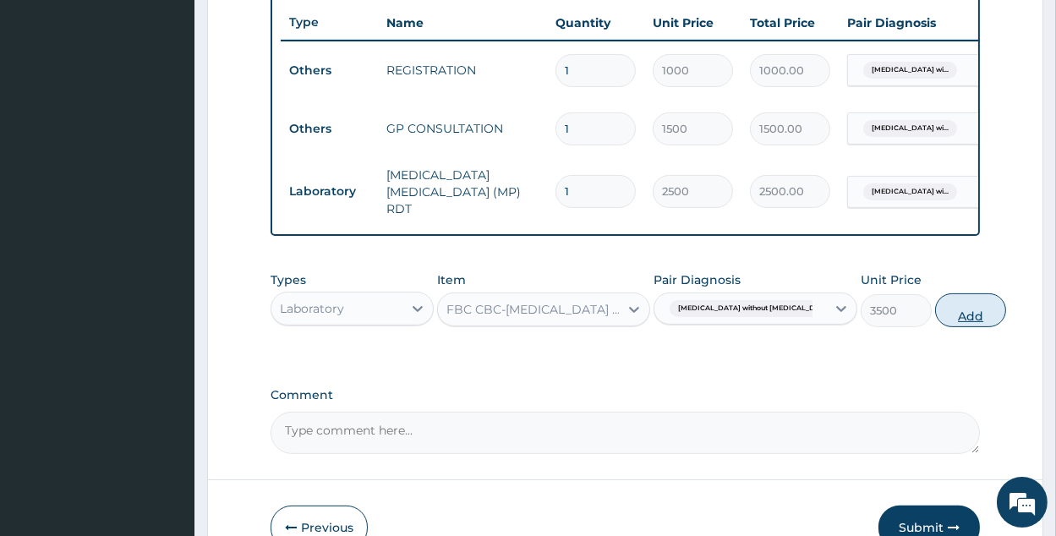
click at [936, 314] on button "Add" at bounding box center [970, 310] width 71 height 34
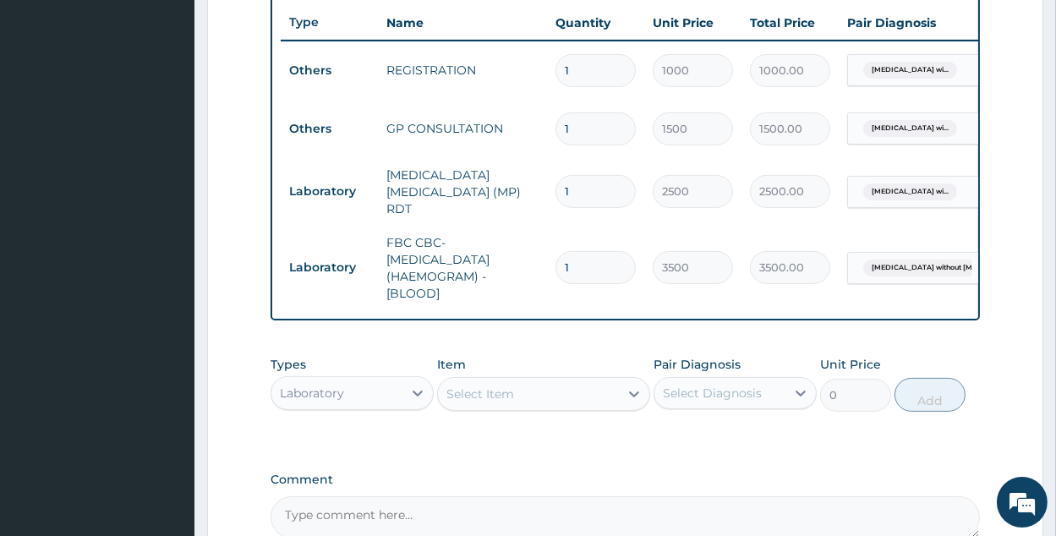
click at [392, 392] on div "Laboratory" at bounding box center [337, 393] width 131 height 27
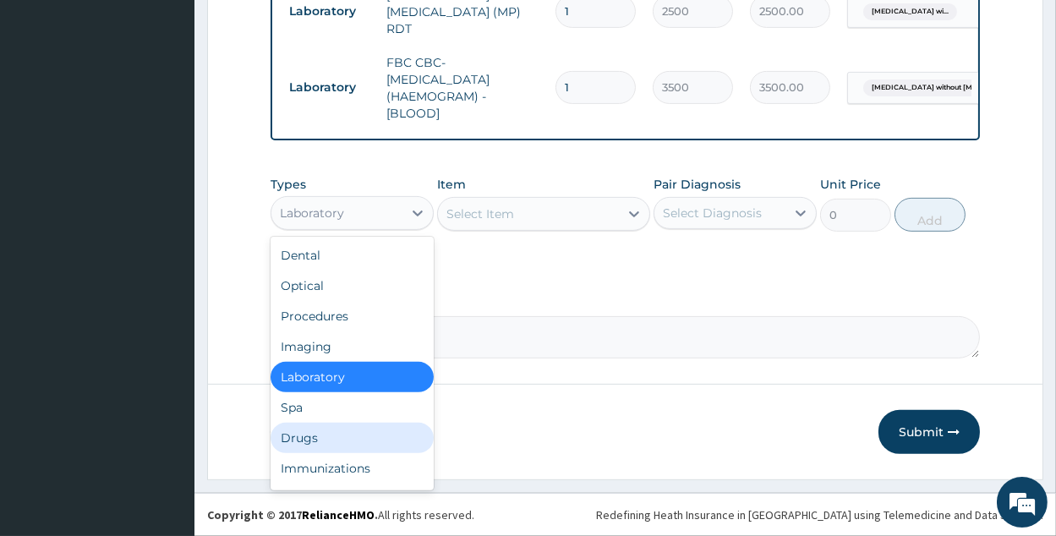
click at [325, 434] on div "Drugs" at bounding box center [352, 438] width 163 height 30
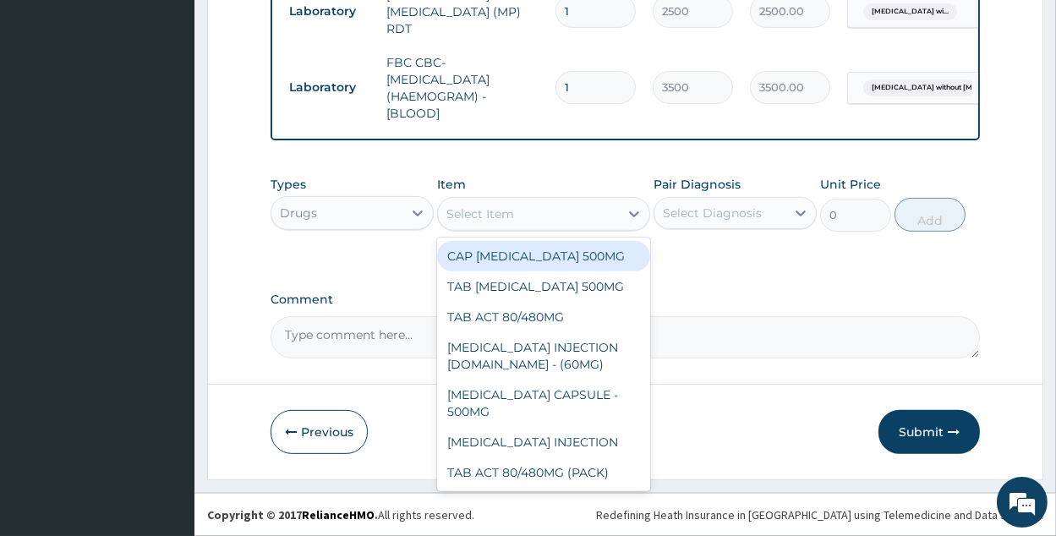
click at [616, 220] on div "Select Item" at bounding box center [528, 213] width 181 height 27
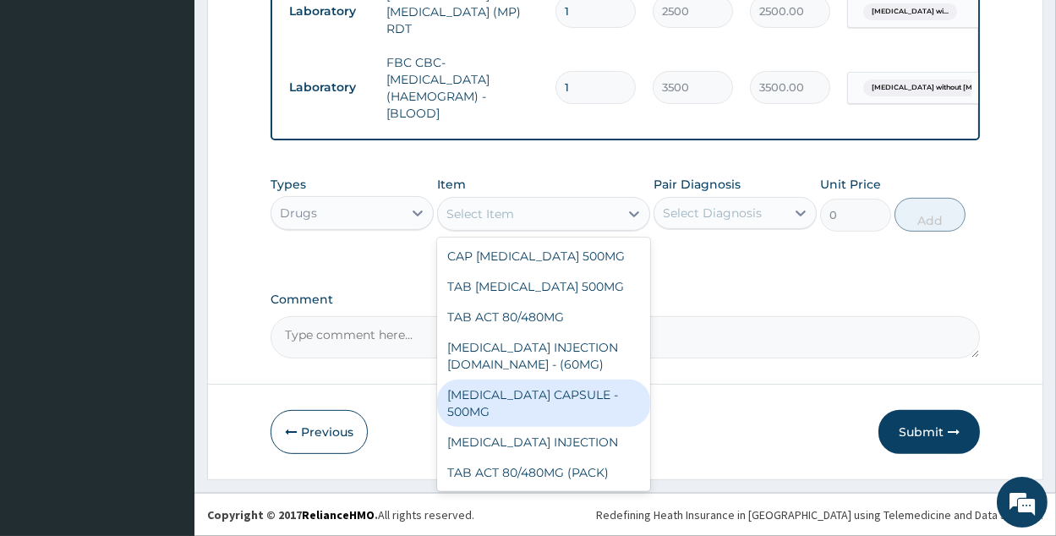
click at [512, 387] on div "AMOXICILLIN CAPSULE - 500MG" at bounding box center [543, 403] width 213 height 47
type input "350"
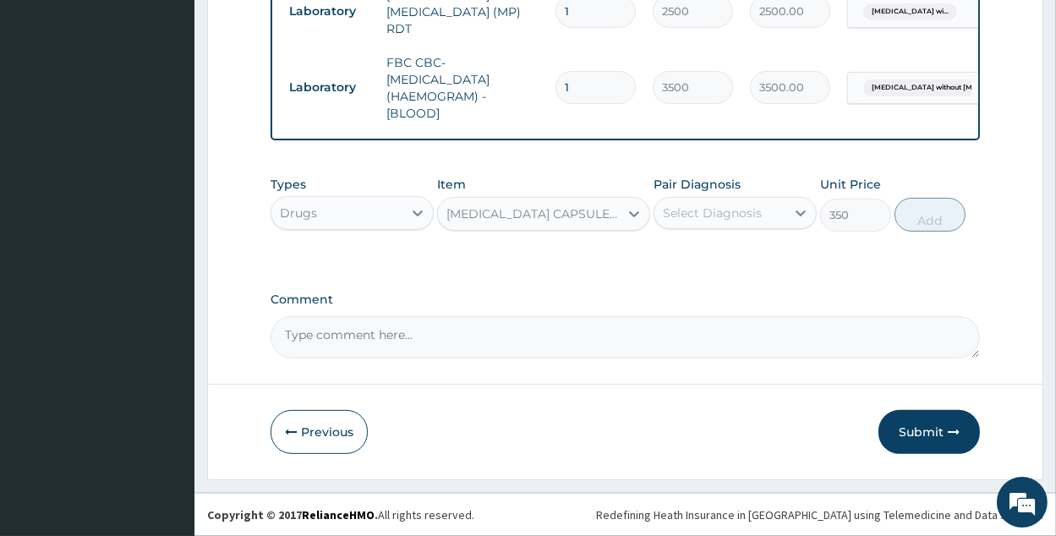
click at [767, 203] on div "Select Diagnosis" at bounding box center [720, 213] width 131 height 27
click at [760, 217] on div "Select Diagnosis" at bounding box center [712, 213] width 99 height 17
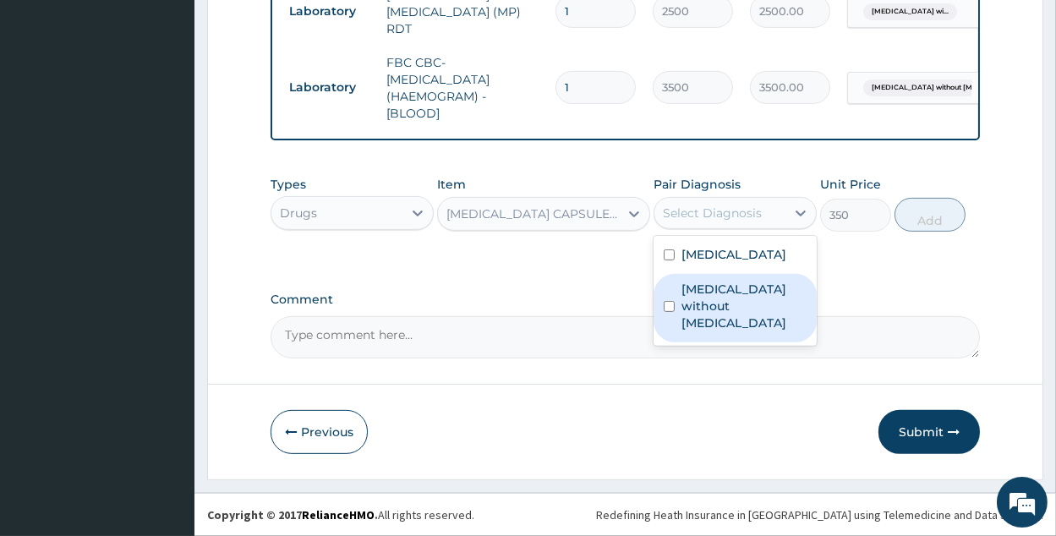
click at [745, 332] on label "Sepsis without septic shock" at bounding box center [744, 306] width 125 height 51
checkbox input "true"
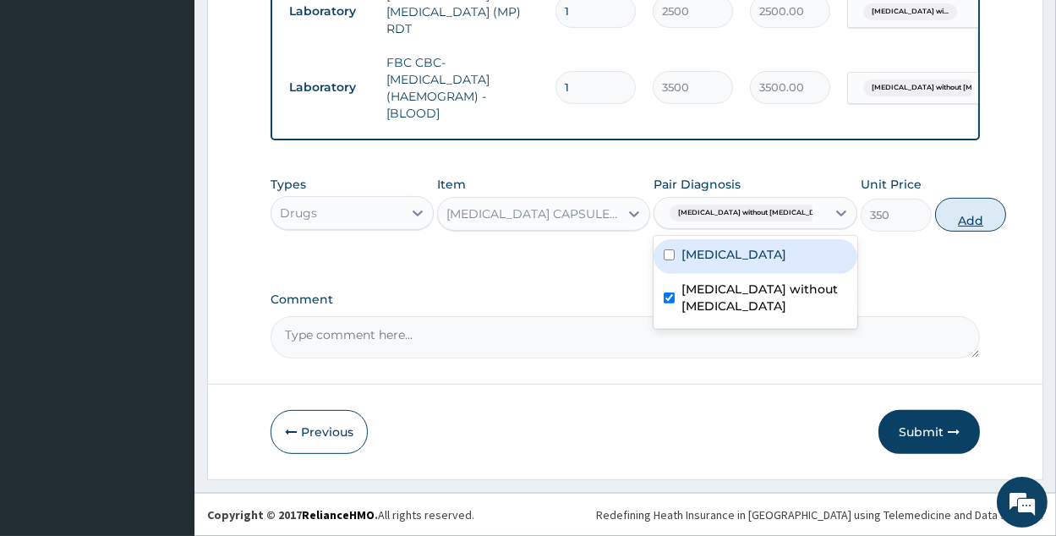
click at [935, 224] on button "Add" at bounding box center [970, 215] width 71 height 34
type input "0"
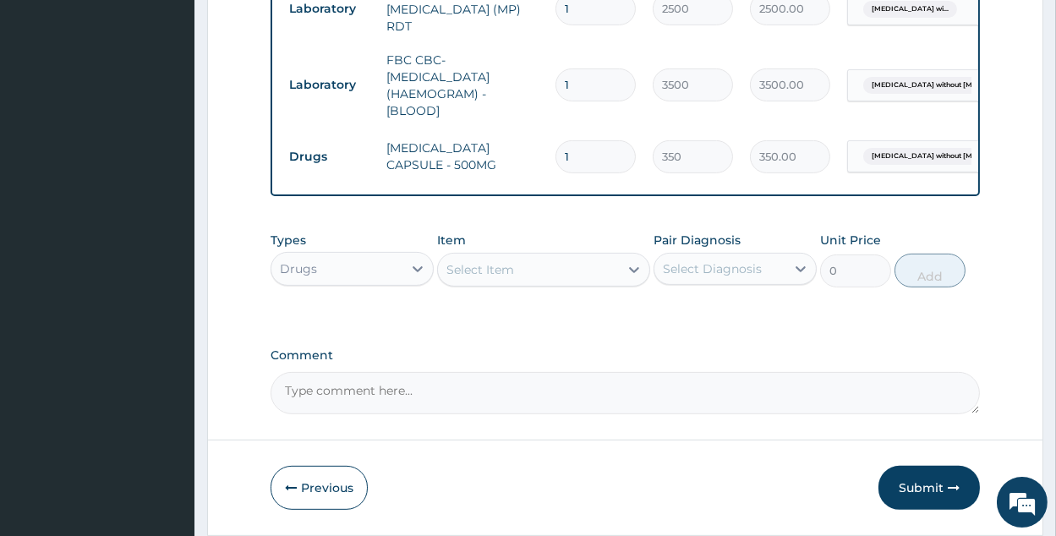
type input "15"
type input "5250.00"
type input "15"
click at [579, 287] on div "Select Item" at bounding box center [543, 270] width 213 height 34
drag, startPoint x: 650, startPoint y: 411, endPoint x: 640, endPoint y: 394, distance: 19.7
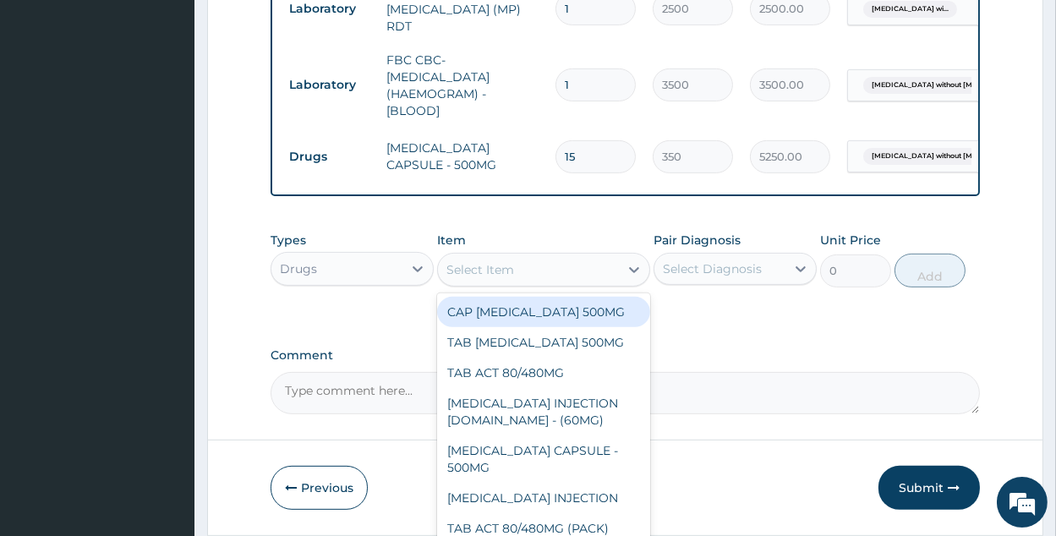
click at [597, 263] on div "Select Item" at bounding box center [528, 269] width 181 height 27
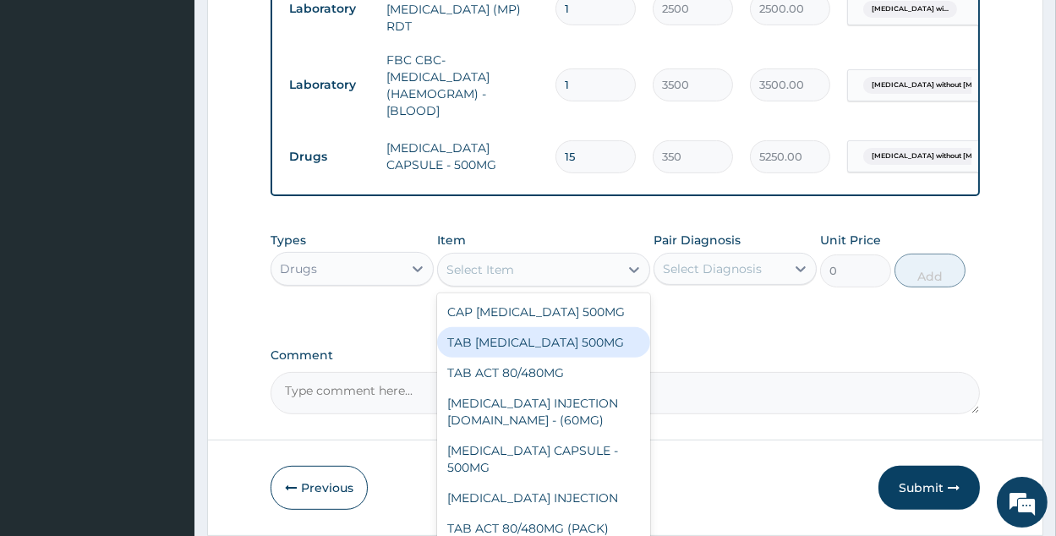
scroll to position [80, 0]
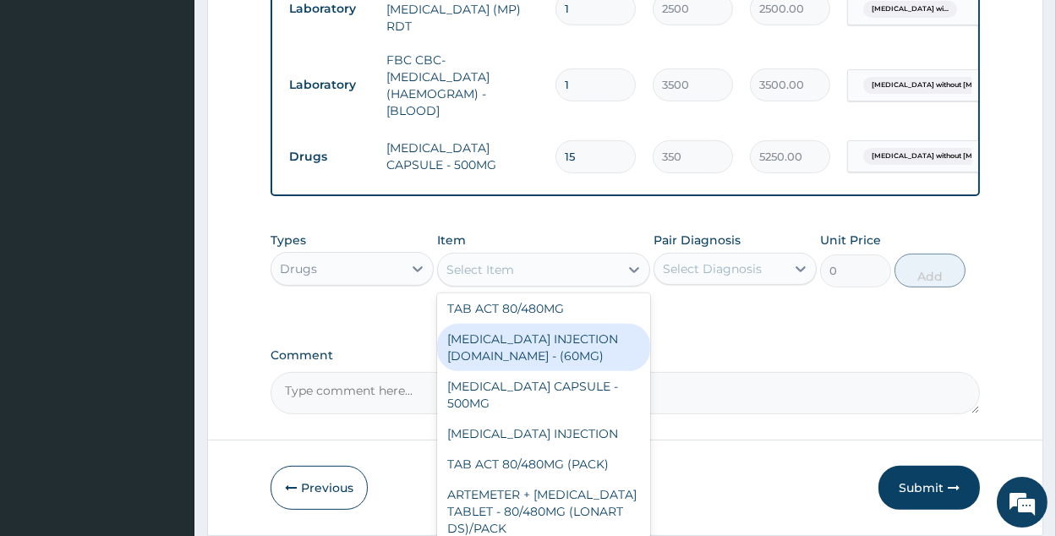
click at [605, 343] on div "ARTESUNATE INJECTION IV.IM - (60MG)" at bounding box center [543, 347] width 213 height 47
type input "2000"
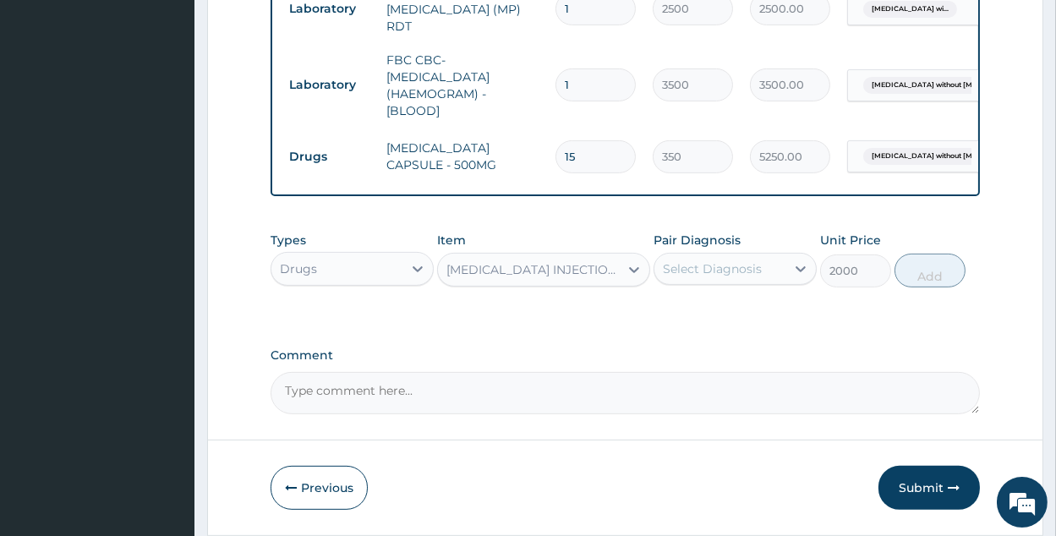
click at [785, 271] on div "Select Diagnosis" at bounding box center [720, 268] width 131 height 27
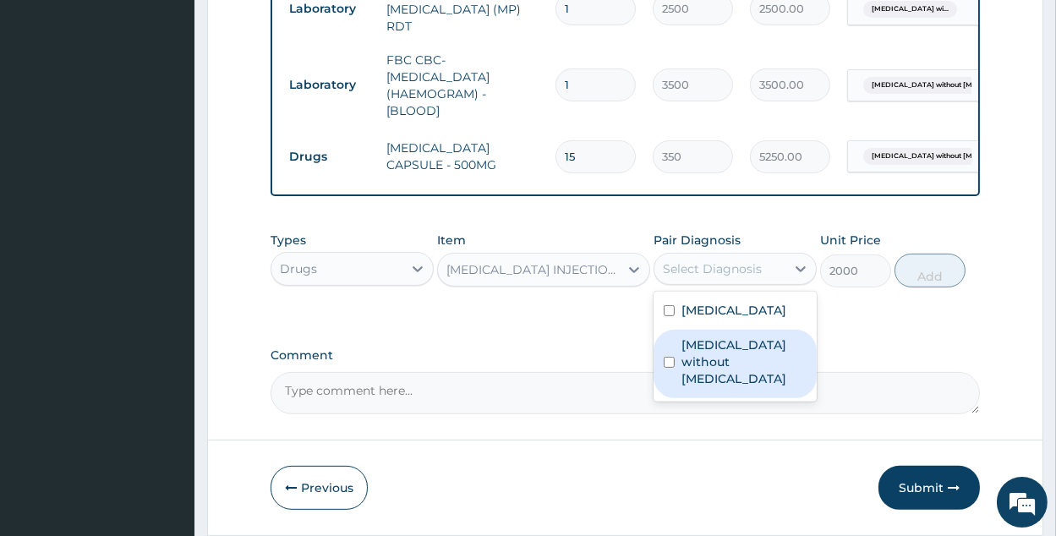
click at [756, 386] on div "Sepsis without septic shock" at bounding box center [735, 364] width 163 height 69
checkbox input "true"
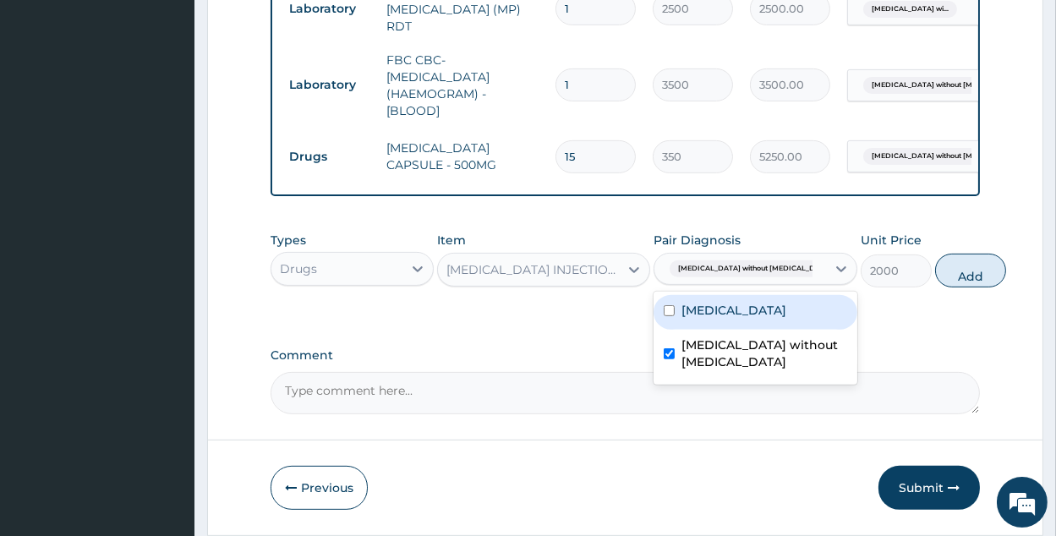
click at [762, 280] on div "Sepsis without septic shock" at bounding box center [738, 269] width 150 height 22
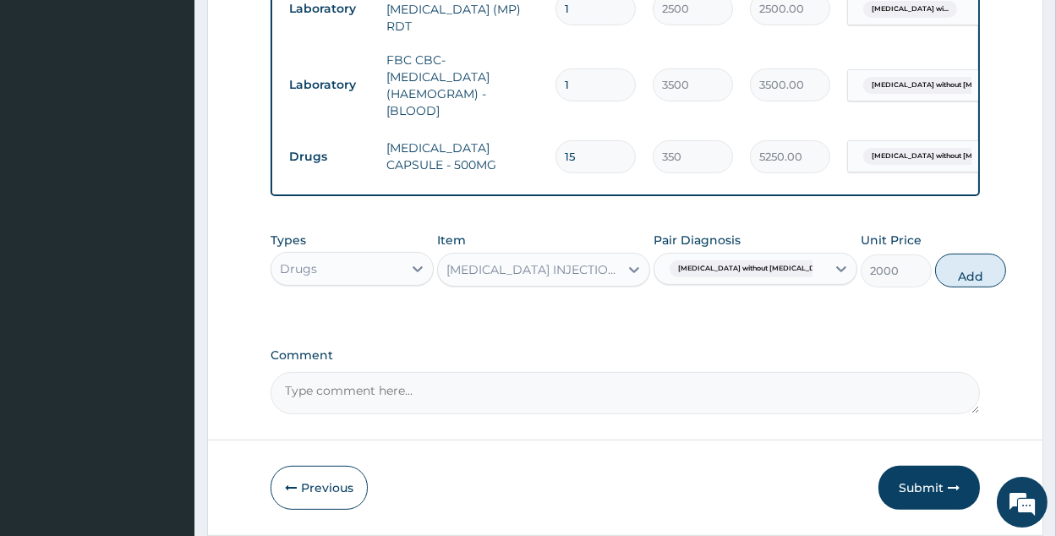
click at [760, 280] on div "Sepsis without septic shock" at bounding box center [738, 269] width 150 height 22
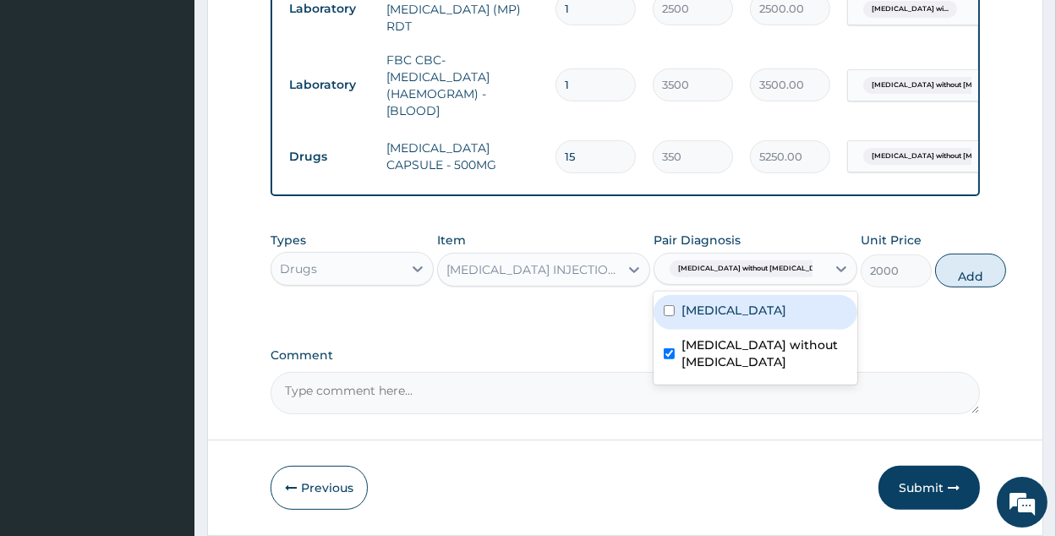
click at [760, 319] on label "Plasmodium malariae malaria without complication" at bounding box center [734, 310] width 105 height 17
checkbox input "true"
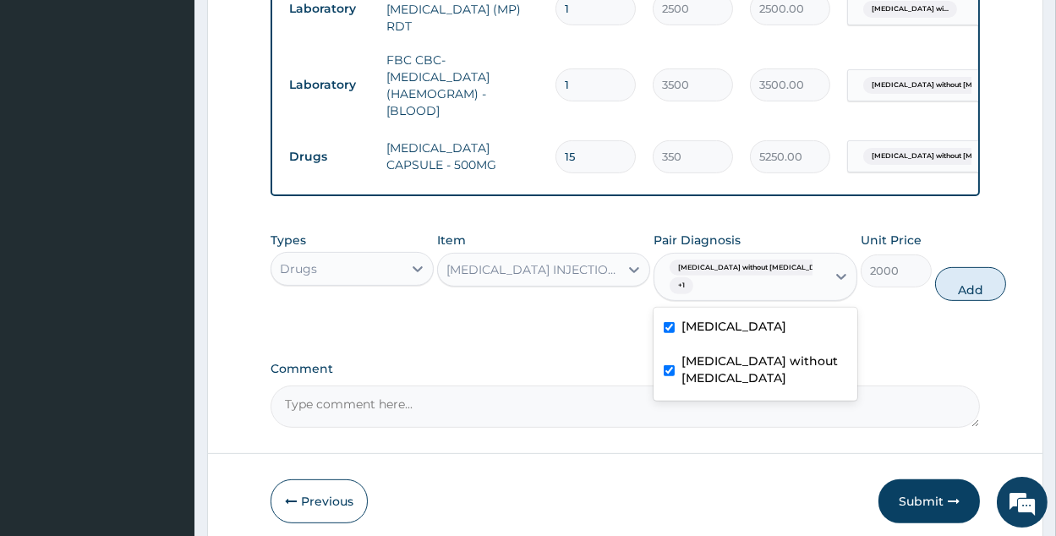
click at [761, 286] on div "Sepsis without septic shock + 1" at bounding box center [738, 277] width 150 height 41
click at [754, 290] on div "Sepsis without septic shock + 1" at bounding box center [738, 277] width 150 height 41
click at [732, 387] on label "Sepsis without septic shock" at bounding box center [765, 370] width 166 height 34
checkbox input "false"
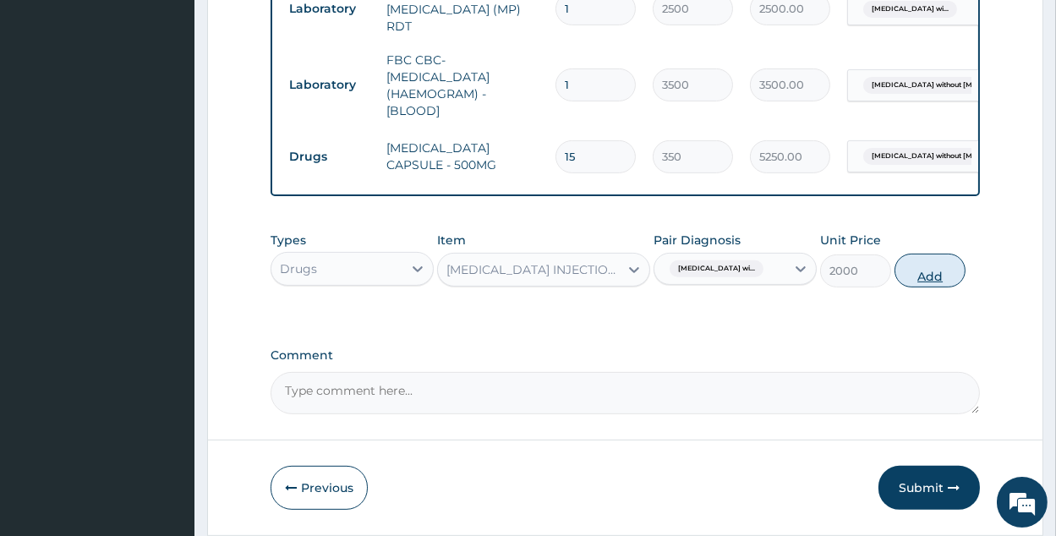
click at [934, 276] on button "Add" at bounding box center [930, 271] width 71 height 34
type input "0"
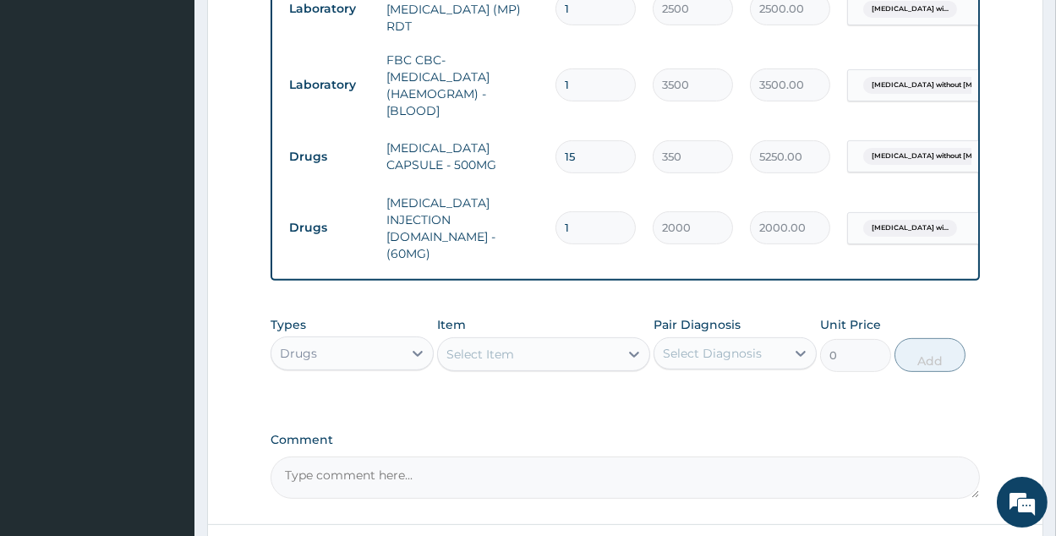
type input "0.00"
type input "6"
type input "12000.00"
type input "6"
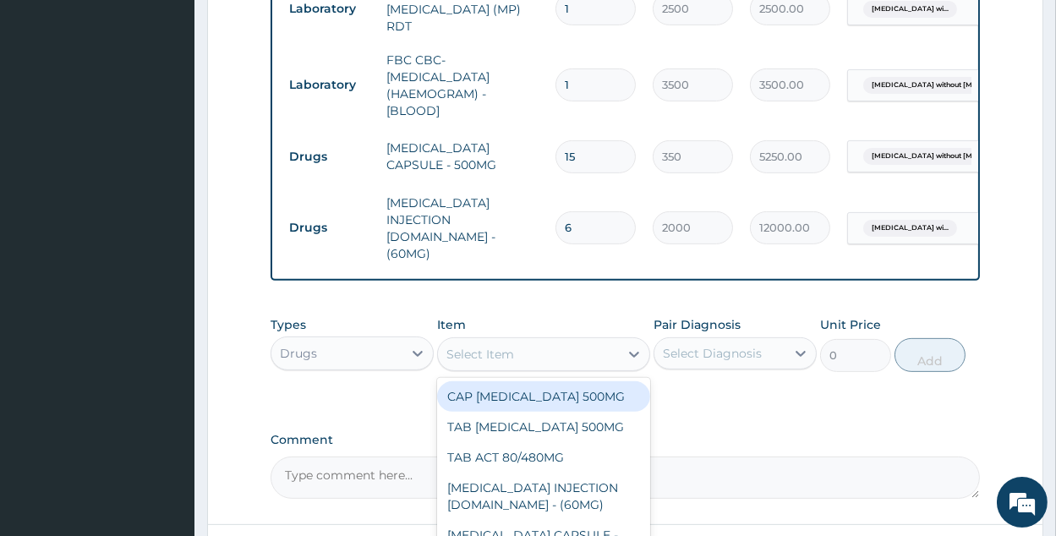
click at [535, 347] on div "Select Item" at bounding box center [543, 354] width 213 height 34
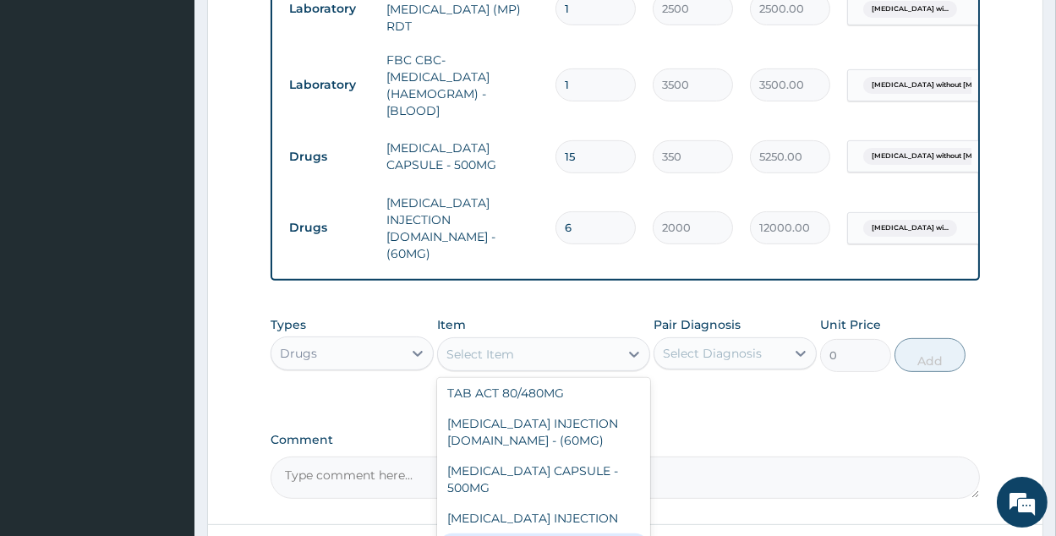
scroll to position [935, 0]
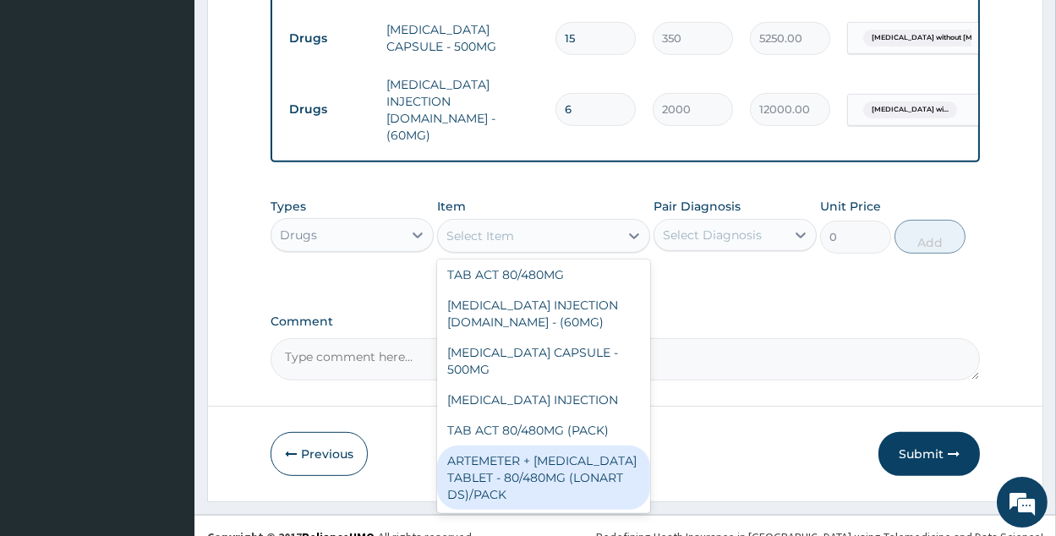
drag, startPoint x: 478, startPoint y: 430, endPoint x: 797, endPoint y: 340, distance: 331.2
click at [480, 446] on div "ARTEMETER + LUMEFANTRINE TABLET - 80/480MG (LONART DS)/PACK" at bounding box center [543, 478] width 213 height 64
type input "3500"
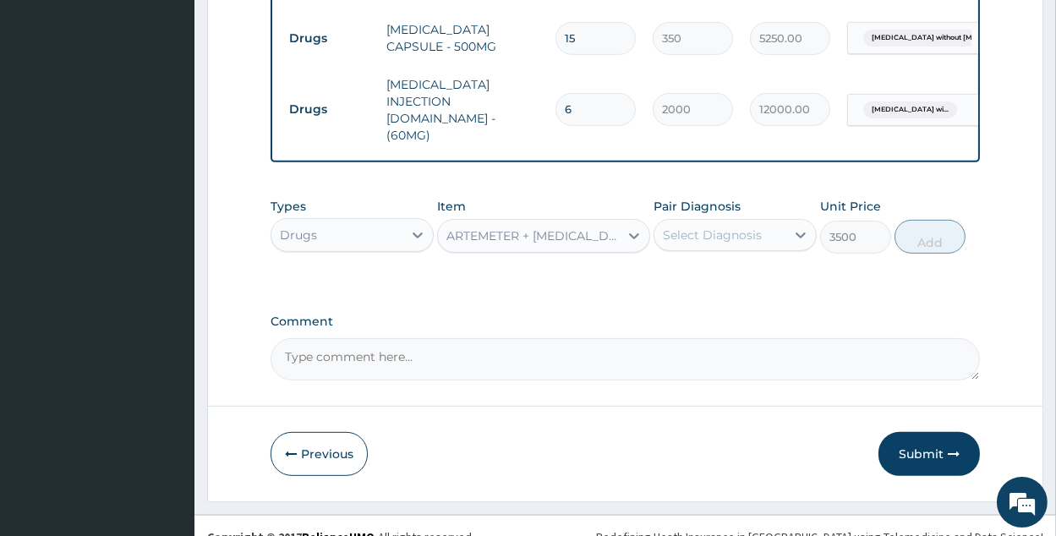
click at [777, 222] on div "Select Diagnosis" at bounding box center [720, 235] width 131 height 27
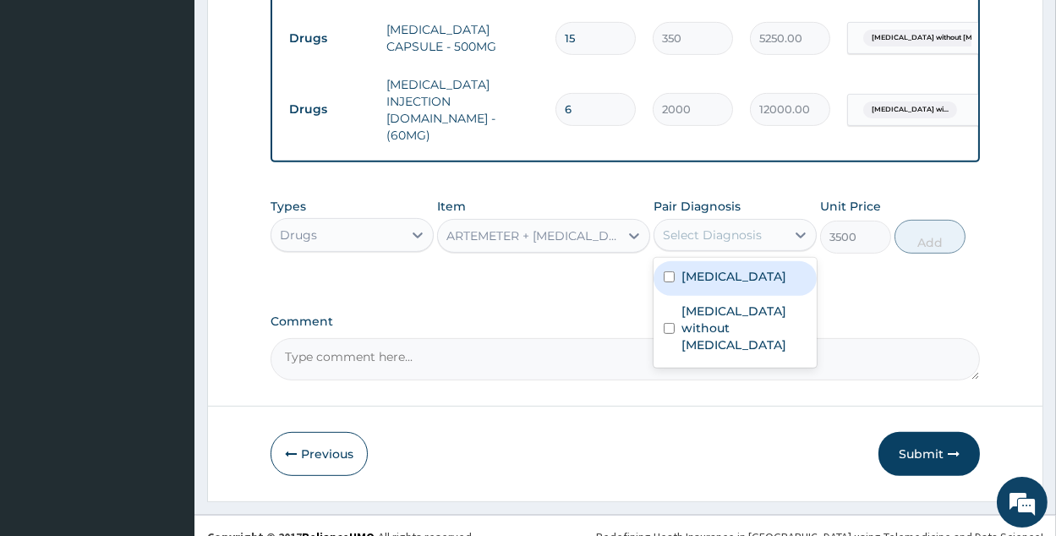
drag, startPoint x: 760, startPoint y: 308, endPoint x: 767, endPoint y: 298, distance: 12.7
click at [759, 285] on label "Plasmodium malariae malaria without complication" at bounding box center [734, 276] width 105 height 17
checkbox input "true"
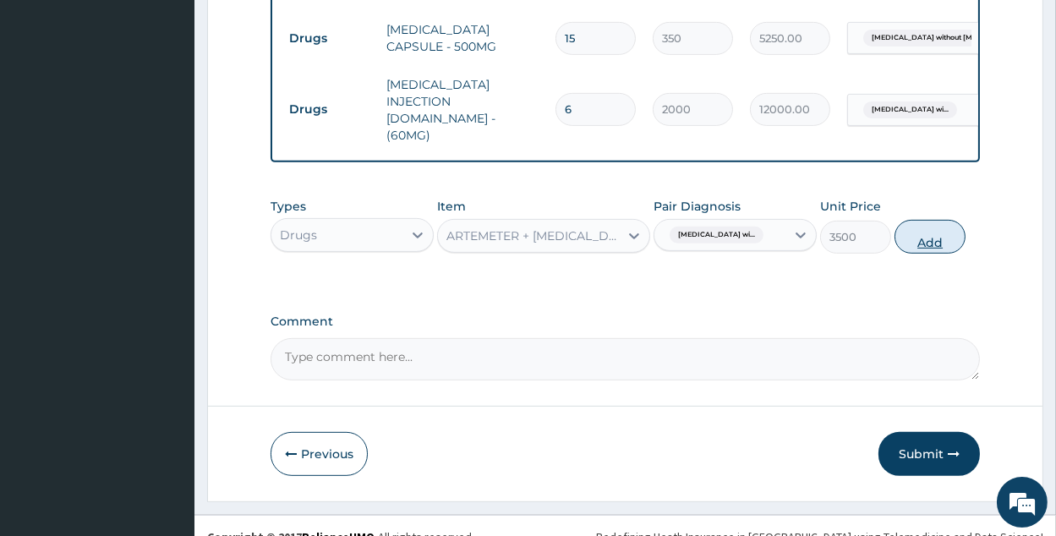
click at [944, 220] on button "Add" at bounding box center [930, 237] width 71 height 34
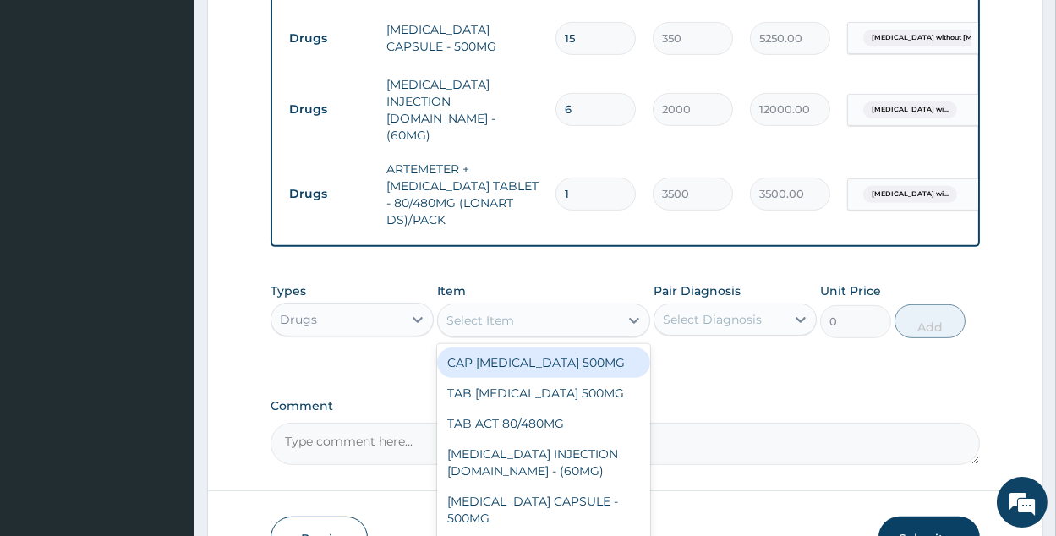
click at [568, 307] on div "Select Item" at bounding box center [528, 320] width 181 height 27
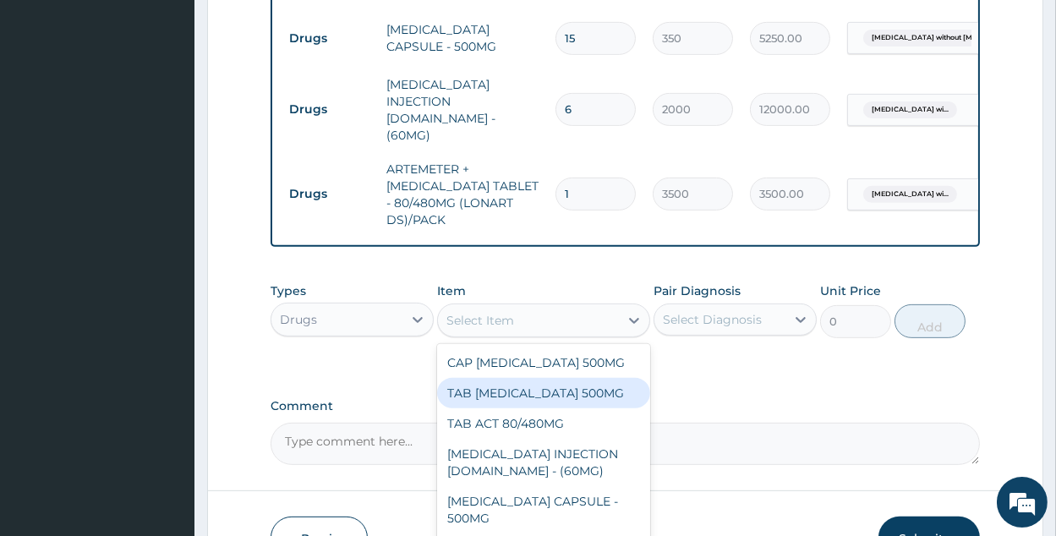
click at [578, 381] on div "TAB PARACETAMOL 500MG" at bounding box center [543, 393] width 213 height 30
type input "16.70000076293945"
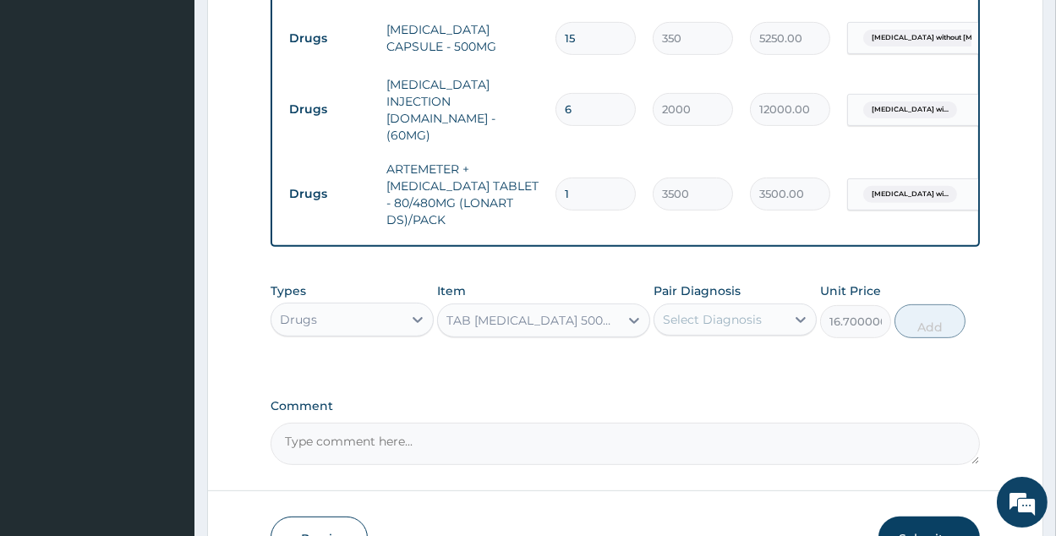
click at [780, 306] on div "Select Diagnosis" at bounding box center [720, 319] width 131 height 27
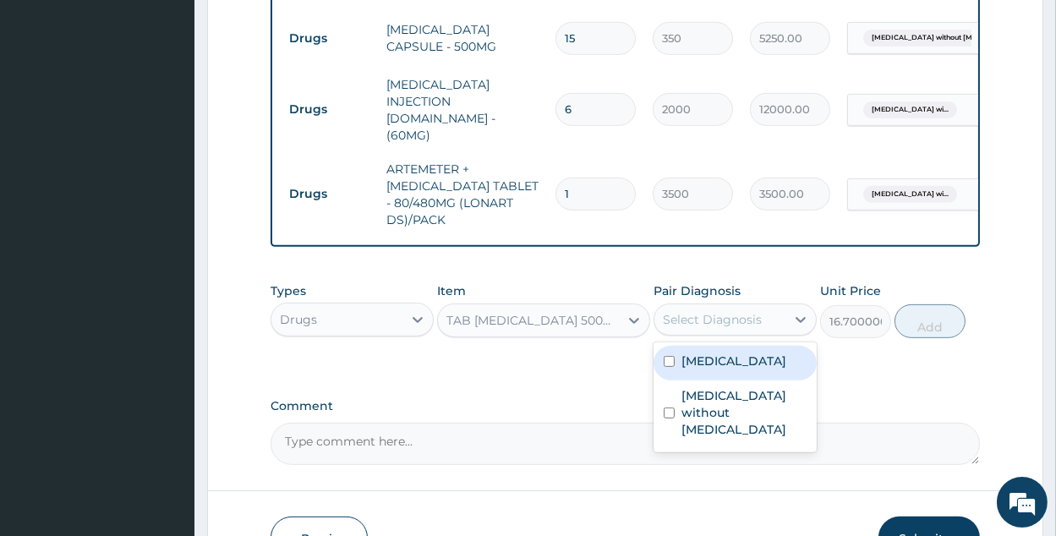
click at [746, 370] on label "Plasmodium malariae malaria without complication" at bounding box center [734, 361] width 105 height 17
checkbox input "true"
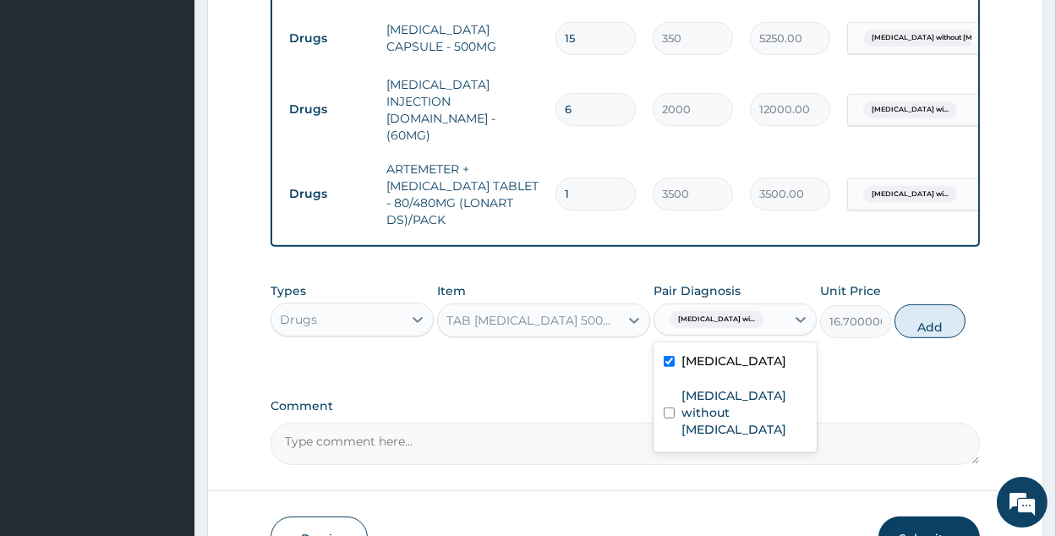
drag, startPoint x: 952, startPoint y: 301, endPoint x: 919, endPoint y: 293, distance: 34.1
click at [950, 304] on button "Add" at bounding box center [930, 321] width 71 height 34
type input "0"
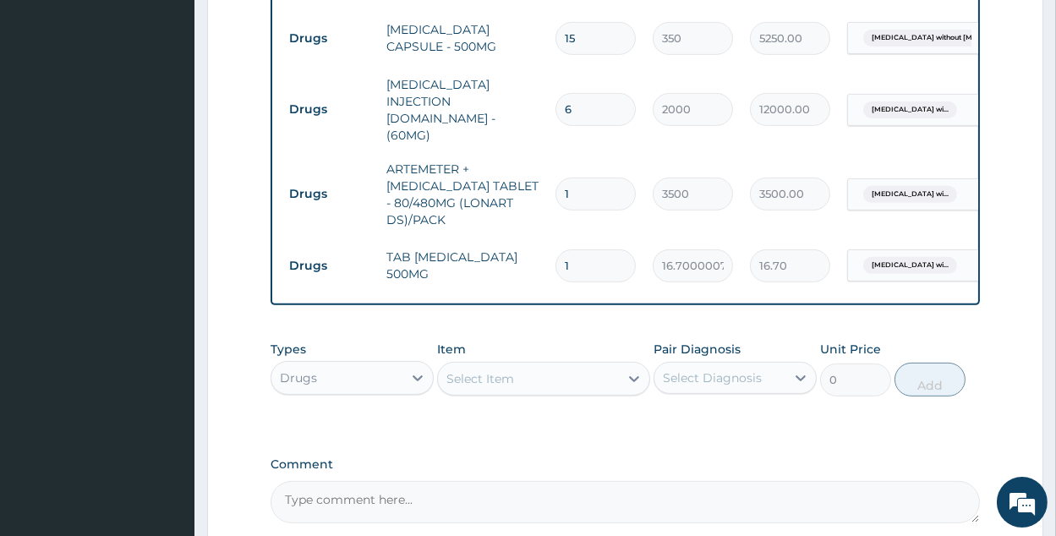
type input "18"
type input "300.60"
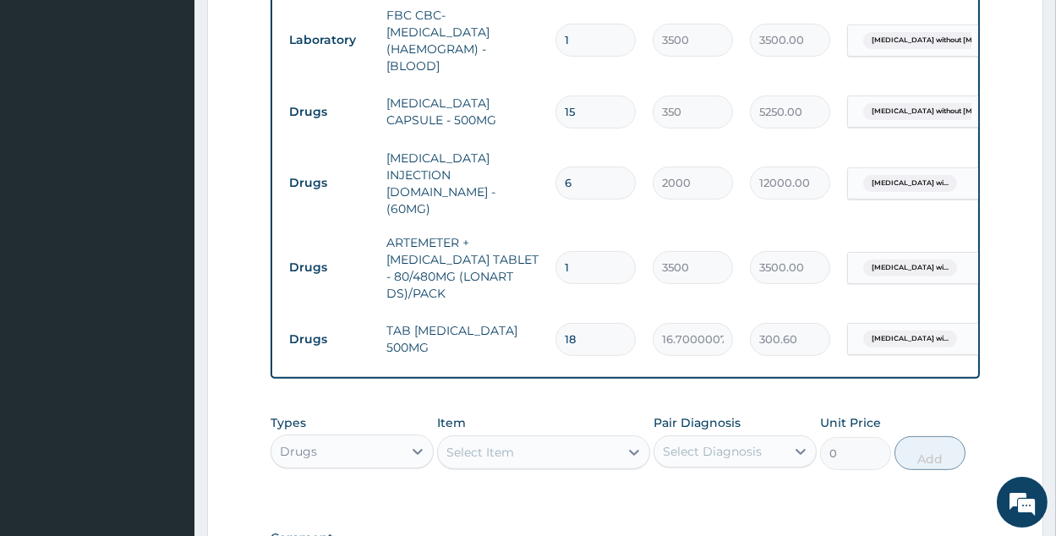
scroll to position [1078, 0]
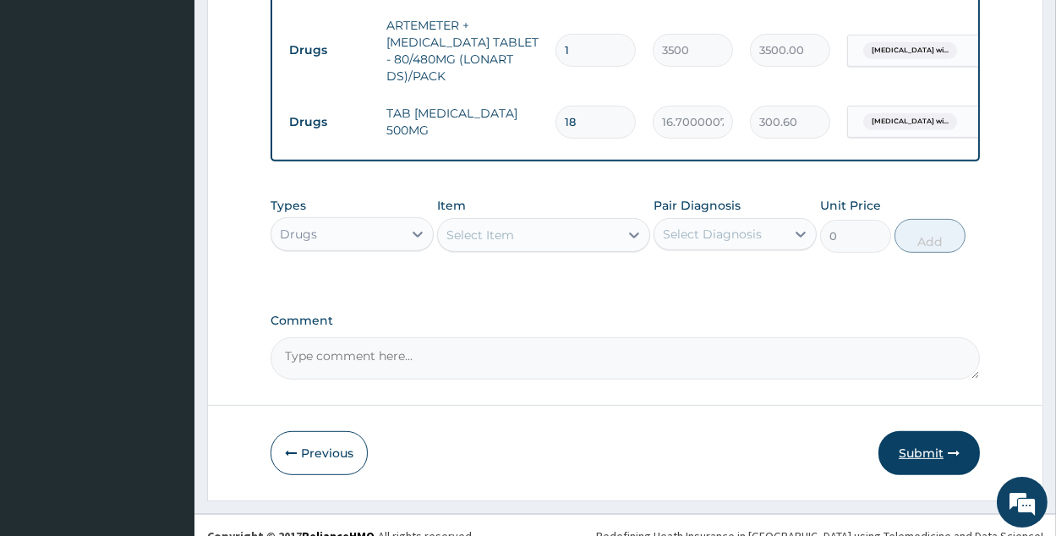
type input "18"
click at [967, 431] on button "Submit" at bounding box center [929, 453] width 101 height 44
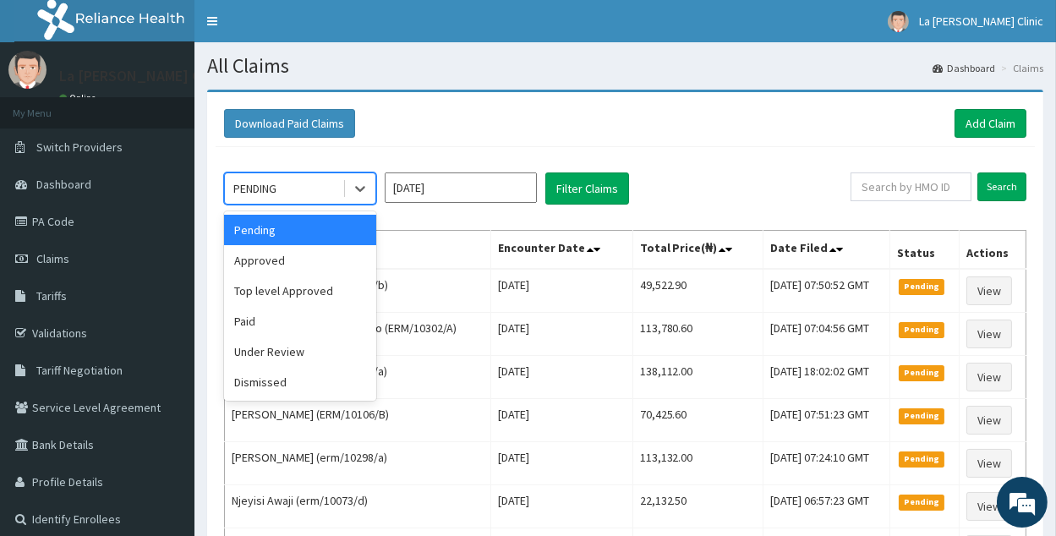
click at [331, 189] on div "PENDING" at bounding box center [284, 188] width 118 height 27
click at [326, 265] on div "Approved" at bounding box center [300, 260] width 152 height 30
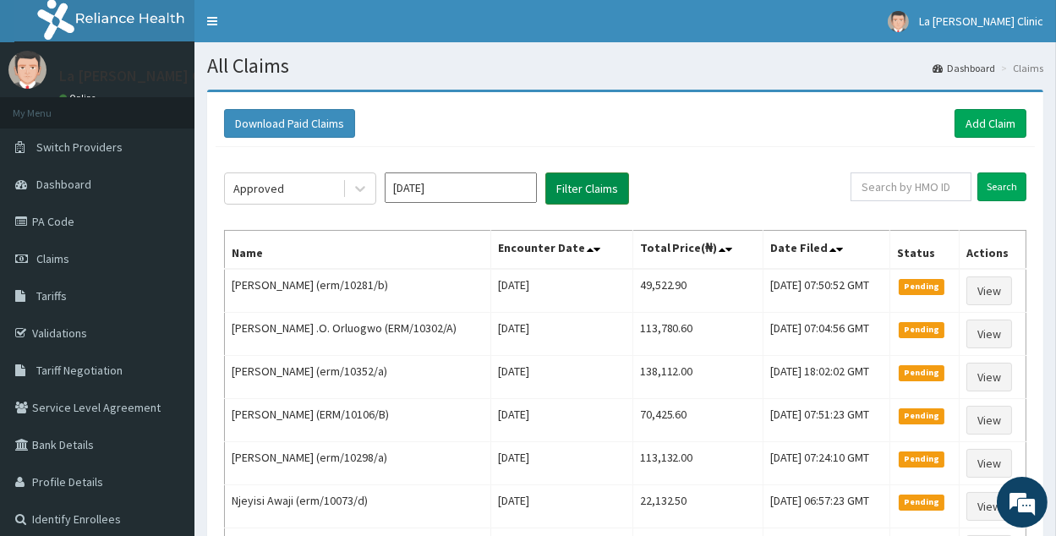
click at [573, 181] on button "Filter Claims" at bounding box center [588, 189] width 84 height 32
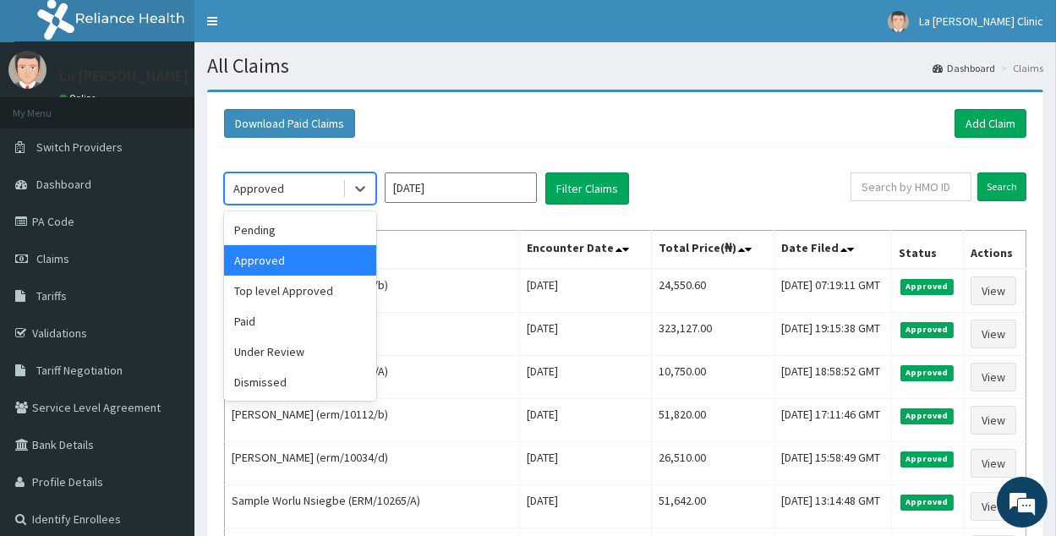
click at [328, 187] on div "Approved" at bounding box center [284, 188] width 118 height 27
click at [296, 344] on div "Under Review" at bounding box center [300, 352] width 152 height 30
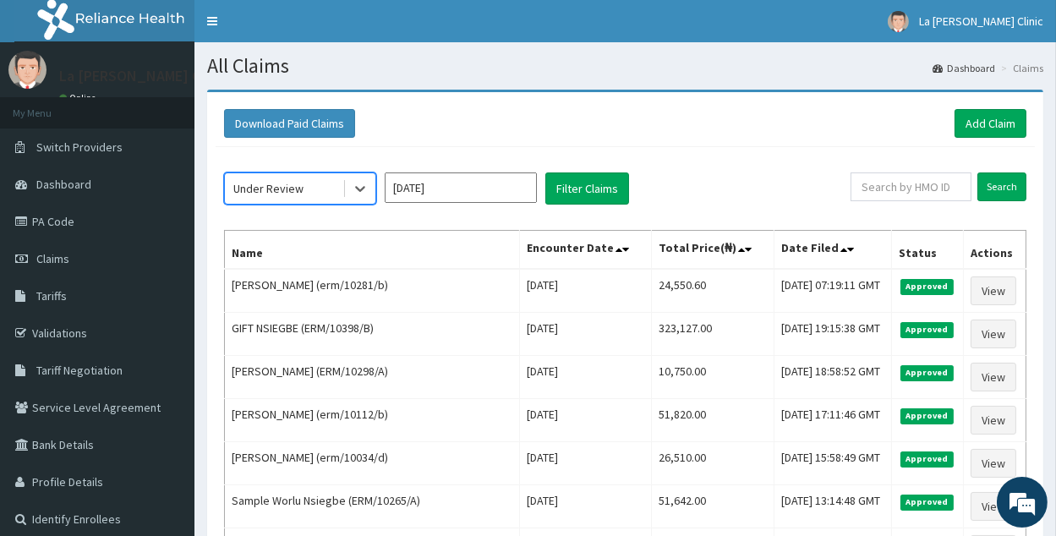
click at [556, 206] on div "option Under Review, selected. Select is focused ,type to refine list, press Do…" at bounding box center [626, 546] width 820 height 798
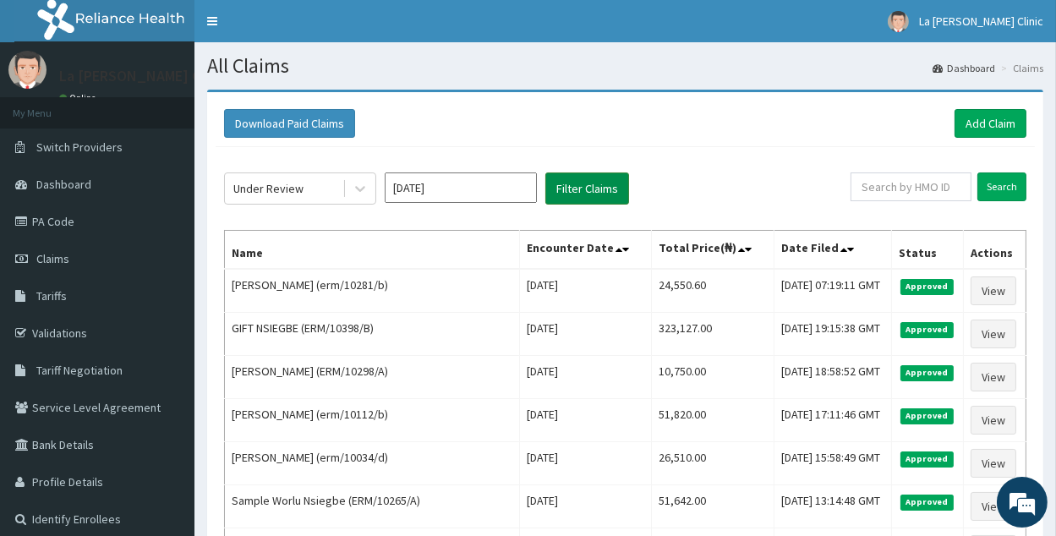
click at [579, 175] on button "Filter Claims" at bounding box center [588, 189] width 84 height 32
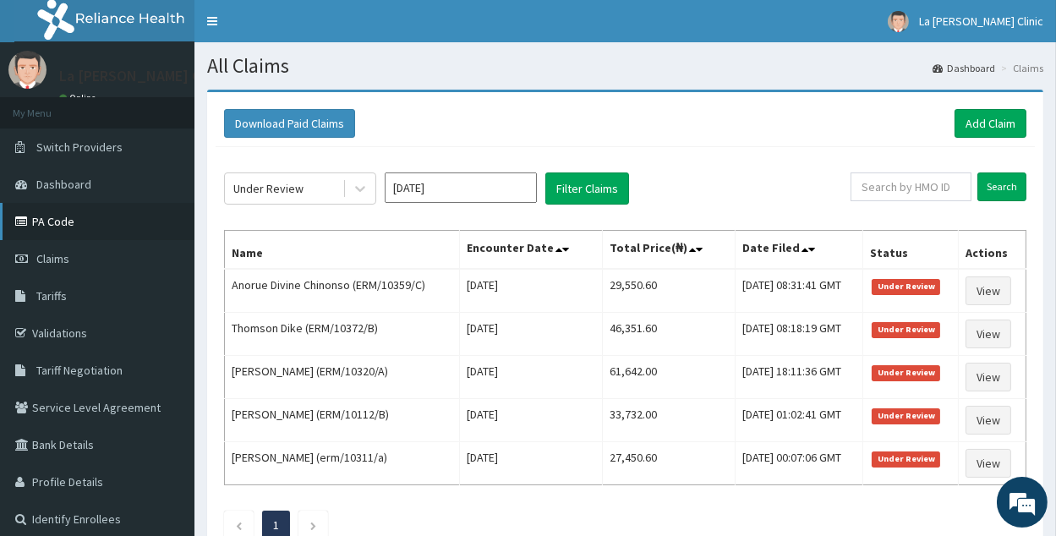
click at [123, 220] on link "PA Code" at bounding box center [97, 221] width 195 height 37
